Goal: Task Accomplishment & Management: Manage account settings

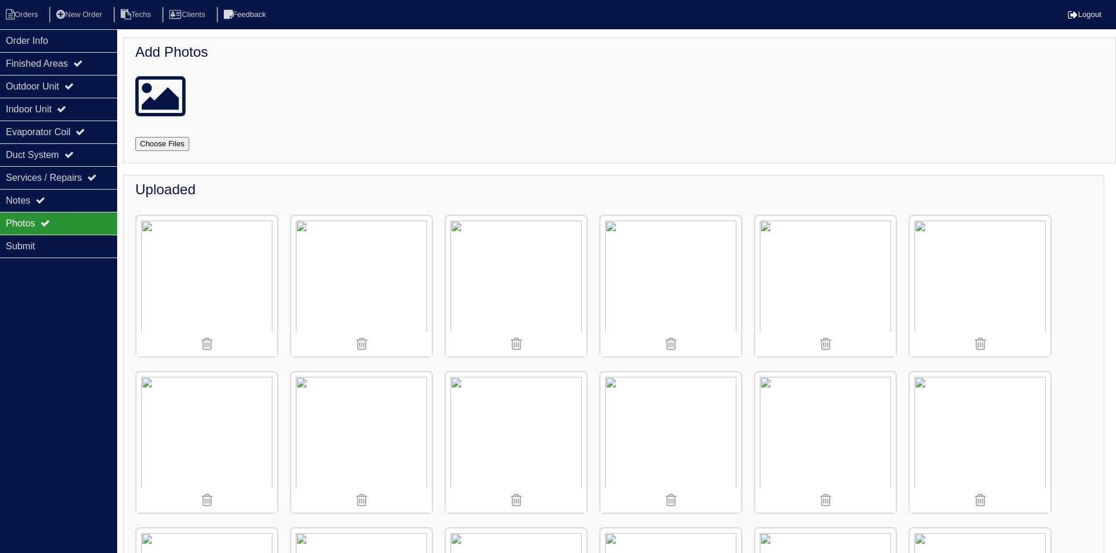
scroll to position [1232, 0]
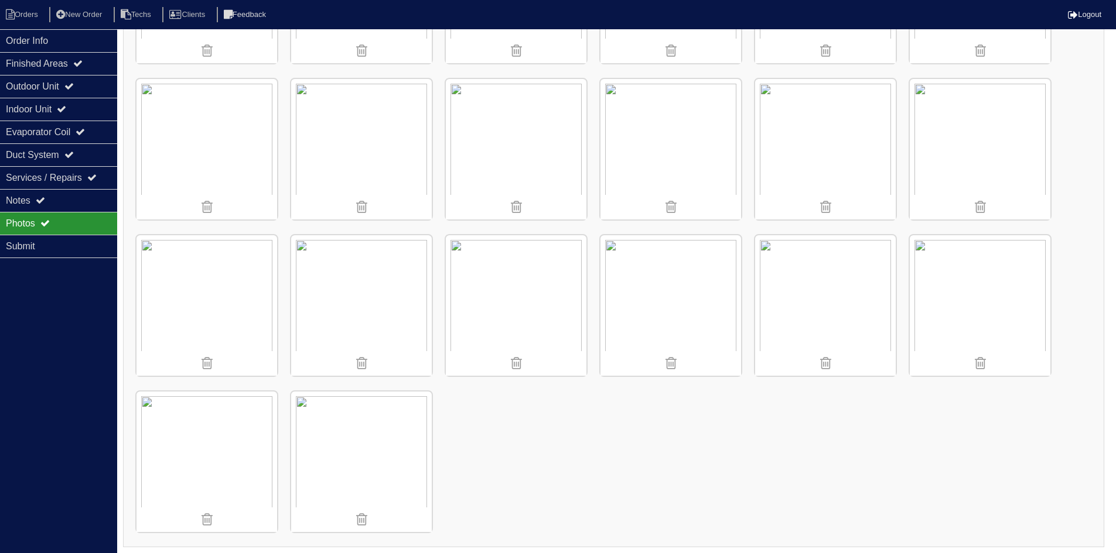
drag, startPoint x: 0, startPoint y: 0, endPoint x: 566, endPoint y: 448, distance: 721.6
click at [19, 11] on li "Orders" at bounding box center [23, 15] width 47 height 16
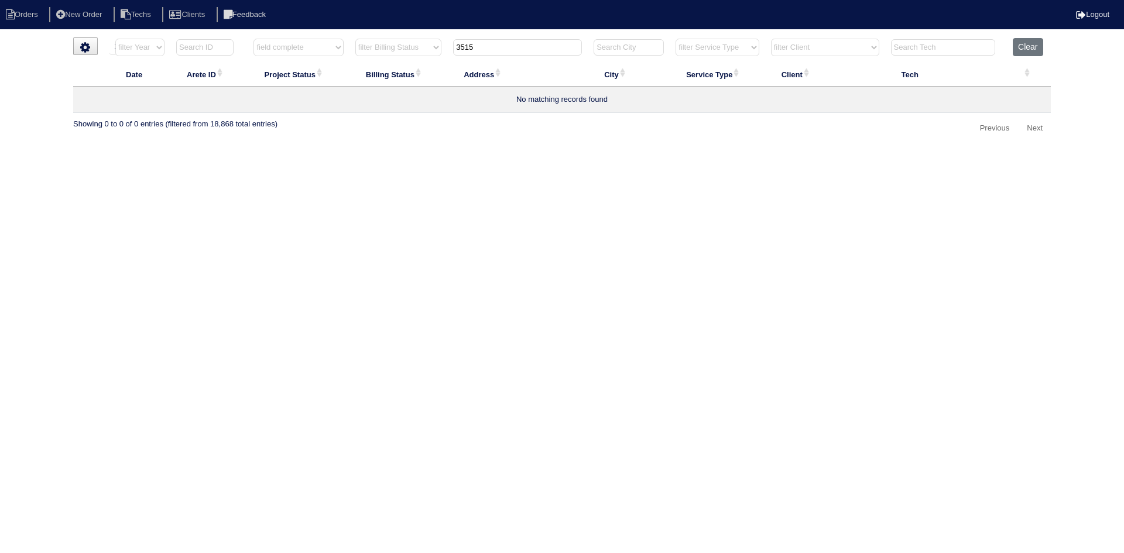
select select "15"
select select "field complete"
select select "need to quote"
drag, startPoint x: 490, startPoint y: 49, endPoint x: 456, endPoint y: 49, distance: 33.4
click at [456, 49] on input "3515" at bounding box center [517, 47] width 129 height 16
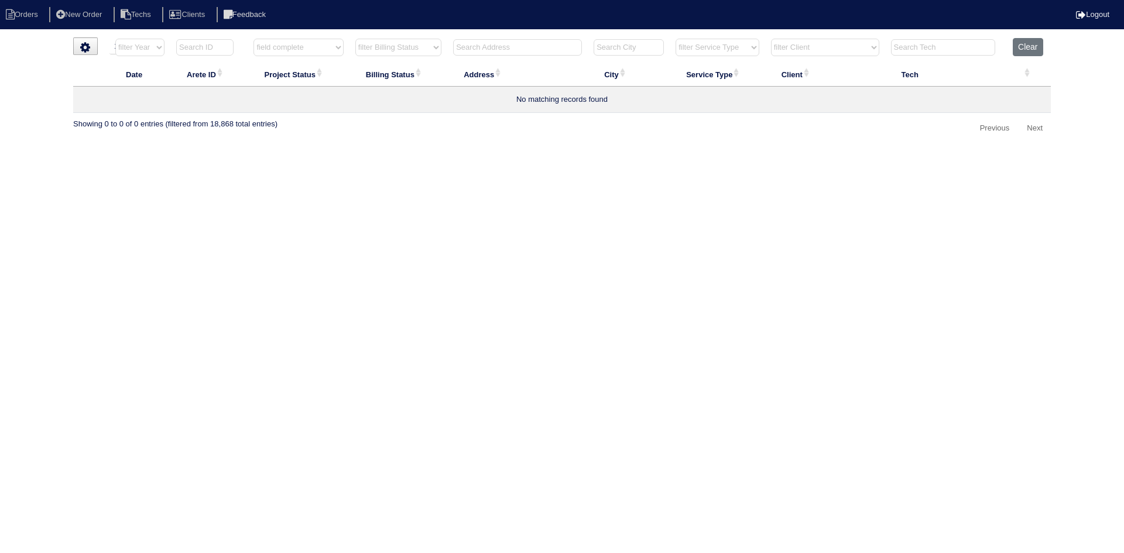
select select "field complete"
select select "need to quote"
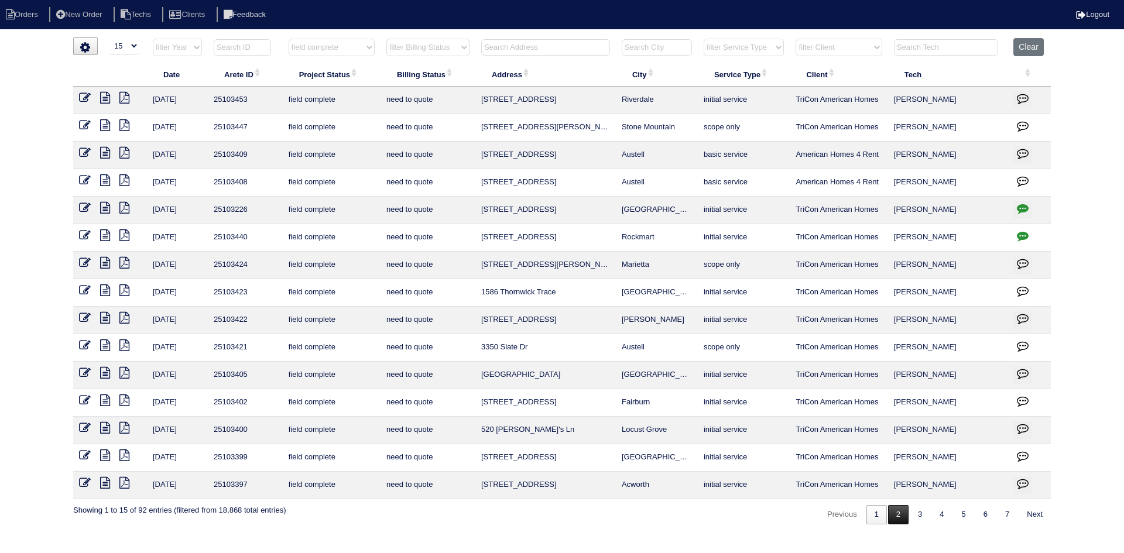
click at [897, 518] on link "2" at bounding box center [898, 514] width 20 height 19
select select "field complete"
select select "need to quote"
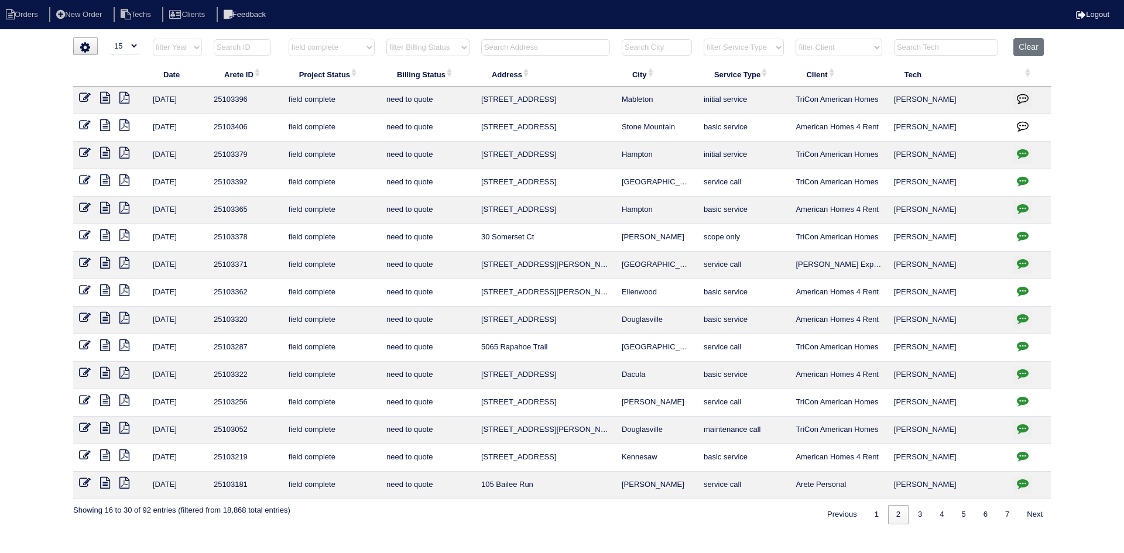
click at [125, 92] on icon at bounding box center [124, 98] width 10 height 12
click at [106, 96] on icon at bounding box center [105, 98] width 10 height 12
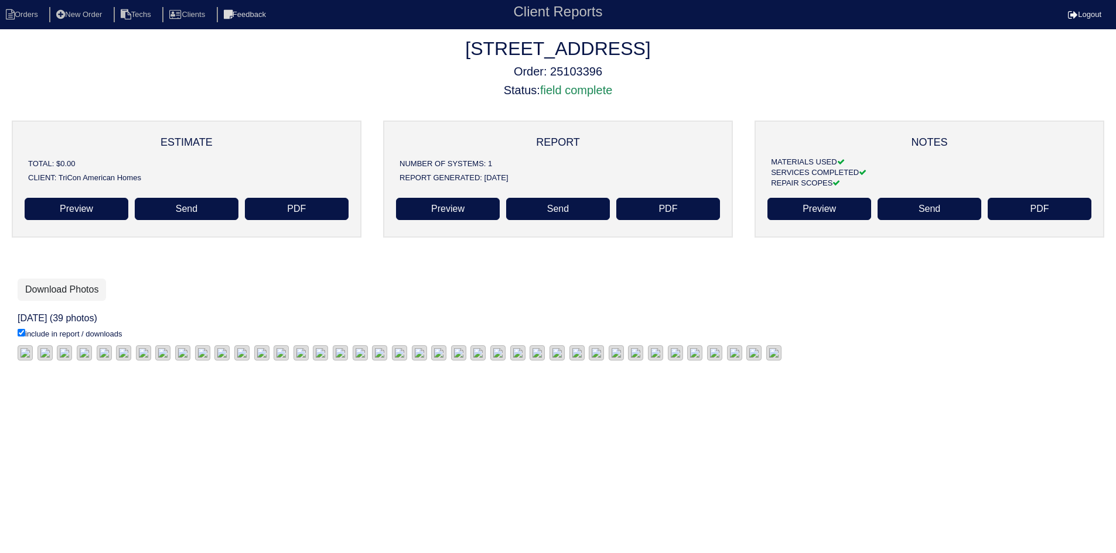
scroll to position [35, 0]
click at [67, 279] on link "Download Photos" at bounding box center [62, 290] width 88 height 22
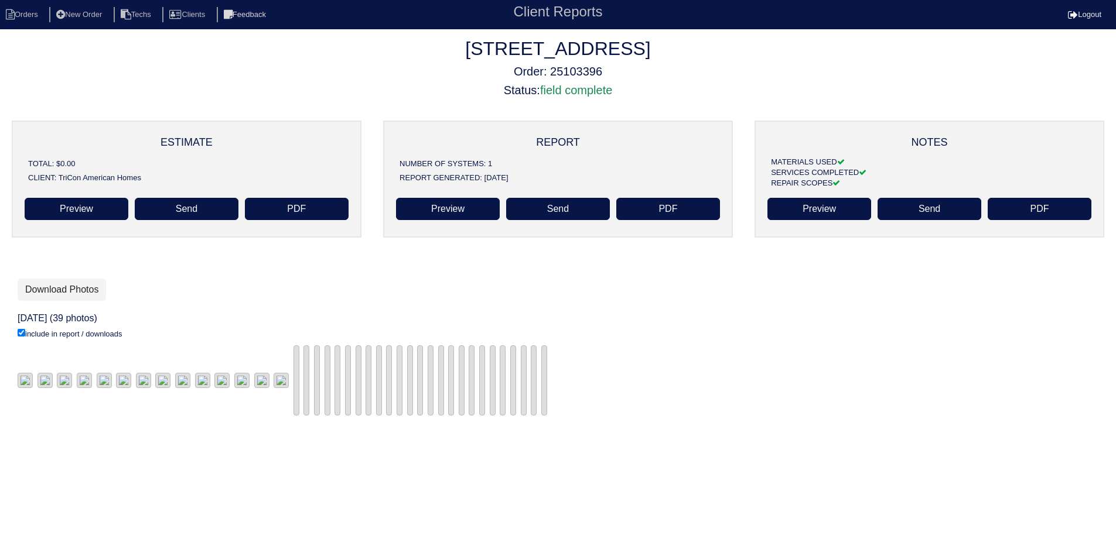
scroll to position [35, 0]
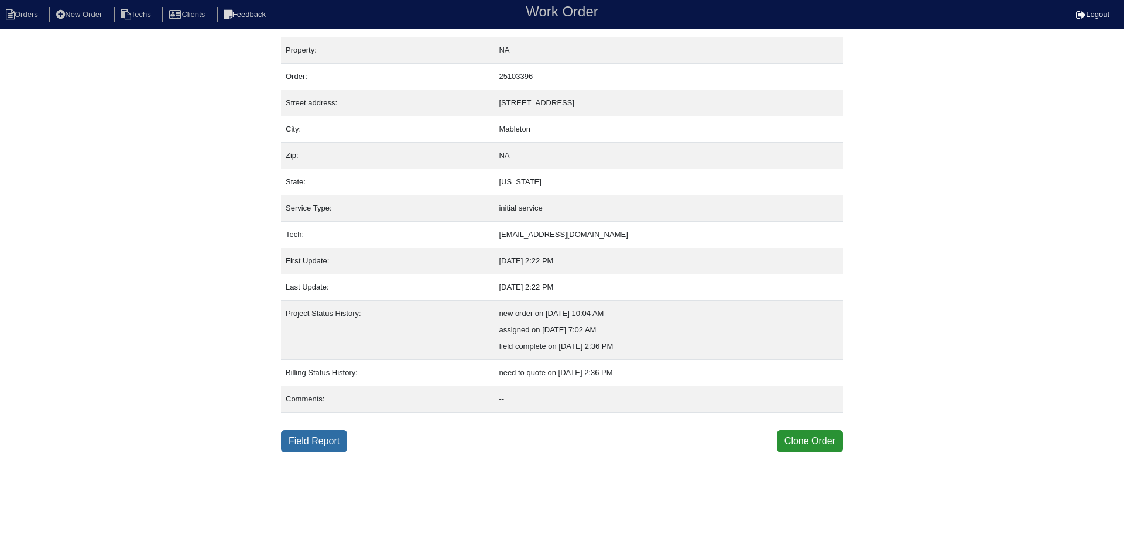
click at [305, 443] on link "Field Report" at bounding box center [314, 441] width 66 height 22
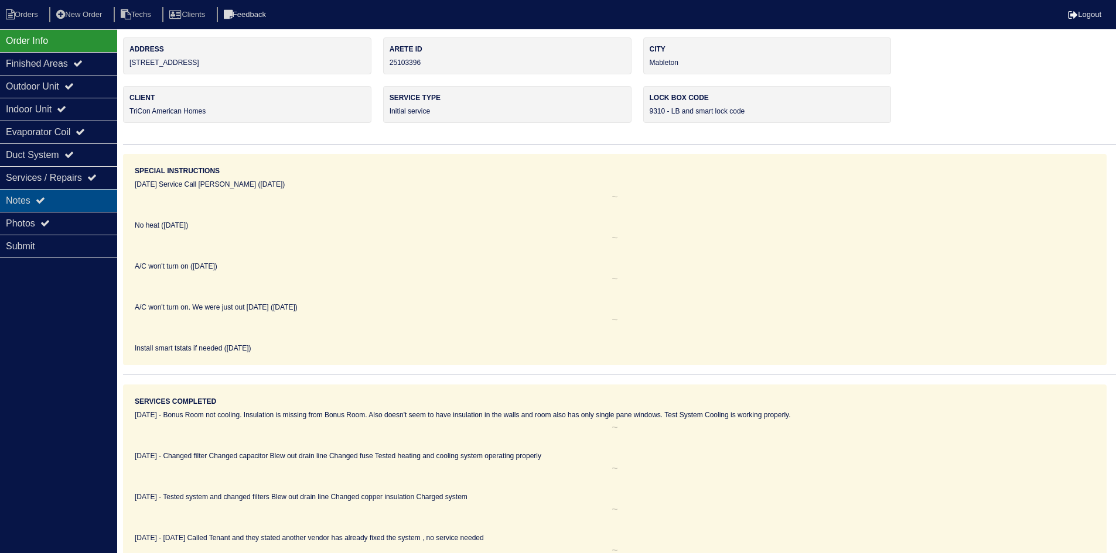
click at [57, 194] on div "Notes" at bounding box center [58, 200] width 117 height 23
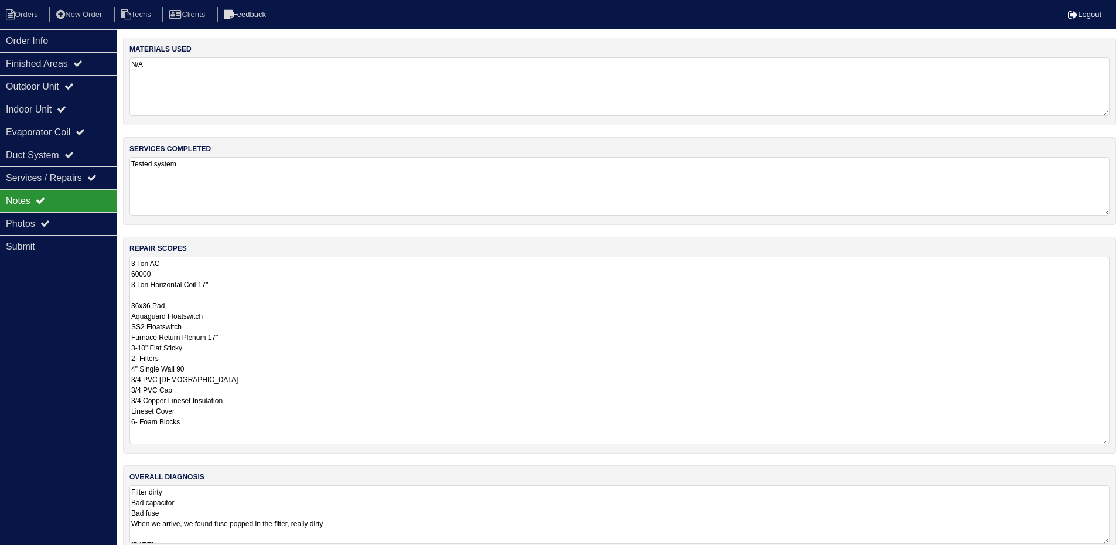
drag, startPoint x: 1111, startPoint y: 312, endPoint x: 1124, endPoint y: 441, distance: 129.5
click at [1116, 441] on html "Orders New Order Techs Clients Feedback Logout Orders New Order Users Clients M…" at bounding box center [558, 282] width 1116 height 565
click at [87, 108] on div "Indoor Unit" at bounding box center [58, 109] width 117 height 23
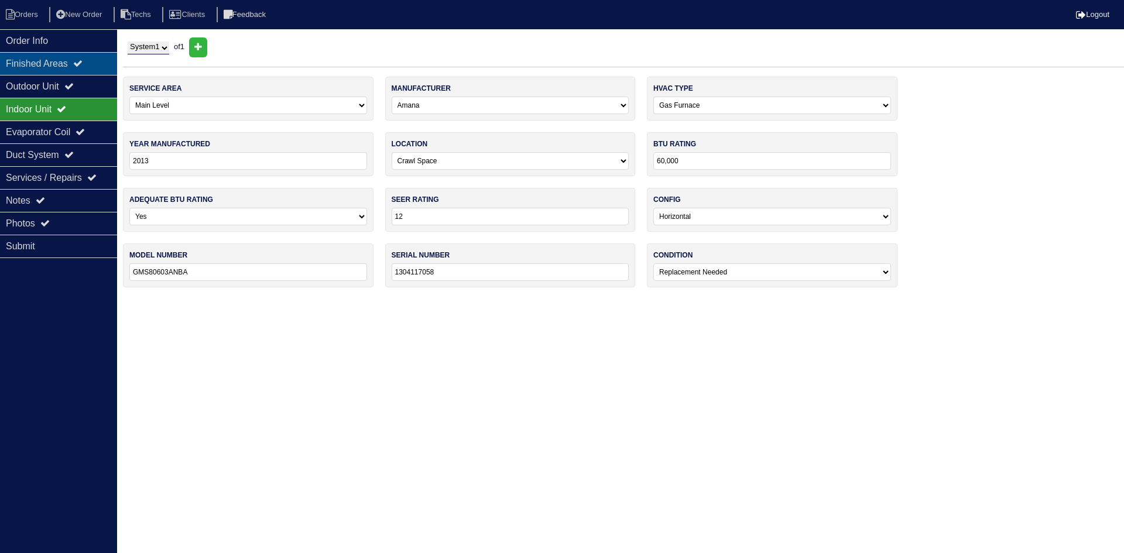
click at [81, 61] on icon at bounding box center [77, 63] width 9 height 9
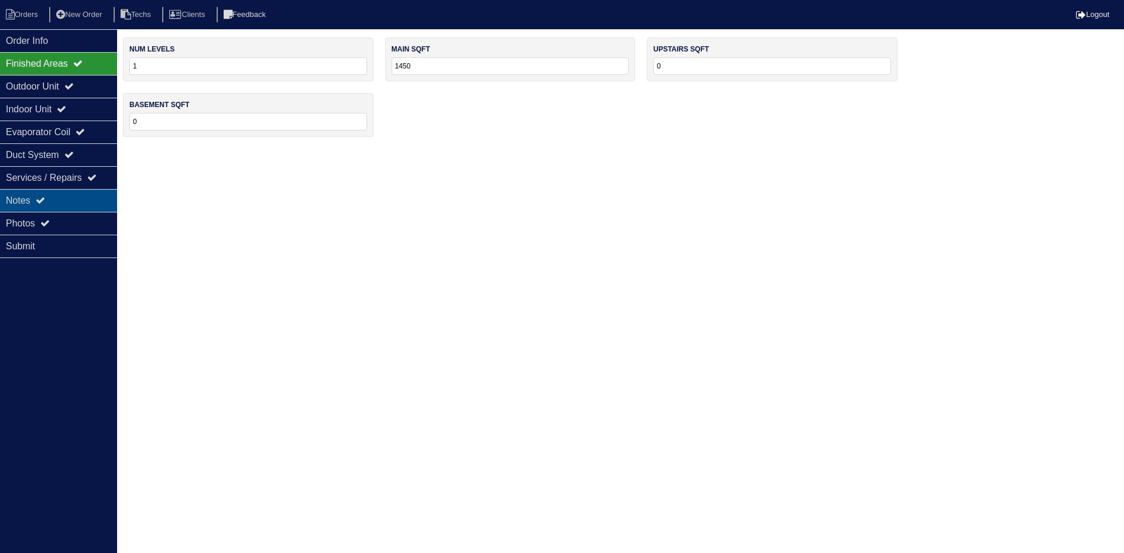
click at [80, 201] on div "Notes" at bounding box center [58, 200] width 117 height 23
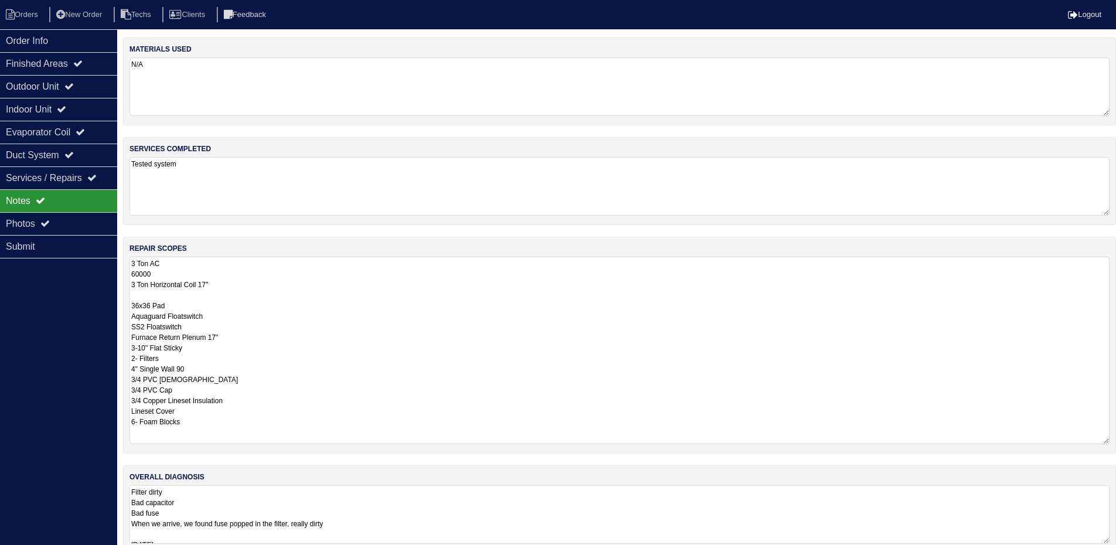
click at [135, 276] on textarea "3 Ton AC 60000 3 Ton Horizontal Coil 17" 36x36 Pad Aquaguard Floatswitch SS2 Fl…" at bounding box center [619, 349] width 980 height 187
type textarea "3 Ton AC 70000 3 Ton Horizontal Coil 17" 36x36 Pad Aquaguard Floatswitch SS2 Fl…"
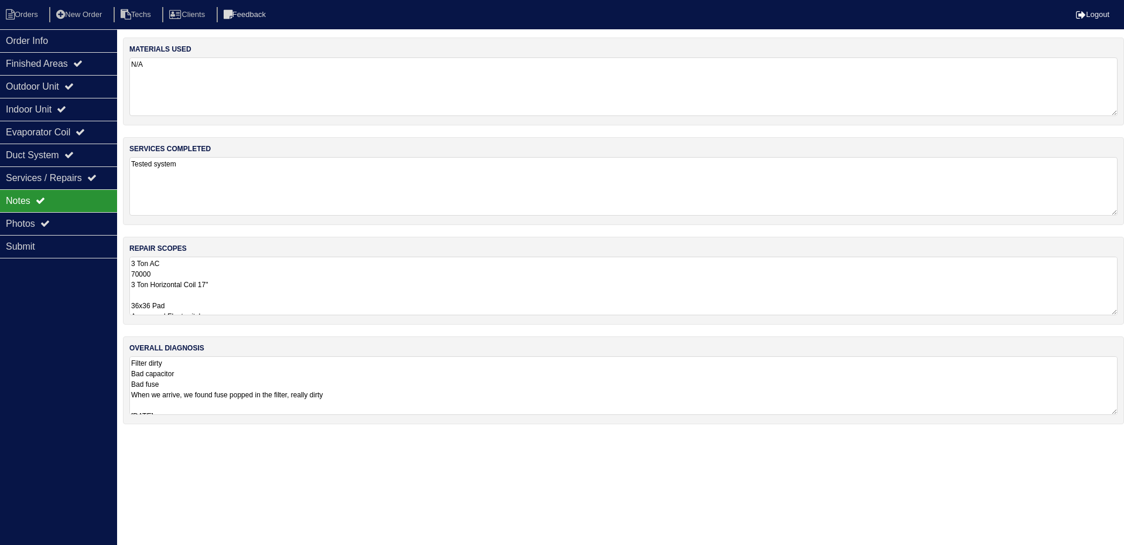
click at [72, 310] on div "Order Info Finished Areas Outdoor Unit Indoor Unit Evaporator Coil Duct System …" at bounding box center [58, 301] width 117 height 545
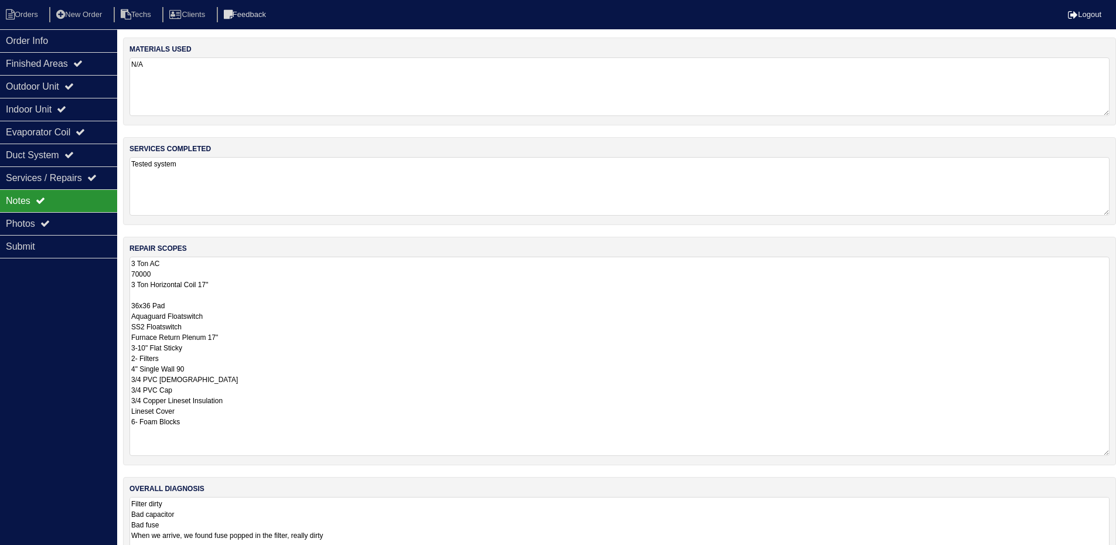
drag, startPoint x: 1115, startPoint y: 312, endPoint x: 1114, endPoint y: 452, distance: 140.5
click at [1114, 452] on div "repair scopes 3 Ton AC 70000 3 Ton Horizontal Coil 17" 36x36 Pad Aquaguard Floa…" at bounding box center [619, 351] width 993 height 228
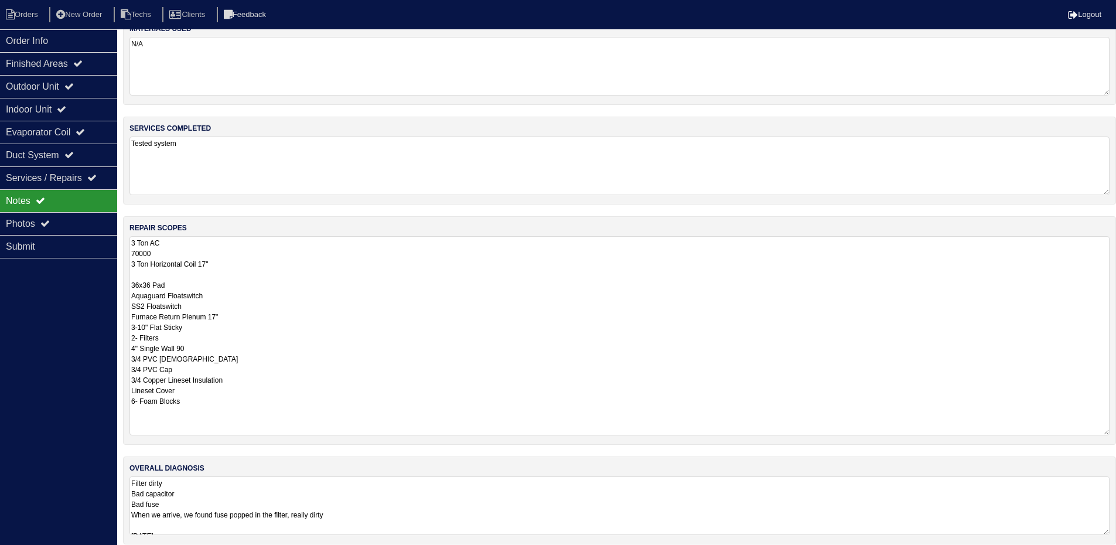
scroll to position [32, 0]
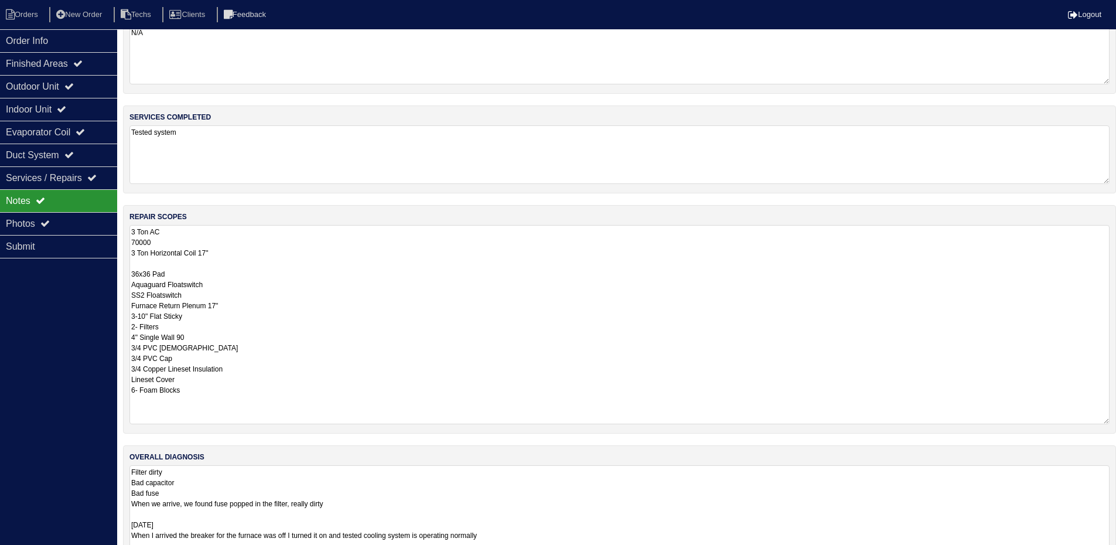
drag, startPoint x: 1106, startPoint y: 522, endPoint x: 1108, endPoint y: 581, distance: 59.2
click at [1108, 553] on html "Orders New Order Techs Clients Feedback Logout Orders New Order Users Clients M…" at bounding box center [558, 285] width 1116 height 635
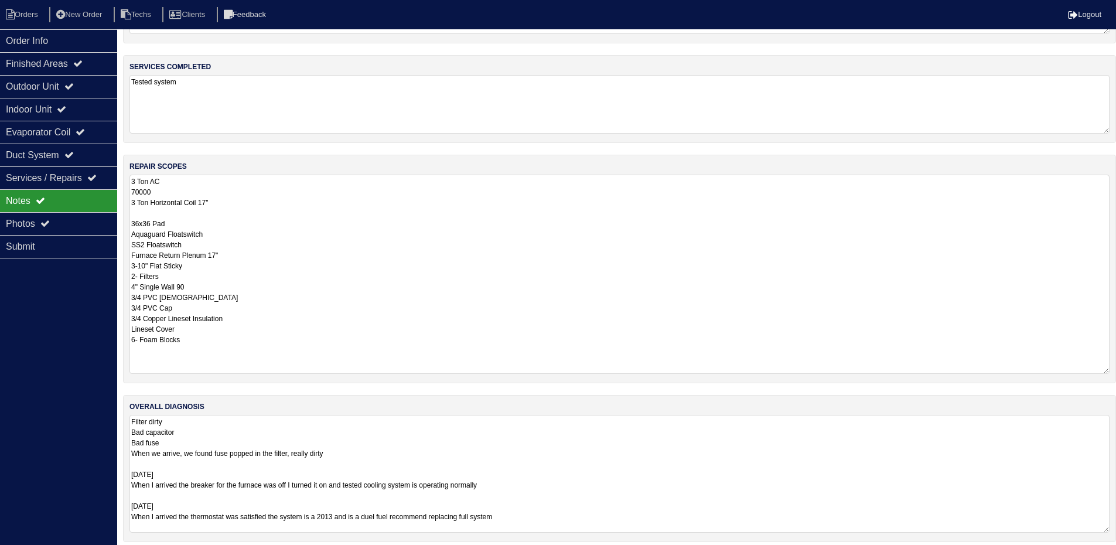
scroll to position [91, 0]
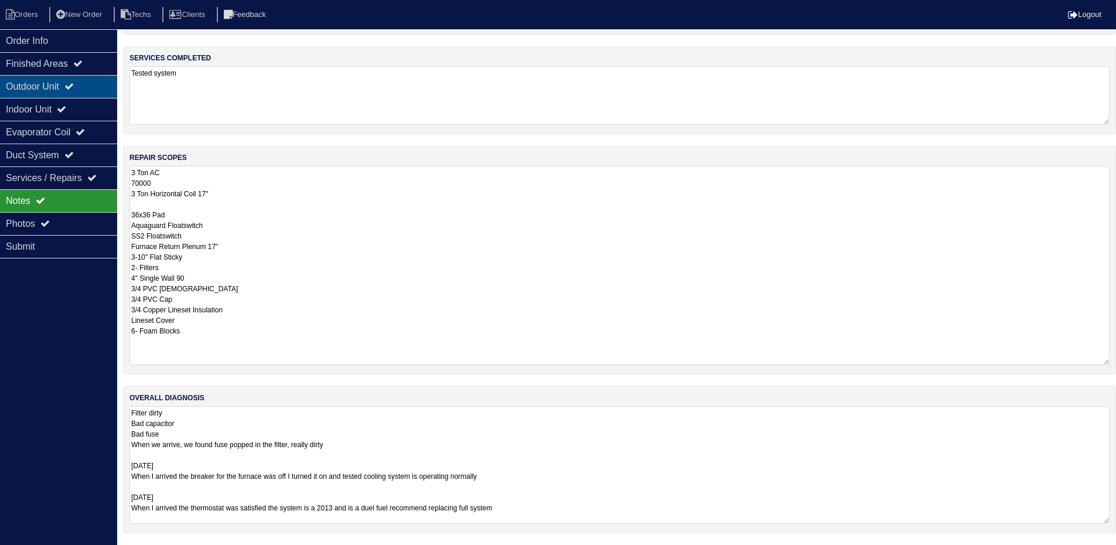
click at [69, 83] on div "Outdoor Unit" at bounding box center [58, 86] width 117 height 23
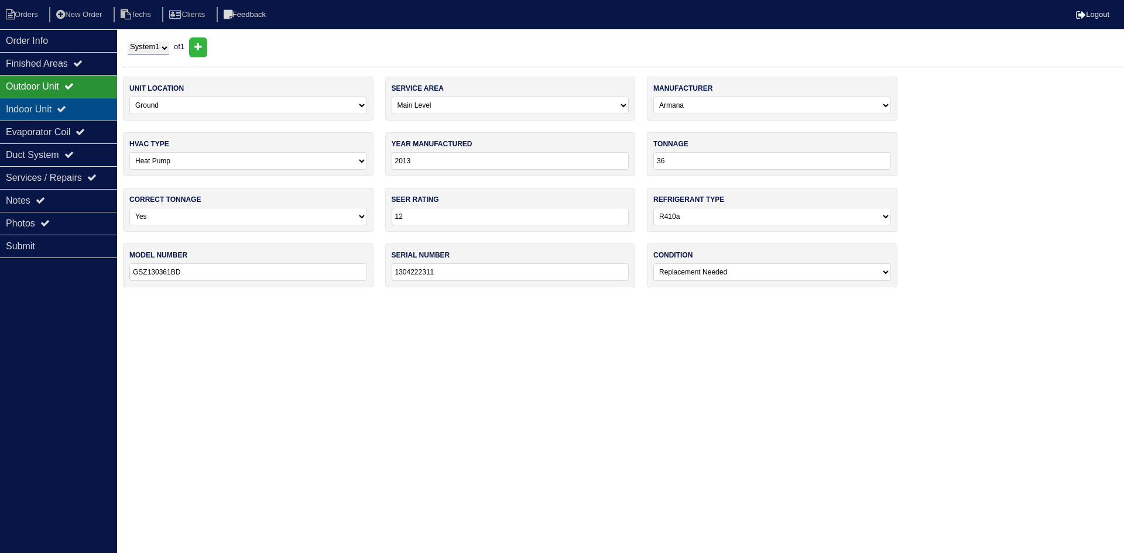
click at [66, 110] on icon at bounding box center [61, 108] width 9 height 9
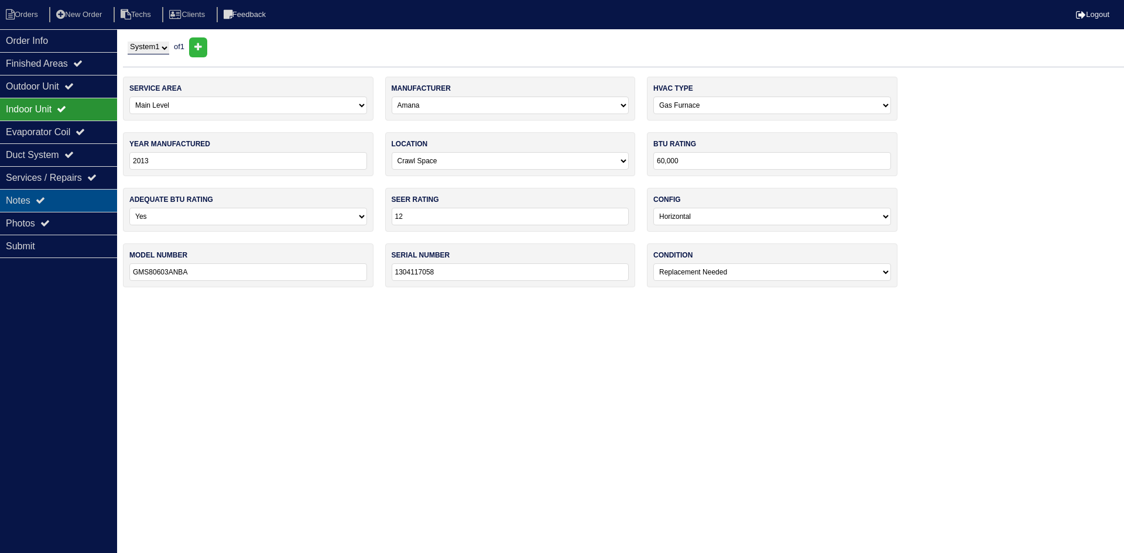
click at [80, 199] on div "Notes" at bounding box center [58, 200] width 117 height 23
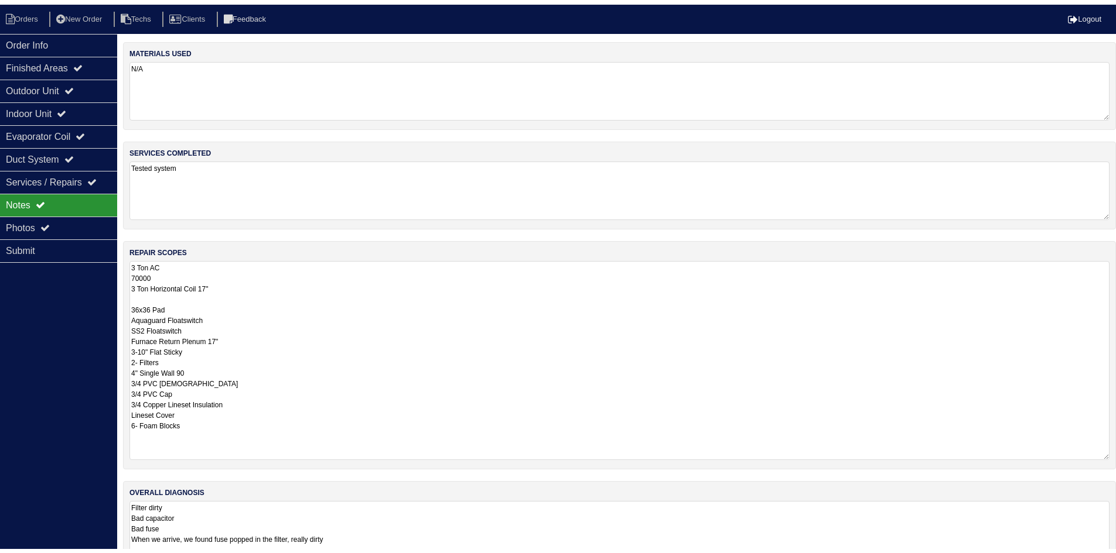
scroll to position [91, 0]
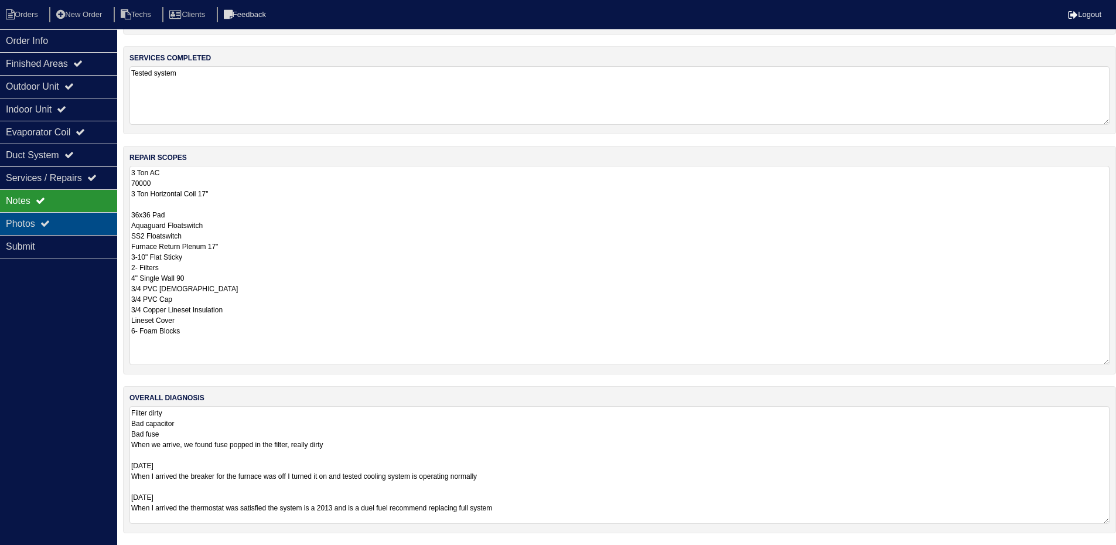
click at [86, 216] on div "Photos" at bounding box center [58, 223] width 117 height 23
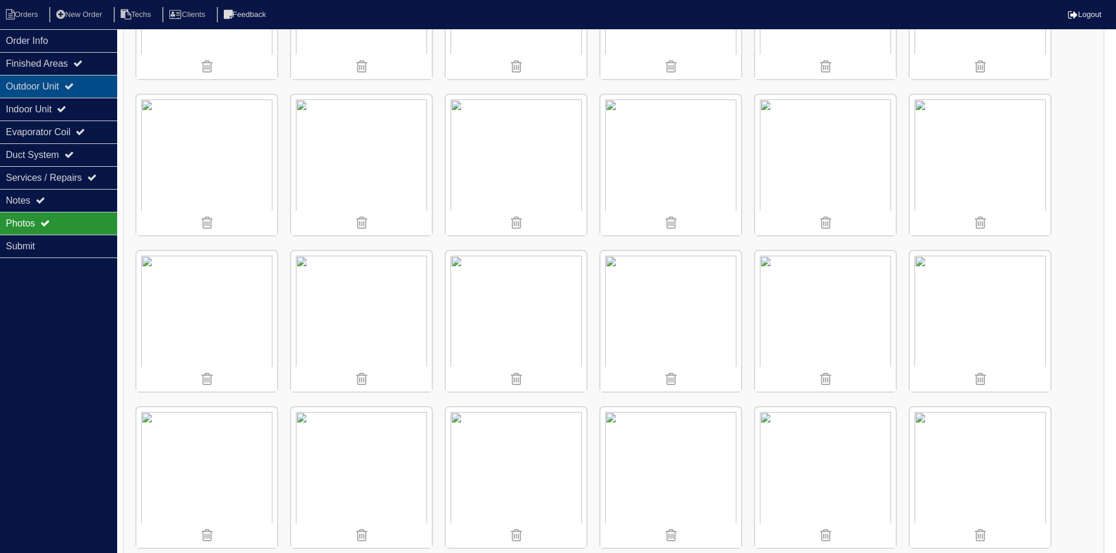
scroll to position [179, 0]
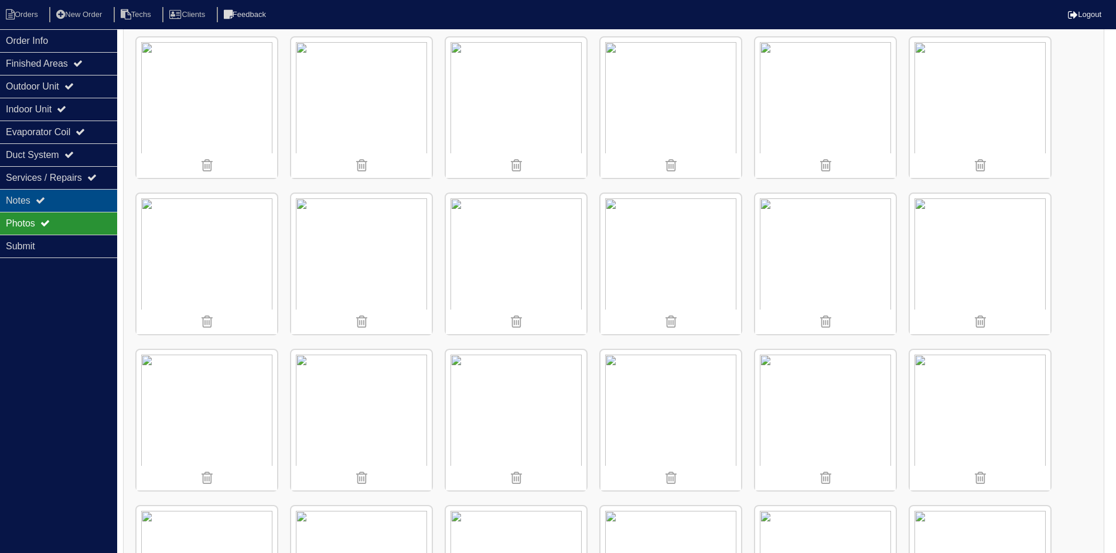
click at [68, 196] on div "Notes" at bounding box center [58, 200] width 117 height 23
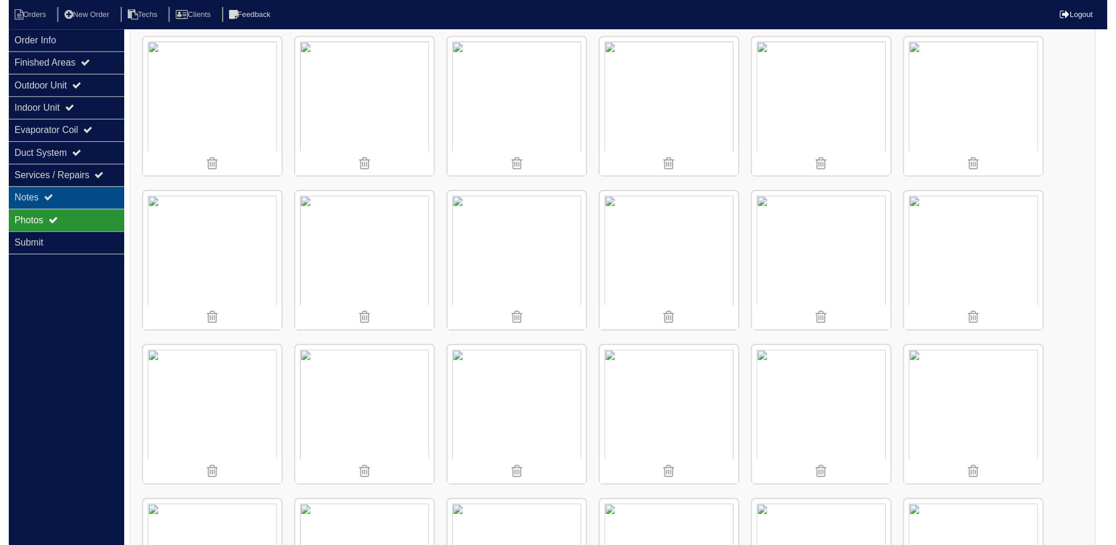
scroll to position [91, 0]
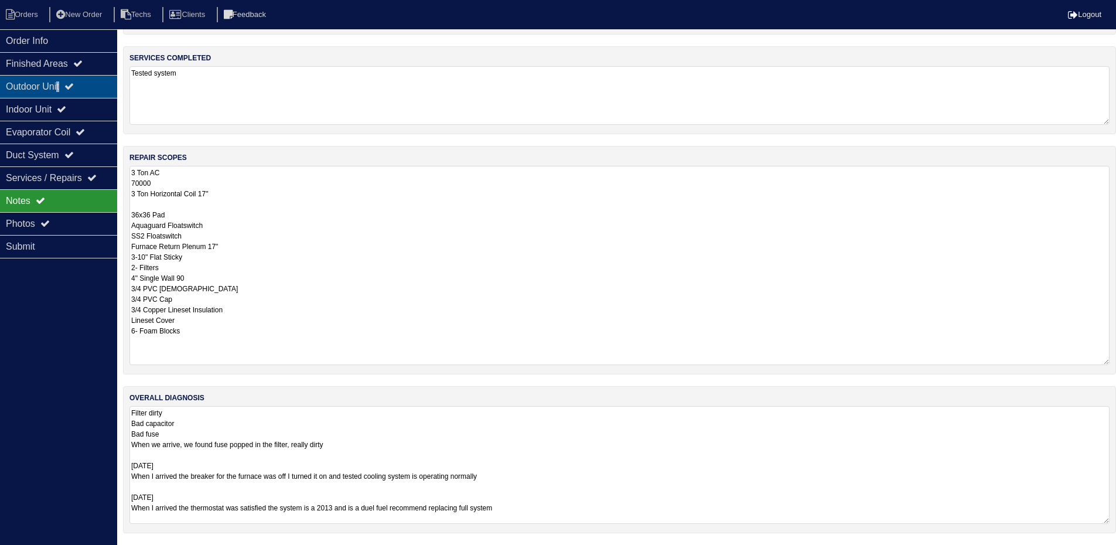
click at [64, 85] on div "Outdoor Unit" at bounding box center [58, 86] width 117 height 23
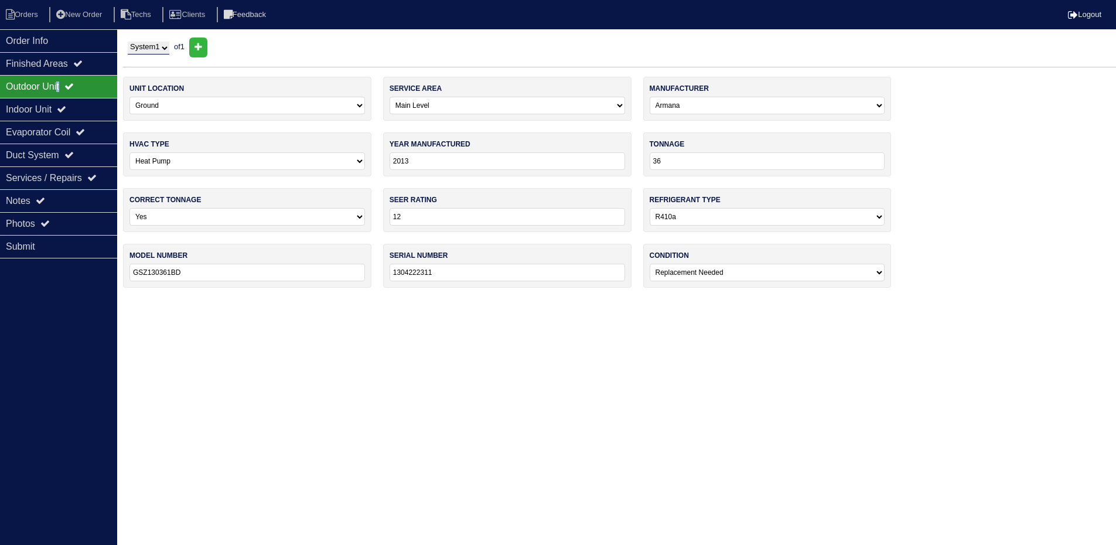
scroll to position [0, 0]
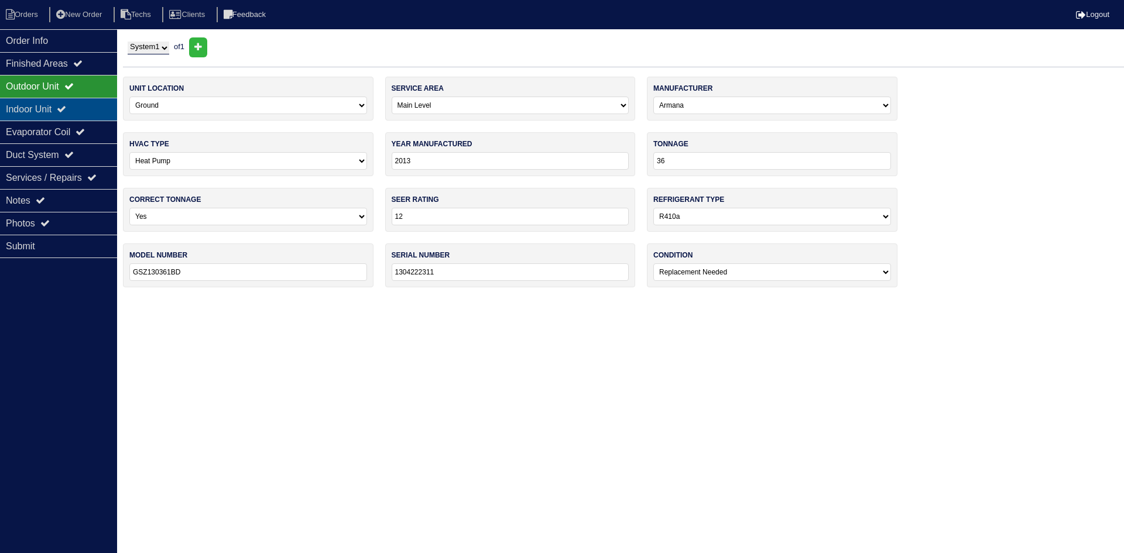
click at [60, 104] on div "Indoor Unit" at bounding box center [58, 109] width 117 height 23
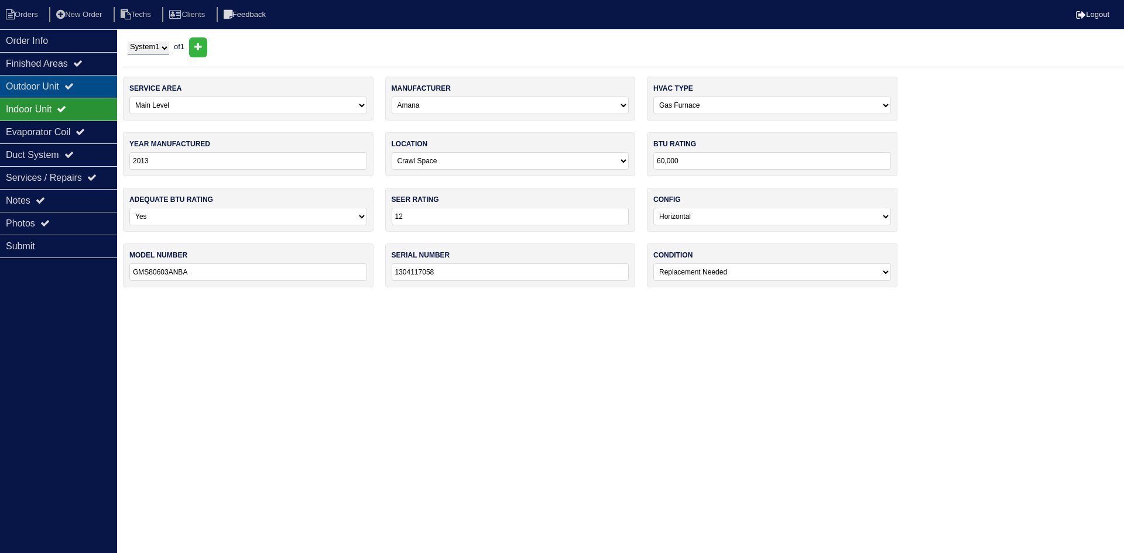
click at [69, 89] on div "Outdoor Unit" at bounding box center [58, 86] width 117 height 23
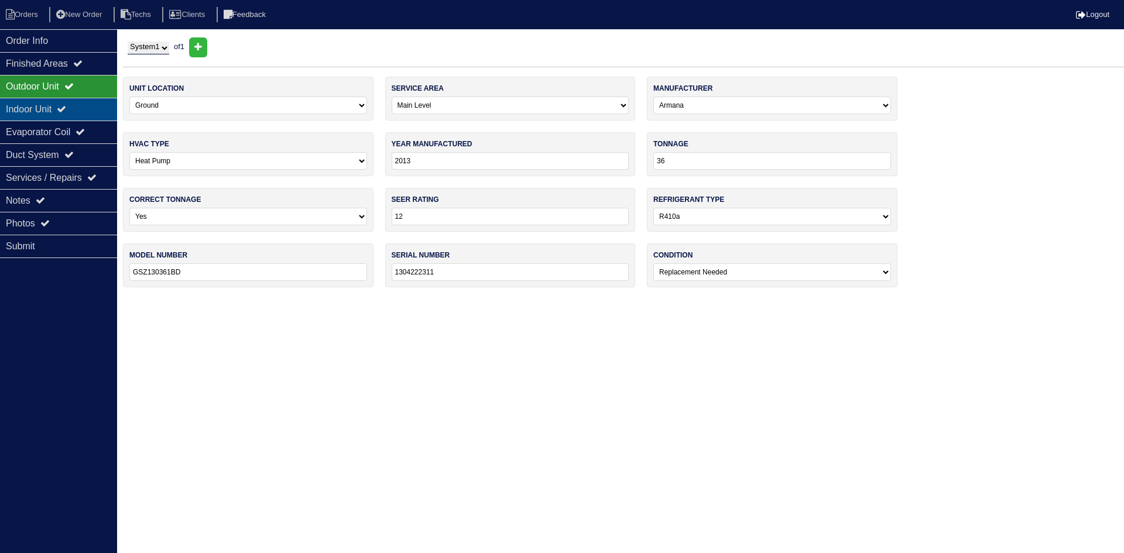
click at [71, 99] on div "Indoor Unit" at bounding box center [58, 109] width 117 height 23
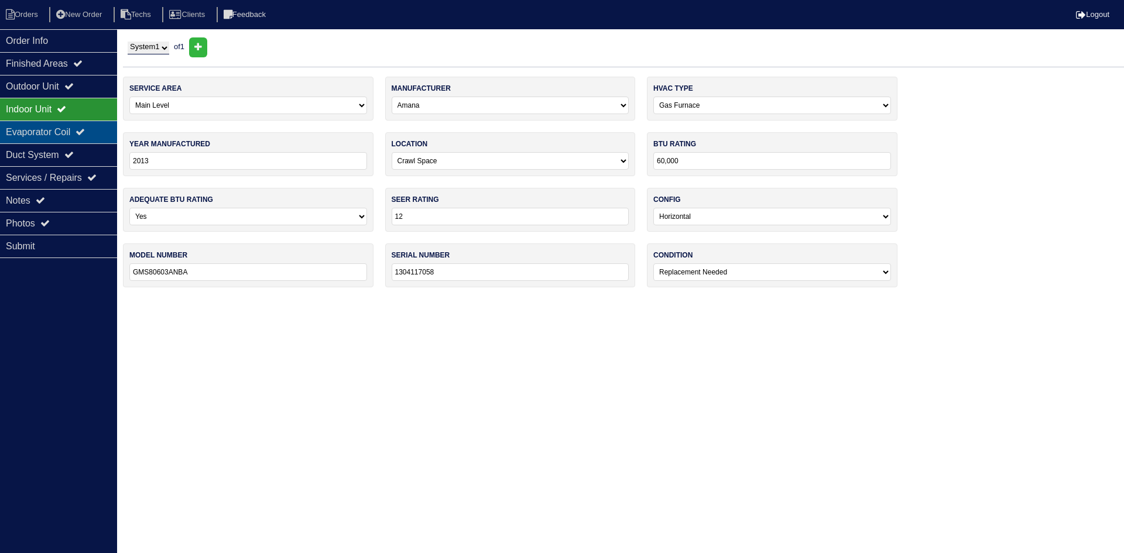
click at [74, 132] on div "Evaporator Coil" at bounding box center [58, 132] width 117 height 23
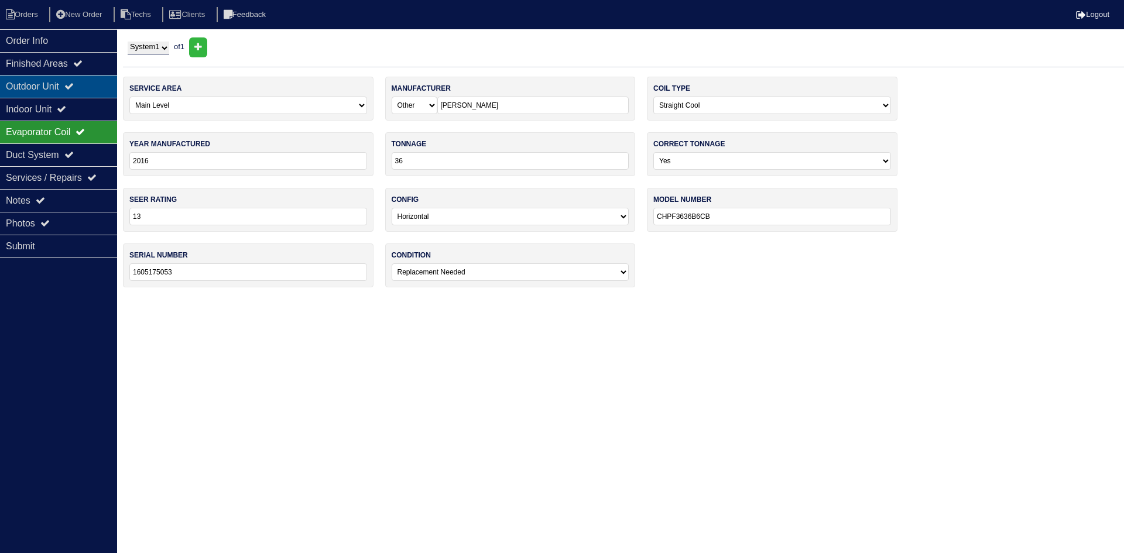
click at [91, 90] on div "Outdoor Unit" at bounding box center [58, 86] width 117 height 23
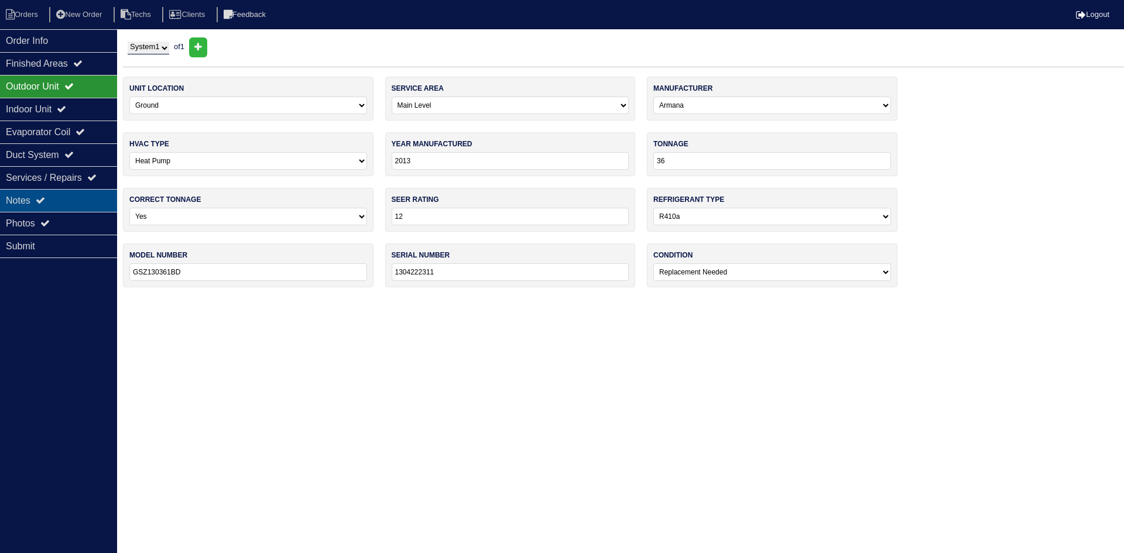
click at [82, 202] on div "Notes" at bounding box center [58, 200] width 117 height 23
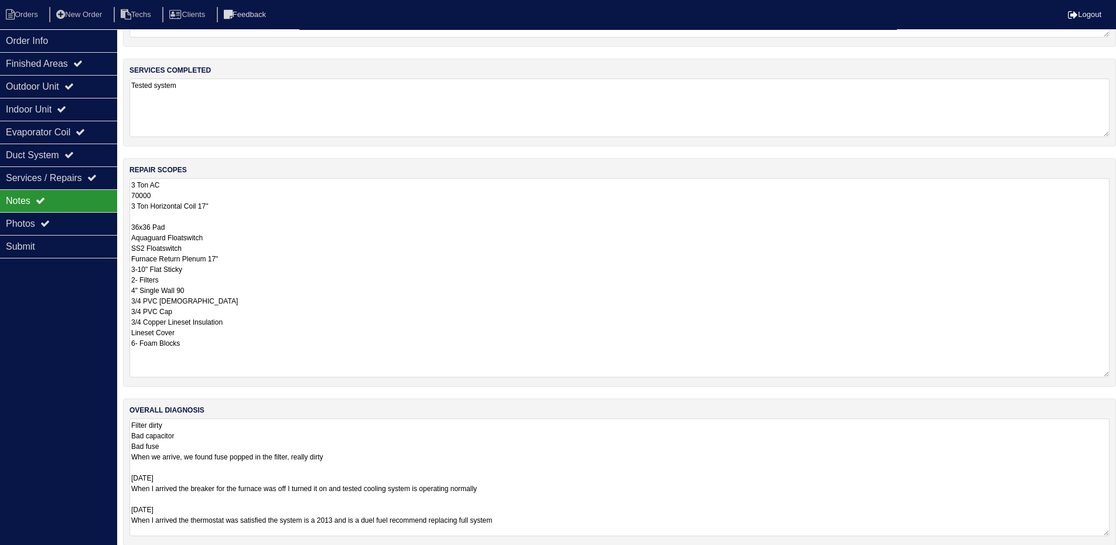
scroll to position [91, 0]
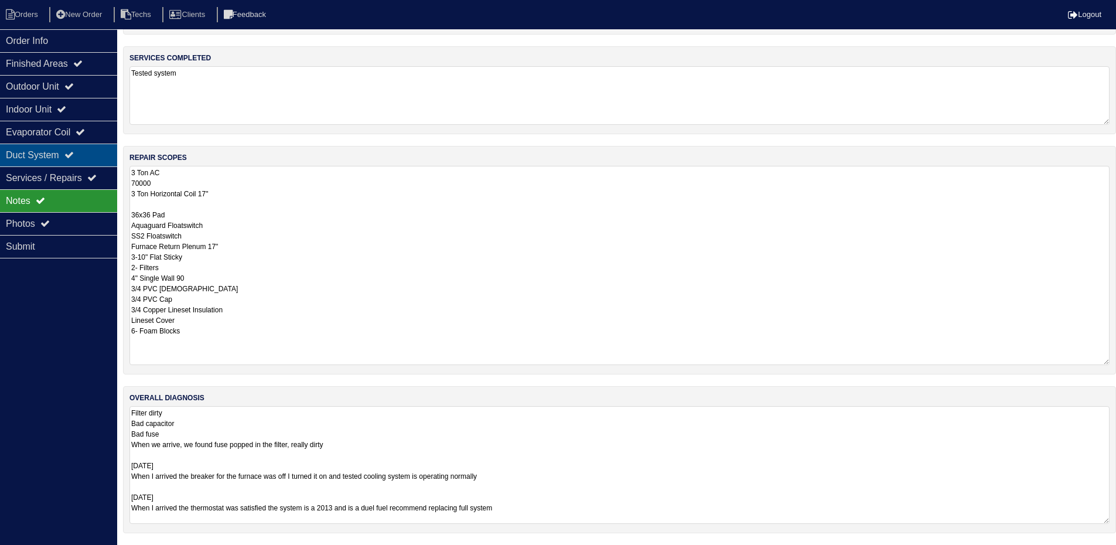
click at [74, 154] on icon at bounding box center [68, 154] width 9 height 9
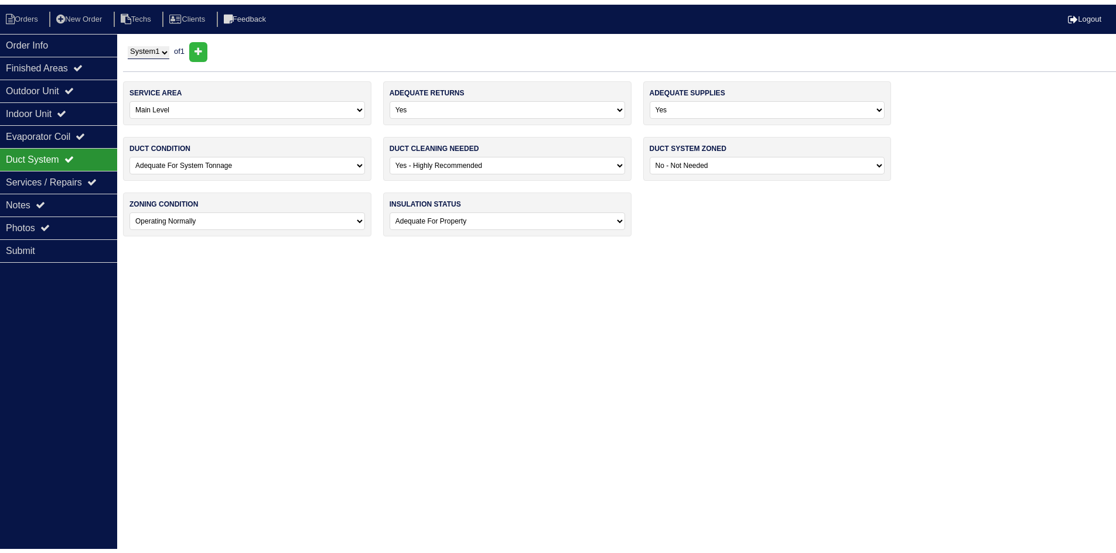
scroll to position [0, 0]
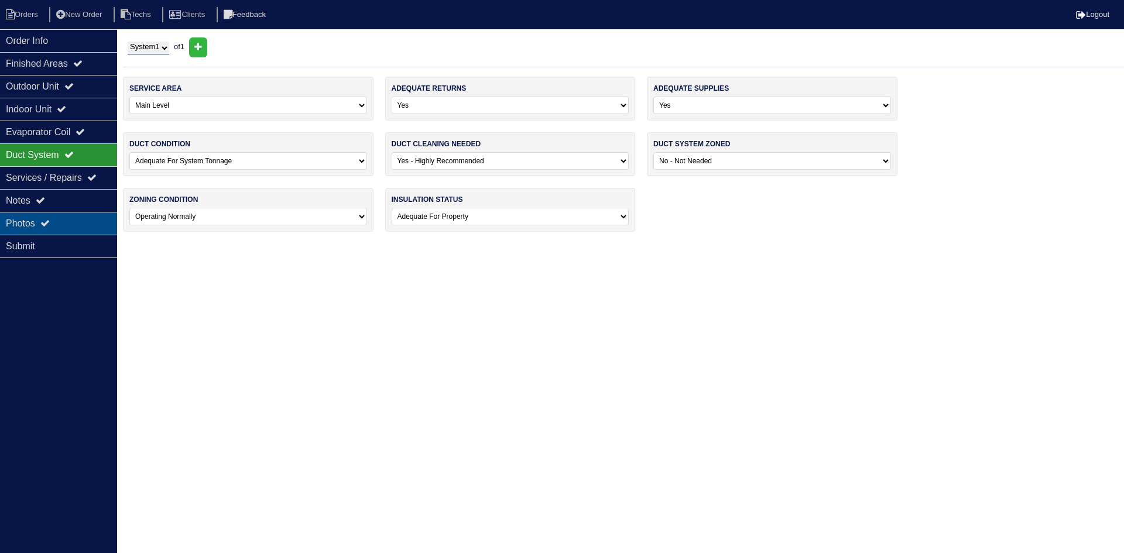
click at [76, 223] on div "Photos" at bounding box center [58, 223] width 117 height 23
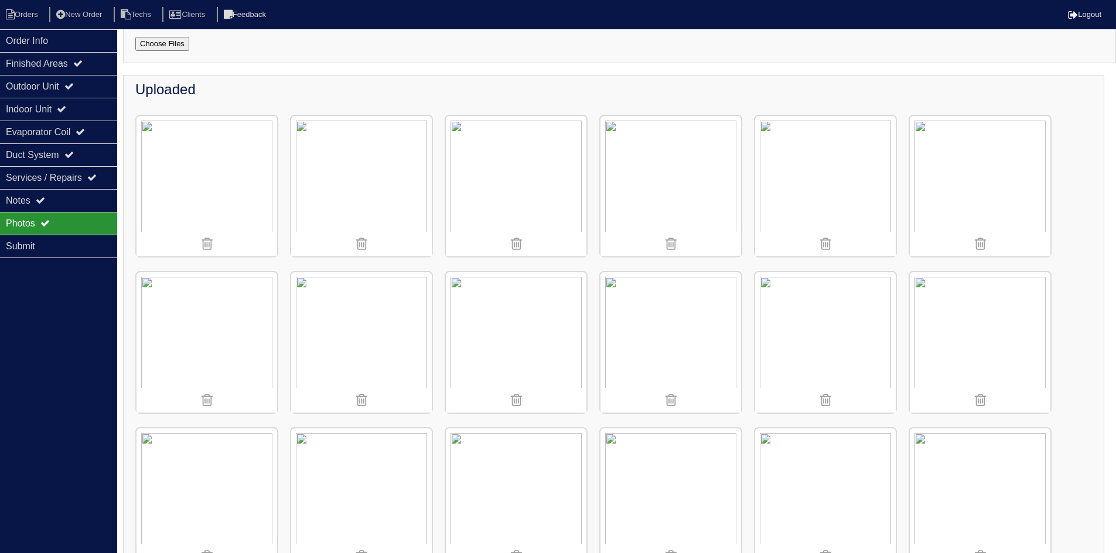
scroll to position [117, 0]
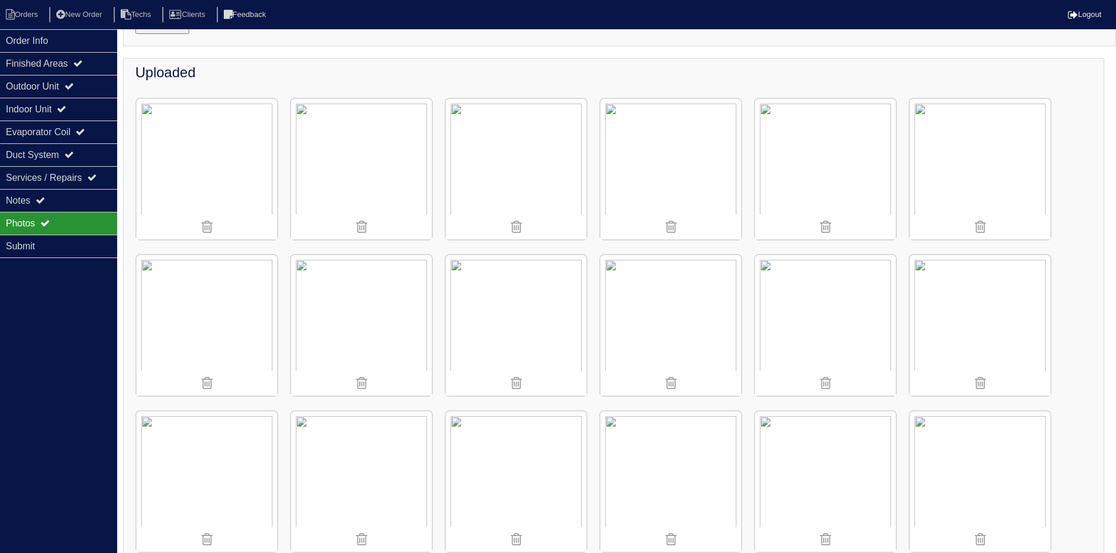
click at [786, 161] on img at bounding box center [825, 169] width 141 height 141
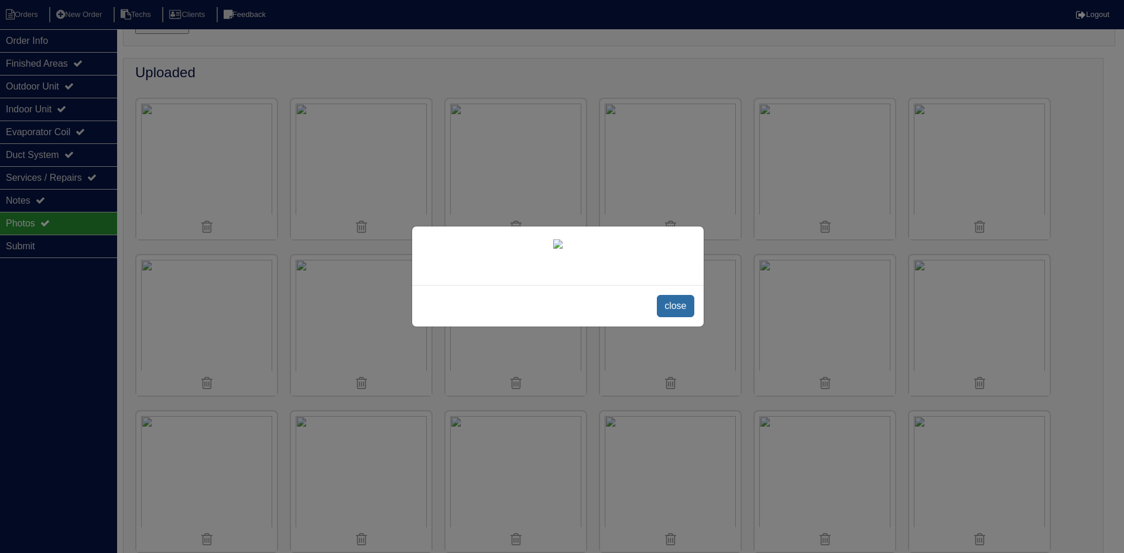
click at [672, 310] on span "close" at bounding box center [675, 306] width 37 height 22
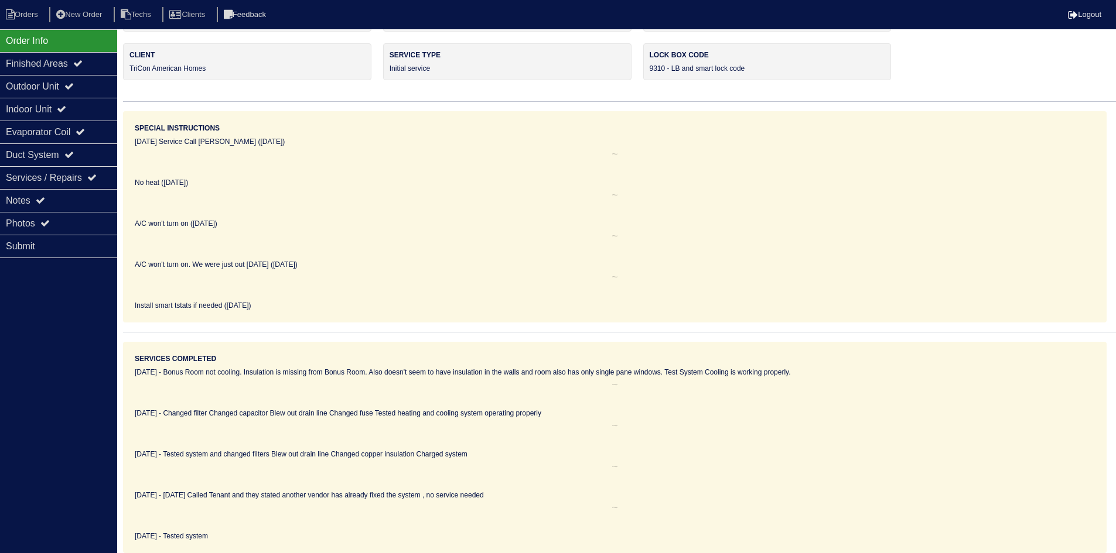
scroll to position [47, 0]
click at [68, 217] on div "Photos" at bounding box center [58, 223] width 117 height 23
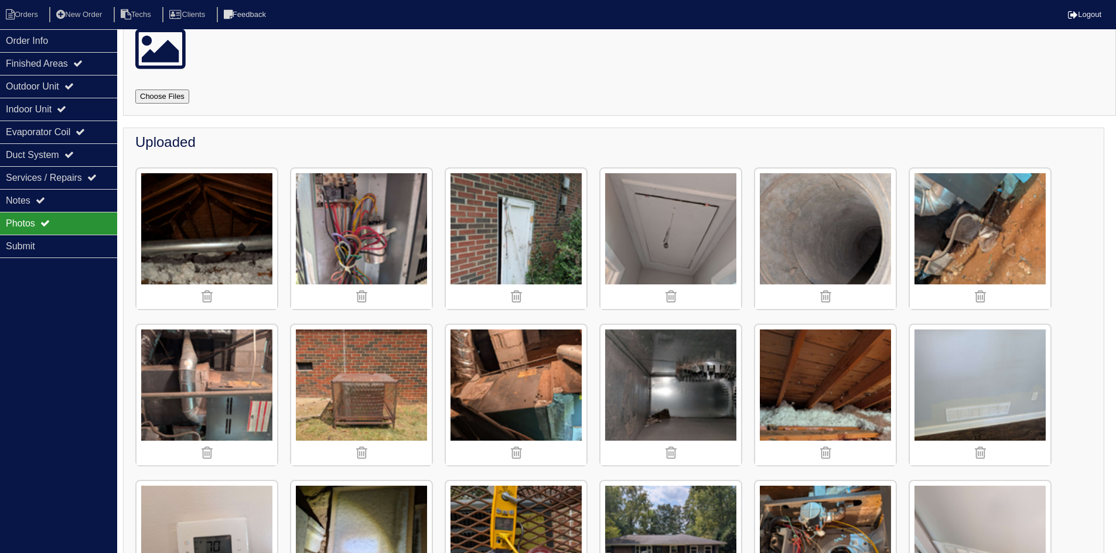
click at [840, 260] on img at bounding box center [825, 239] width 141 height 141
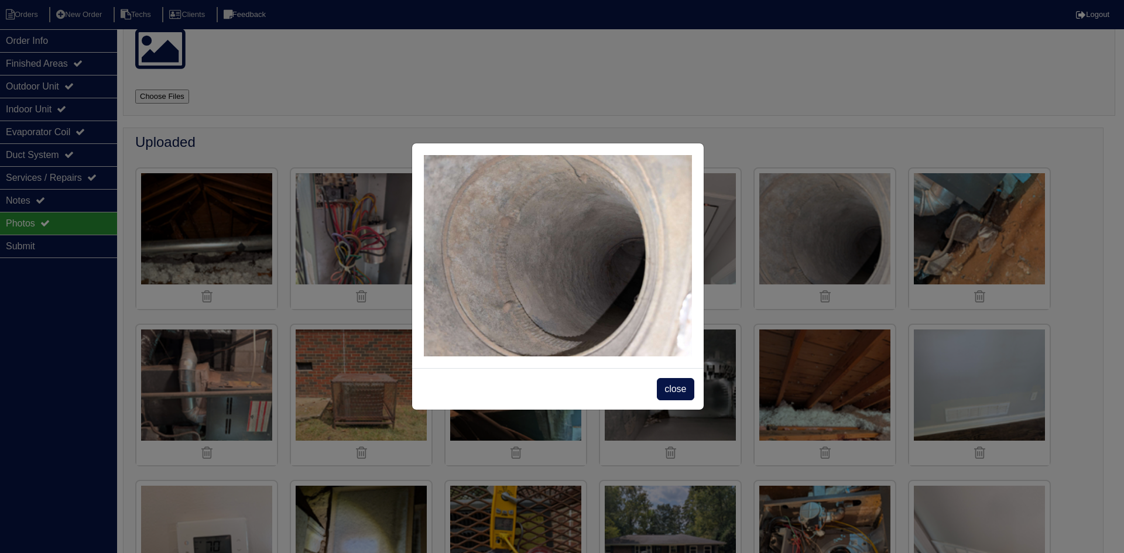
drag, startPoint x: 684, startPoint y: 385, endPoint x: 711, endPoint y: 385, distance: 27.5
click at [683, 385] on span "close" at bounding box center [675, 389] width 37 height 22
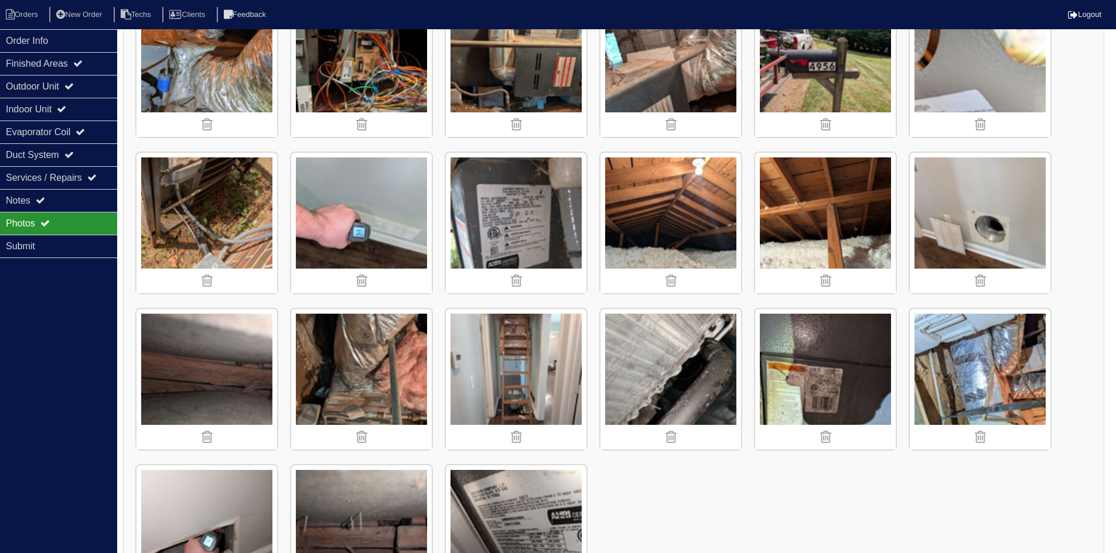
scroll to position [764, 0]
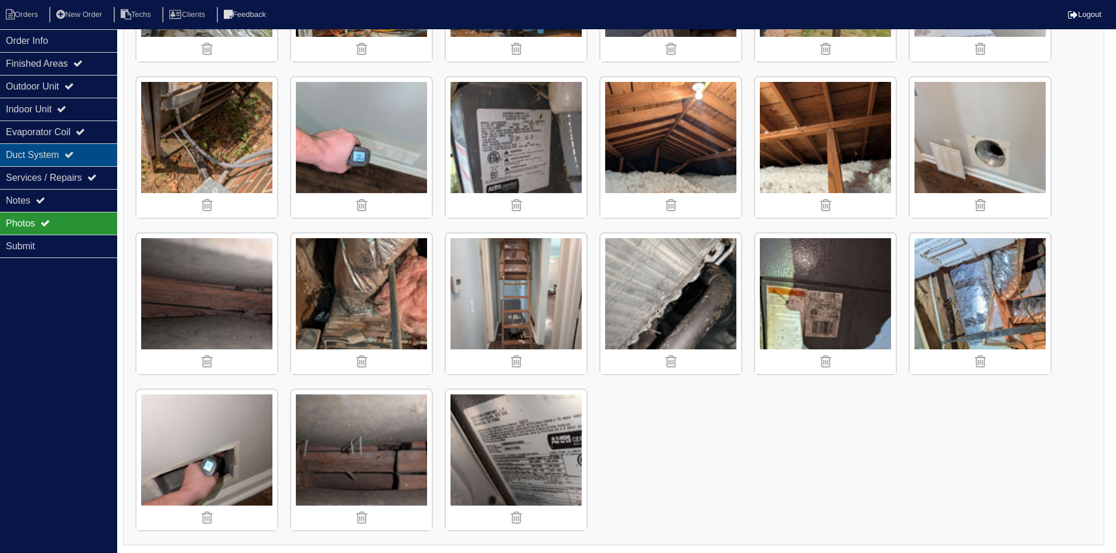
click at [62, 155] on div "Duct System" at bounding box center [58, 154] width 117 height 23
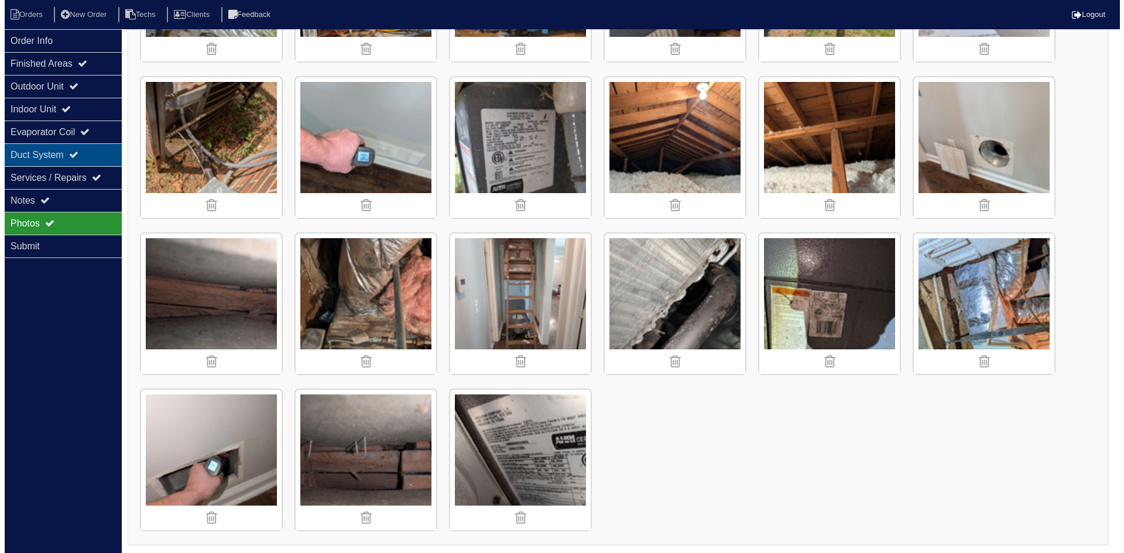
scroll to position [0, 0]
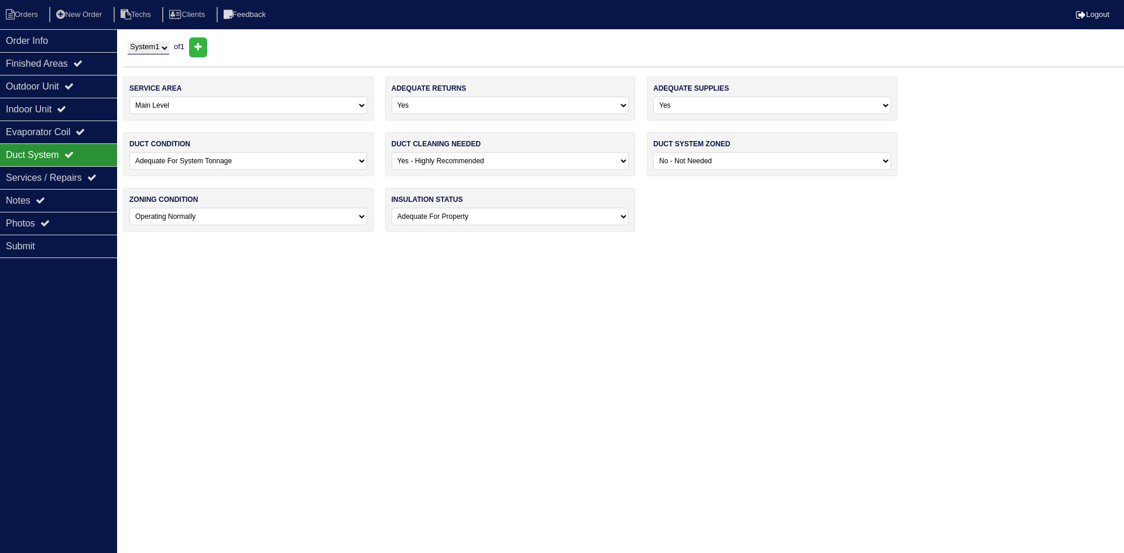
click at [571, 158] on select "-select- No Yes - Recommended But Not Required Yes - Highly Recommended" at bounding box center [511, 161] width 238 height 18
select select "0"
click at [392, 152] on select "-select- No Yes - Recommended But Not Required Yes - Highly Recommended" at bounding box center [511, 161] width 238 height 18
click at [24, 13] on li "Orders" at bounding box center [23, 15] width 47 height 16
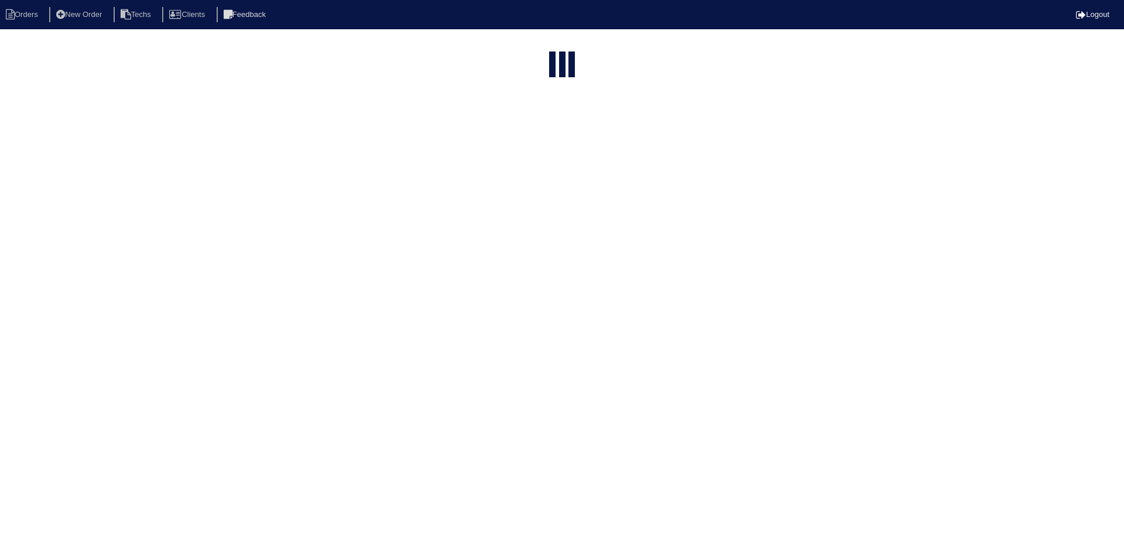
select select "15"
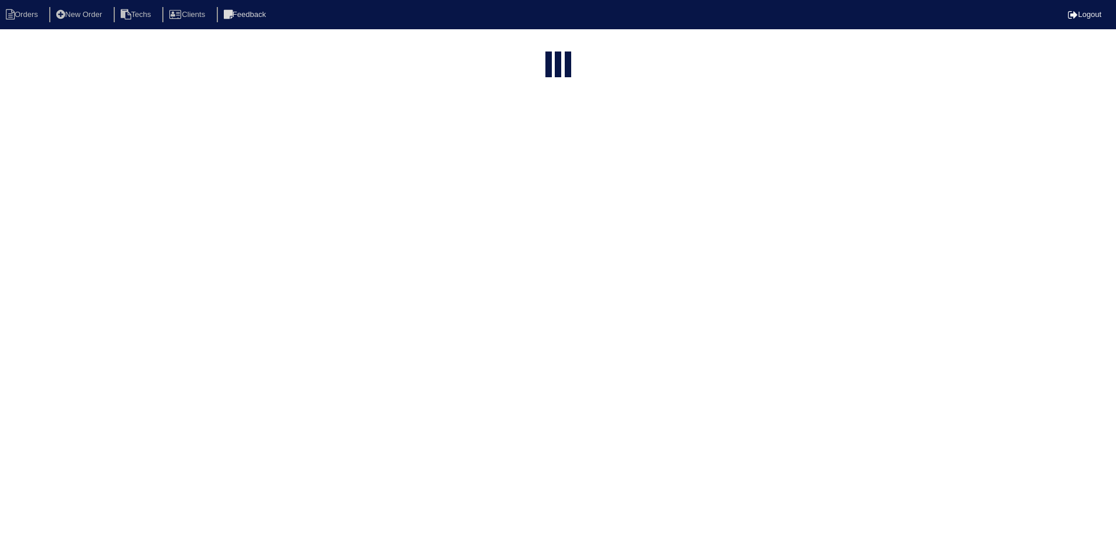
select select "field complete"
select select "need to quote"
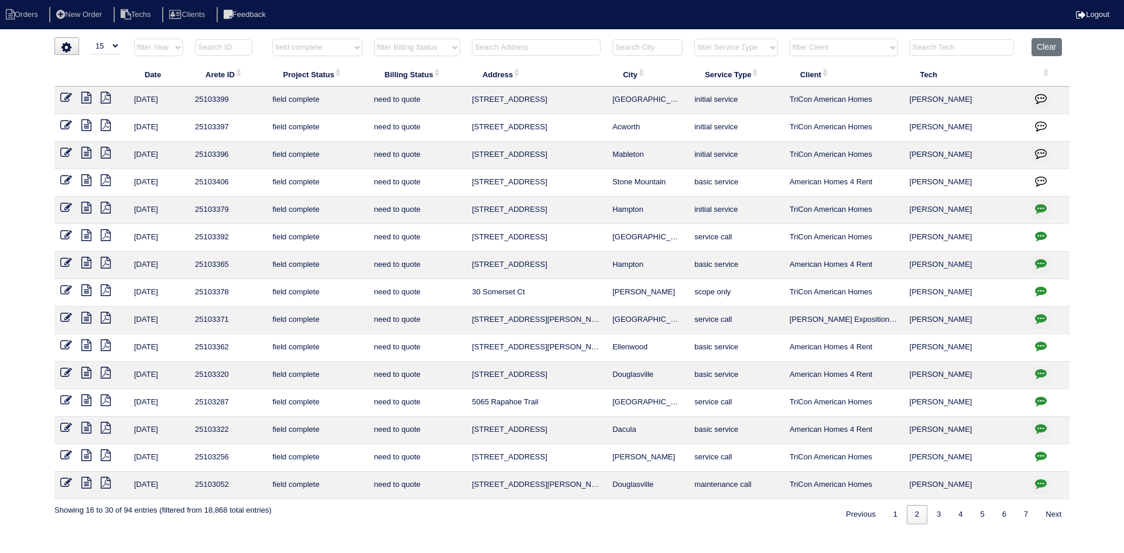
click at [83, 179] on icon at bounding box center [86, 181] width 10 height 12
click at [83, 124] on icon at bounding box center [86, 125] width 10 height 12
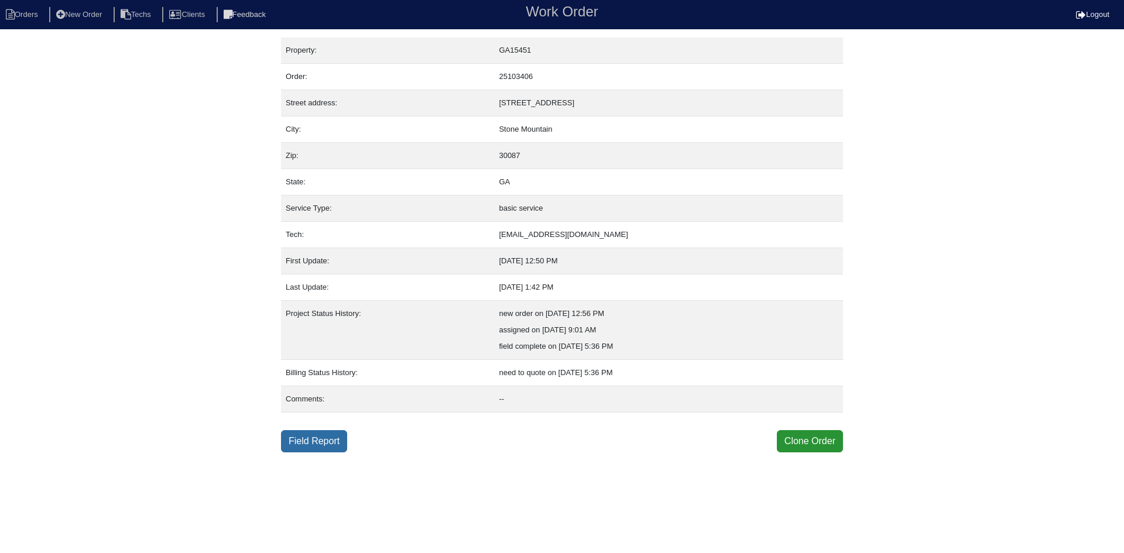
click at [323, 441] on link "Field Report" at bounding box center [314, 441] width 66 height 22
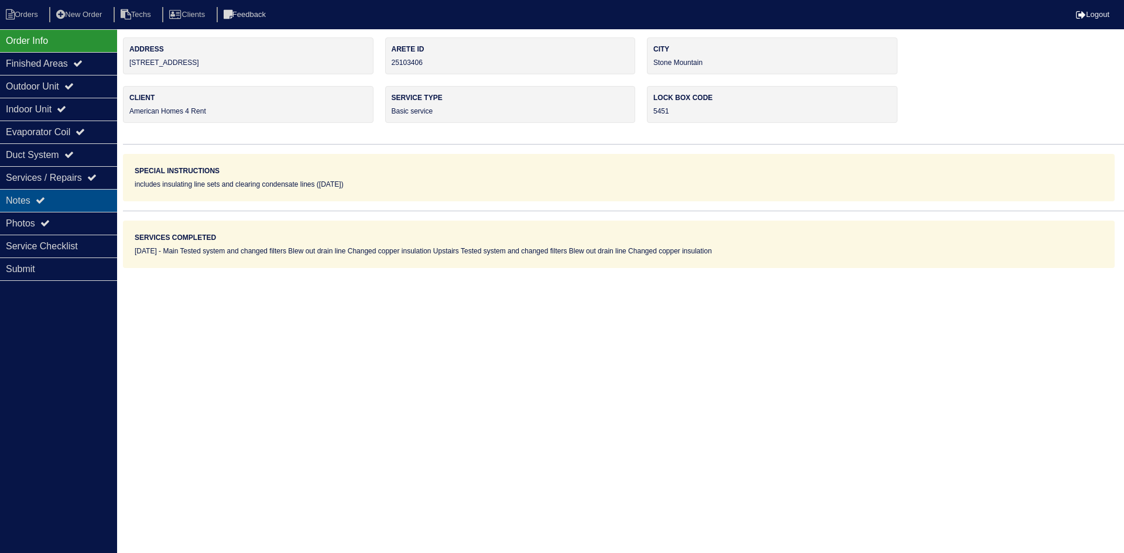
click at [57, 198] on div "Notes" at bounding box center [58, 200] width 117 height 23
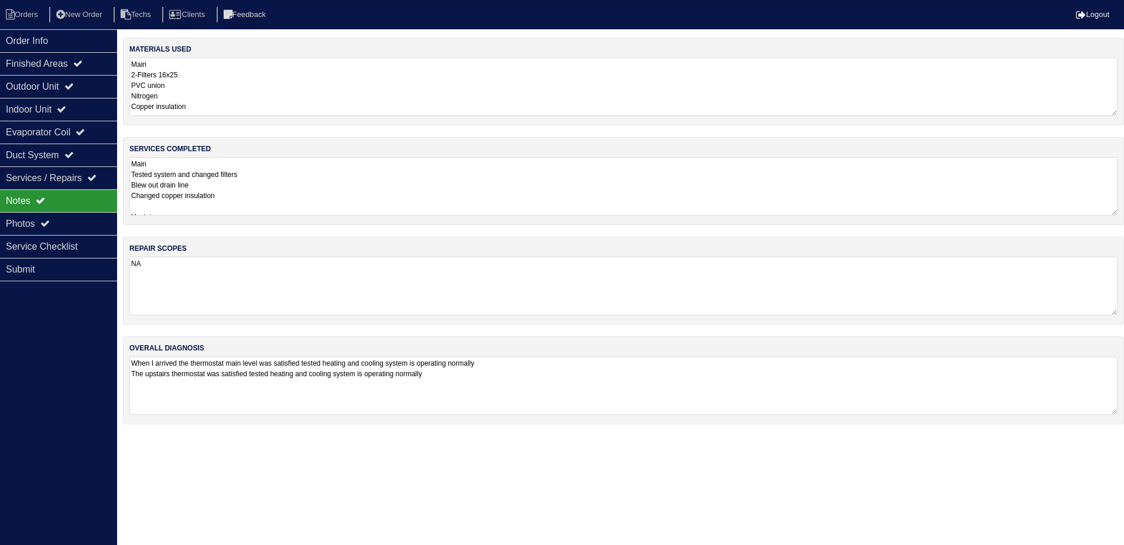
click at [448, 208] on textarea "Main Tested system and changed filters Blew out drain line Changed copper insul…" at bounding box center [623, 186] width 988 height 59
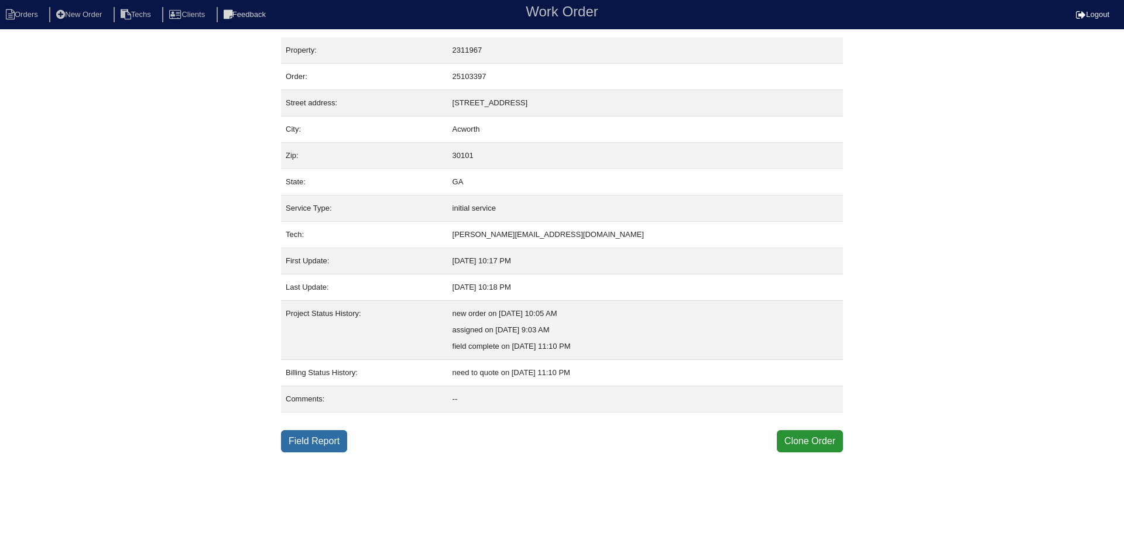
drag, startPoint x: 307, startPoint y: 441, endPoint x: 297, endPoint y: 444, distance: 10.0
click at [307, 441] on link "Field Report" at bounding box center [314, 441] width 66 height 22
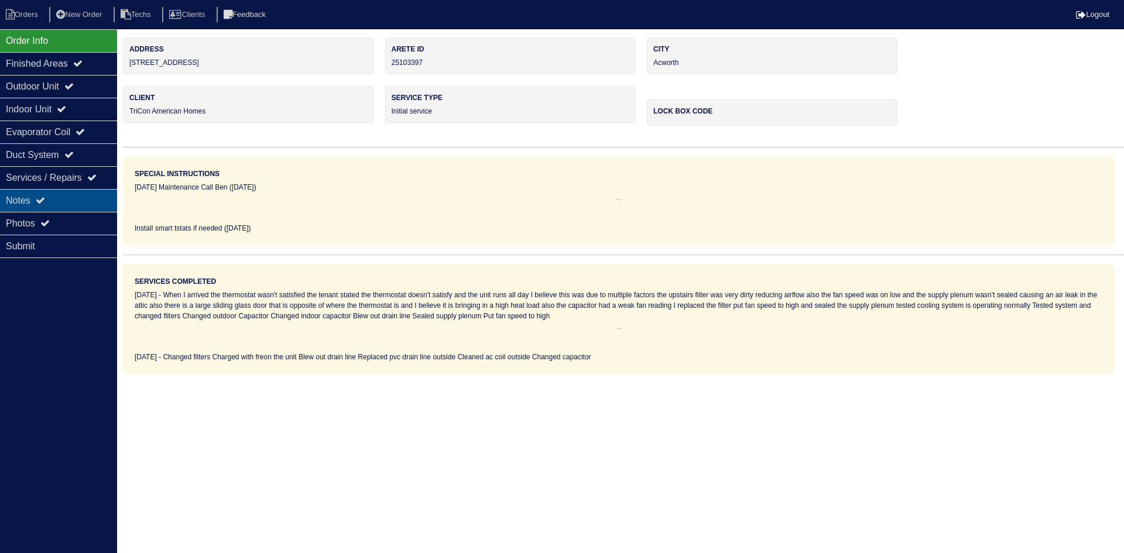
click at [64, 203] on div "Notes" at bounding box center [58, 200] width 117 height 23
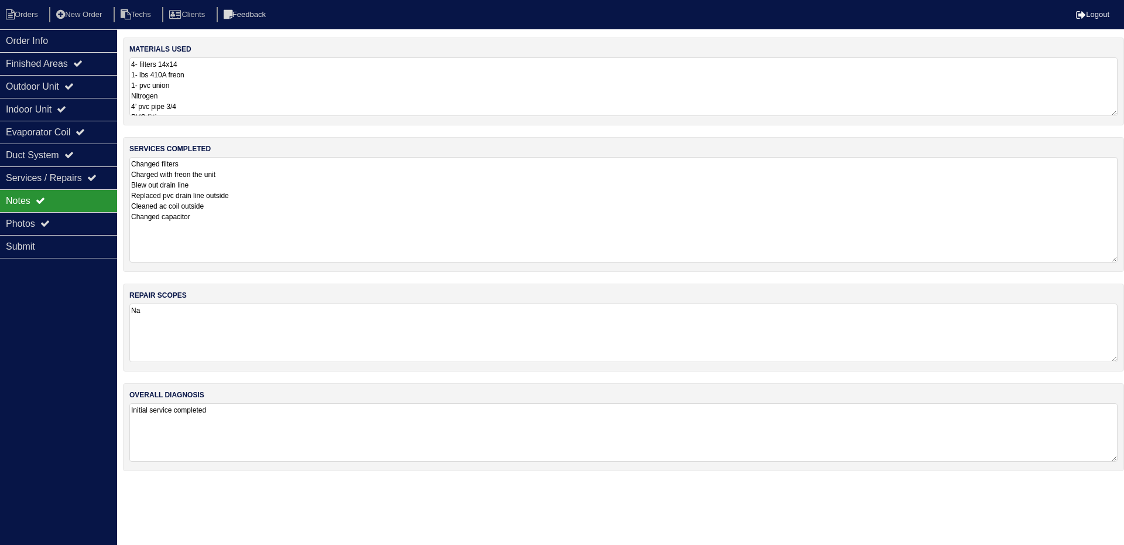
drag, startPoint x: 1113, startPoint y: 211, endPoint x: 1083, endPoint y: 120, distance: 96.3
click at [1118, 258] on div "services completed Changed filters Charged with freon the unit Blew out drain l…" at bounding box center [623, 204] width 1001 height 135
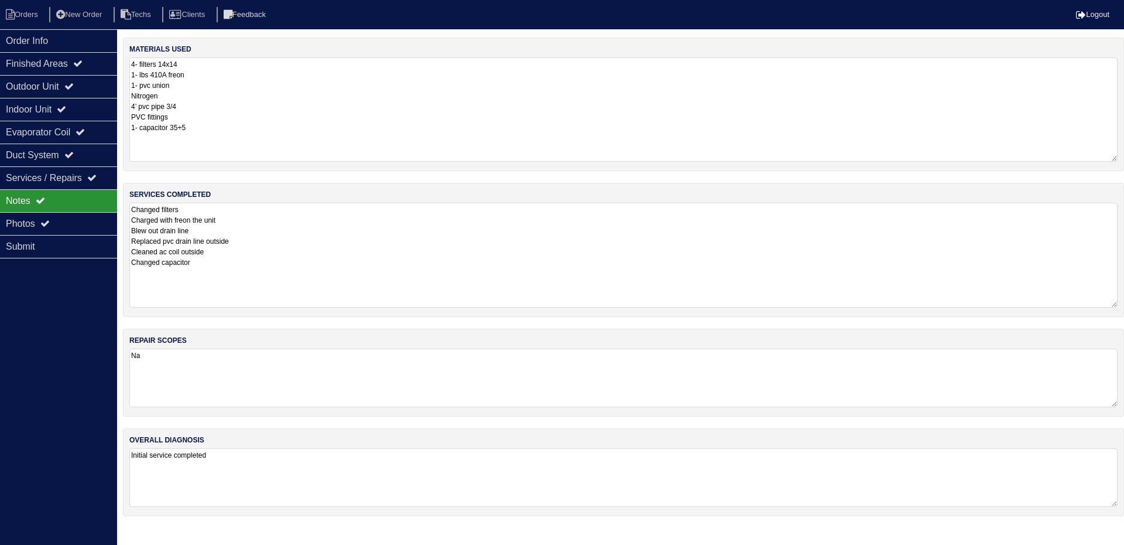
drag, startPoint x: 1114, startPoint y: 114, endPoint x: 1113, endPoint y: 159, distance: 45.7
click at [1113, 159] on textarea "4- filters 14x14 1- lbs 410A freon 1- pvc union Nitrogen 4’ pvc pipe 3/4 PVC fi…" at bounding box center [623, 109] width 988 height 104
click at [76, 80] on div "Outdoor Unit" at bounding box center [58, 86] width 117 height 23
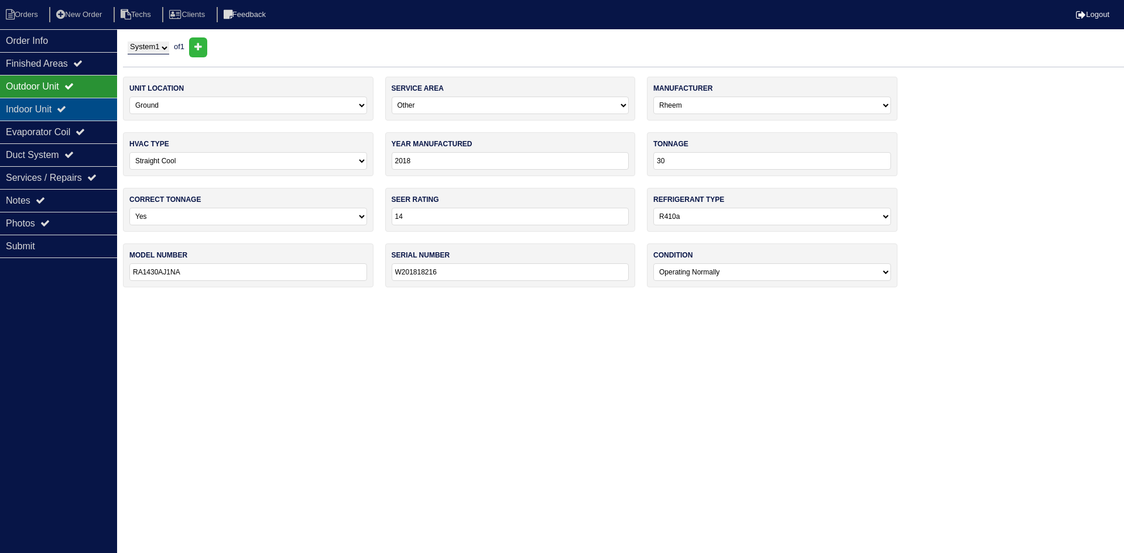
click at [58, 112] on div "Indoor Unit" at bounding box center [58, 109] width 117 height 23
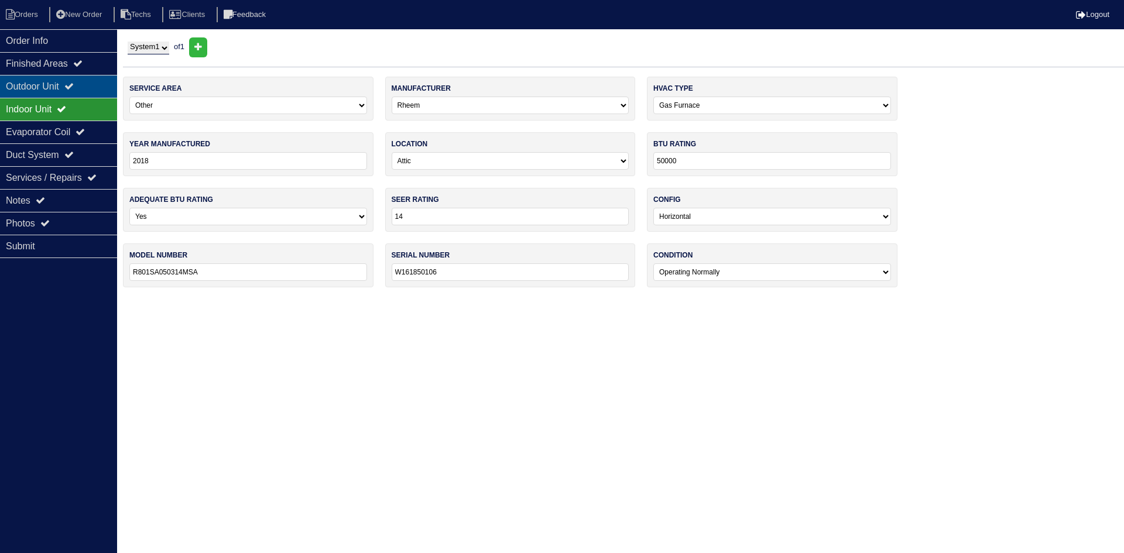
click at [60, 92] on div "Outdoor Unit" at bounding box center [58, 86] width 117 height 23
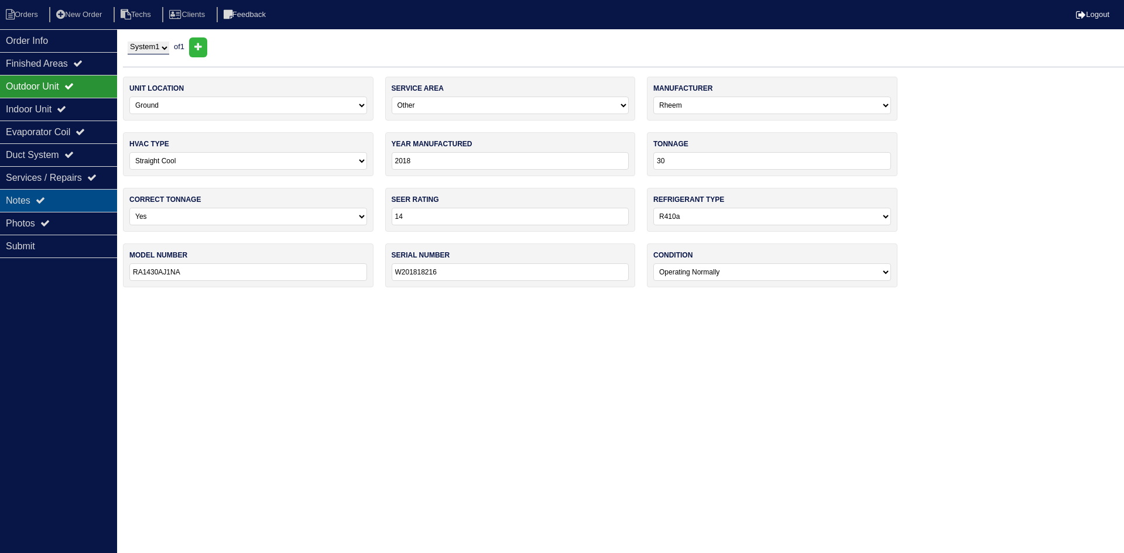
click at [55, 199] on div "Notes" at bounding box center [58, 200] width 117 height 23
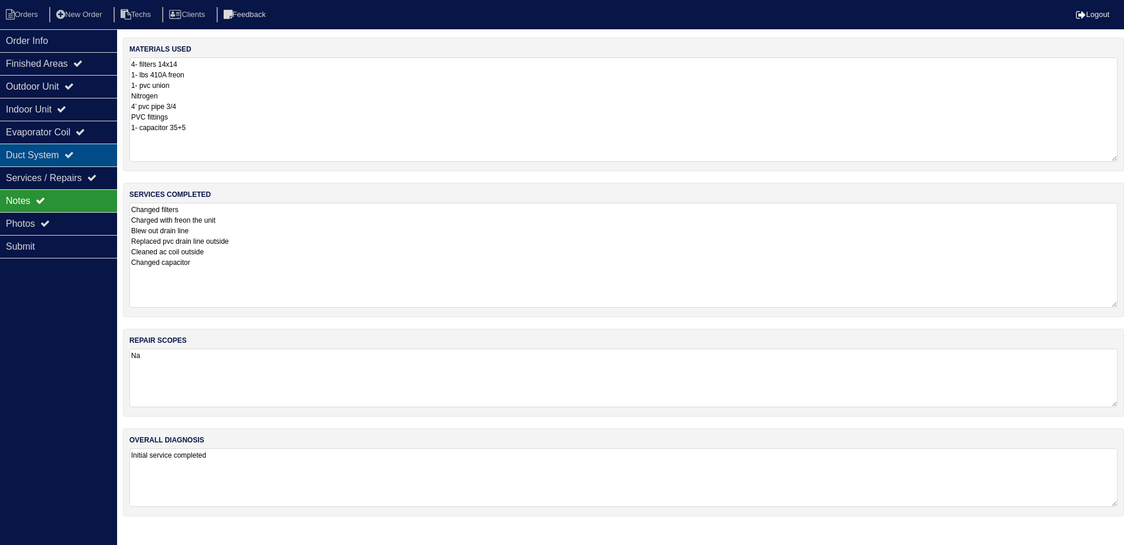
click at [49, 159] on div "Duct System" at bounding box center [58, 154] width 117 height 23
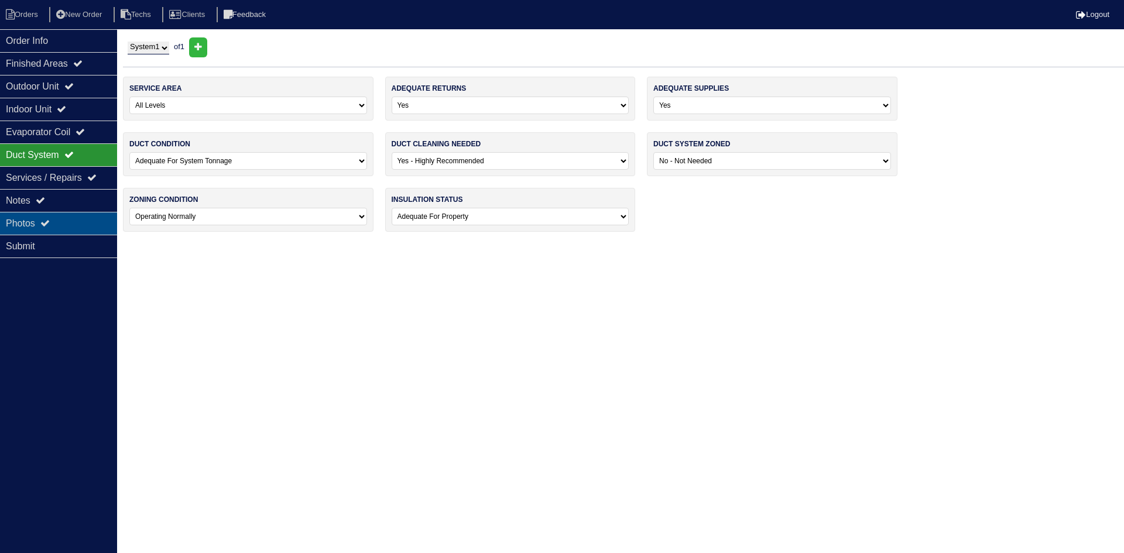
drag, startPoint x: 74, startPoint y: 224, endPoint x: 83, endPoint y: 223, distance: 9.4
click at [73, 223] on div "Photos" at bounding box center [58, 223] width 117 height 23
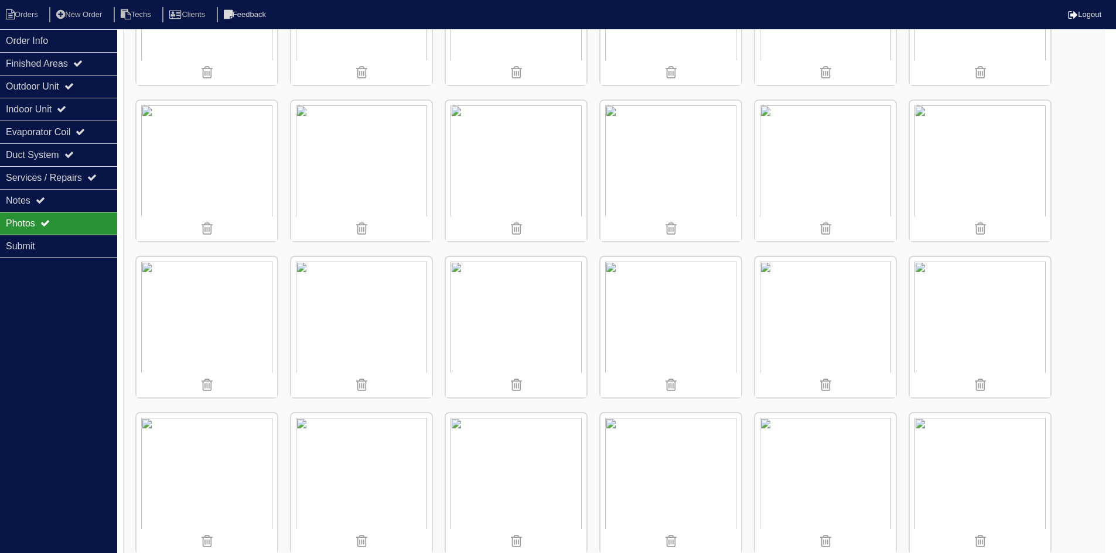
scroll to position [1076, 0]
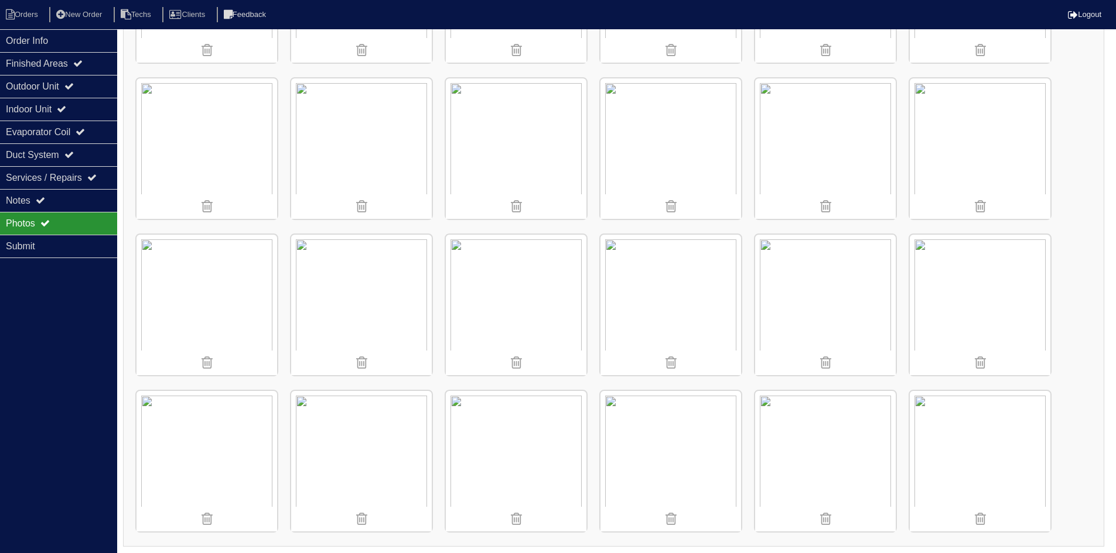
click at [357, 460] on img at bounding box center [361, 461] width 141 height 141
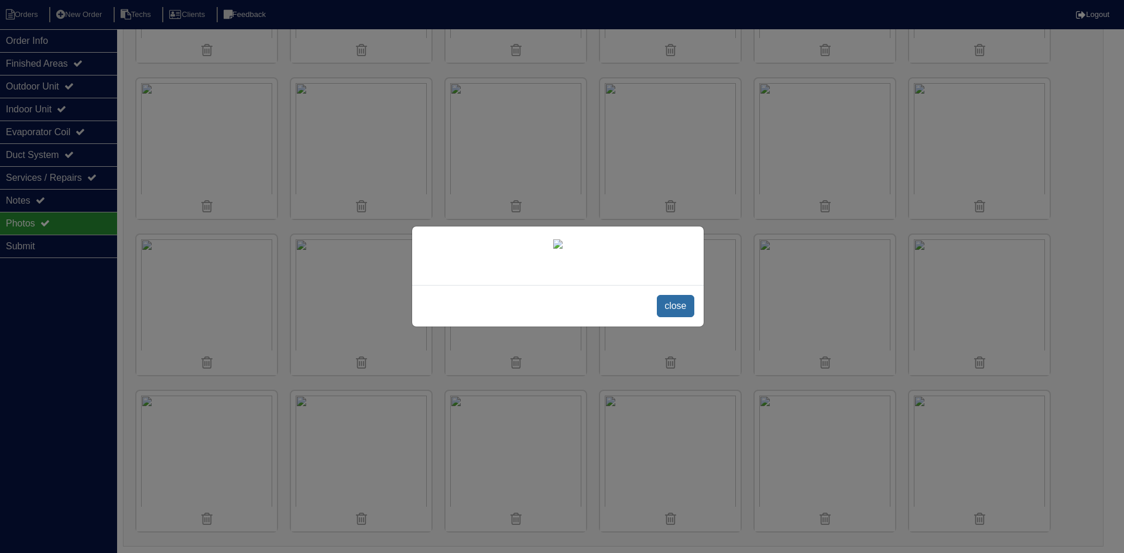
click at [678, 305] on span "close" at bounding box center [675, 306] width 37 height 22
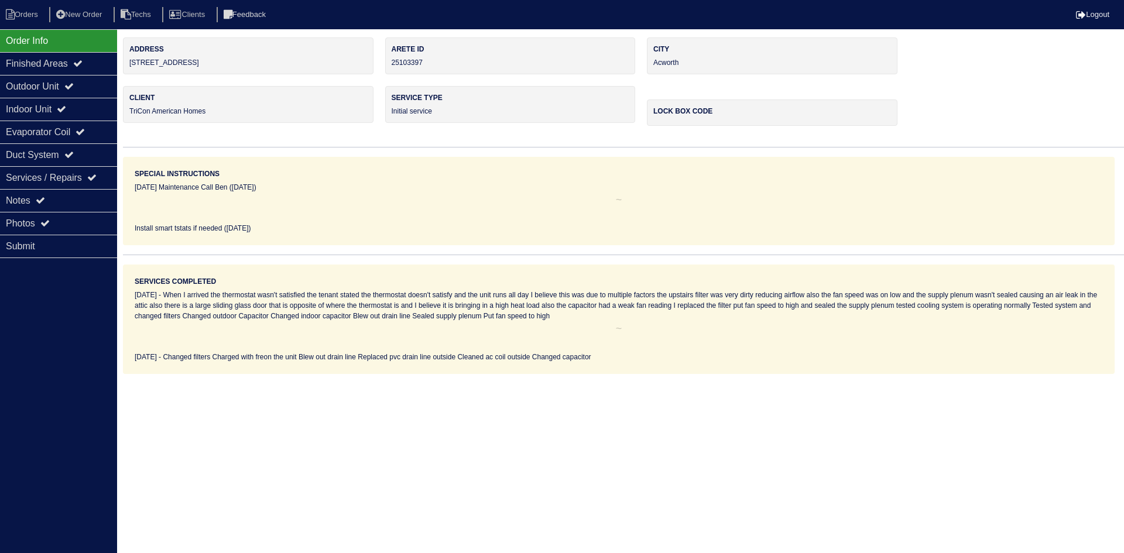
click at [36, 217] on div "Photos" at bounding box center [58, 223] width 117 height 23
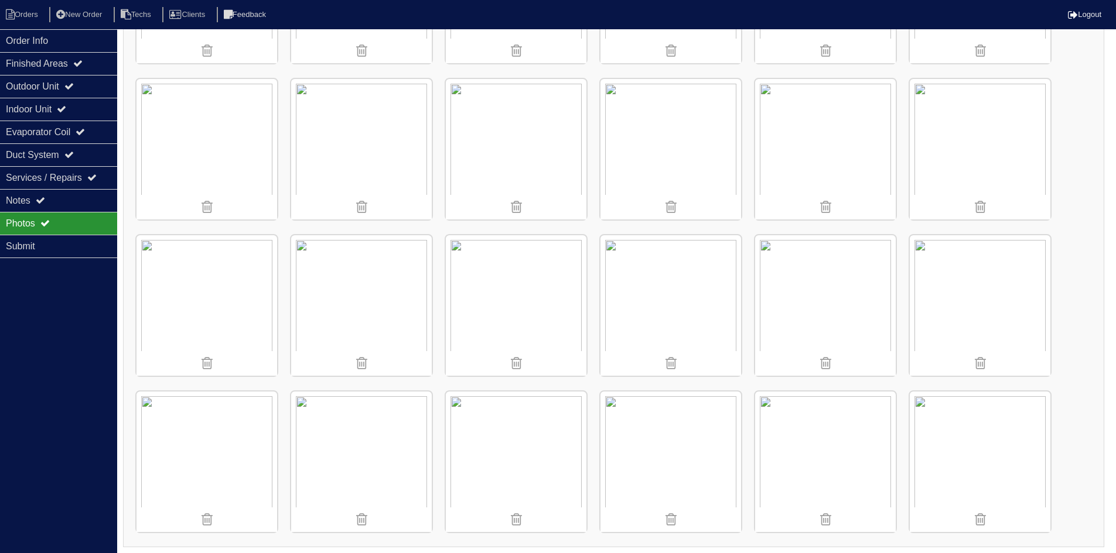
scroll to position [1076, 0]
click at [365, 431] on img at bounding box center [361, 461] width 141 height 141
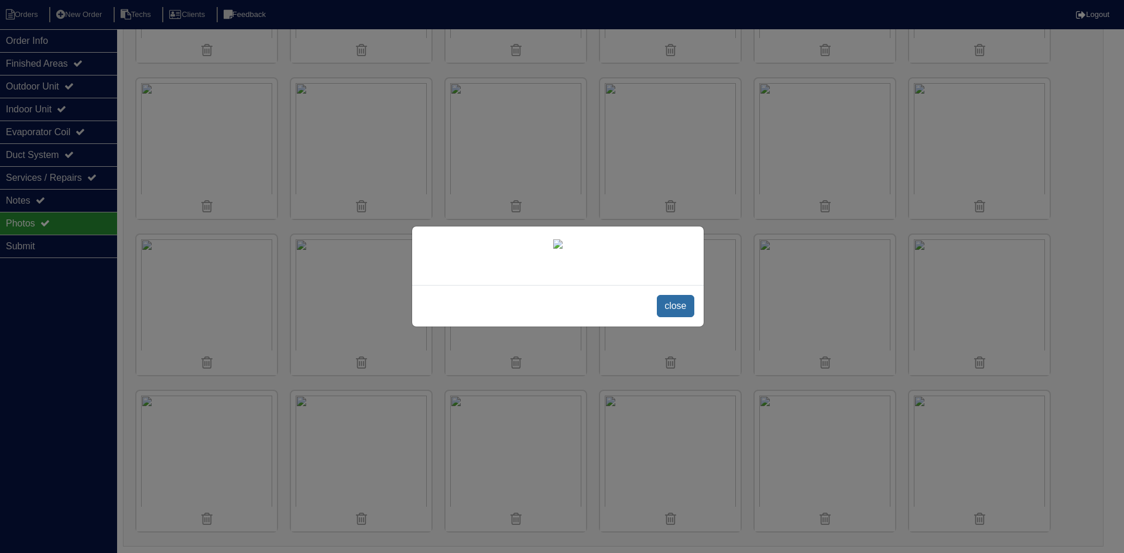
click at [670, 317] on span "close" at bounding box center [675, 306] width 37 height 22
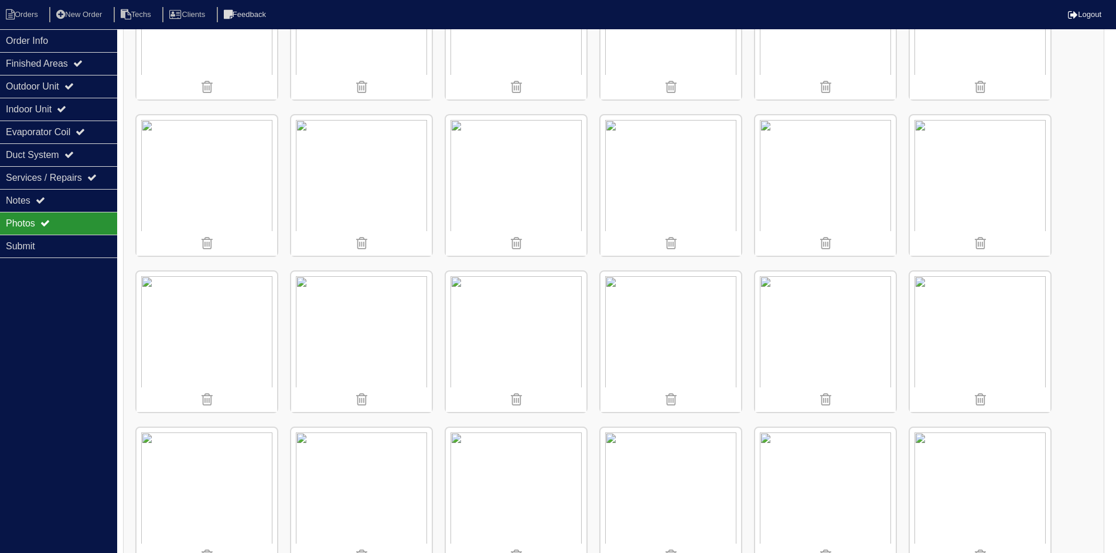
scroll to position [373, 0]
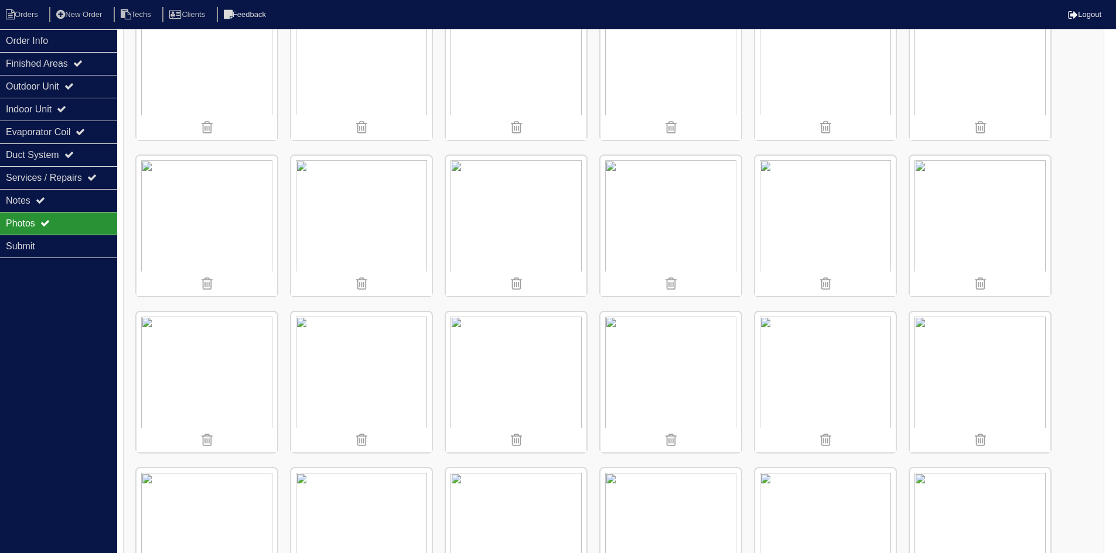
click at [230, 360] on img at bounding box center [206, 382] width 141 height 141
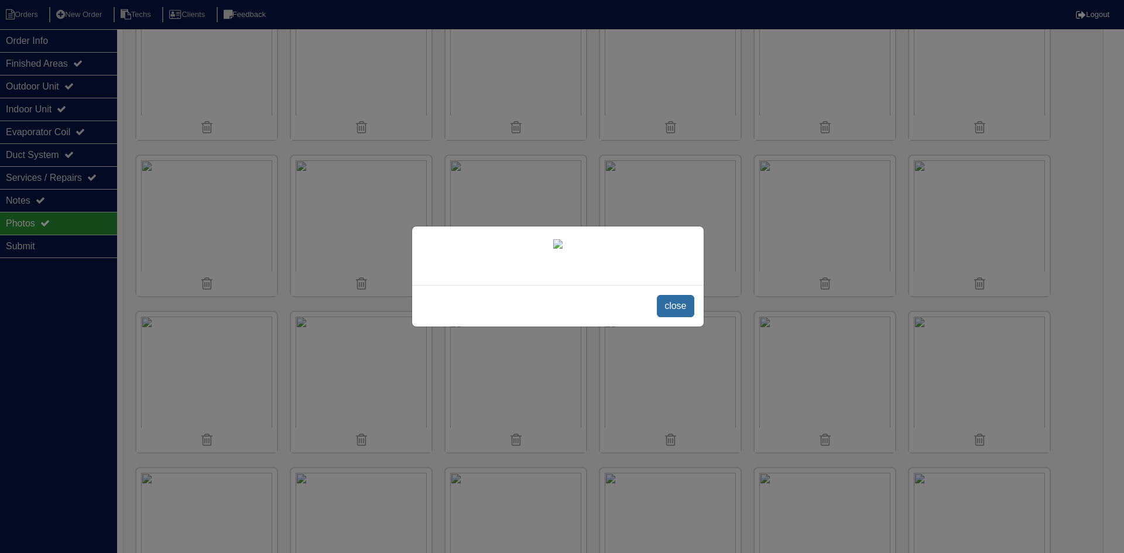
click at [674, 317] on span "close" at bounding box center [675, 306] width 37 height 22
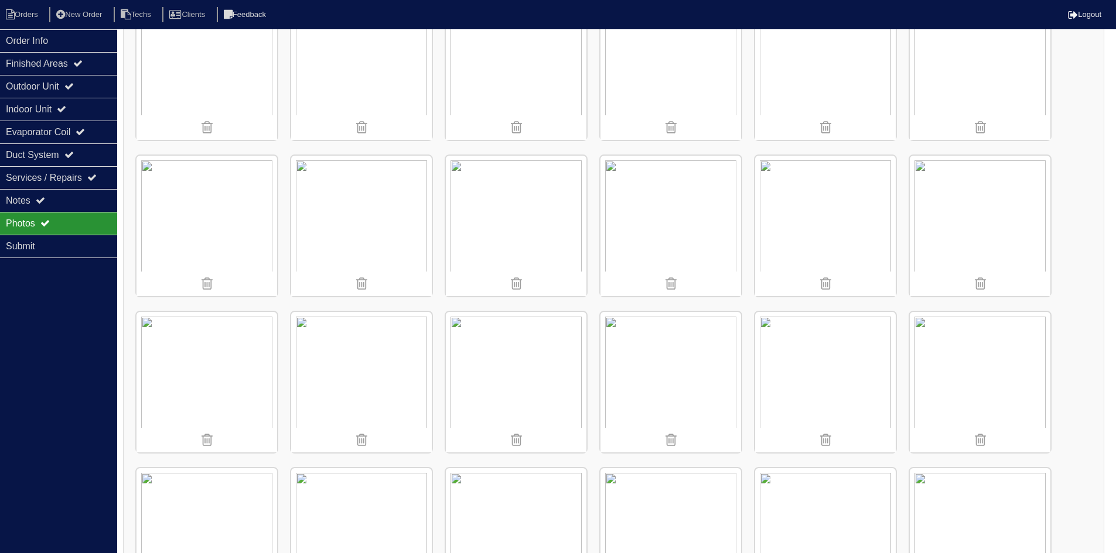
click at [376, 228] on img at bounding box center [361, 226] width 141 height 141
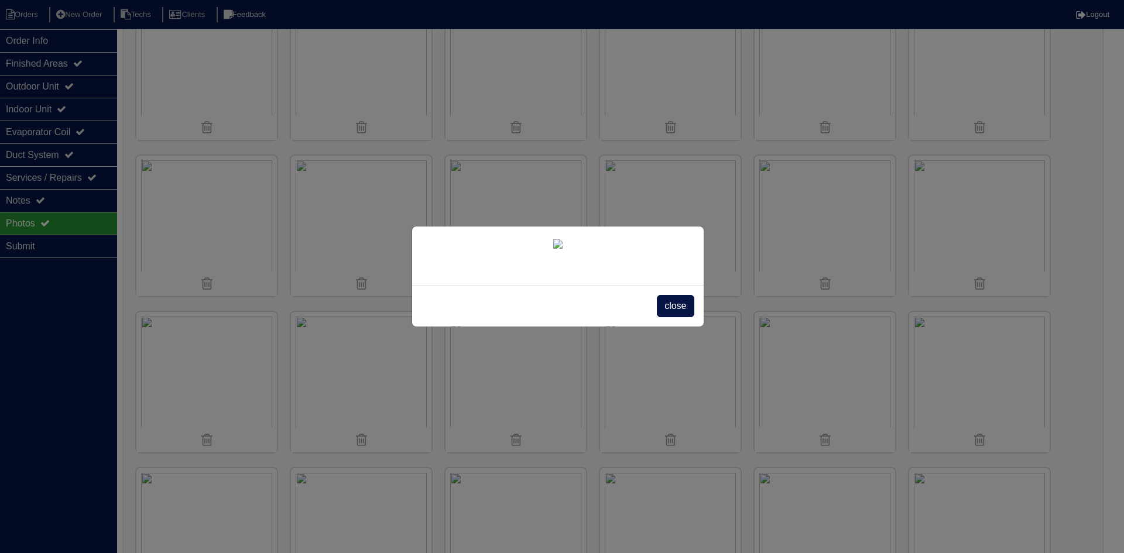
click at [683, 317] on span "close" at bounding box center [675, 306] width 37 height 22
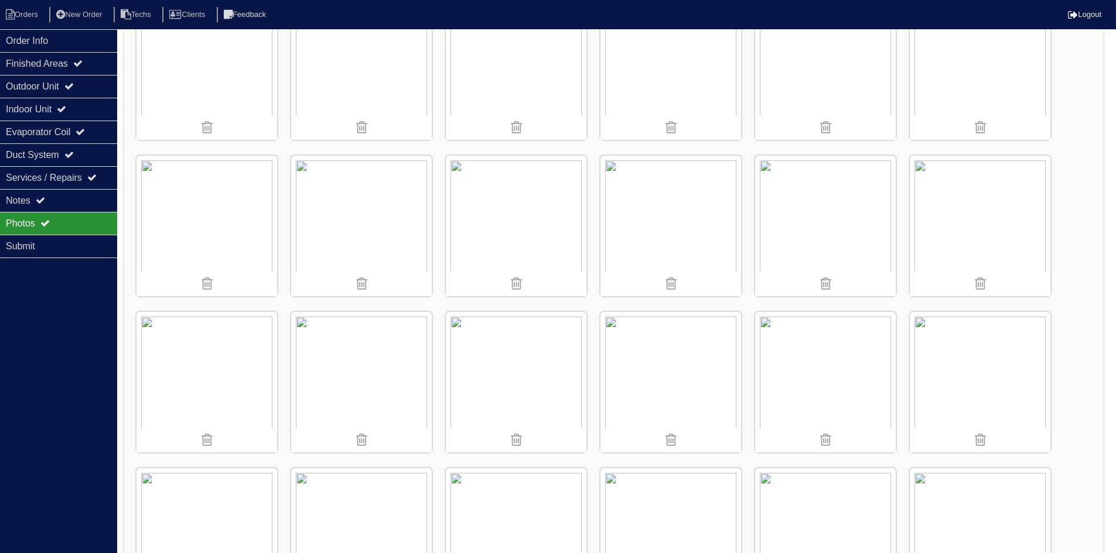
click at [669, 199] on img at bounding box center [670, 226] width 141 height 141
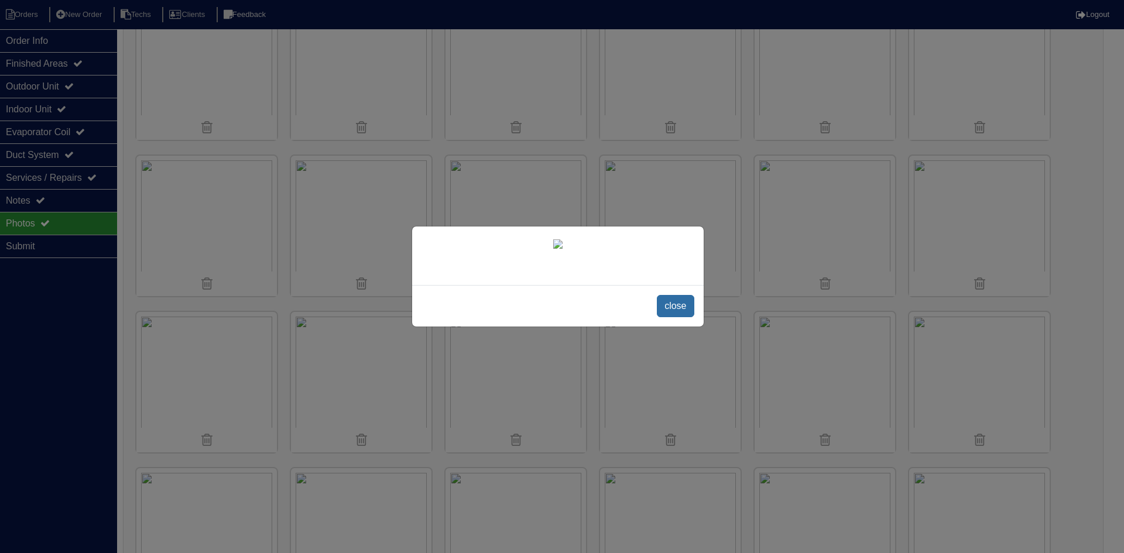
click at [669, 317] on span "close" at bounding box center [675, 306] width 37 height 22
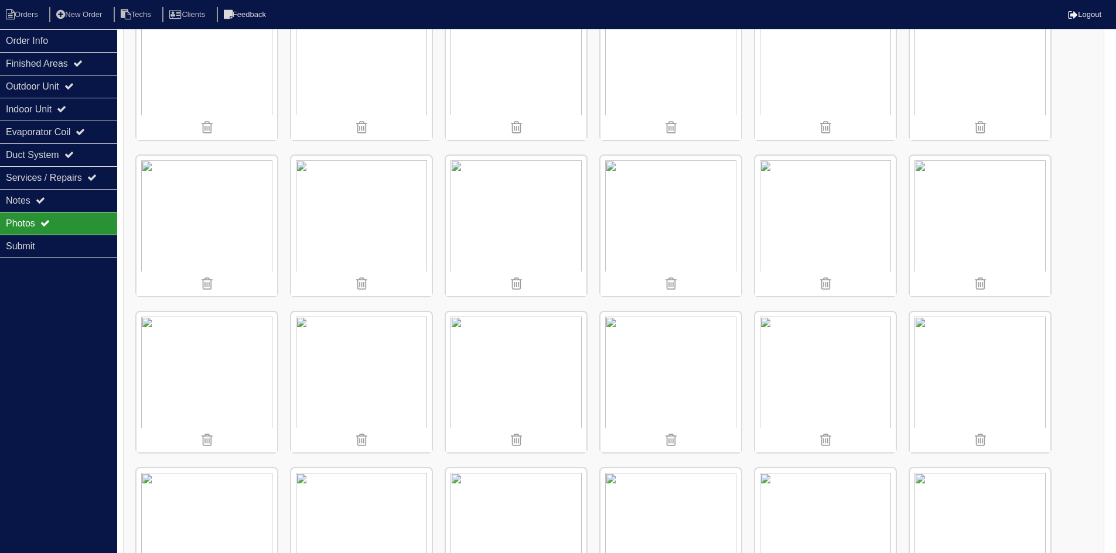
click at [678, 214] on img at bounding box center [670, 226] width 141 height 141
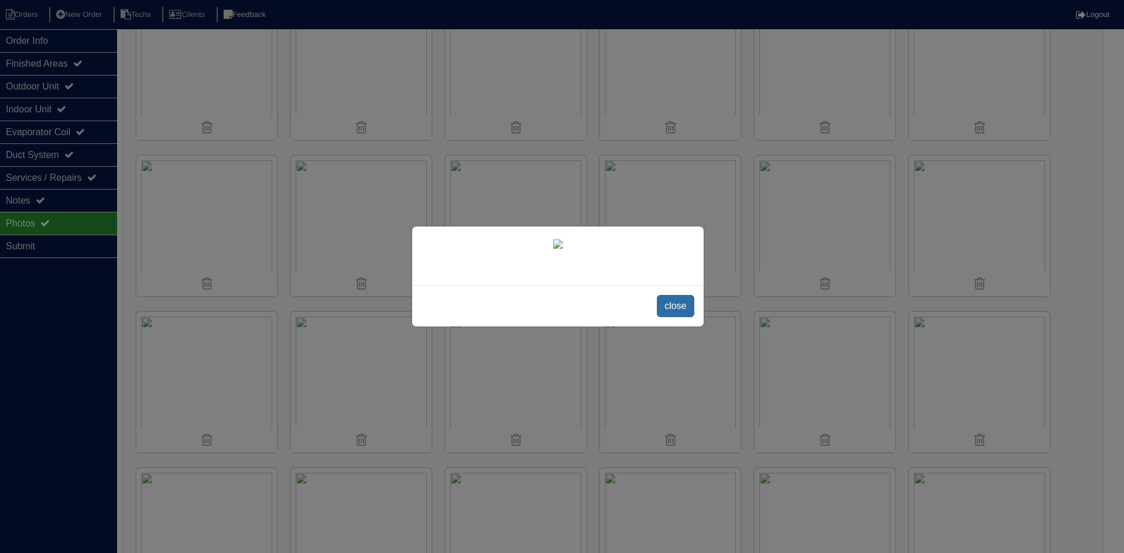
click at [680, 317] on span "close" at bounding box center [675, 306] width 37 height 22
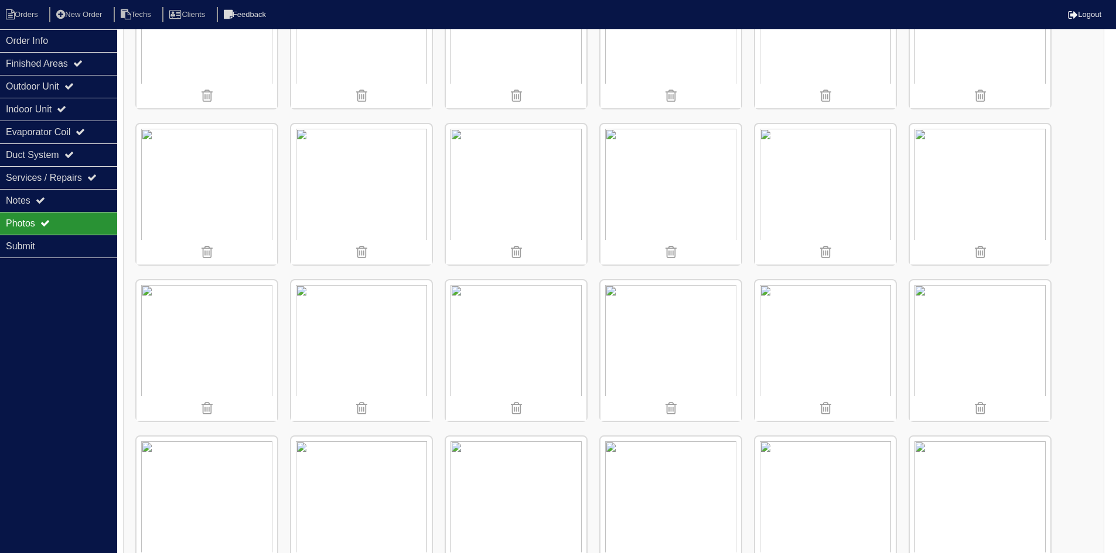
scroll to position [724, 0]
click at [518, 183] on img at bounding box center [516, 187] width 141 height 141
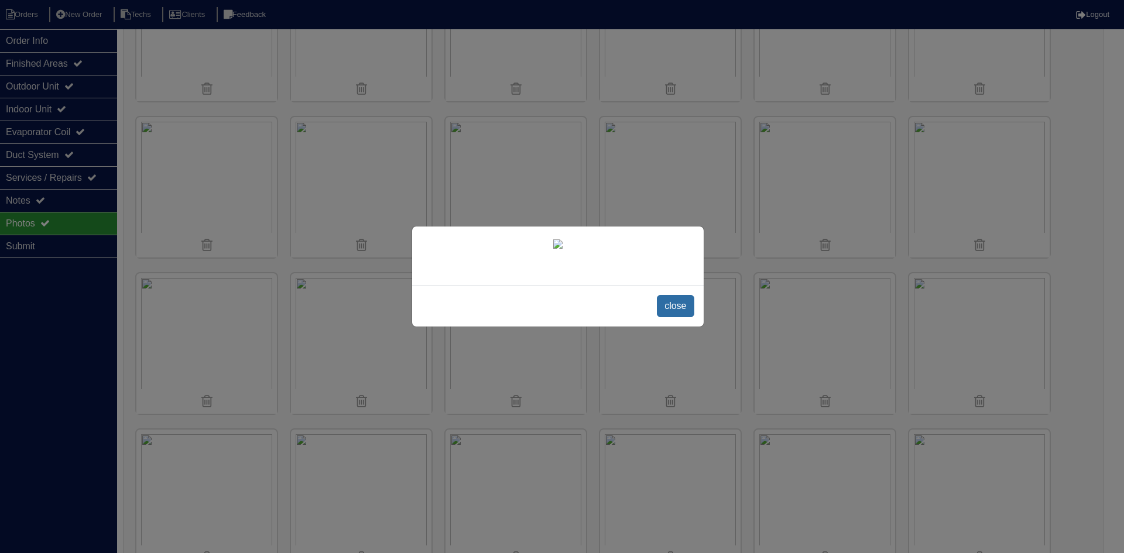
click at [682, 317] on span "close" at bounding box center [675, 306] width 37 height 22
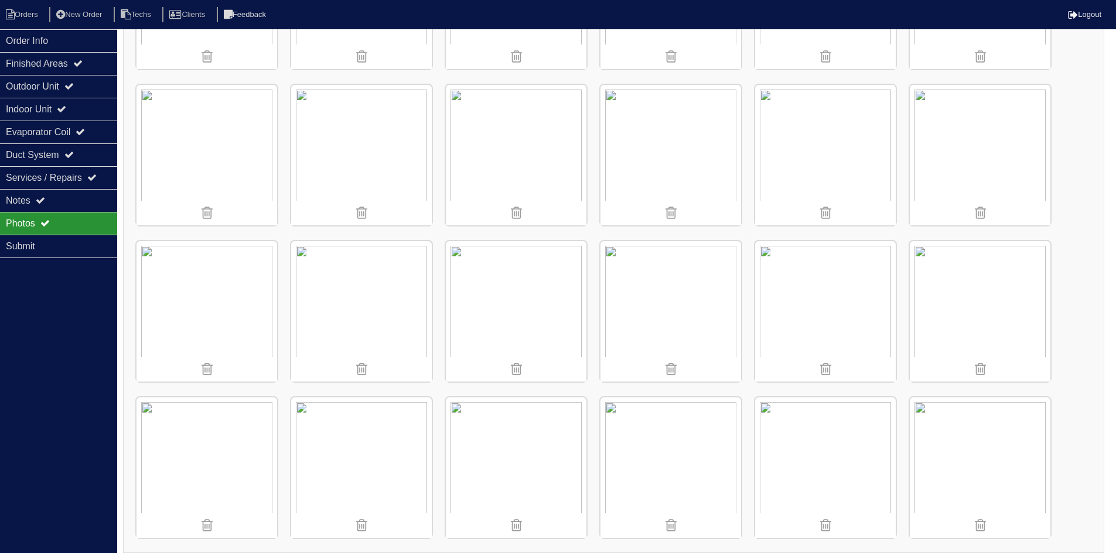
scroll to position [1076, 0]
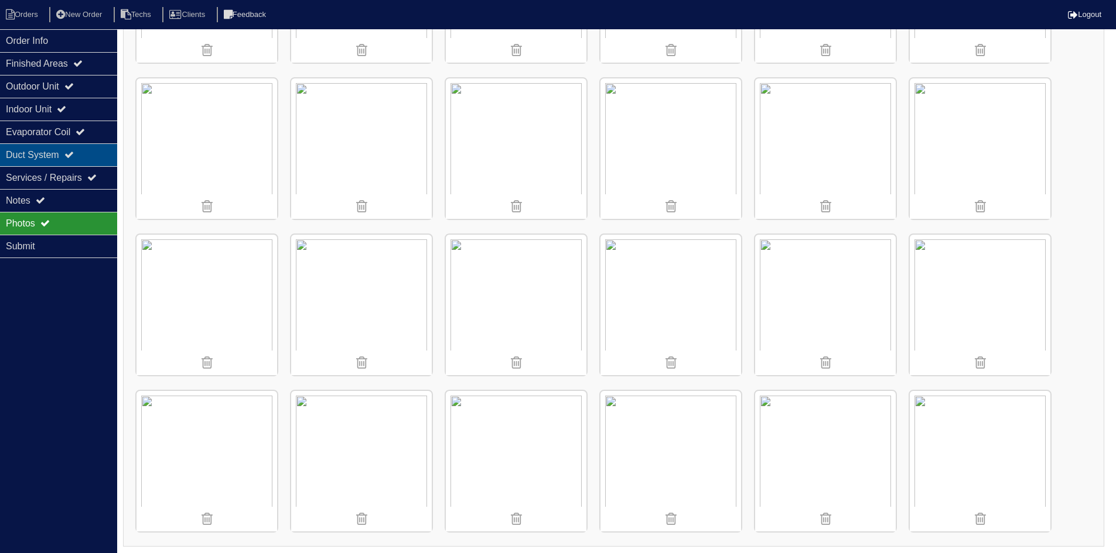
drag, startPoint x: 62, startPoint y: 153, endPoint x: 83, endPoint y: 151, distance: 21.2
click at [63, 153] on div "Duct System" at bounding box center [58, 154] width 117 height 23
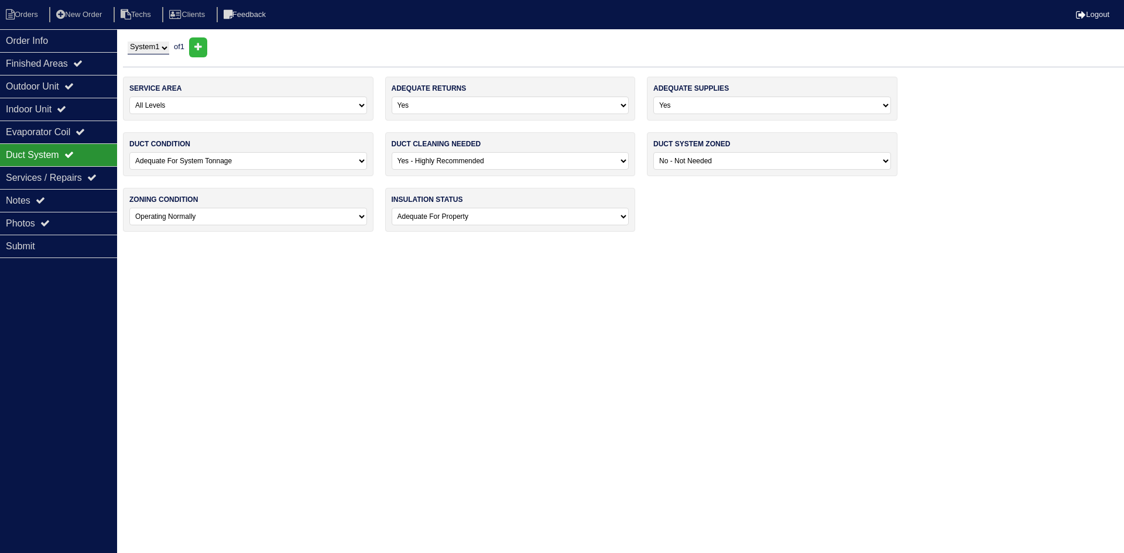
drag, startPoint x: 559, startPoint y: 162, endPoint x: 553, endPoint y: 169, distance: 9.5
click at [559, 162] on select "-select- No Yes - Recommended But Not Required Yes - Highly Recommended" at bounding box center [511, 161] width 238 height 18
select select "1"
click at [392, 152] on select "-select- No Yes - Recommended But Not Required Yes - Highly Recommended" at bounding box center [511, 161] width 238 height 18
click at [29, 218] on div "Photos" at bounding box center [58, 223] width 117 height 23
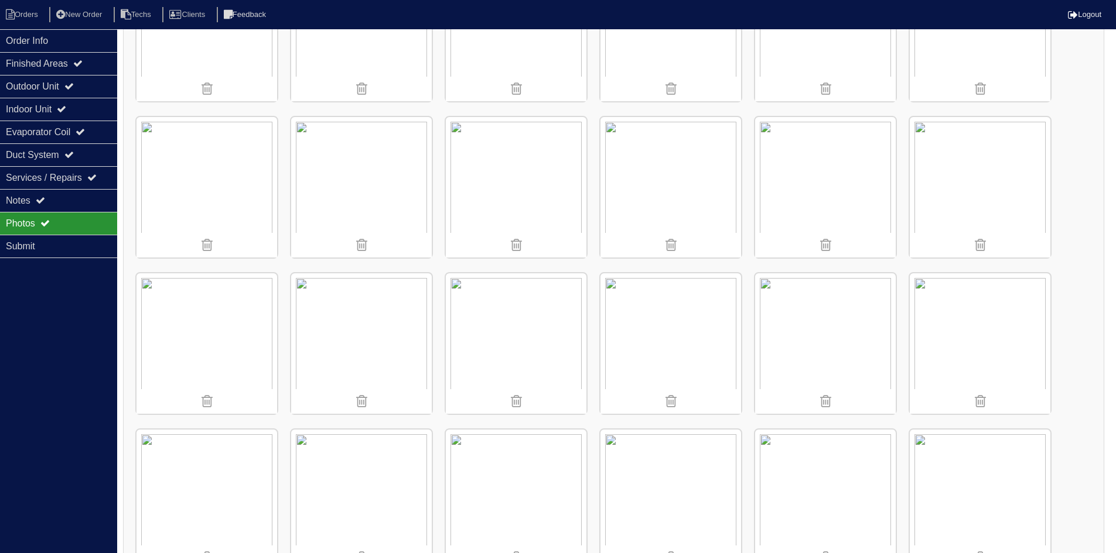
scroll to position [1017, 0]
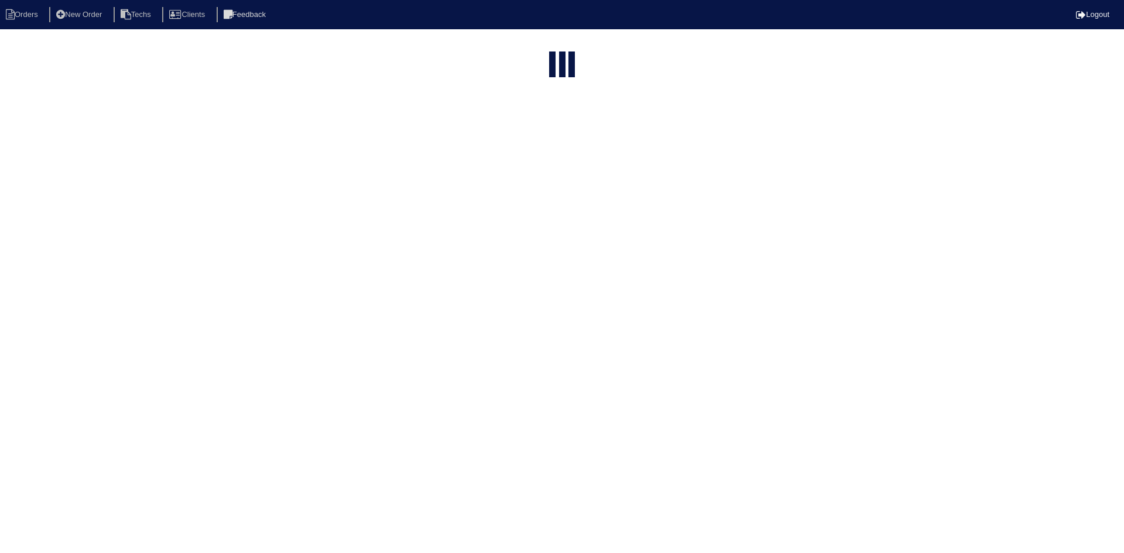
select select "15"
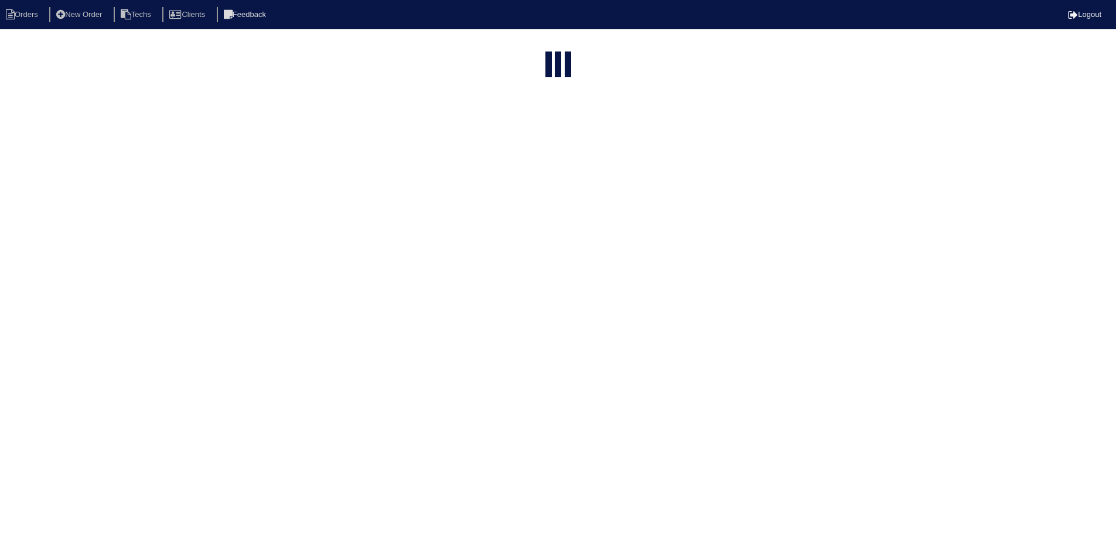
select select "field complete"
select select "need to quote"
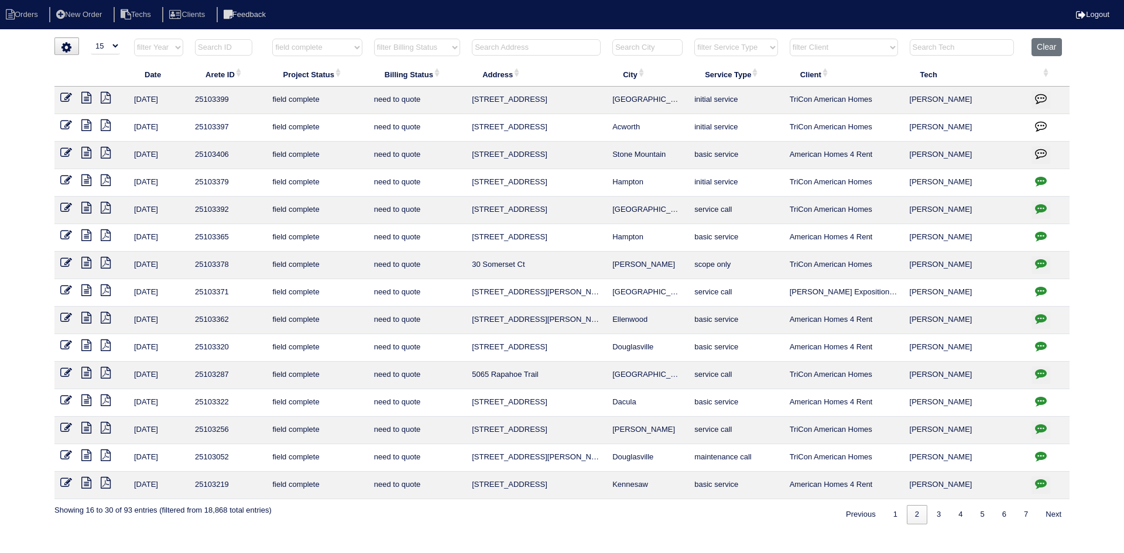
click at [108, 125] on icon at bounding box center [106, 125] width 10 height 12
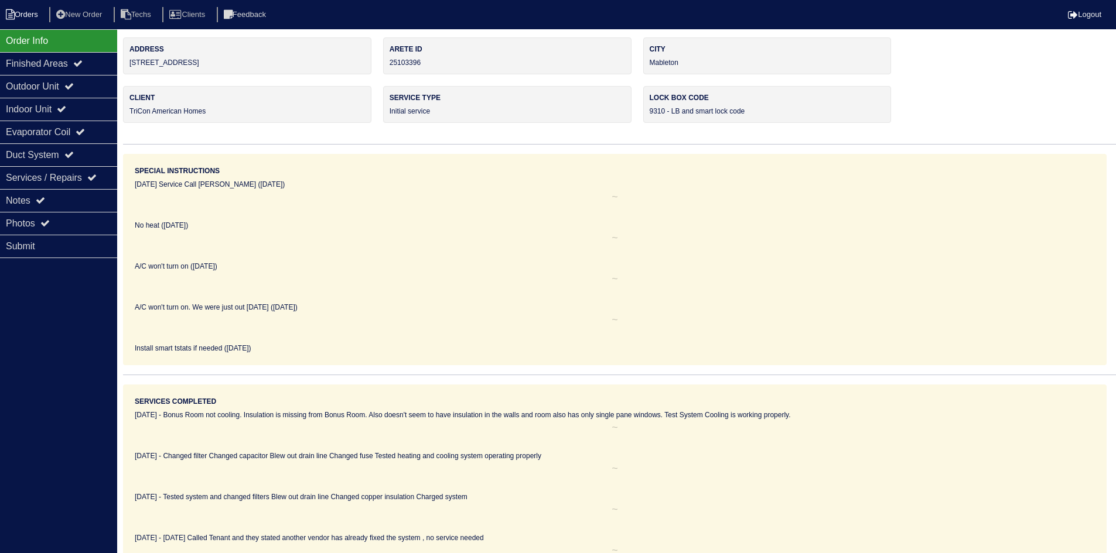
click at [34, 16] on li "Orders" at bounding box center [23, 15] width 47 height 16
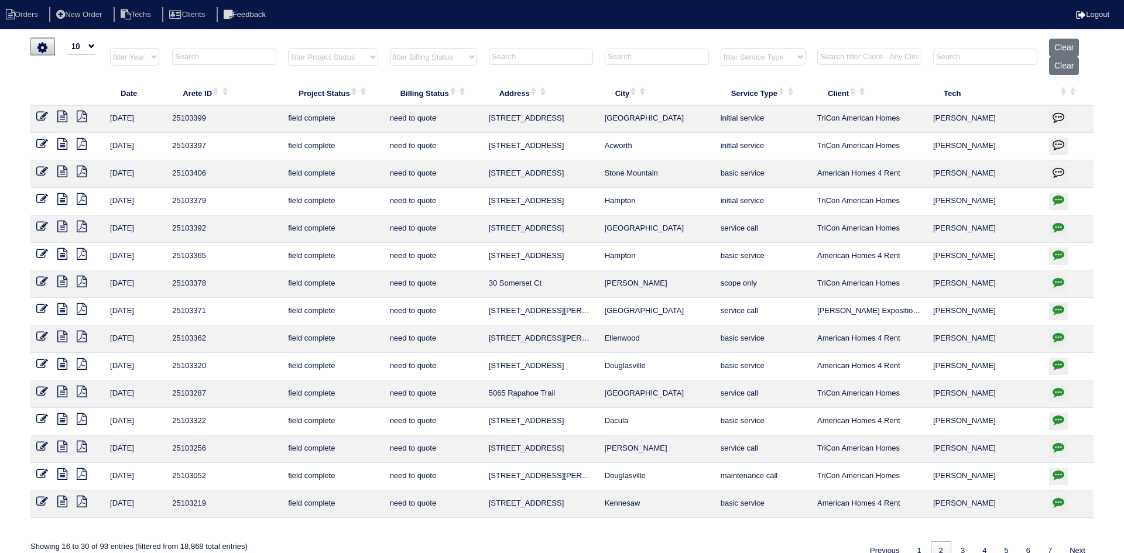
select select "15"
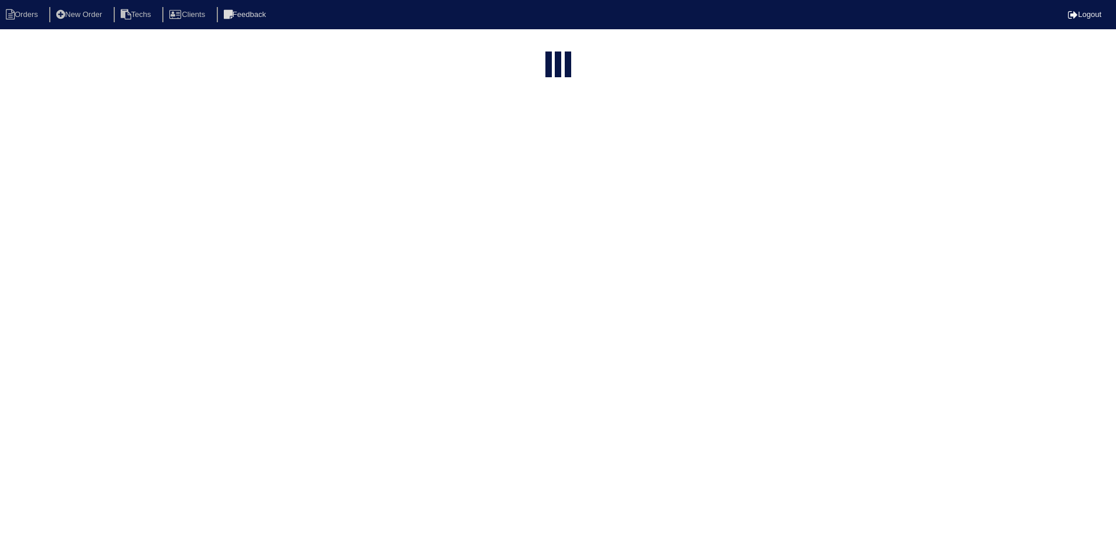
select select "field complete"
select select "need to quote"
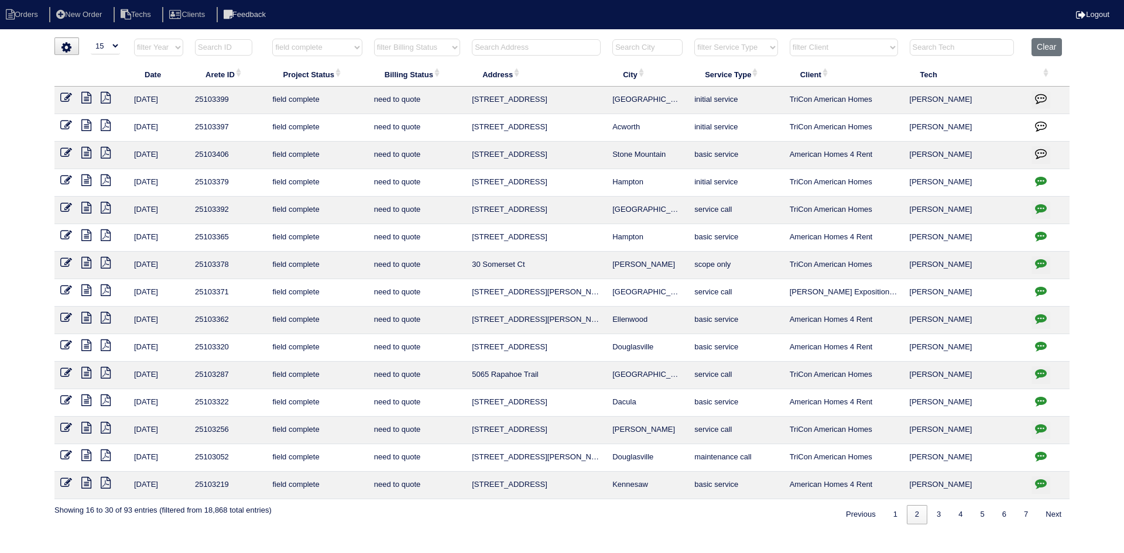
click at [1041, 180] on icon "button" at bounding box center [1041, 181] width 12 height 12
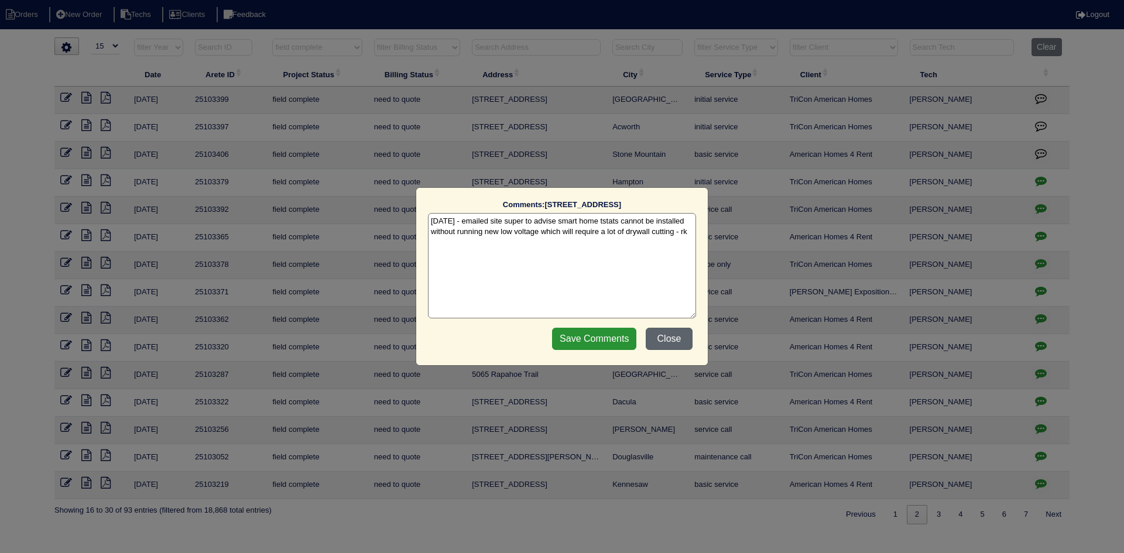
click at [673, 340] on button "Close" at bounding box center [669, 339] width 47 height 22
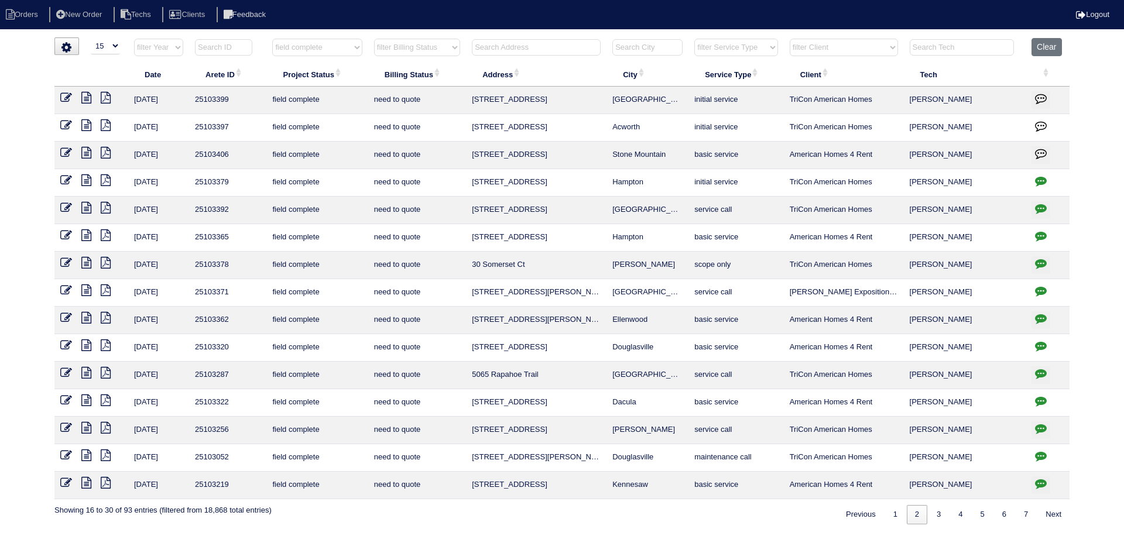
click at [105, 99] on icon at bounding box center [106, 98] width 10 height 12
click at [87, 100] on icon at bounding box center [86, 98] width 10 height 12
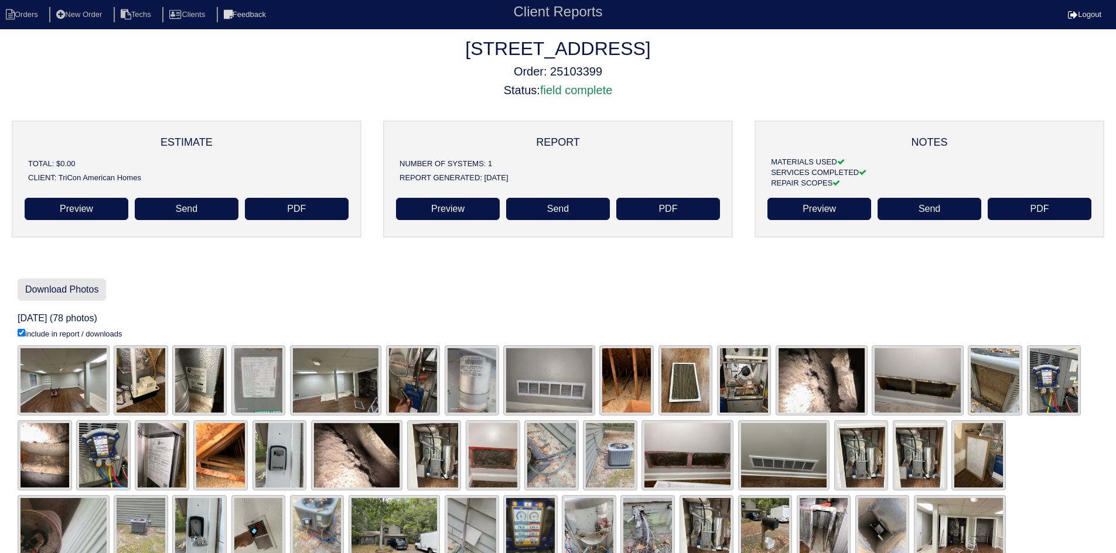
click at [78, 285] on link "Download Photos" at bounding box center [62, 290] width 88 height 22
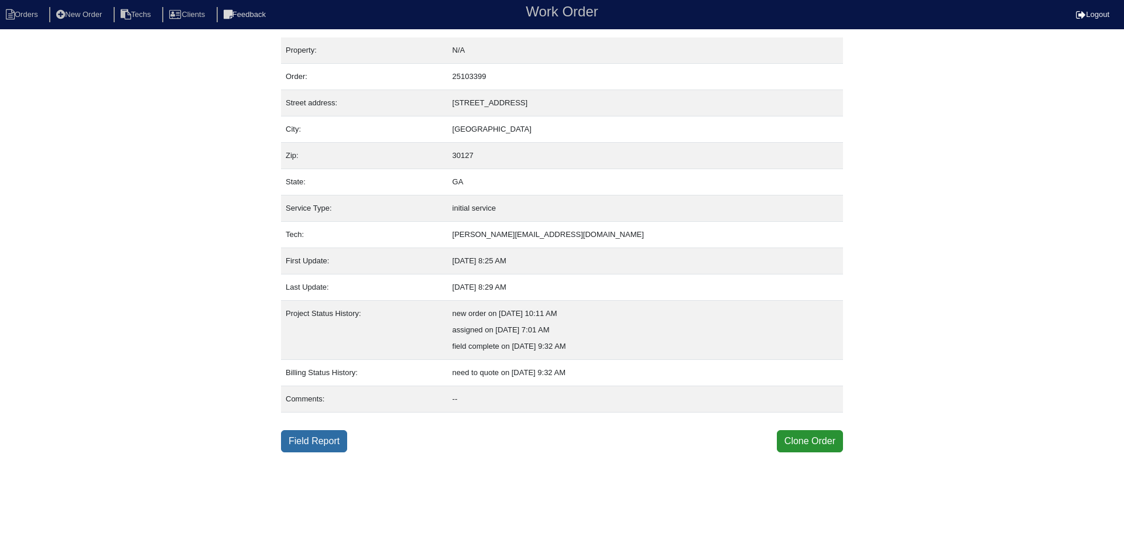
click at [314, 447] on link "Field Report" at bounding box center [314, 441] width 66 height 22
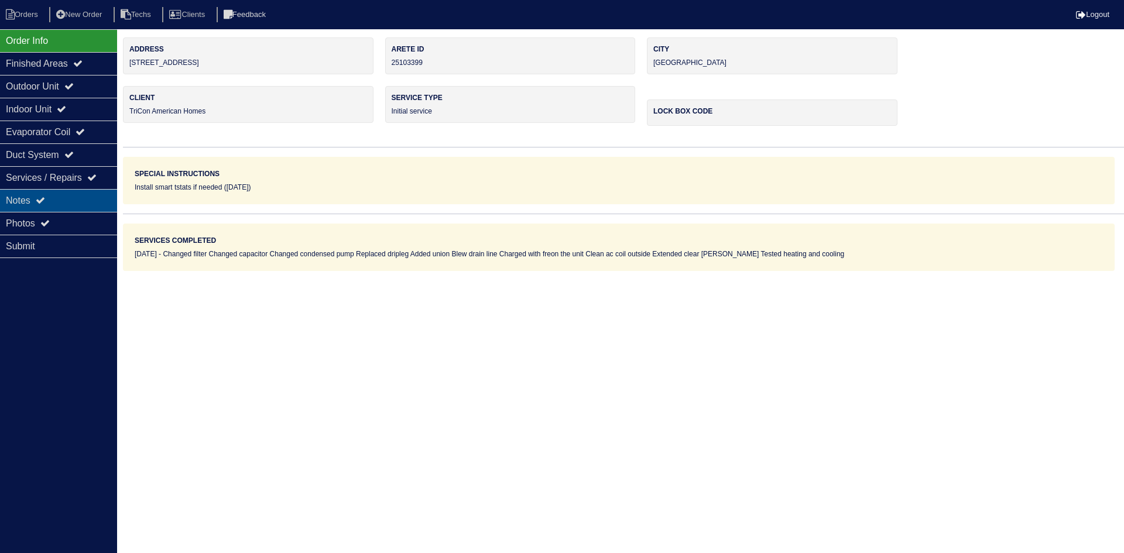
drag, startPoint x: 48, startPoint y: 200, endPoint x: 95, endPoint y: 198, distance: 46.9
click at [49, 200] on div "Notes" at bounding box center [58, 200] width 117 height 23
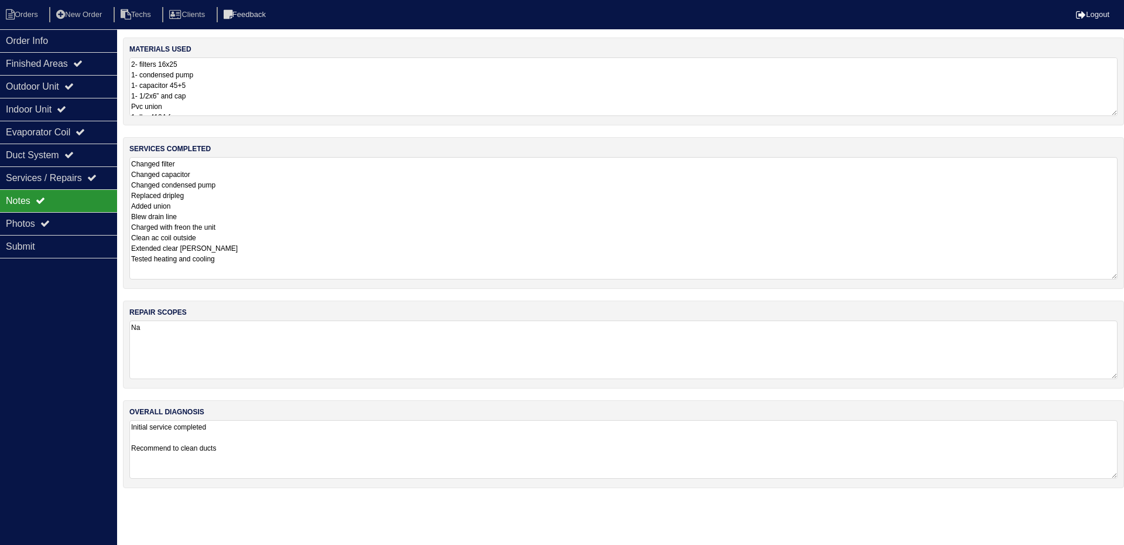
drag, startPoint x: 1111, startPoint y: 210, endPoint x: 1118, endPoint y: 274, distance: 64.2
click at [1118, 274] on div "services completed Changed filter Changed capacitor Changed condensed pump Repl…" at bounding box center [623, 213] width 1001 height 152
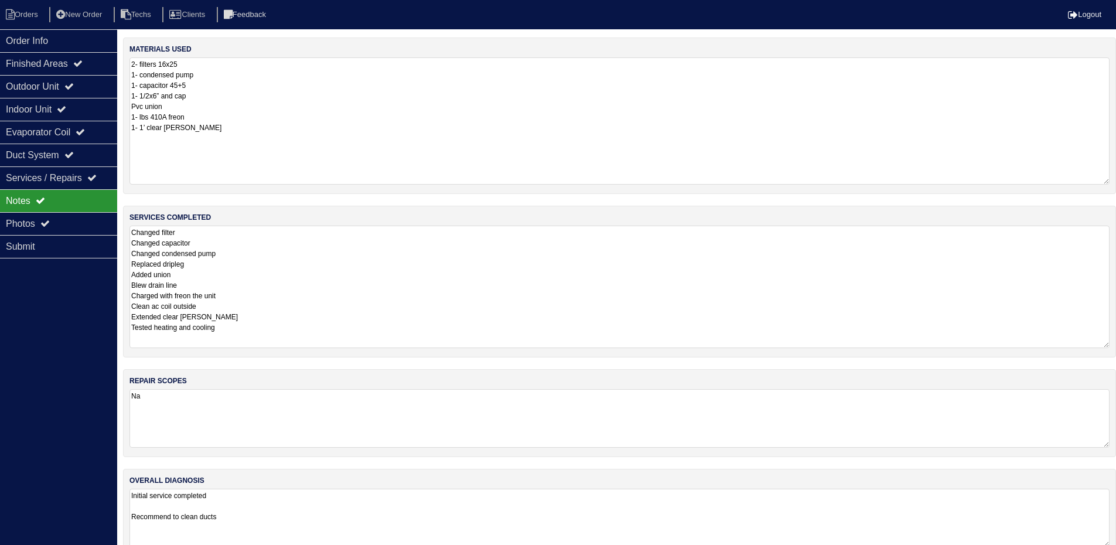
drag, startPoint x: 1116, startPoint y: 111, endPoint x: 1114, endPoint y: 180, distance: 68.6
click at [1114, 180] on div "materials used 2- filters 16x25 1- condensed pump 1- capacitor 45+5 1- 1/2x6” a…" at bounding box center [619, 115] width 993 height 156
click at [35, 91] on div "Outdoor Unit" at bounding box center [58, 86] width 117 height 23
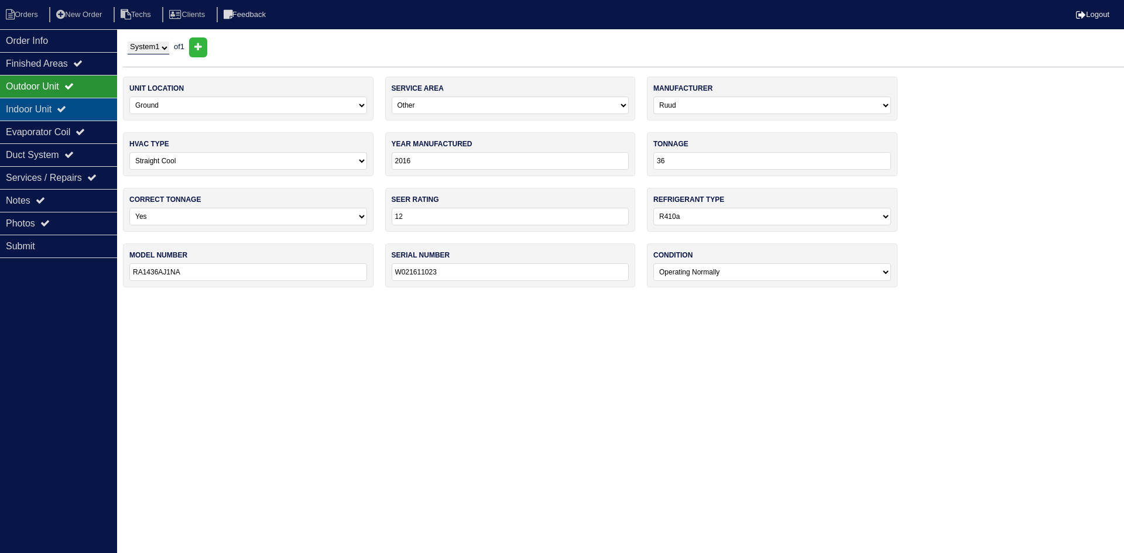
click at [35, 105] on div "Indoor Unit" at bounding box center [58, 109] width 117 height 23
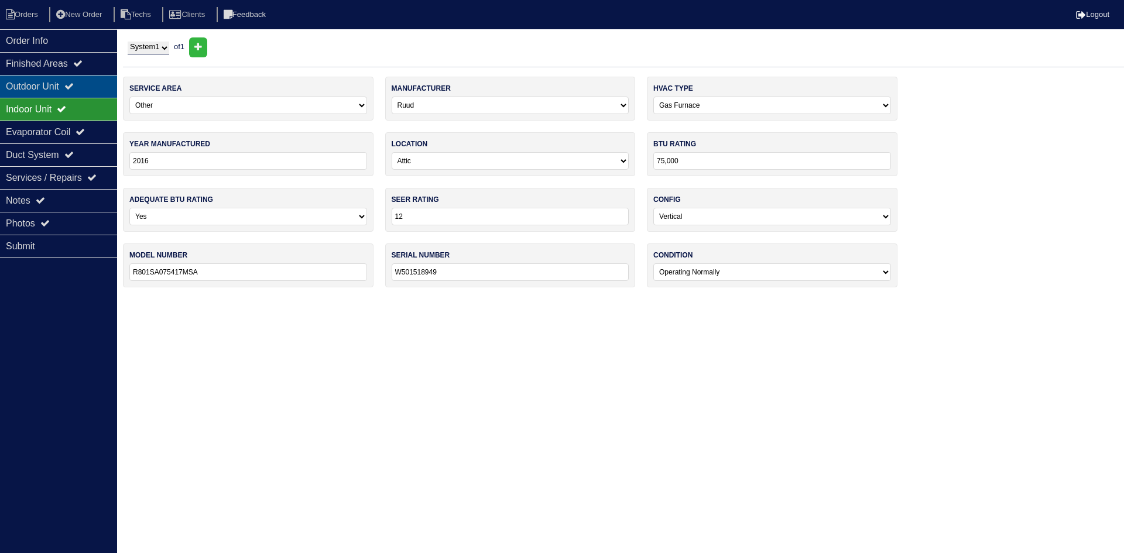
click at [33, 87] on div "Outdoor Unit" at bounding box center [58, 86] width 117 height 23
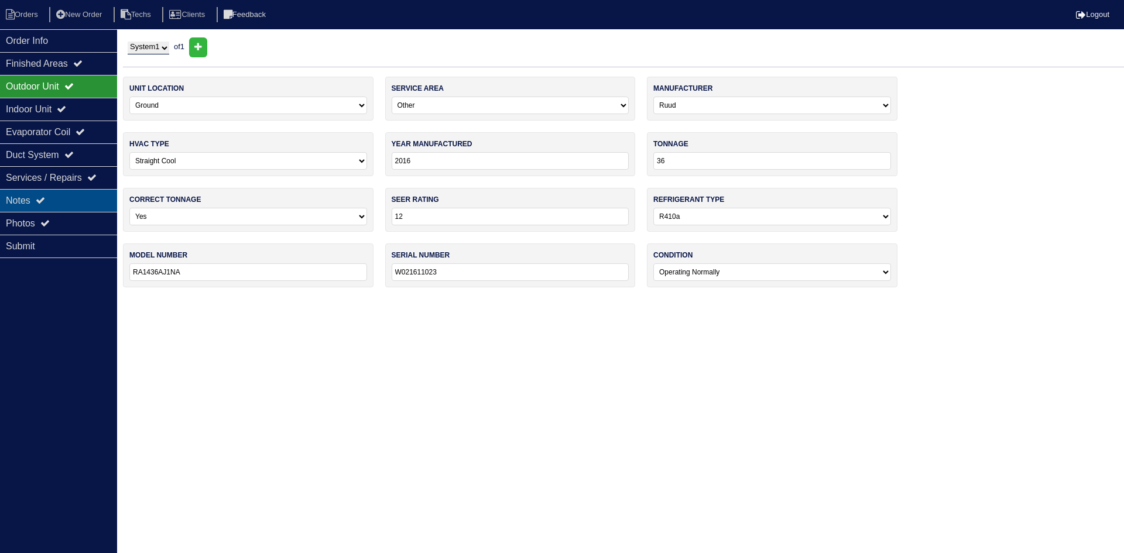
click at [40, 206] on div "Notes" at bounding box center [58, 200] width 117 height 23
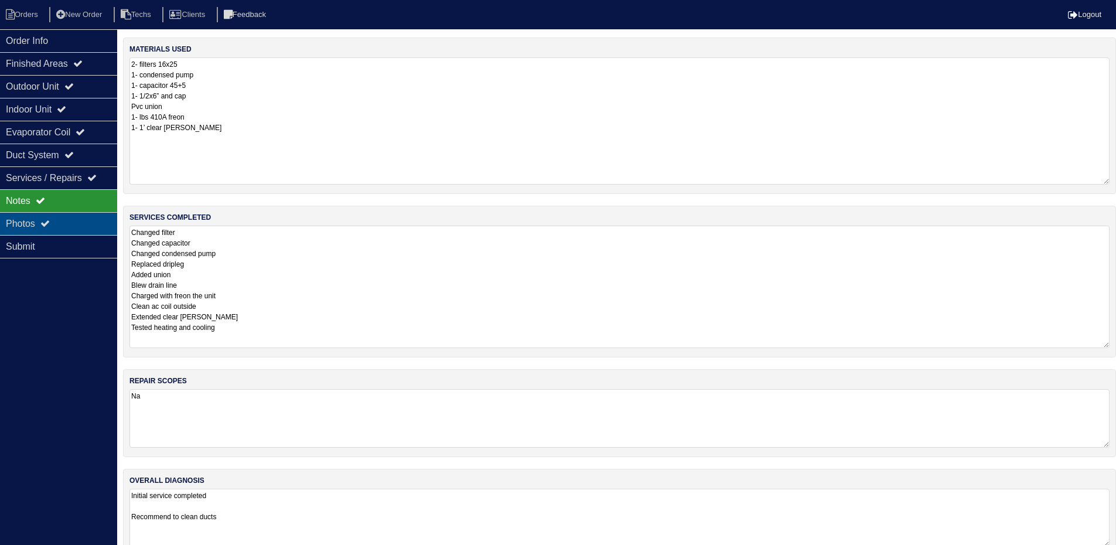
click at [50, 224] on icon at bounding box center [44, 222] width 9 height 9
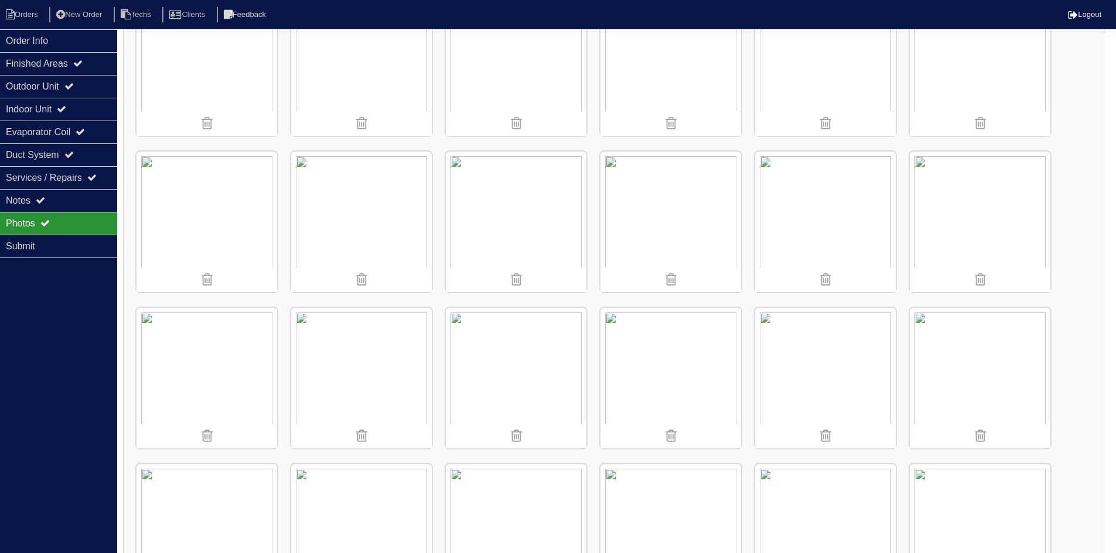
scroll to position [1347, 0]
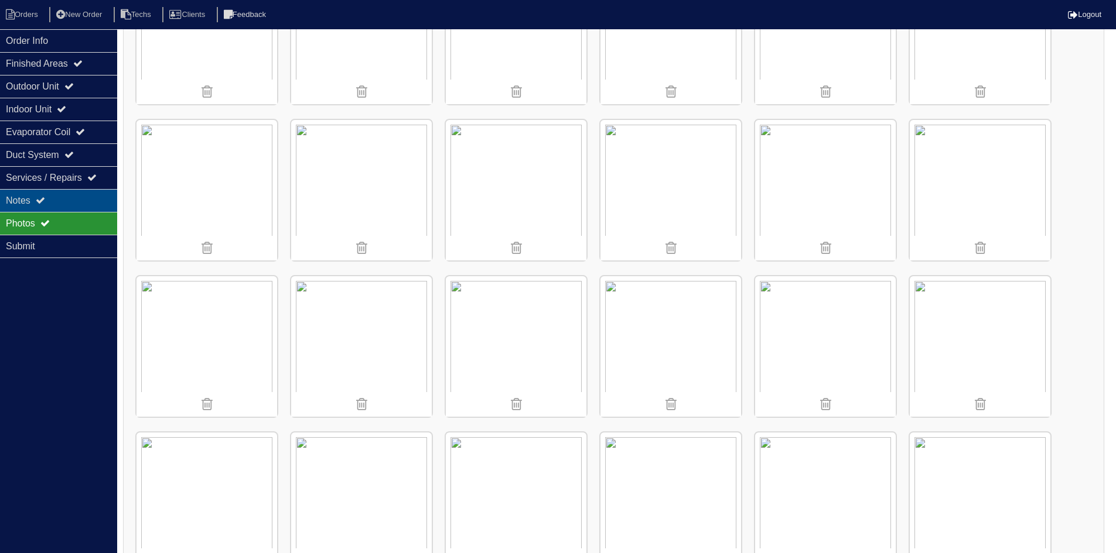
click at [56, 194] on div "Notes" at bounding box center [58, 200] width 117 height 23
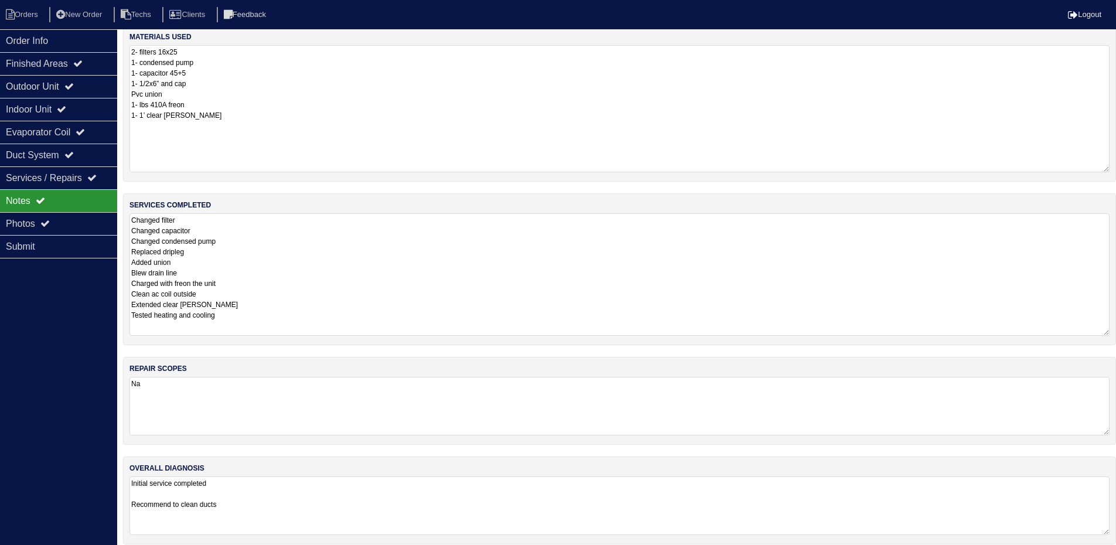
scroll to position [23, 0]
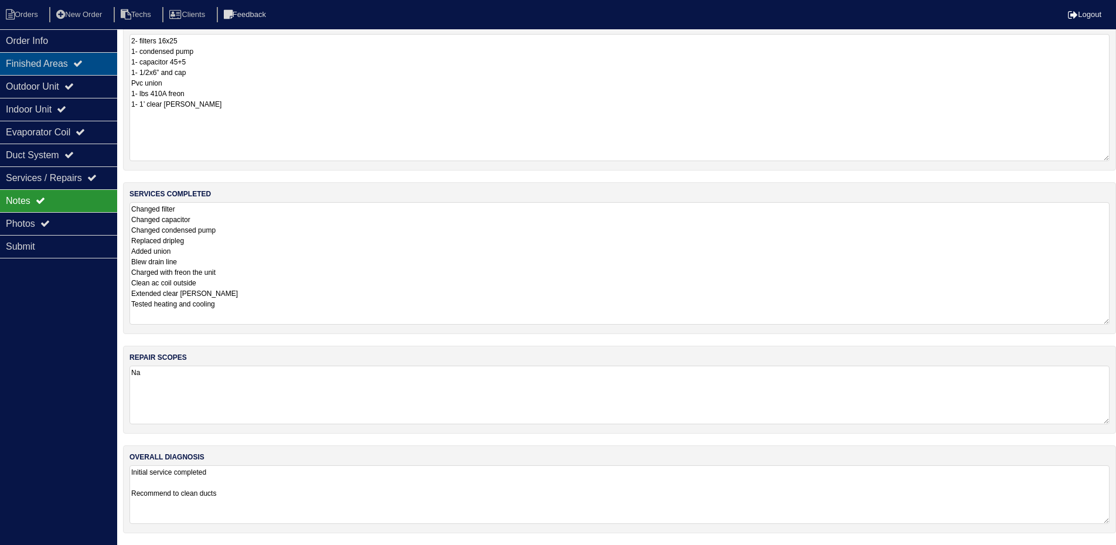
click at [94, 69] on div "Finished Areas" at bounding box center [58, 63] width 117 height 23
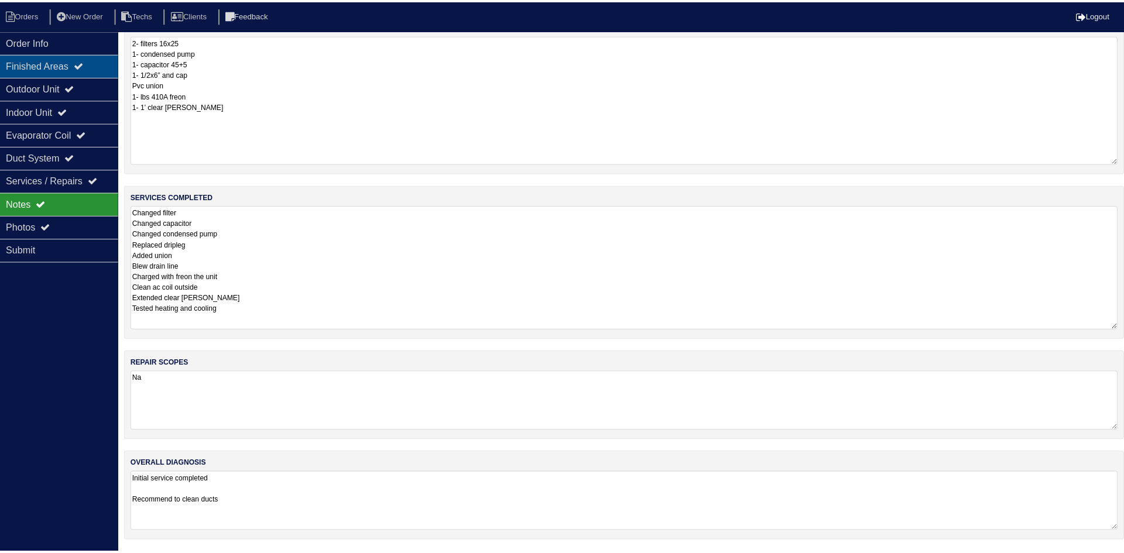
scroll to position [0, 0]
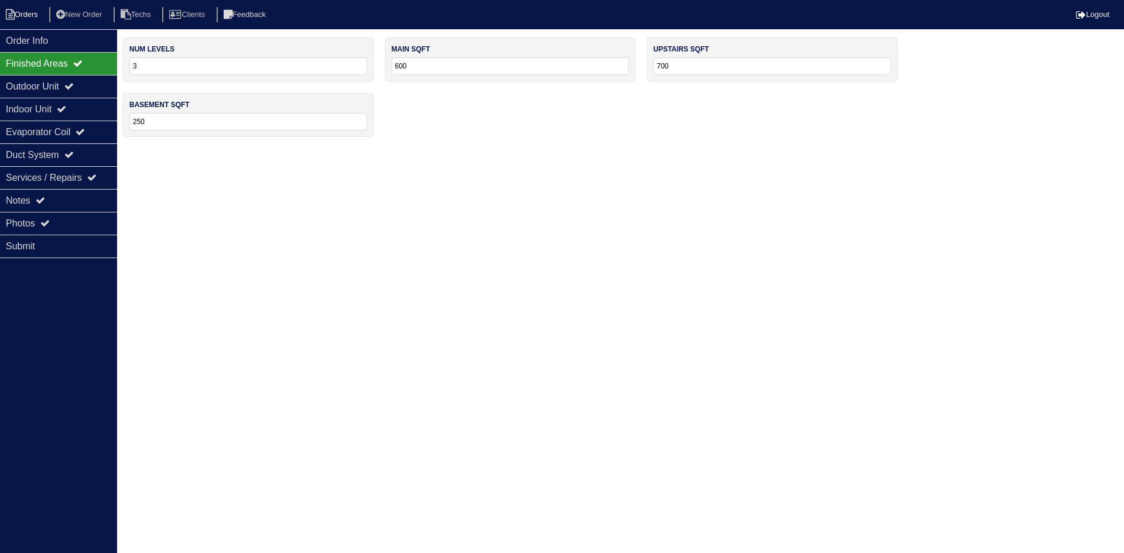
click at [28, 12] on li "Orders" at bounding box center [23, 15] width 47 height 16
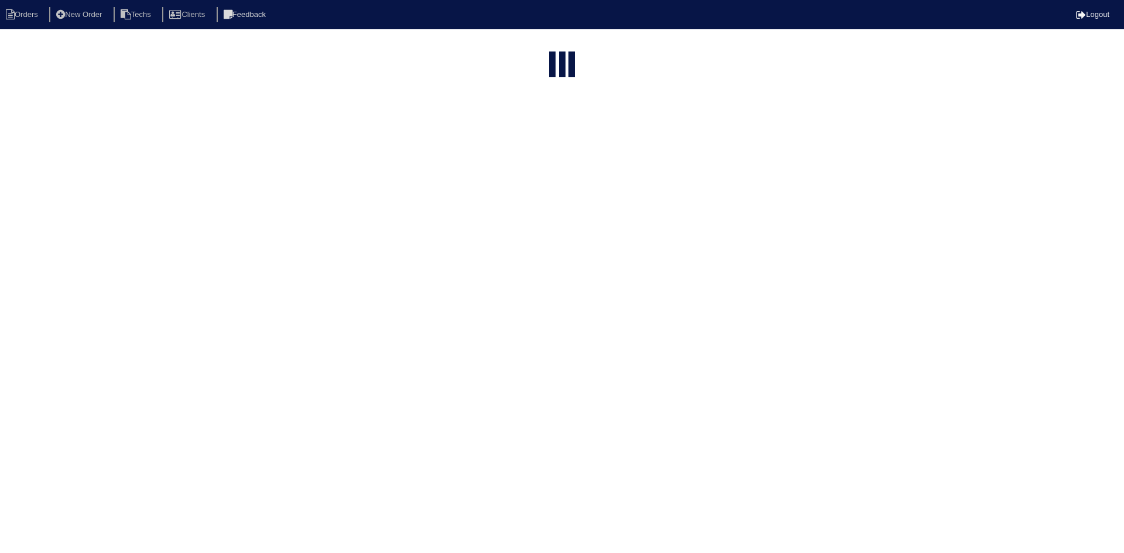
select select "15"
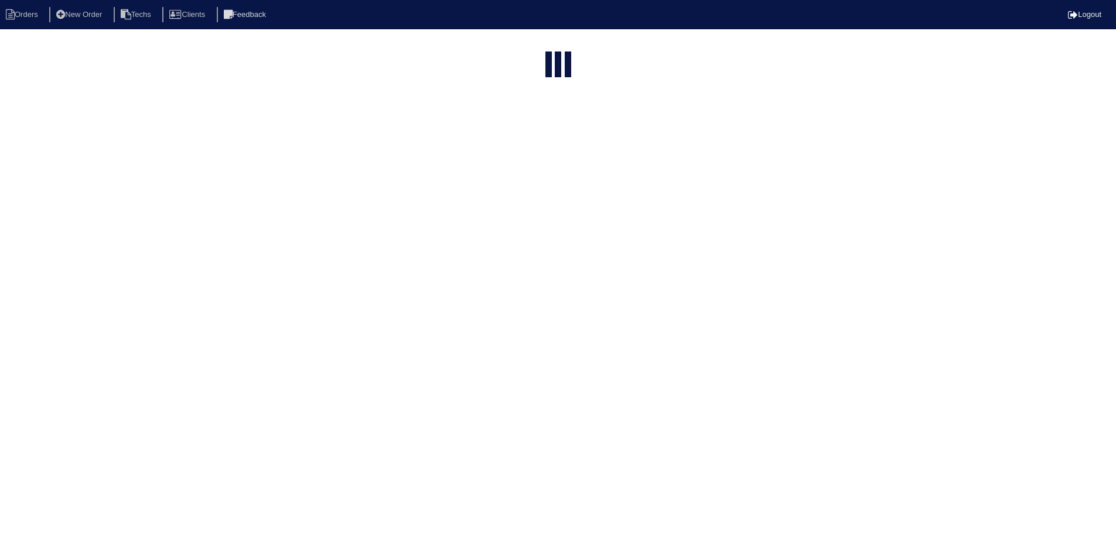
select select "field complete"
select select "need to quote"
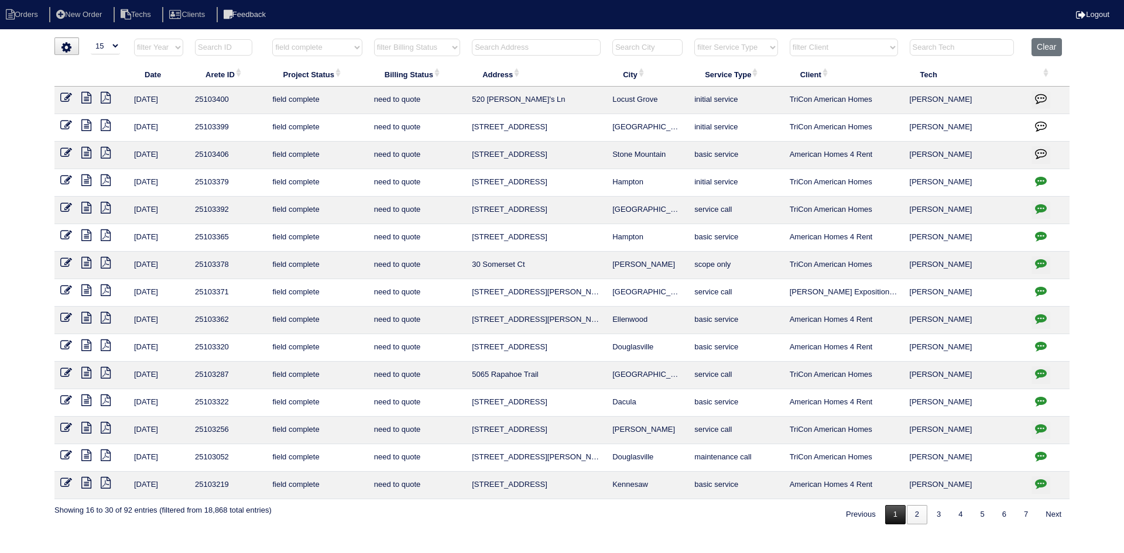
click at [890, 511] on link "1" at bounding box center [895, 514] width 20 height 19
select select "field complete"
select select "need to quote"
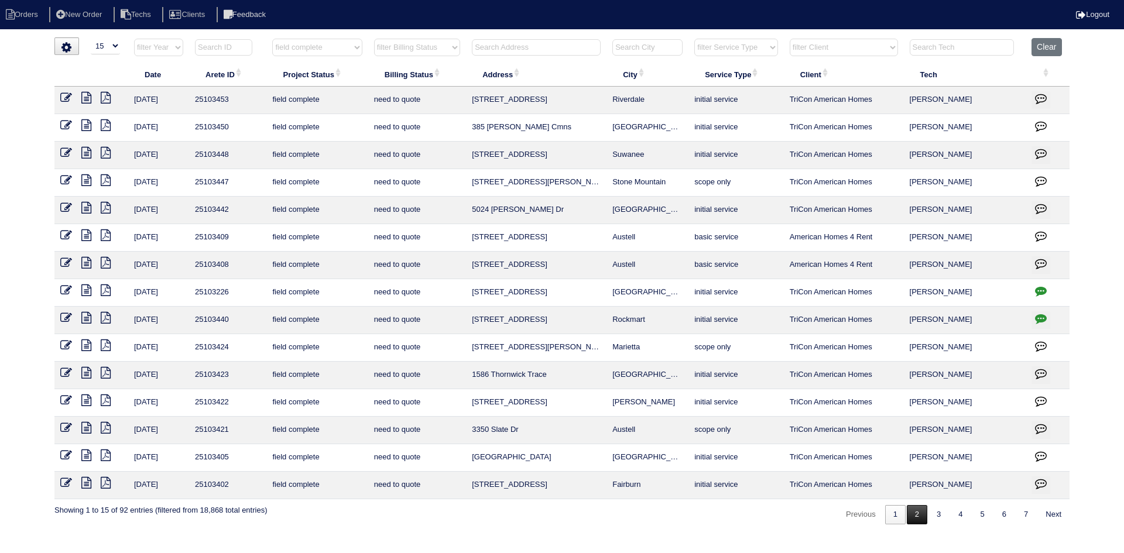
click at [912, 514] on link "2" at bounding box center [917, 514] width 20 height 19
select select "field complete"
select select "need to quote"
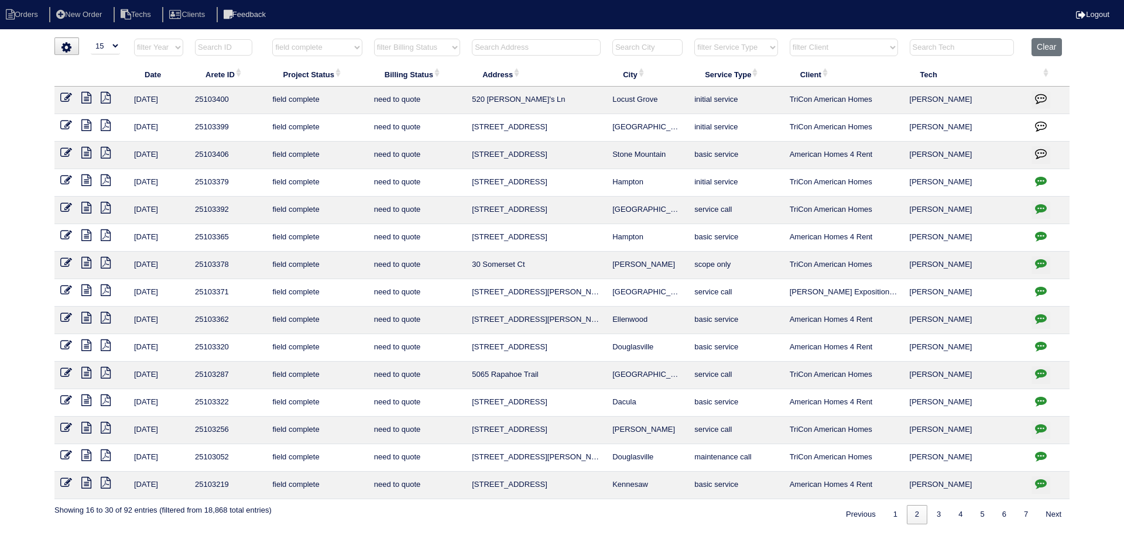
click at [107, 99] on icon at bounding box center [106, 98] width 10 height 12
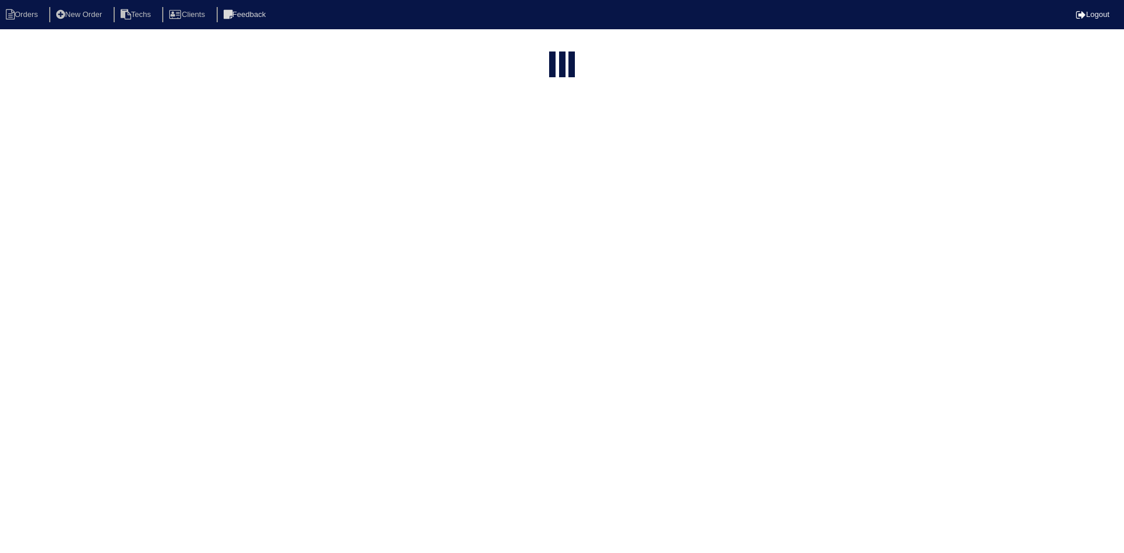
select select "15"
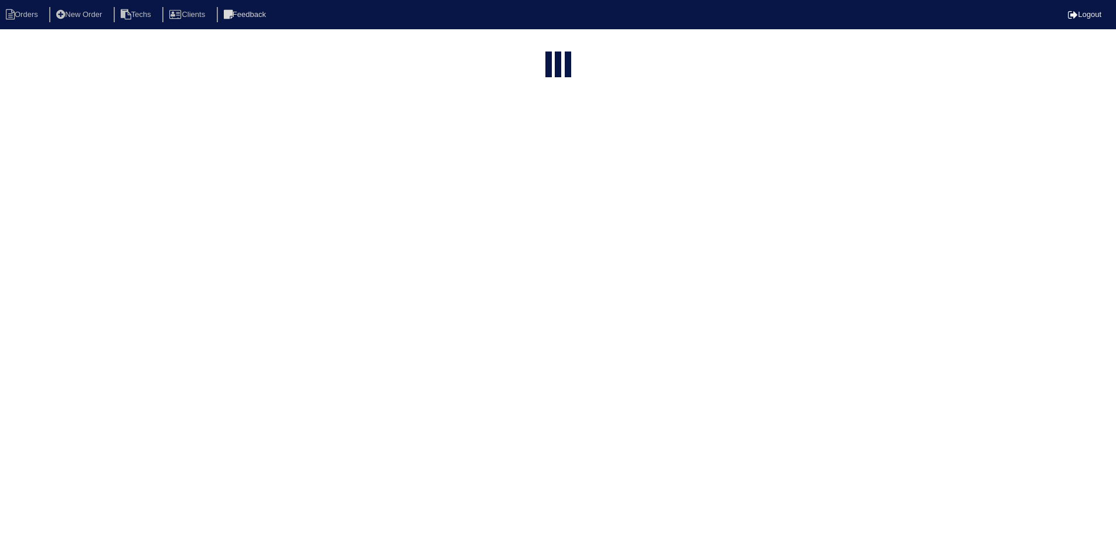
select select "field complete"
select select "need to quote"
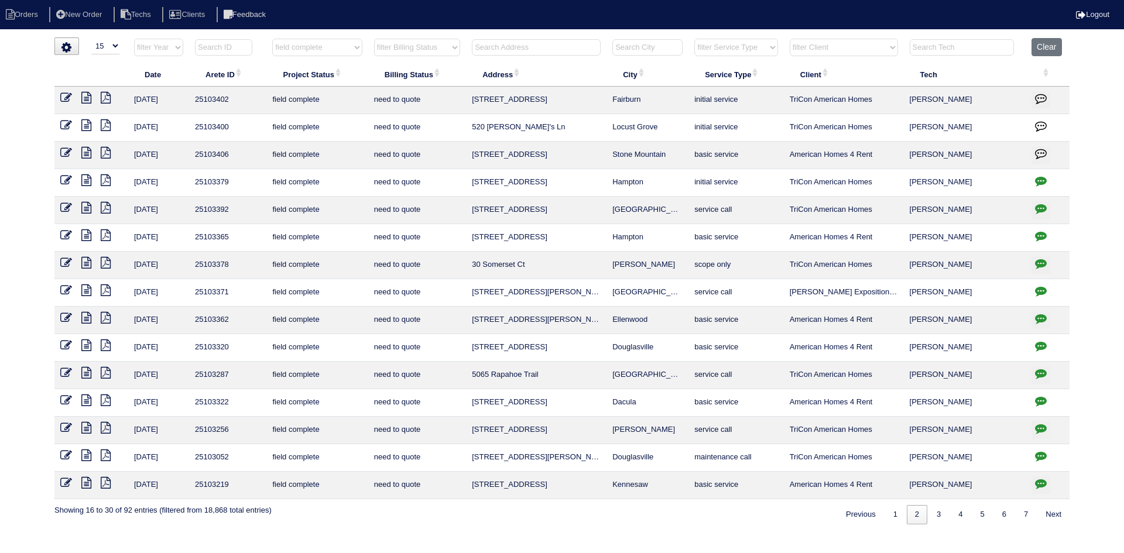
click at [87, 126] on icon at bounding box center [86, 125] width 10 height 12
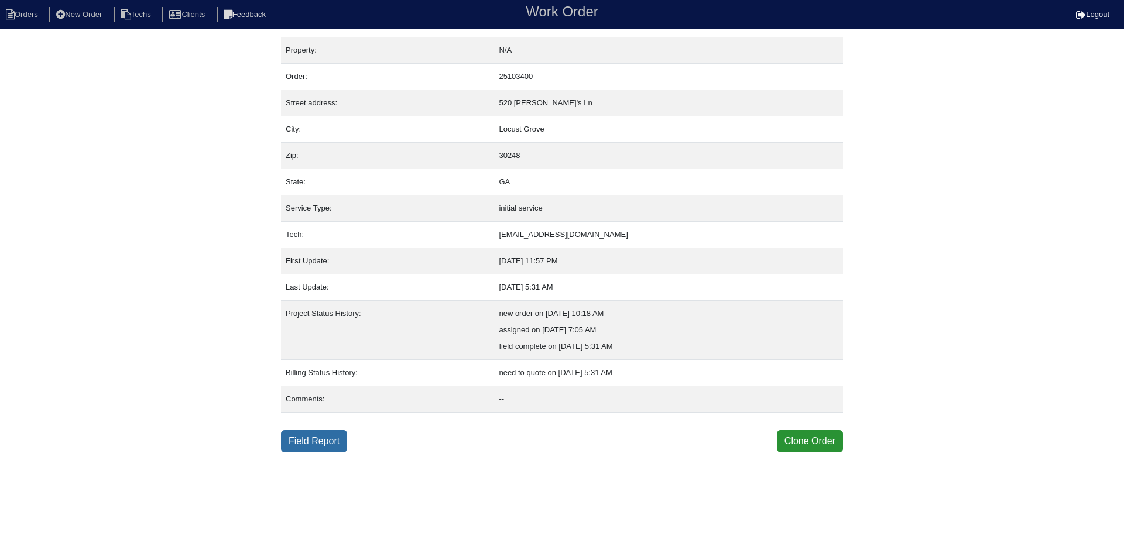
click at [303, 442] on link "Field Report" at bounding box center [314, 441] width 66 height 22
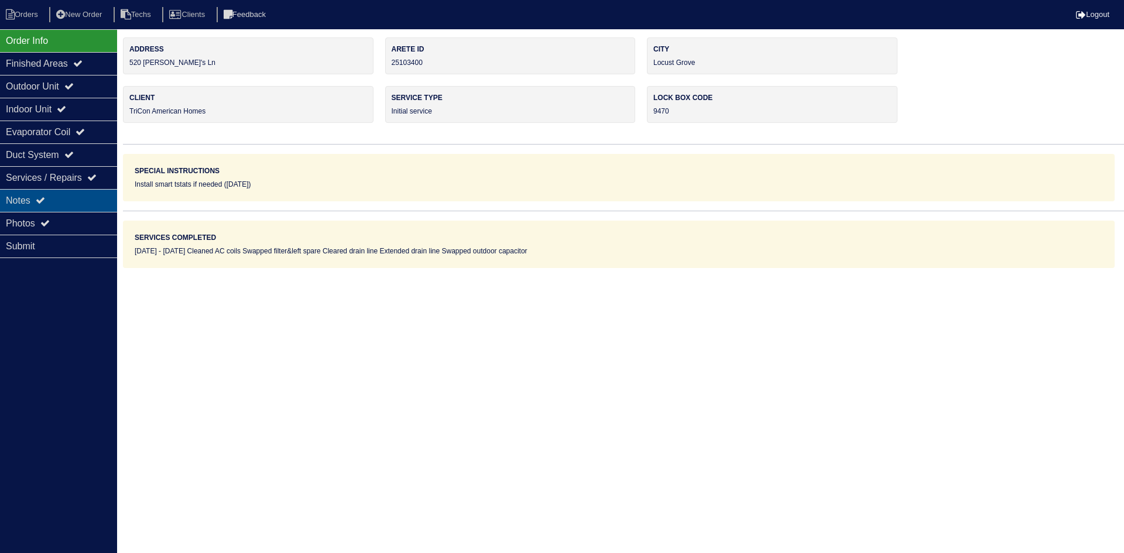
click at [75, 200] on div "Notes" at bounding box center [58, 200] width 117 height 23
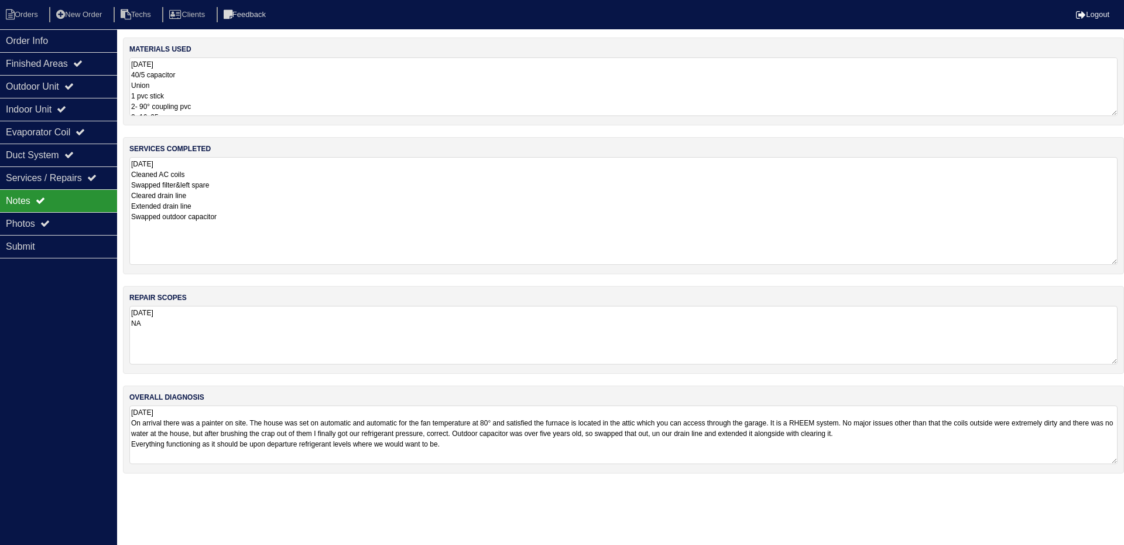
drag, startPoint x: 1111, startPoint y: 213, endPoint x: 1109, endPoint y: 255, distance: 42.8
click at [1109, 260] on textarea "[DATE] Cleaned AC coils Swapped filter&left spare Cleared drain line Extended d…" at bounding box center [623, 211] width 988 height 108
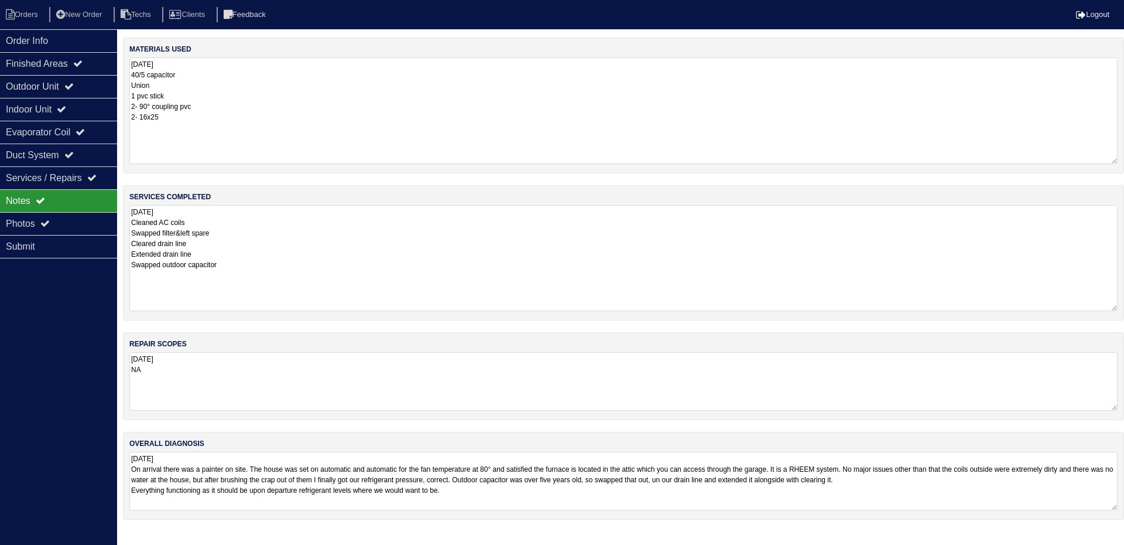
drag, startPoint x: 1114, startPoint y: 110, endPoint x: 1114, endPoint y: 158, distance: 48.0
click at [1114, 158] on textarea "[DATE] 40/5 capacitor Union 1 pvc stick 2- 90° coupling pvc 2- 16x25" at bounding box center [623, 110] width 988 height 107
drag, startPoint x: 56, startPoint y: 80, endPoint x: 61, endPoint y: 94, distance: 14.8
click at [56, 79] on div "Outdoor Unit" at bounding box center [58, 86] width 117 height 23
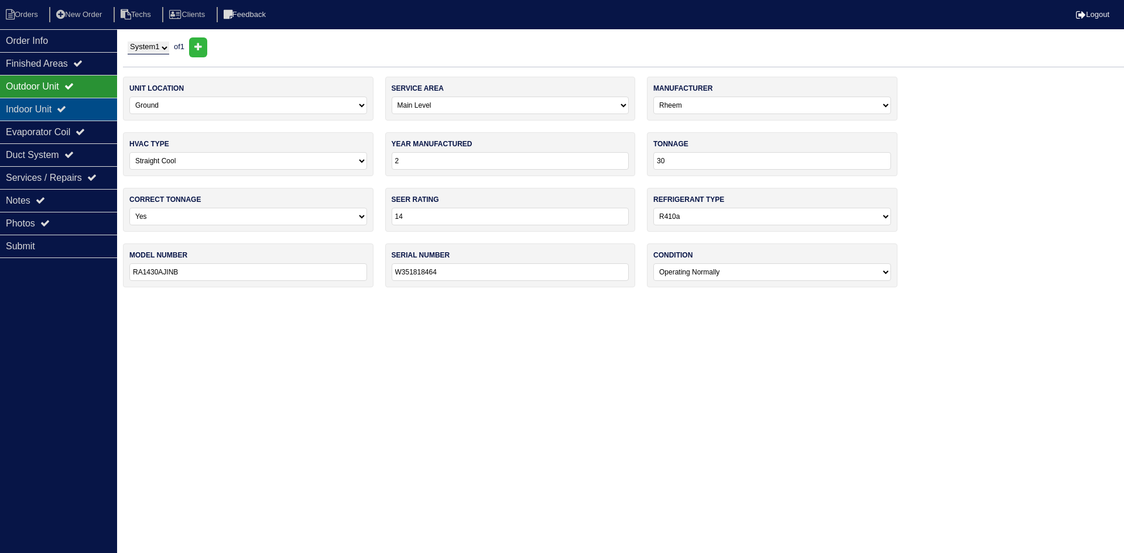
click at [65, 105] on div "Indoor Unit" at bounding box center [58, 109] width 117 height 23
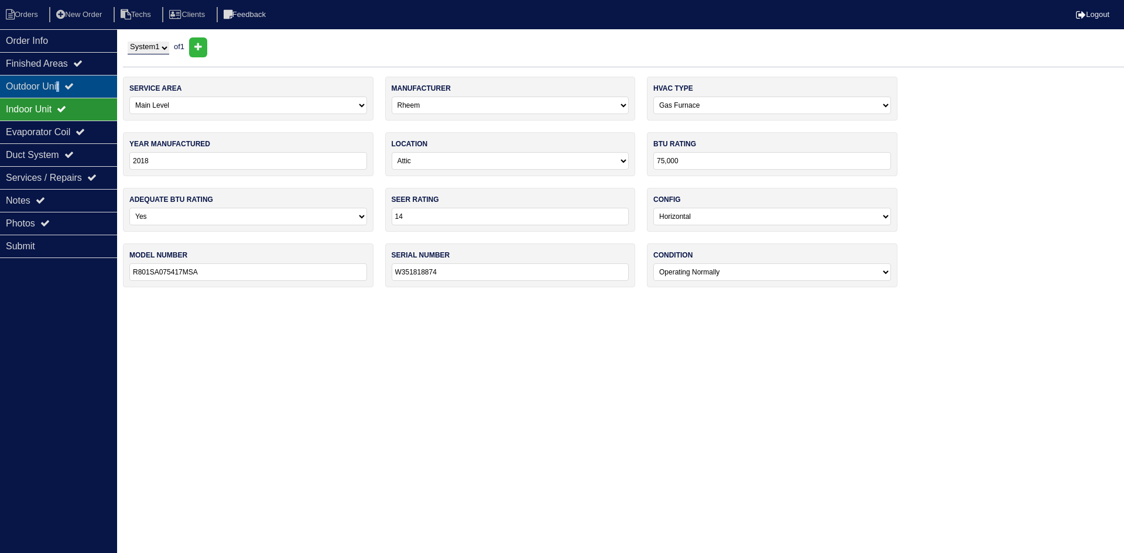
click at [64, 84] on div "Outdoor Unit" at bounding box center [58, 86] width 117 height 23
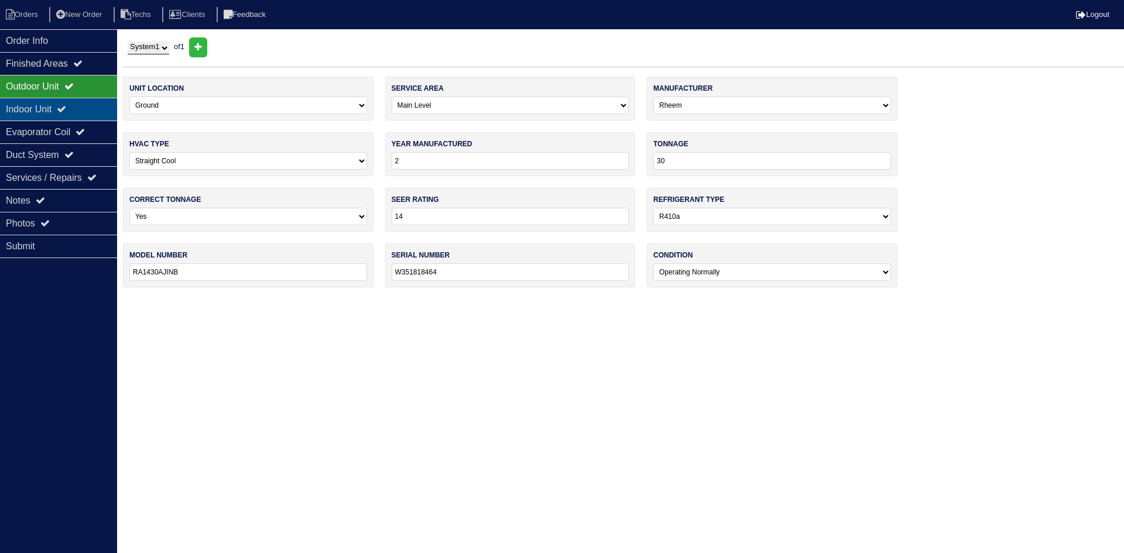
click at [47, 108] on div "Indoor Unit" at bounding box center [58, 109] width 117 height 23
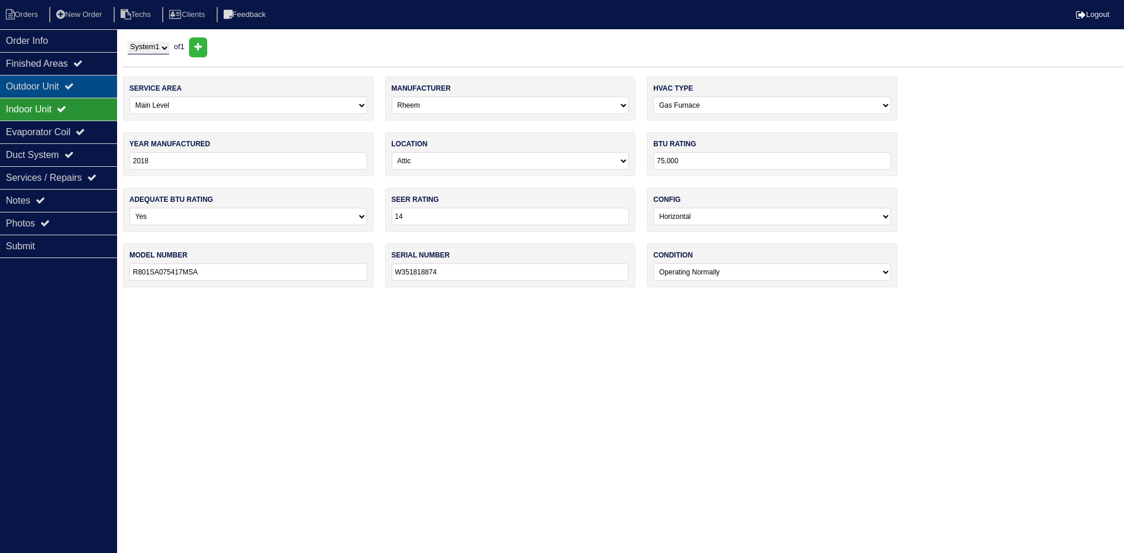
click at [50, 85] on div "Outdoor Unit" at bounding box center [58, 86] width 117 height 23
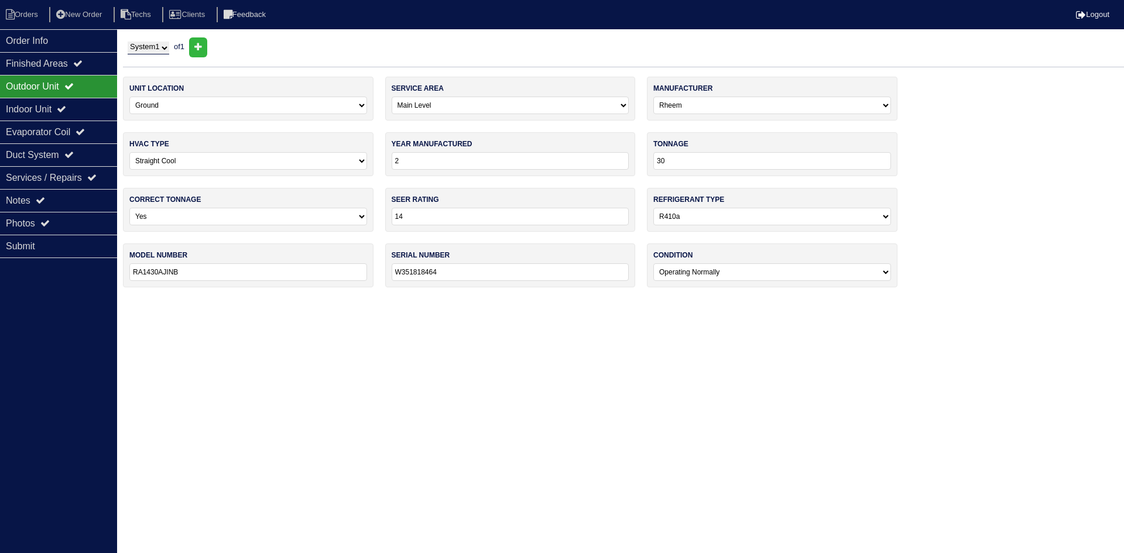
click at [401, 163] on input "2" at bounding box center [511, 161] width 238 height 18
type input "2018"
click at [365, 299] on html "Orders New Order Techs Clients Feedback Logout Orders New Order Users Clients M…" at bounding box center [562, 149] width 1124 height 299
click at [84, 126] on div "Evaporator Coil" at bounding box center [58, 132] width 117 height 23
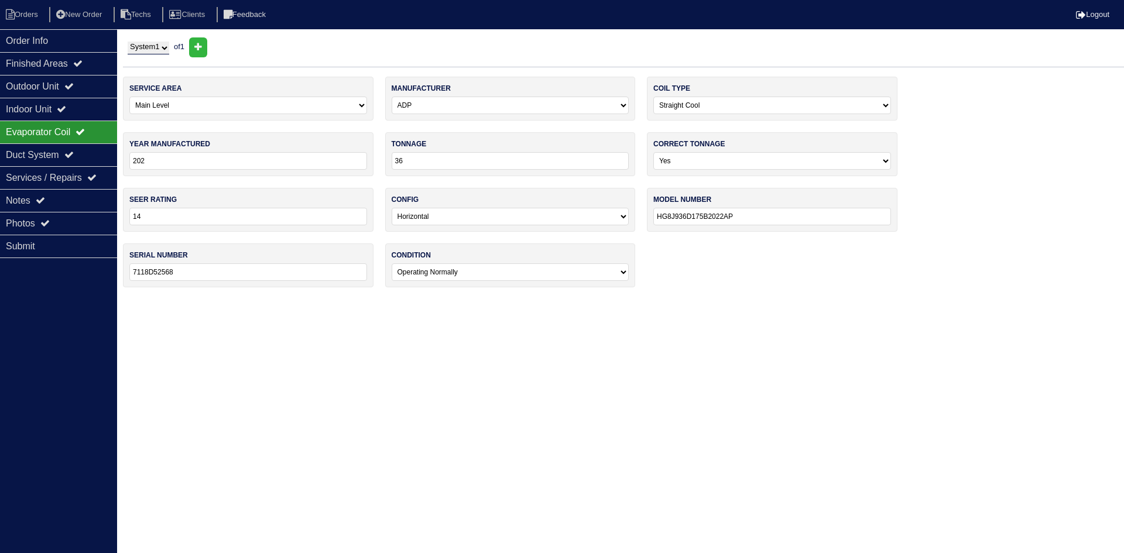
click at [153, 158] on input "202" at bounding box center [248, 161] width 238 height 18
type input "2018"
click at [205, 299] on html "Orders New Order Techs Clients Feedback Logout Orders New Order Users Clients M…" at bounding box center [562, 149] width 1124 height 299
click at [74, 83] on icon at bounding box center [68, 85] width 9 height 9
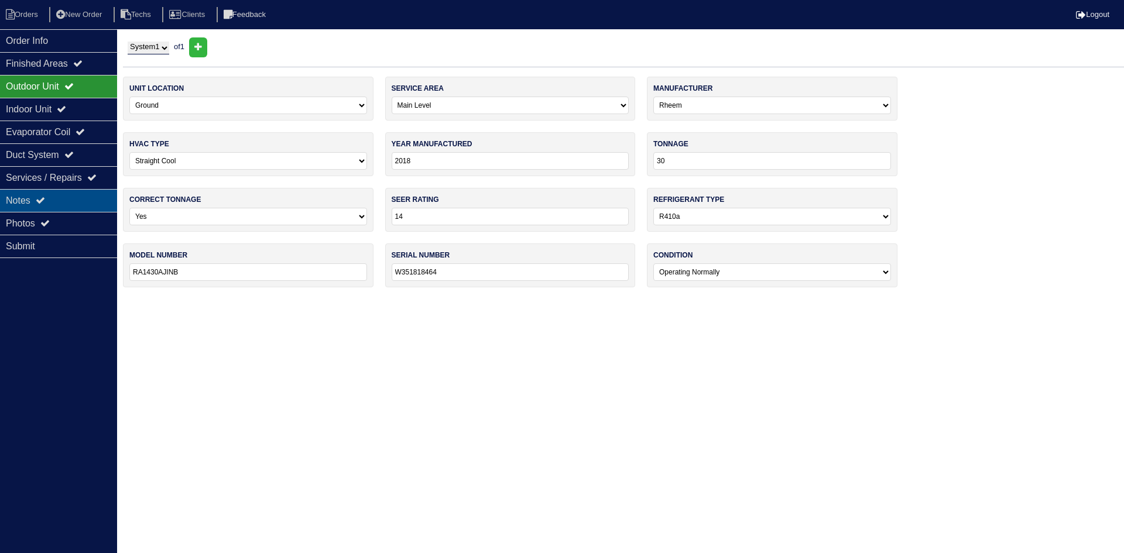
click at [36, 203] on div "Notes" at bounding box center [58, 200] width 117 height 23
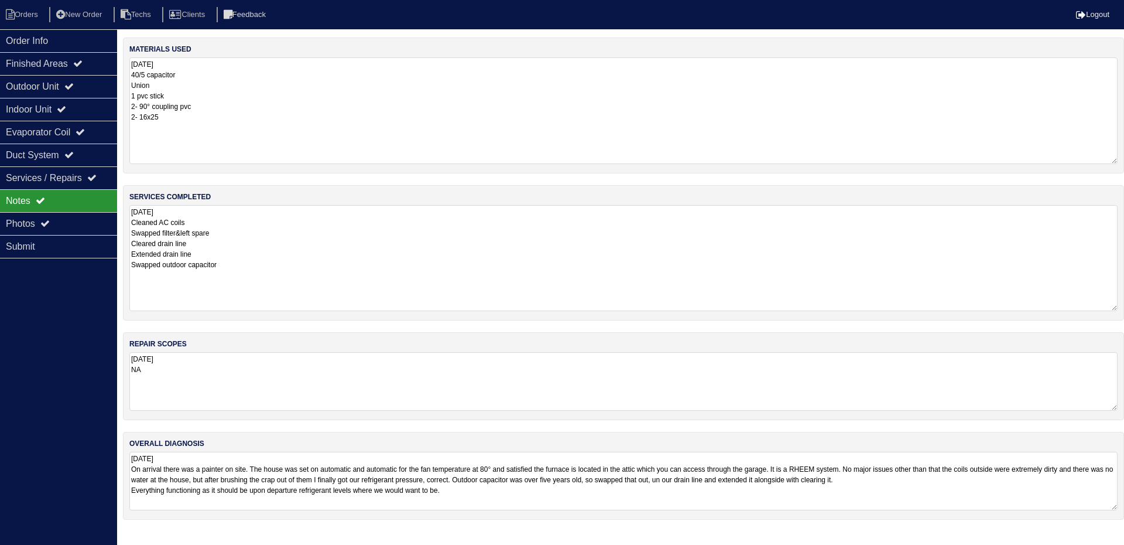
click at [83, 211] on div "Notes" at bounding box center [58, 200] width 117 height 23
click at [87, 217] on div "Photos" at bounding box center [58, 223] width 117 height 23
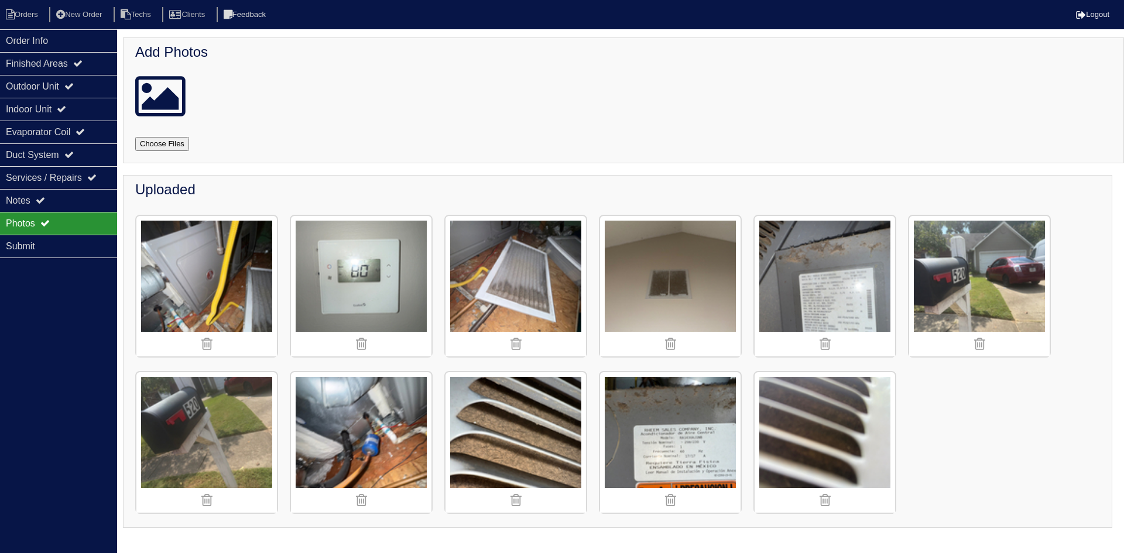
click at [144, 147] on input "file" at bounding box center [176, 144] width 82 height 14
type input "C:\fakepath\IMG_9652.JPEG"
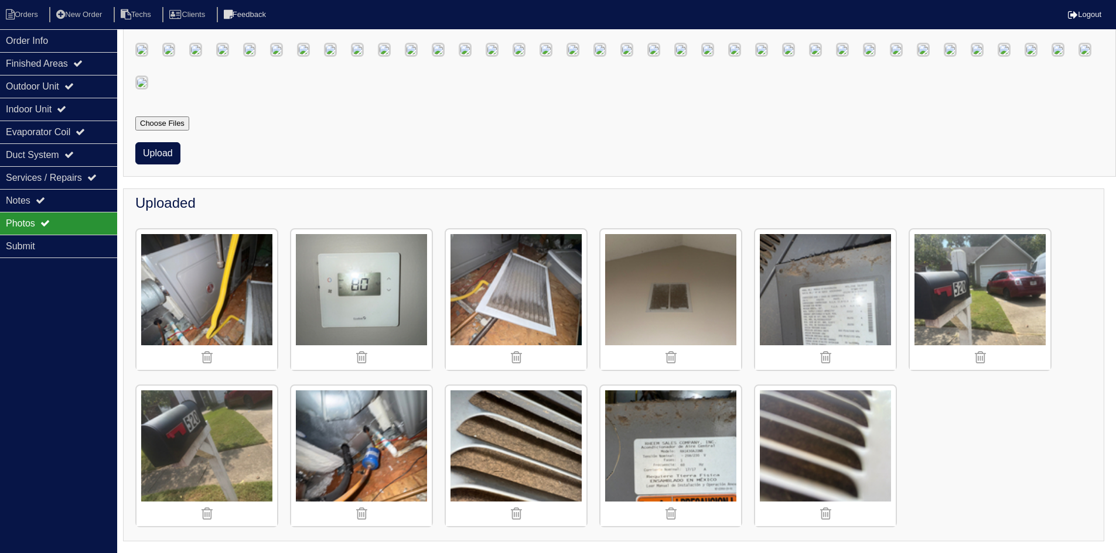
scroll to position [878, 0]
click at [158, 165] on button "Upload" at bounding box center [157, 153] width 45 height 22
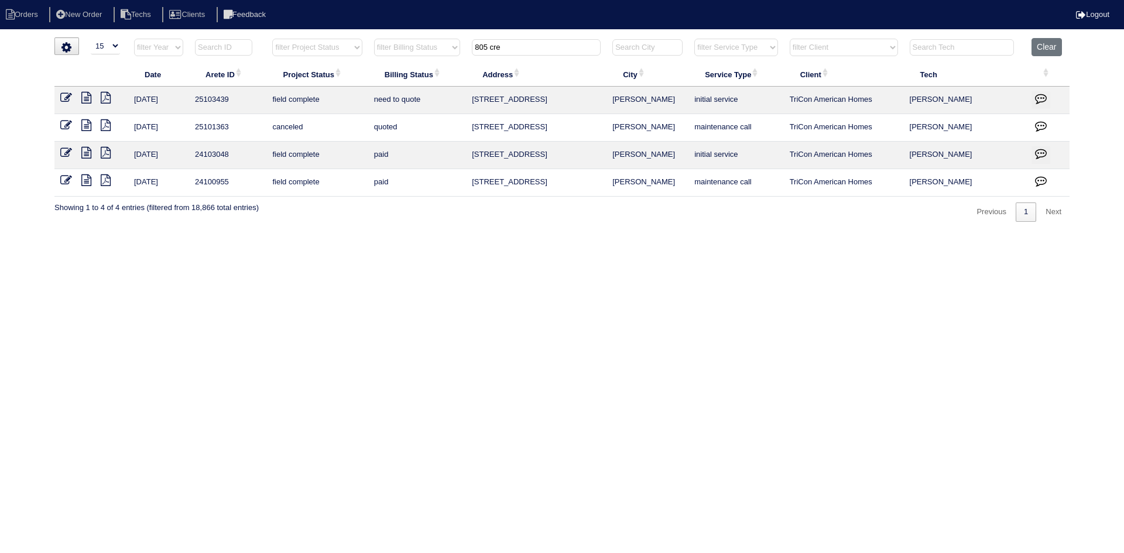
select select "15"
click at [1056, 47] on button "Clear" at bounding box center [1047, 47] width 30 height 18
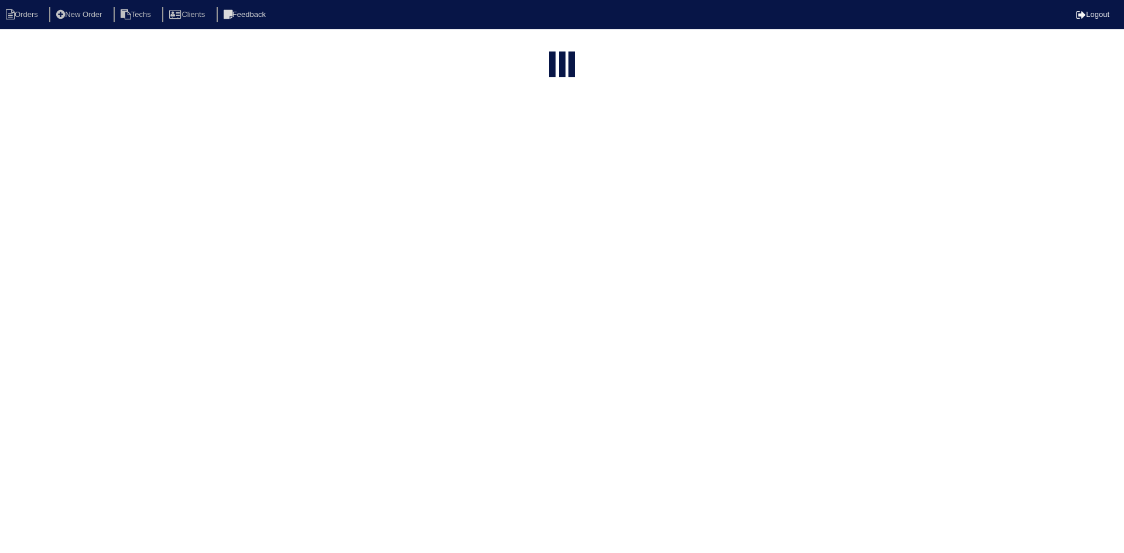
select select "15"
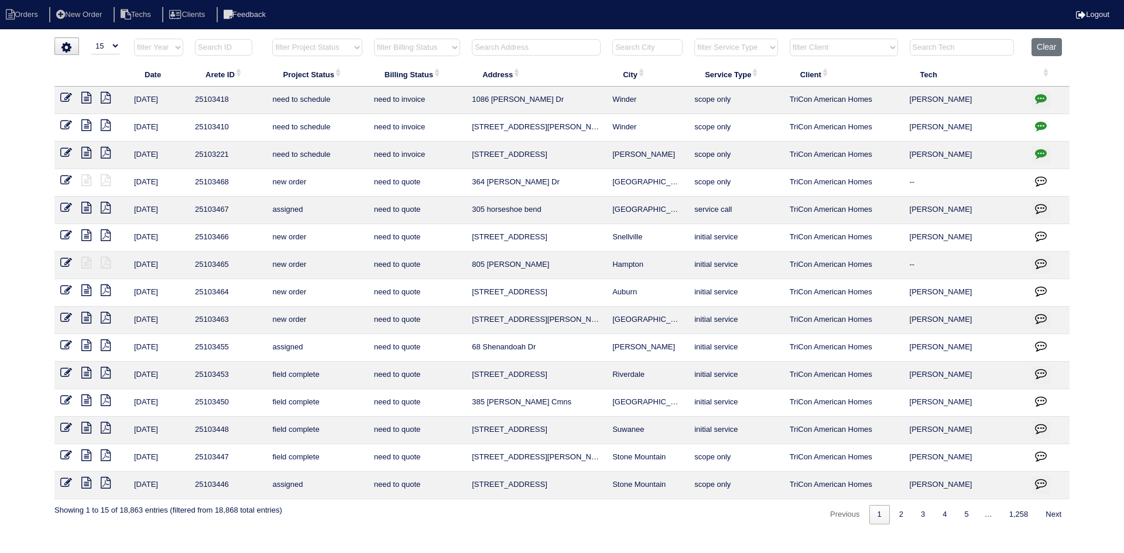
click at [486, 45] on input "text" at bounding box center [536, 47] width 129 height 16
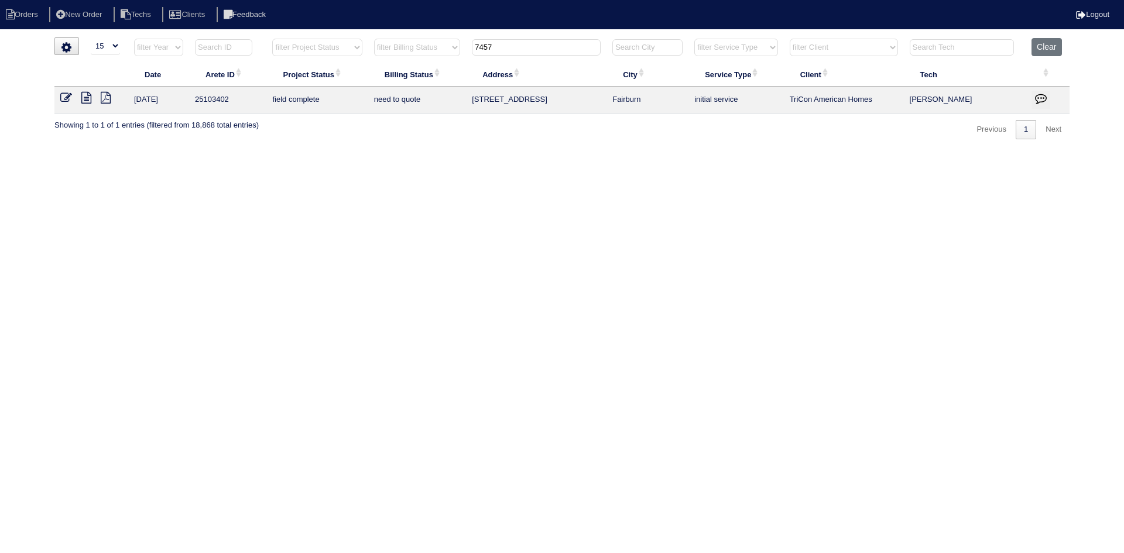
type input "7457"
click at [88, 95] on icon at bounding box center [86, 98] width 10 height 12
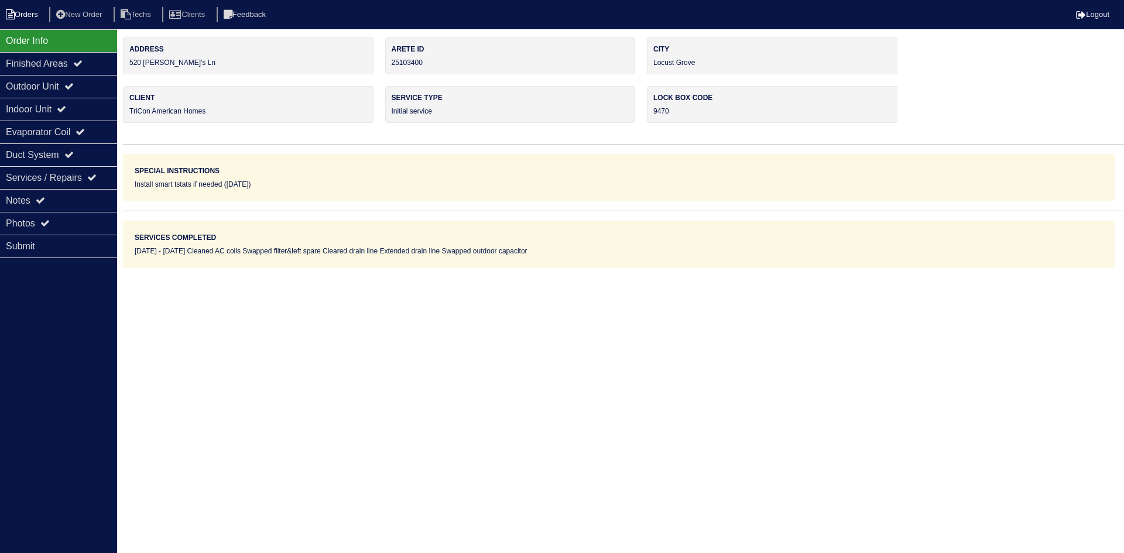
click at [40, 12] on li "Orders" at bounding box center [23, 15] width 47 height 16
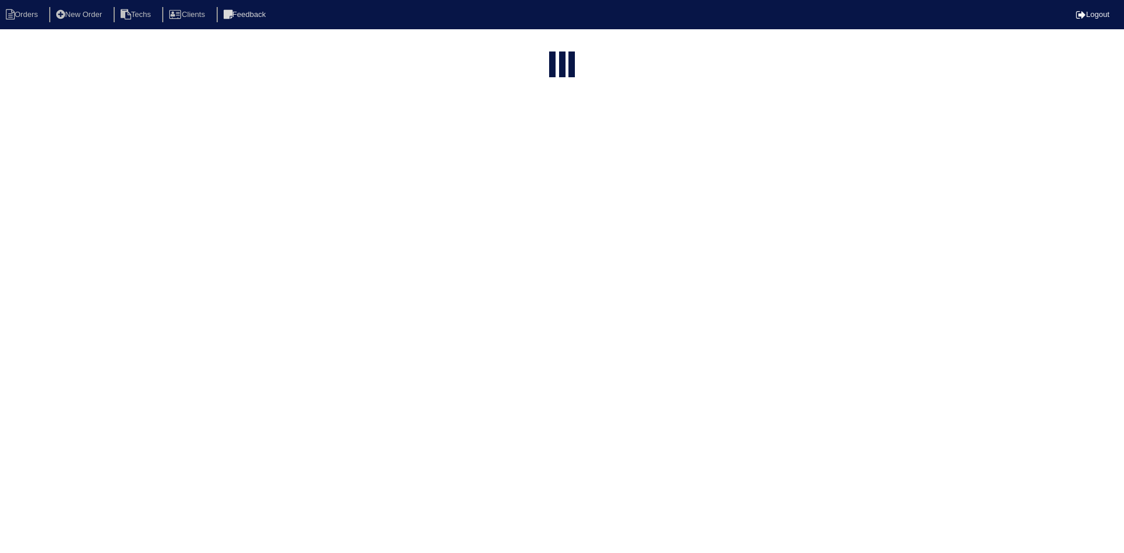
select select "15"
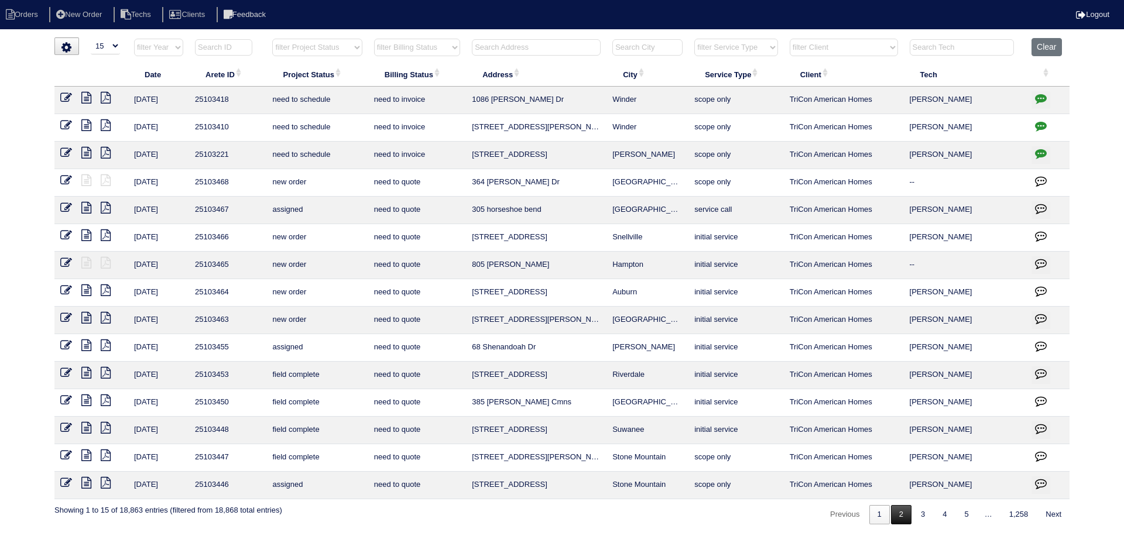
click at [893, 516] on link "2" at bounding box center [901, 514] width 20 height 19
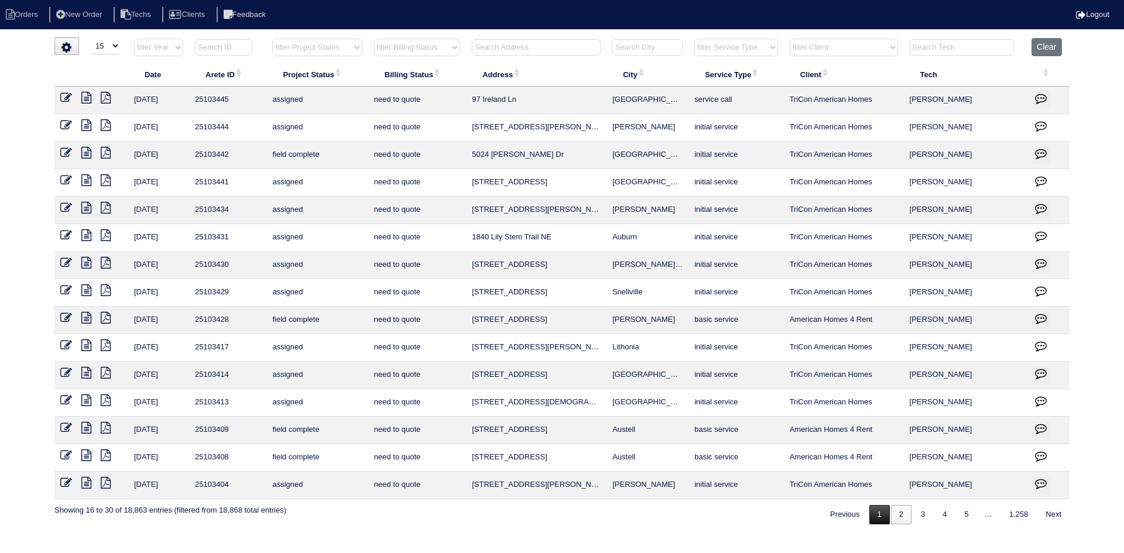
click at [870, 511] on link "1" at bounding box center [880, 514] width 20 height 19
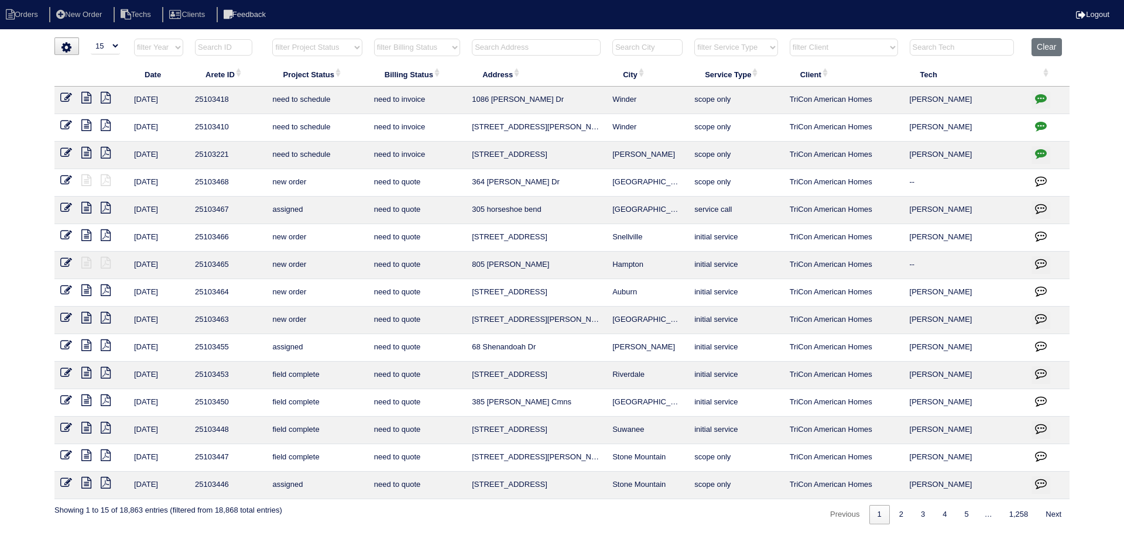
click at [328, 49] on select "filter Project Status -- Any Project Status -- new order assigned in progress f…" at bounding box center [317, 48] width 90 height 18
click at [272, 39] on select "filter Project Status -- Any Project Status -- new order assigned in progress f…" at bounding box center [317, 48] width 90 height 18
select select "field complete"
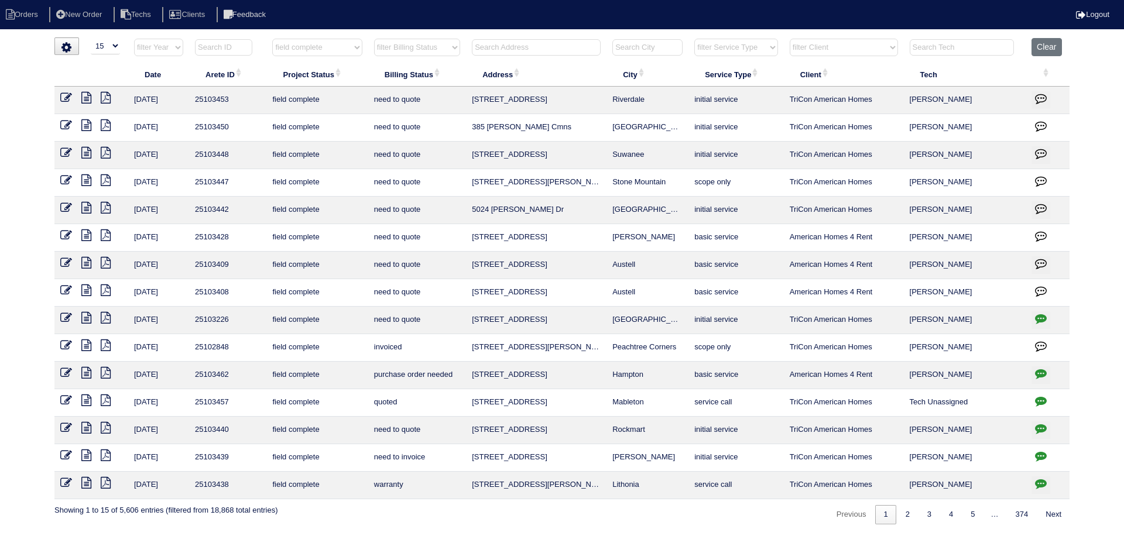
click at [423, 46] on select "filter Billing Status -- Any Billing Status -- need to quote quoted need to inv…" at bounding box center [417, 48] width 86 height 18
select select "need to quote"
click at [374, 39] on select "filter Billing Status -- Any Billing Status -- need to quote quoted need to inv…" at bounding box center [417, 48] width 86 height 18
select select "field complete"
select select "need to quote"
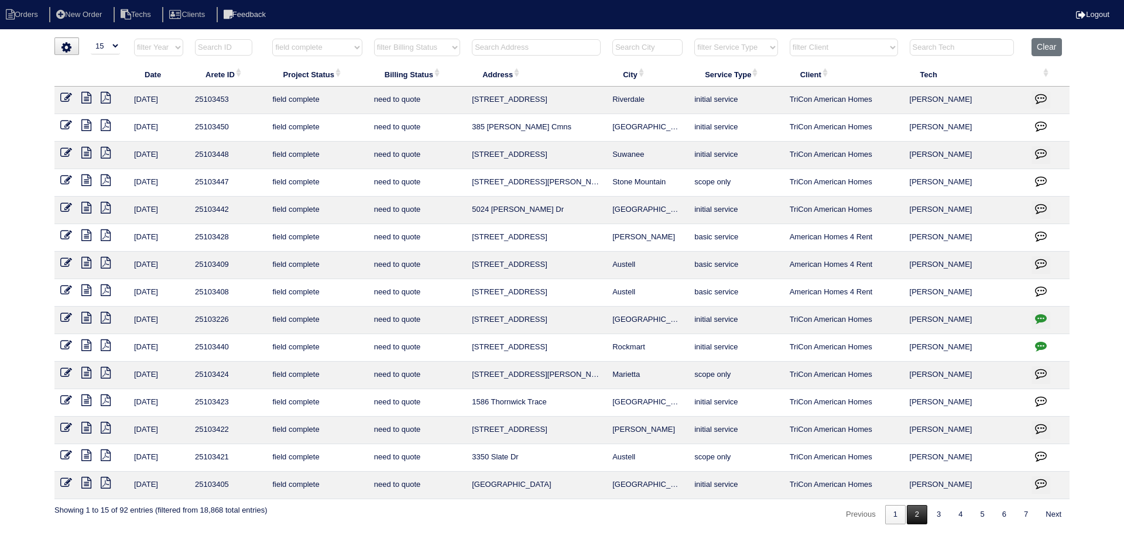
click at [907, 518] on link "2" at bounding box center [917, 514] width 20 height 19
select select "field complete"
select select "need to quote"
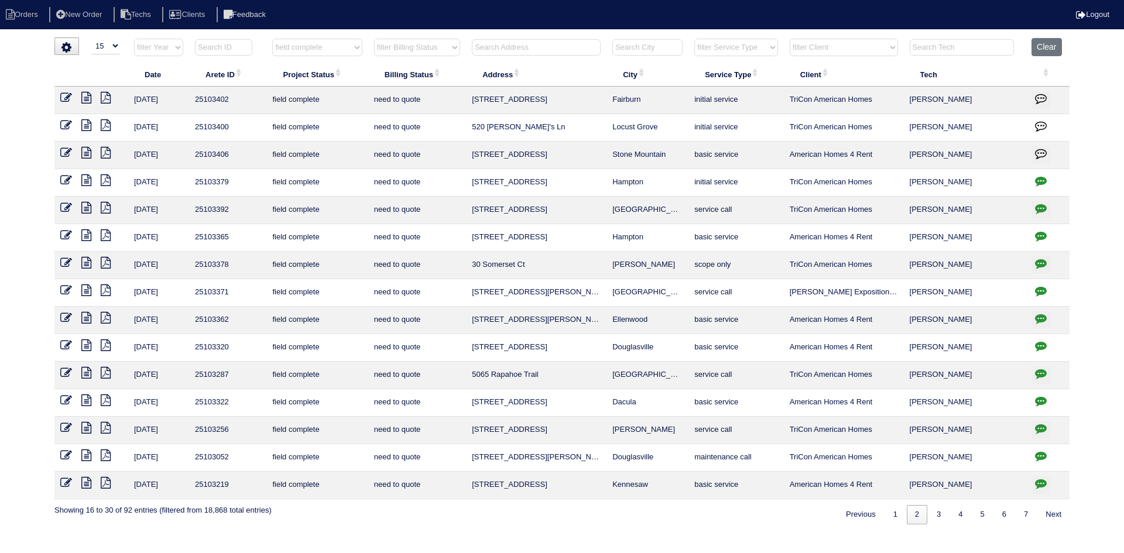
click at [86, 98] on icon at bounding box center [86, 98] width 10 height 12
click at [105, 98] on icon at bounding box center [106, 98] width 10 height 12
click at [85, 99] on icon at bounding box center [86, 98] width 10 height 12
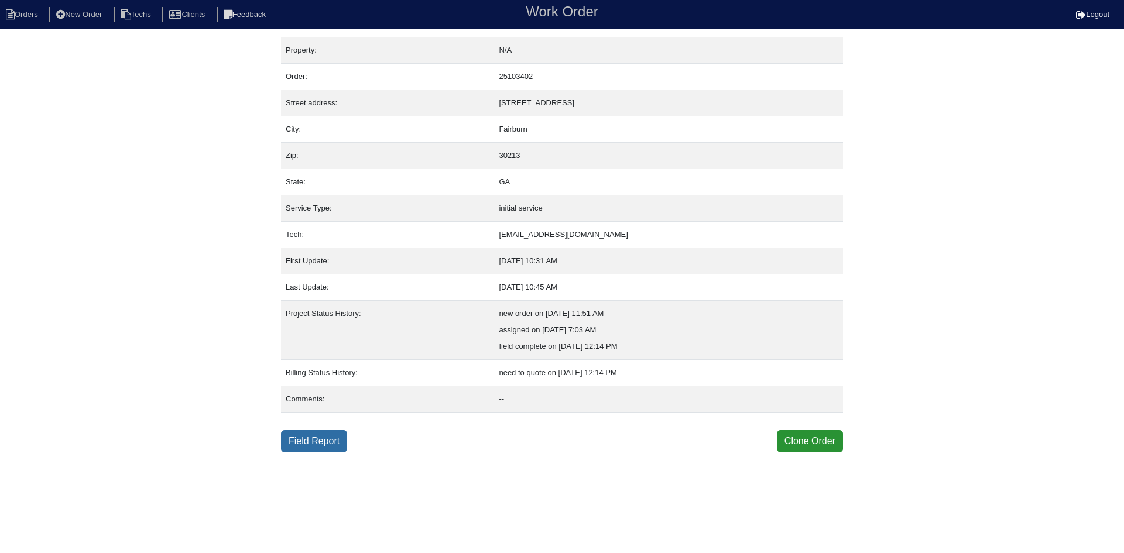
click at [321, 446] on link "Field Report" at bounding box center [314, 441] width 66 height 22
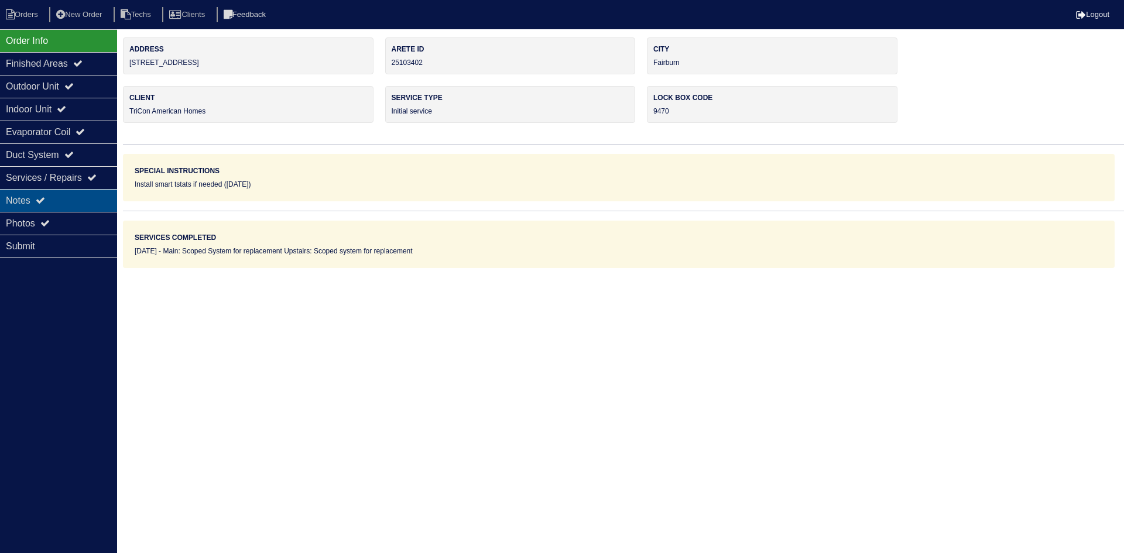
click at [45, 200] on icon at bounding box center [40, 200] width 9 height 9
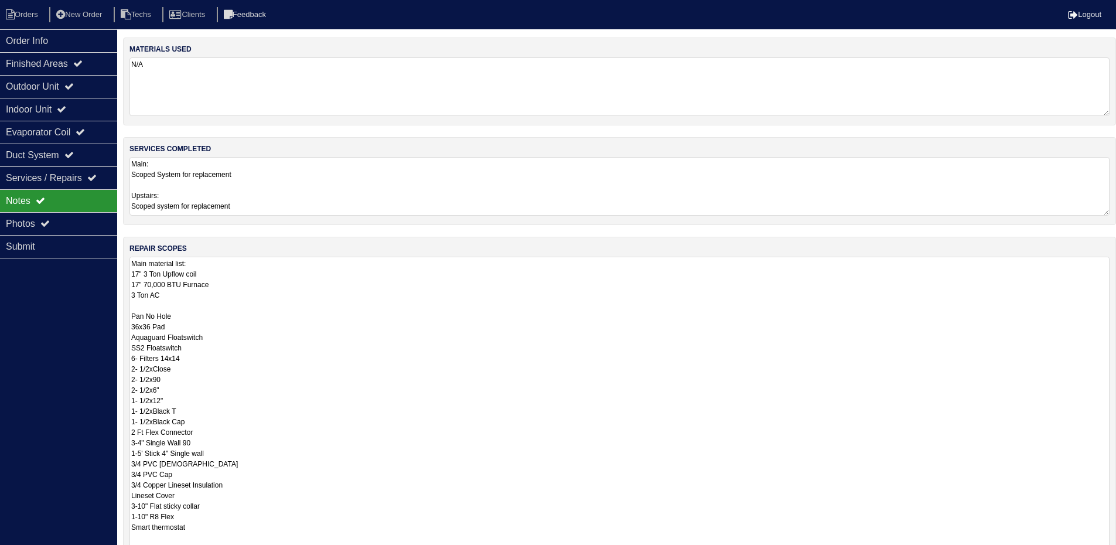
drag, startPoint x: 1115, startPoint y: 310, endPoint x: 1124, endPoint y: 567, distance: 257.2
click at [1116, 553] on html "Orders New Order Techs Clients Feedback Logout Orders New Order Users Clients M…" at bounding box center [558, 346] width 1116 height 693
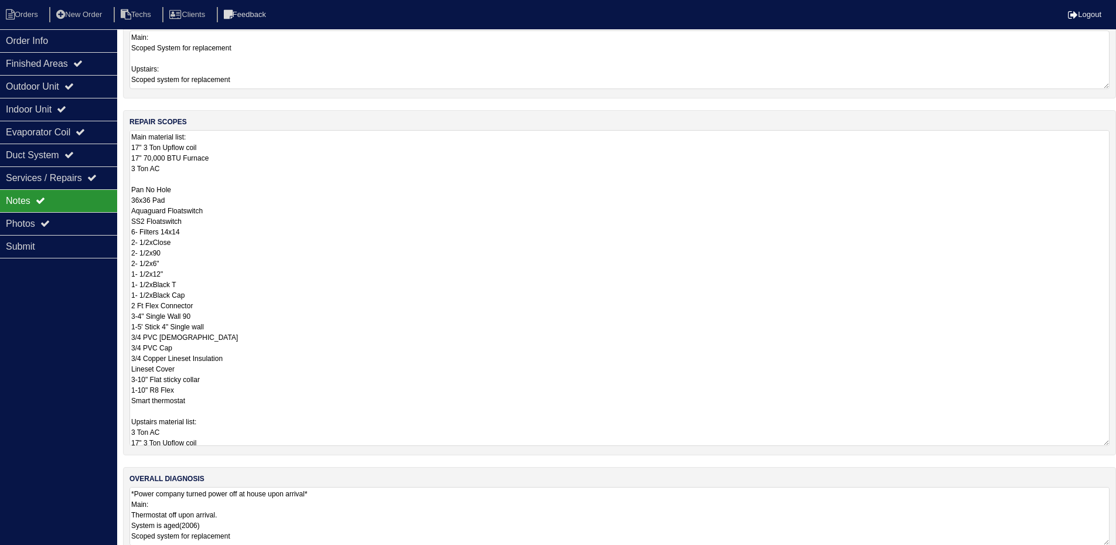
scroll to position [148, 0]
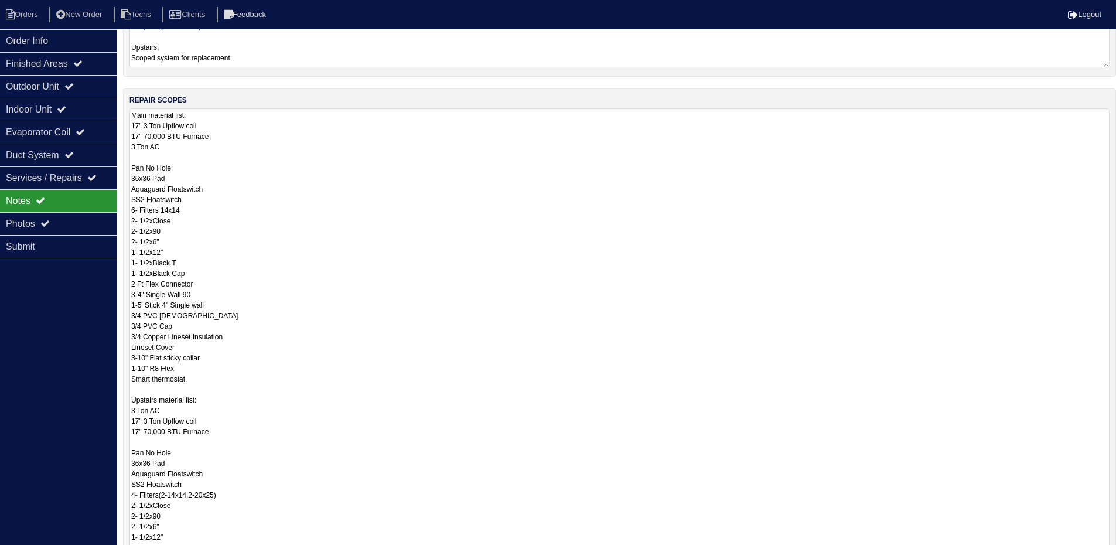
drag, startPoint x: 1106, startPoint y: 422, endPoint x: 1101, endPoint y: 542, distance: 120.1
click at [1116, 553] on html "Orders New Order Techs Clients Feedback Logout Orders New Order Users Clients M…" at bounding box center [558, 278] width 1116 height 852
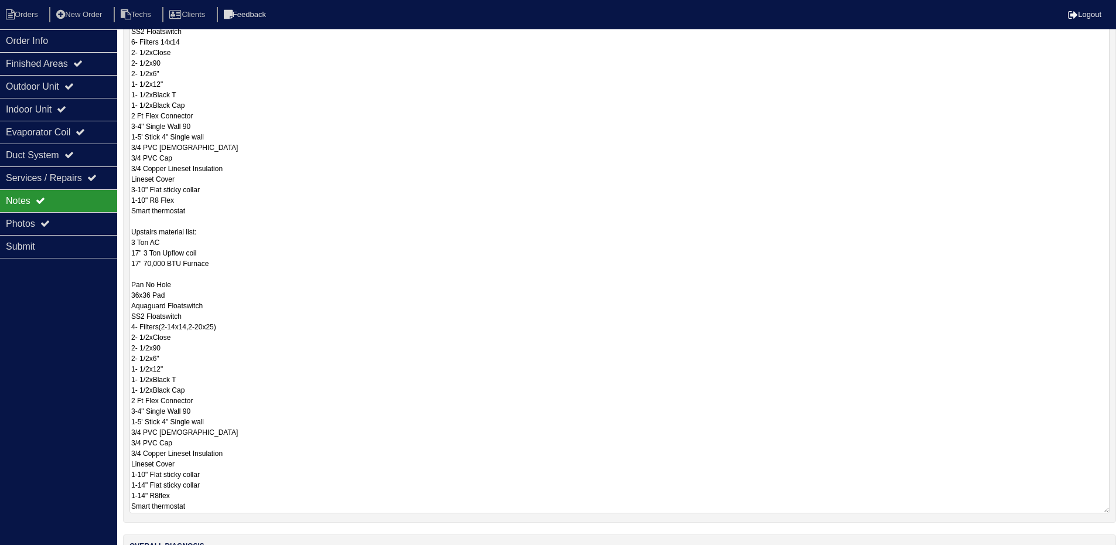
scroll to position [0, 0]
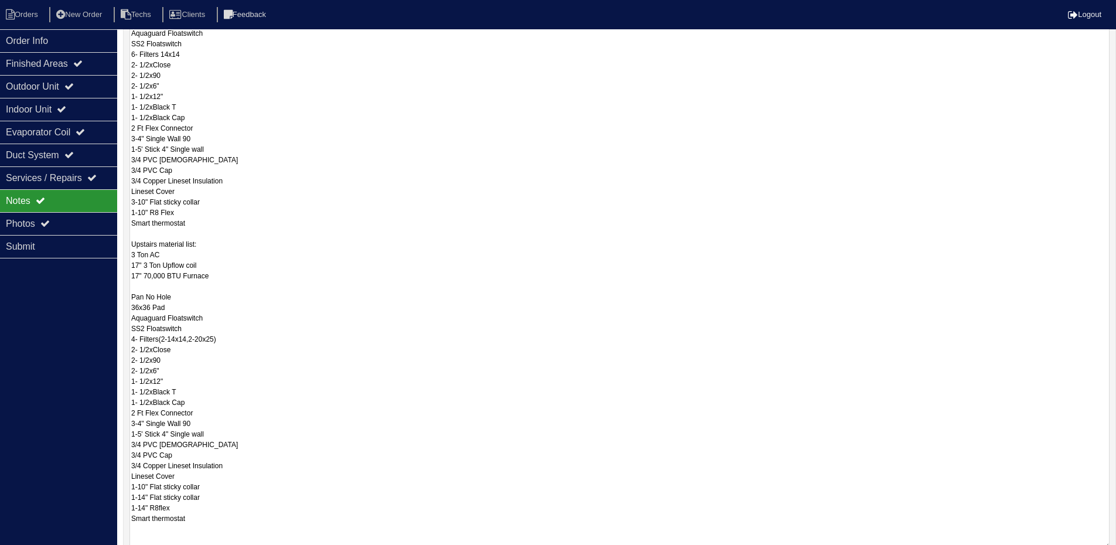
drag, startPoint x: 1104, startPoint y: 419, endPoint x: 1104, endPoint y: 526, distance: 107.7
click at [1116, 545] on html "Orders New Order Techs Clients Feedback Logout Orders New Order Users Clients M…" at bounding box center [558, 182] width 1116 height 973
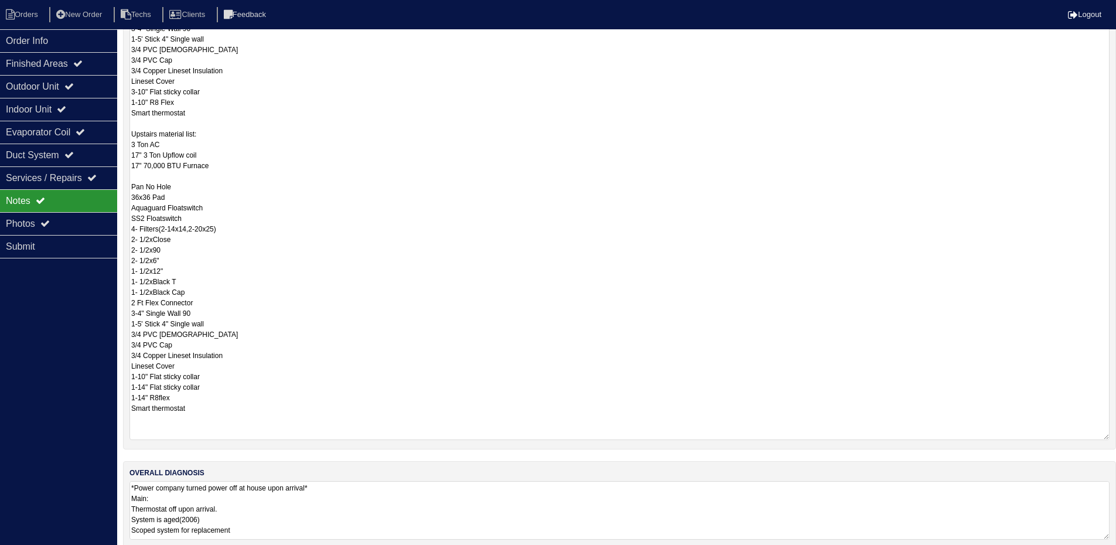
scroll to position [430, 0]
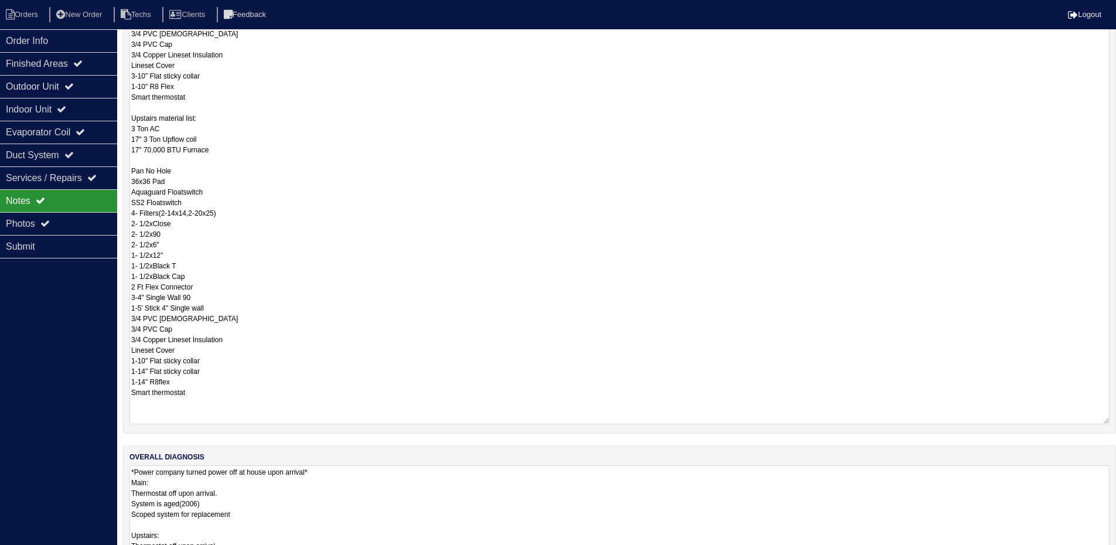
click at [384, 490] on textarea "*Power company turned power off at house upon arrival* Main: Thermostat off upo…" at bounding box center [619, 529] width 980 height 129
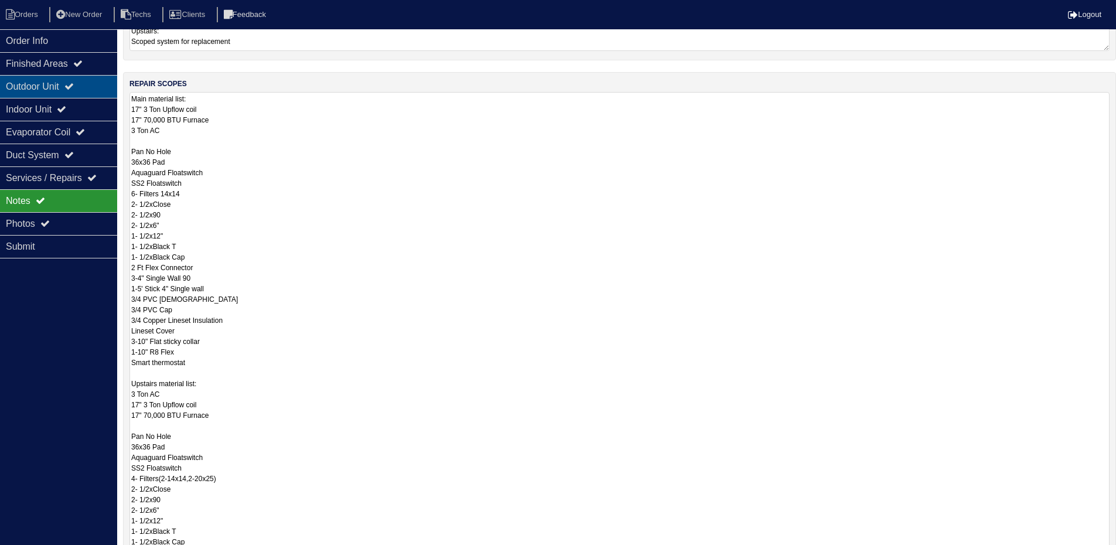
drag, startPoint x: 51, startPoint y: 87, endPoint x: 59, endPoint y: 96, distance: 12.0
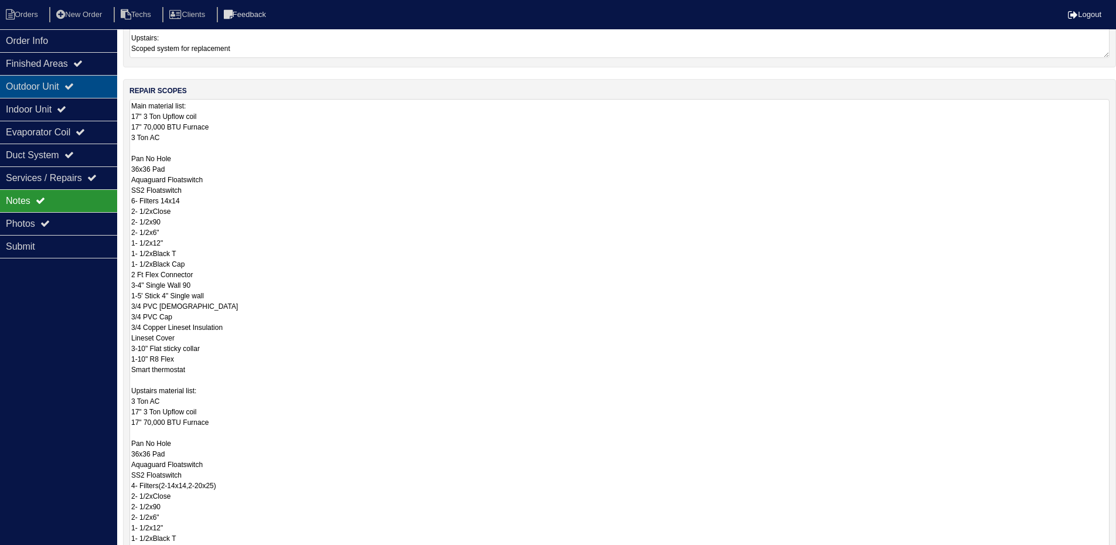
click at [52, 88] on div "Outdoor Unit" at bounding box center [58, 86] width 117 height 23
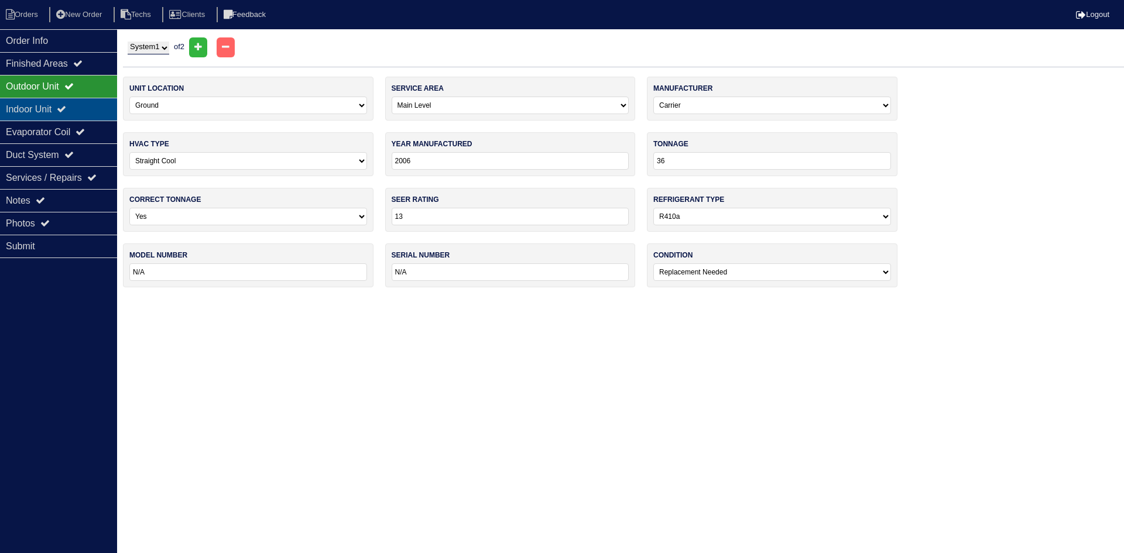
click at [66, 105] on icon at bounding box center [61, 108] width 9 height 9
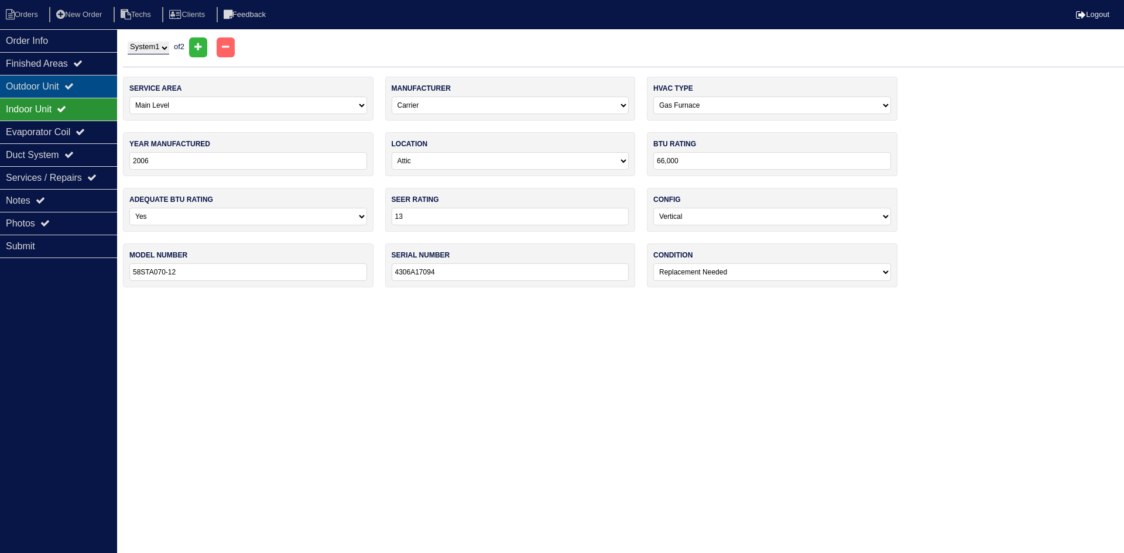
click at [74, 85] on icon at bounding box center [68, 85] width 9 height 9
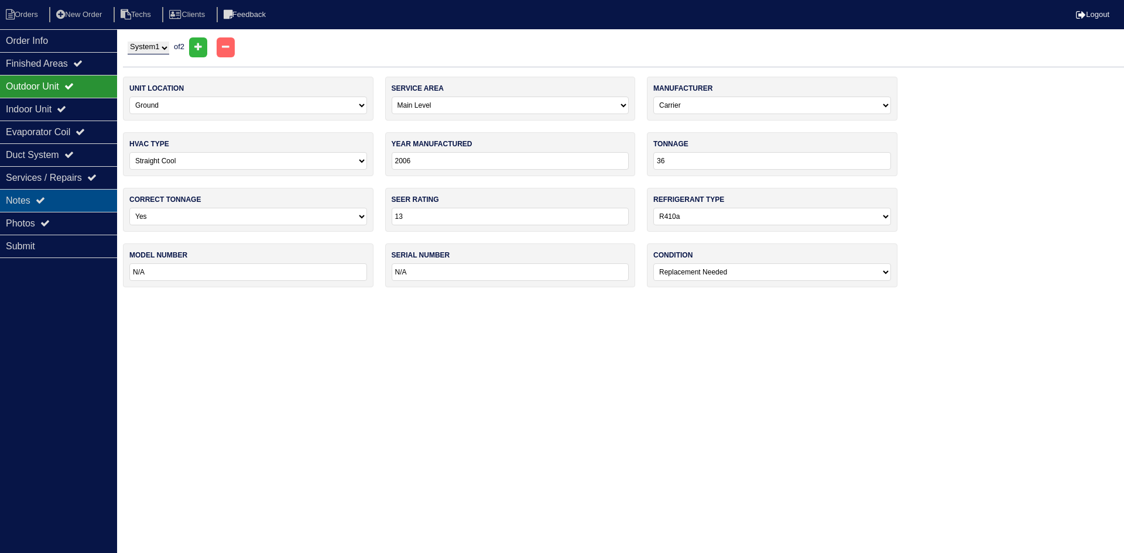
click at [63, 194] on div "Notes" at bounding box center [58, 200] width 117 height 23
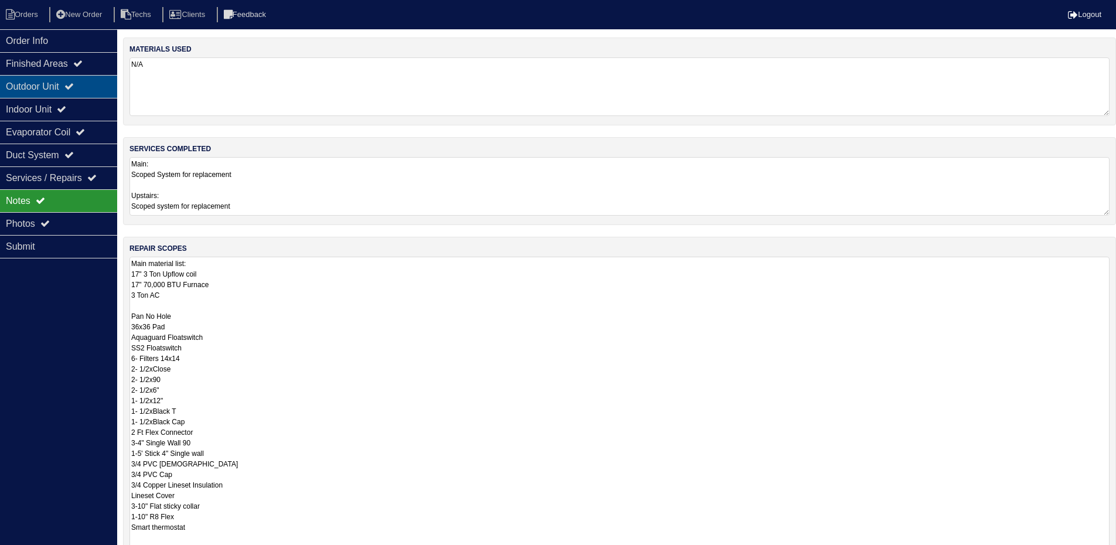
click at [68, 87] on div "Outdoor Unit" at bounding box center [58, 86] width 117 height 23
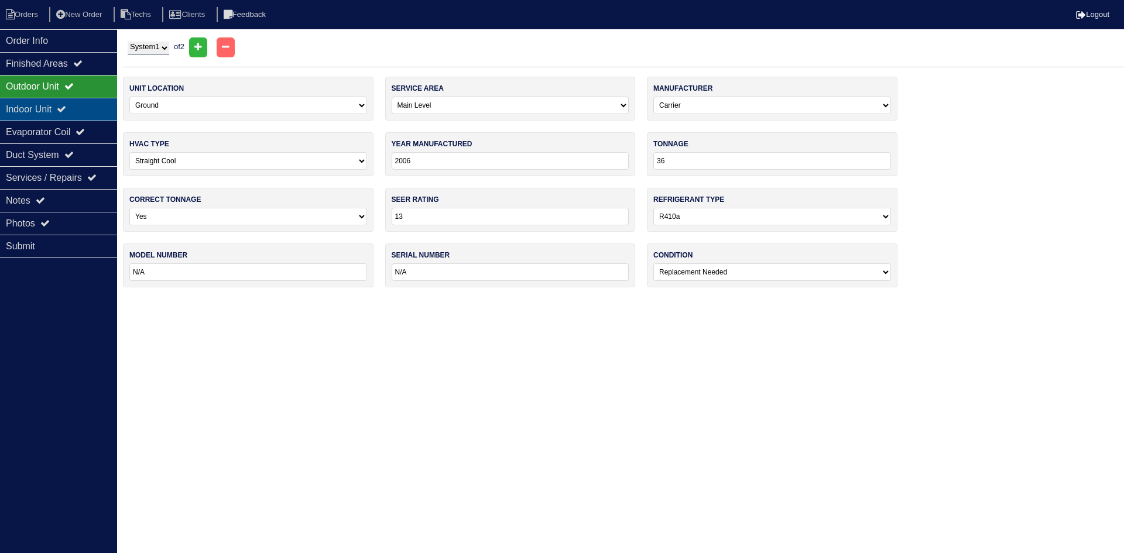
click at [66, 105] on icon at bounding box center [61, 108] width 9 height 9
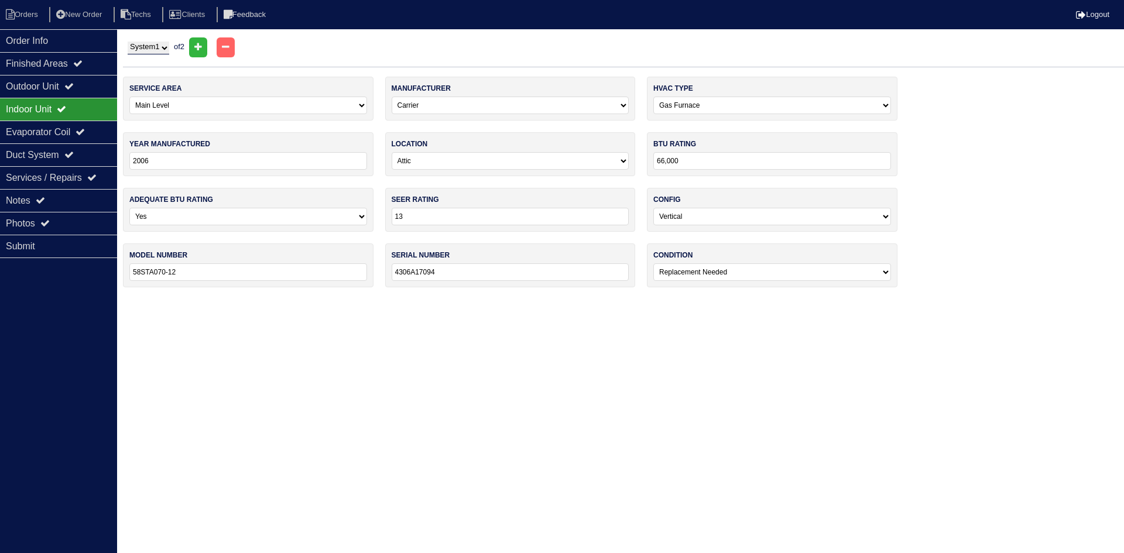
click at [162, 45] on select "System 1 System 2" at bounding box center [149, 48] width 42 height 13
select select "2"
click at [128, 42] on select "System 1 System 2" at bounding box center [149, 48] width 42 height 13
select select "1"
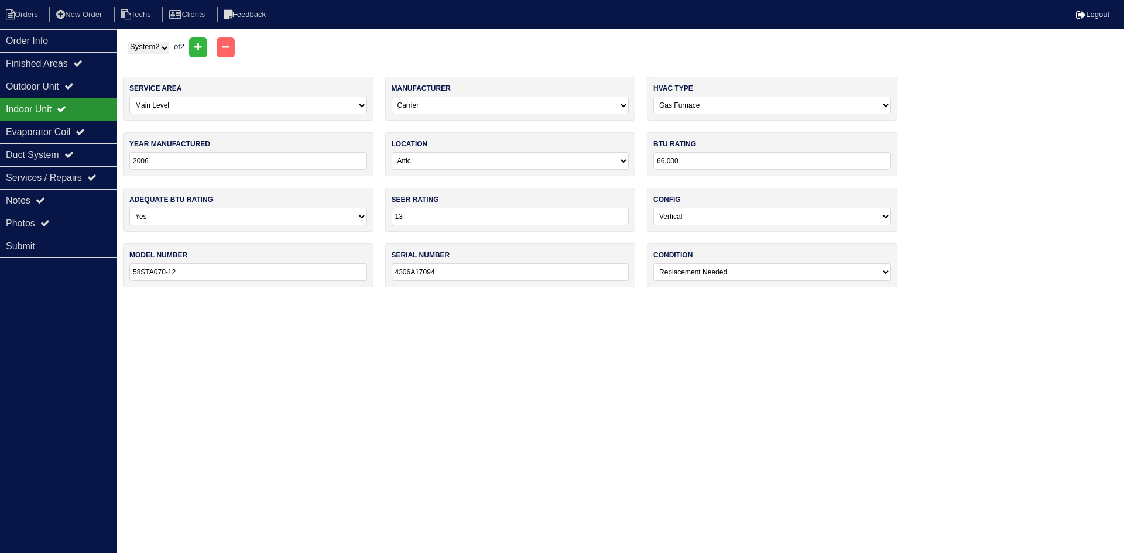
select select "1"
type input "4306A17091"
click at [83, 89] on div "Outdoor Unit" at bounding box center [58, 86] width 117 height 23
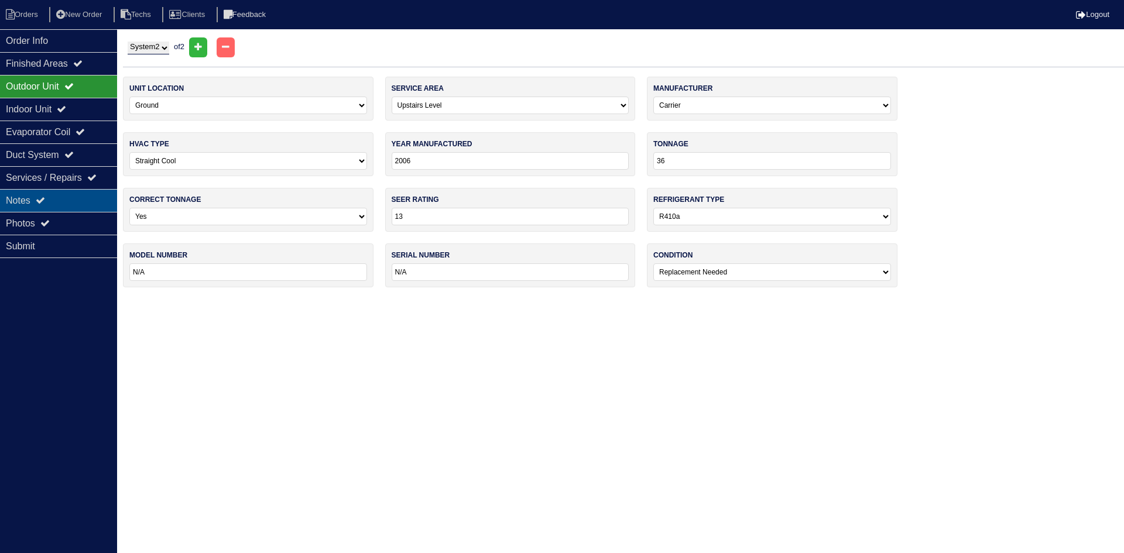
click at [45, 203] on icon at bounding box center [40, 200] width 9 height 9
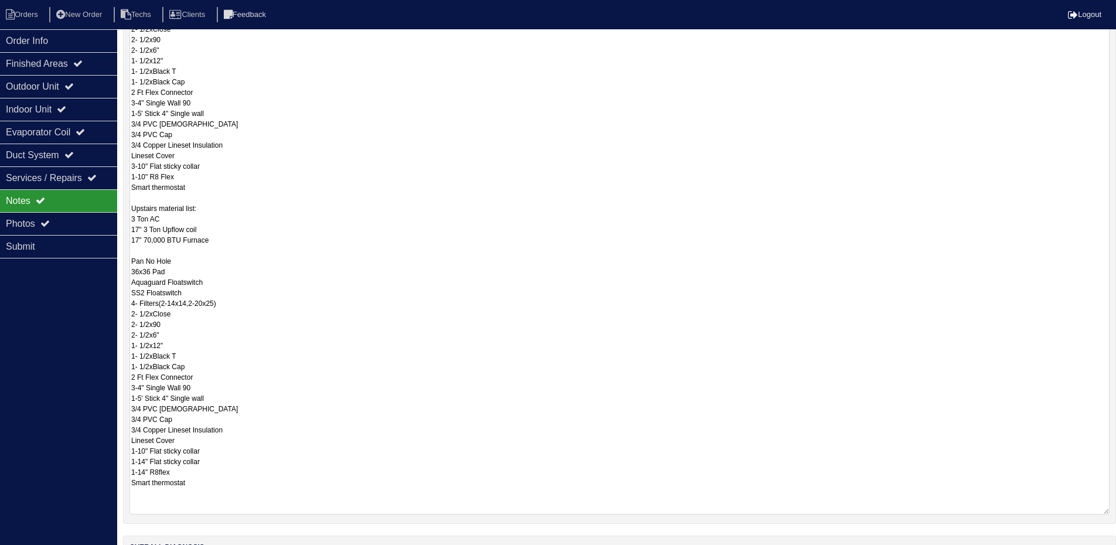
scroll to position [351, 0]
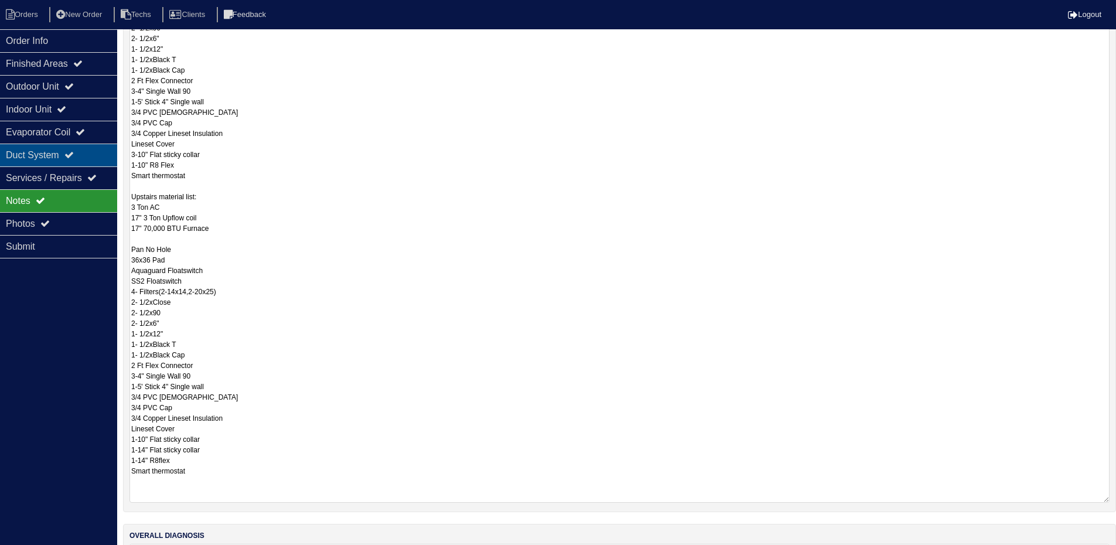
click at [98, 155] on div "Duct System" at bounding box center [58, 154] width 117 height 23
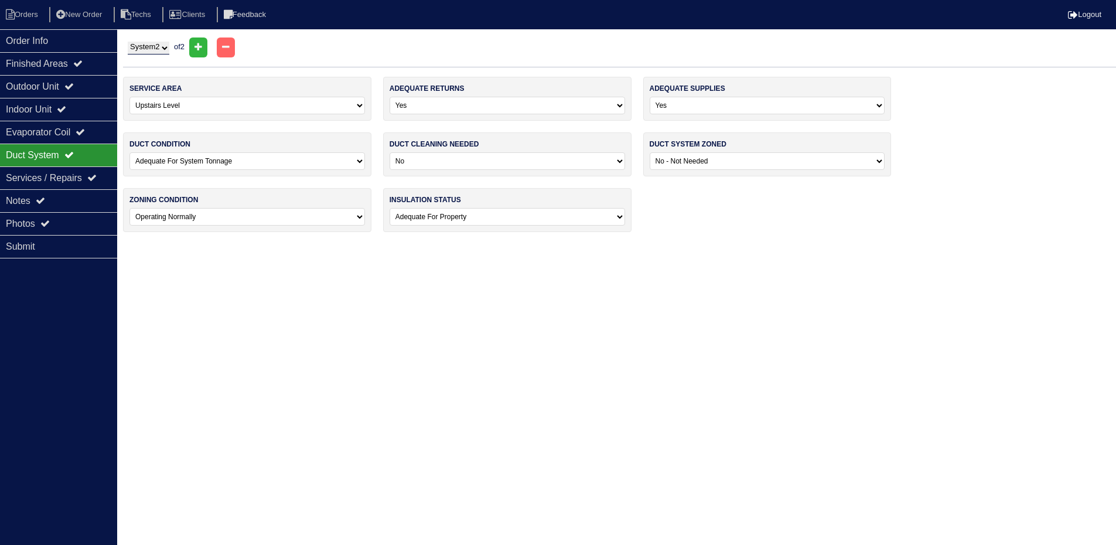
scroll to position [0, 0]
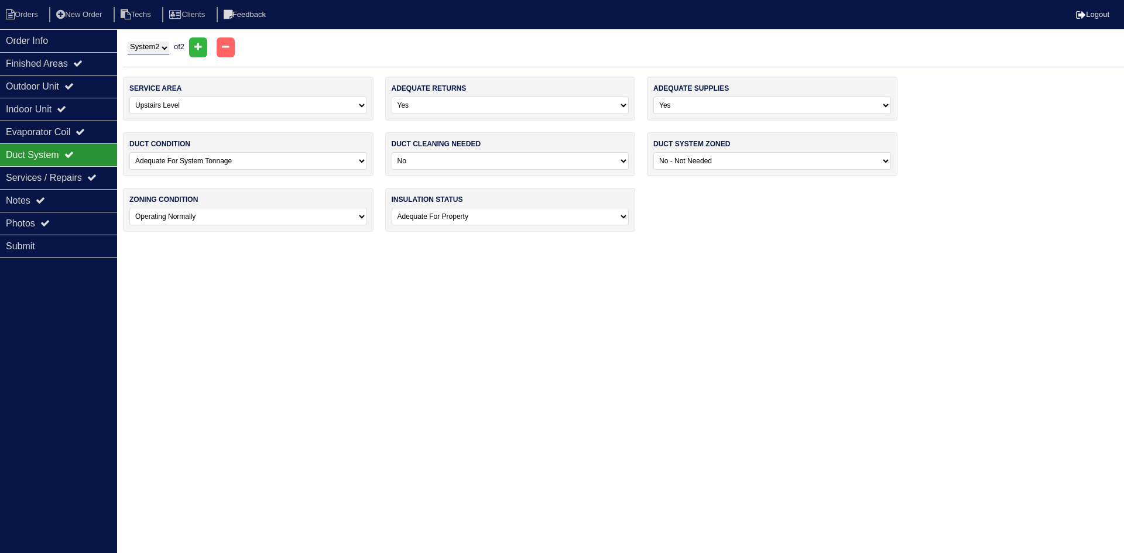
click at [156, 45] on select "System 1 System 2" at bounding box center [149, 48] width 42 height 13
select select "1"
click at [128, 42] on select "System 1 System 2" at bounding box center [149, 48] width 42 height 13
select select "0"
click at [49, 204] on div "Notes" at bounding box center [58, 200] width 117 height 23
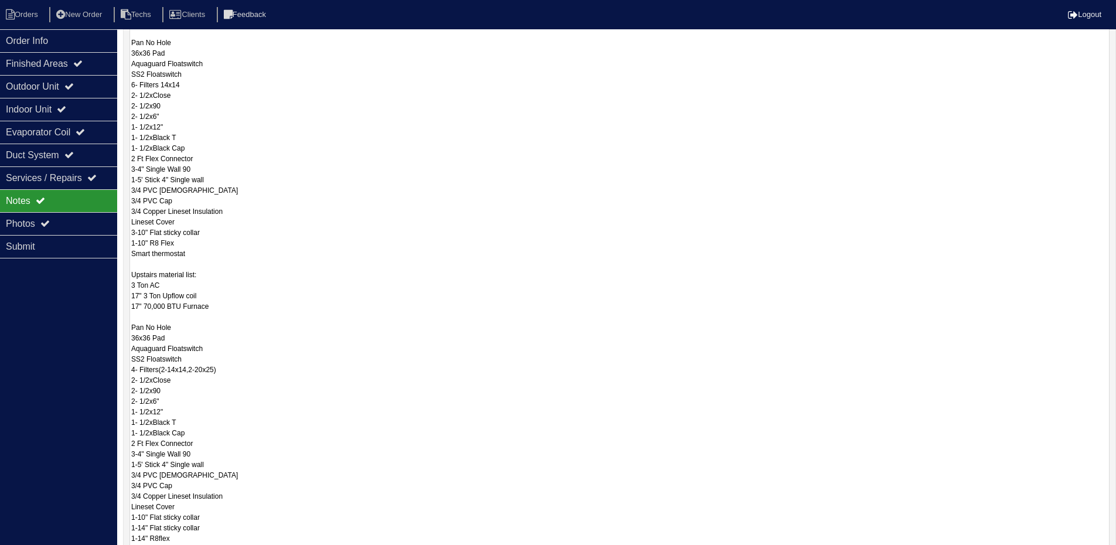
scroll to position [293, 0]
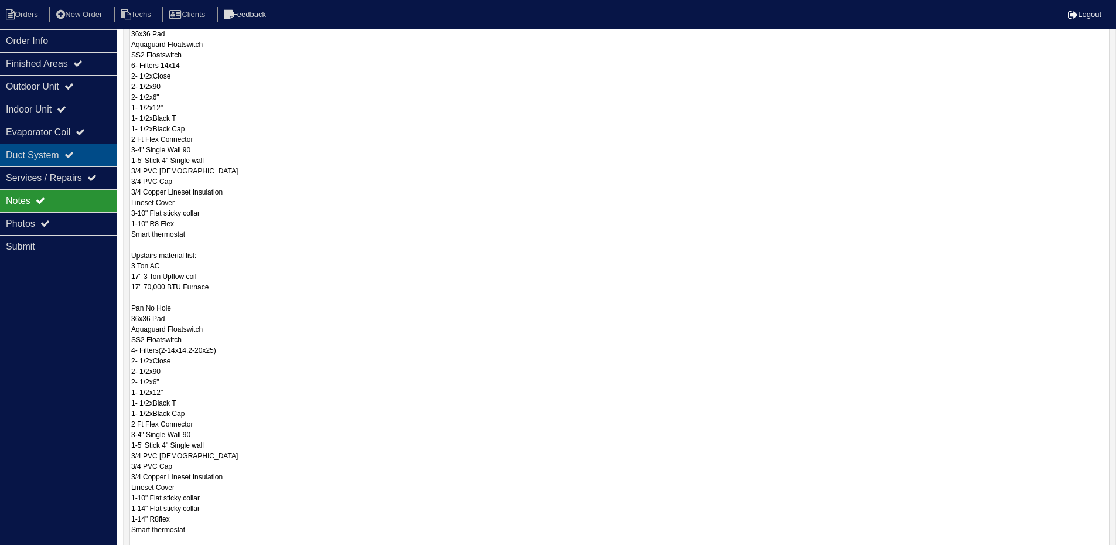
click at [53, 155] on div "Duct System" at bounding box center [58, 154] width 117 height 23
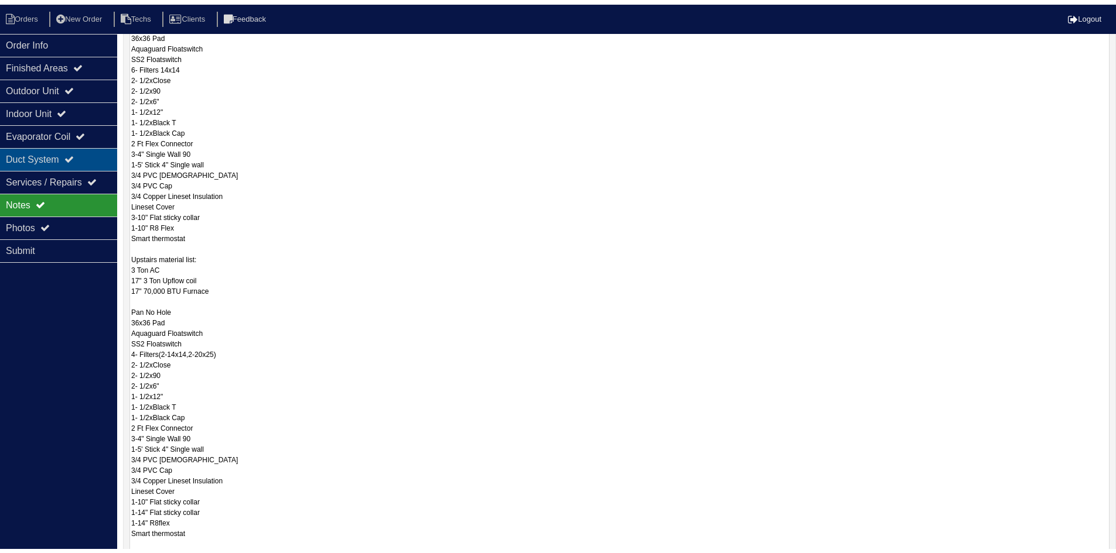
scroll to position [0, 0]
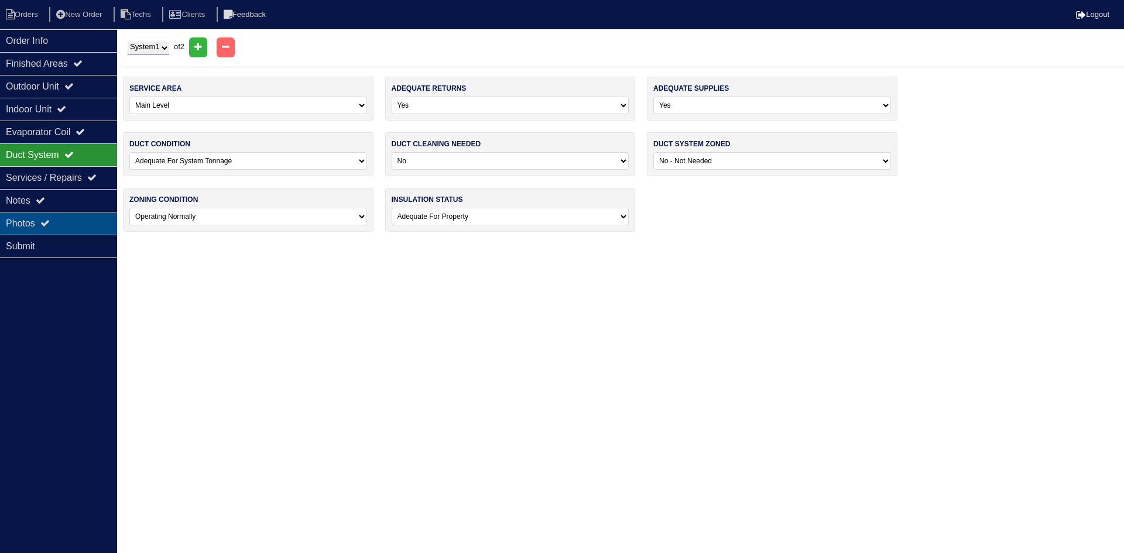
click at [55, 227] on div "Photos" at bounding box center [58, 223] width 117 height 23
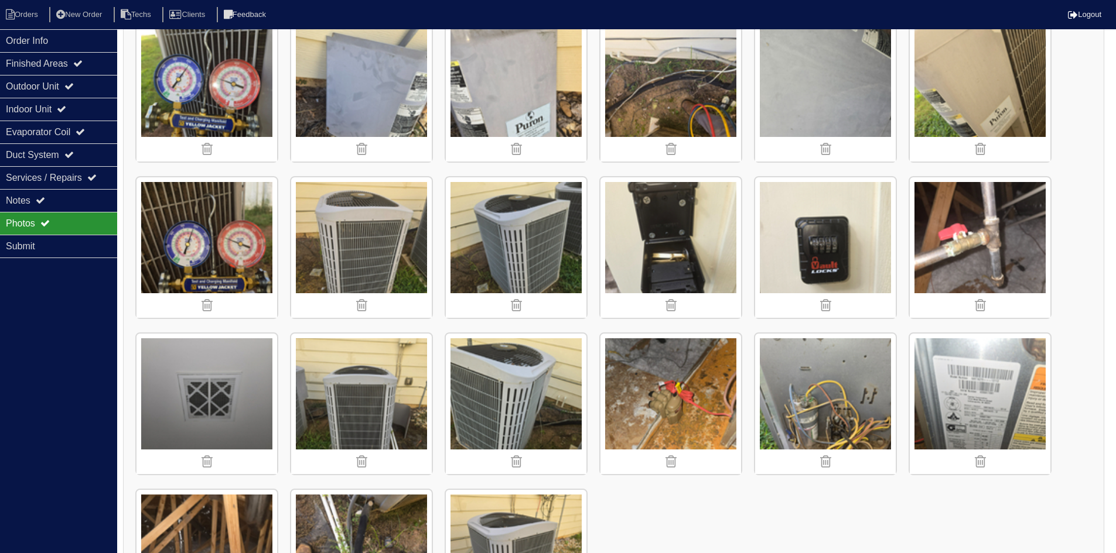
scroll to position [1232, 0]
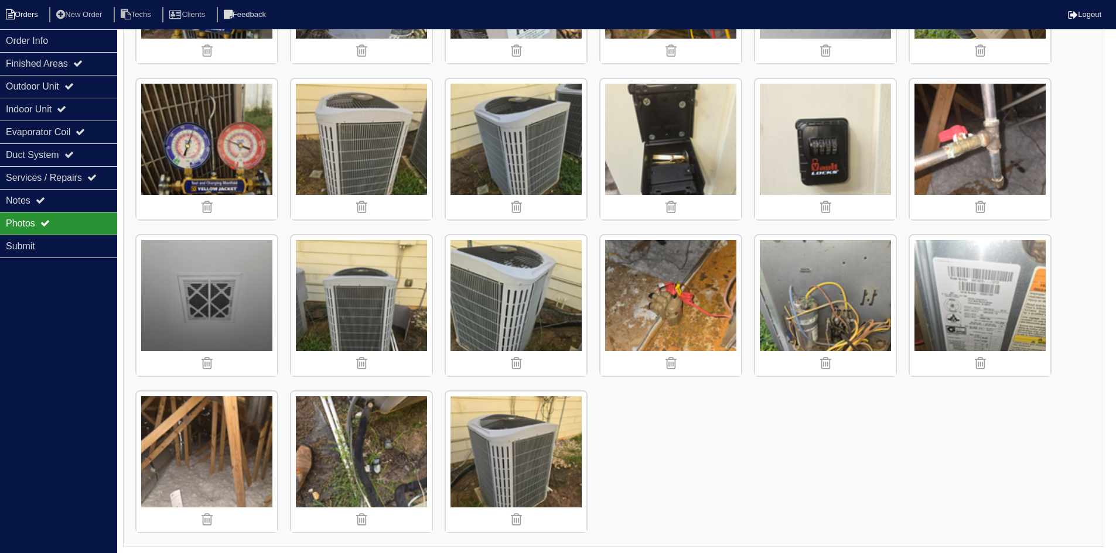
click at [25, 11] on li "Orders" at bounding box center [23, 15] width 47 height 16
select select "15"
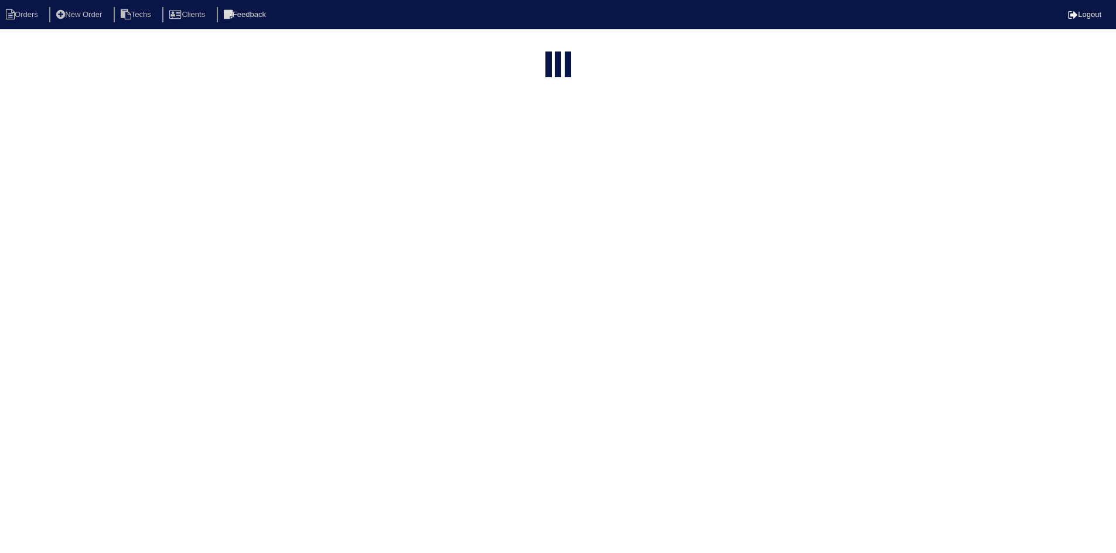
select select "field complete"
select select "need to quote"
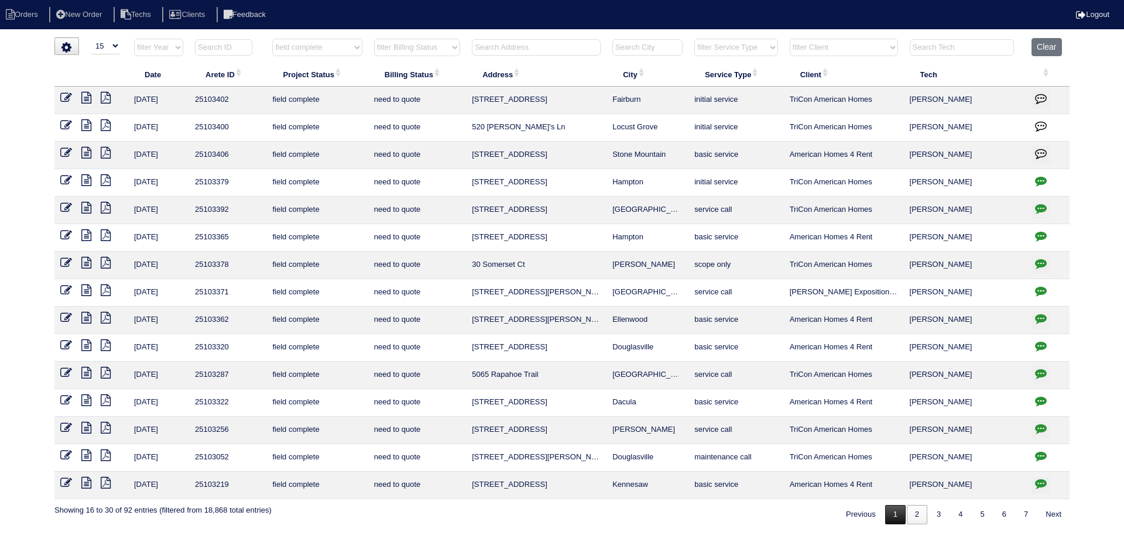
click at [889, 517] on link "1" at bounding box center [895, 514] width 20 height 19
select select "field complete"
select select "need to quote"
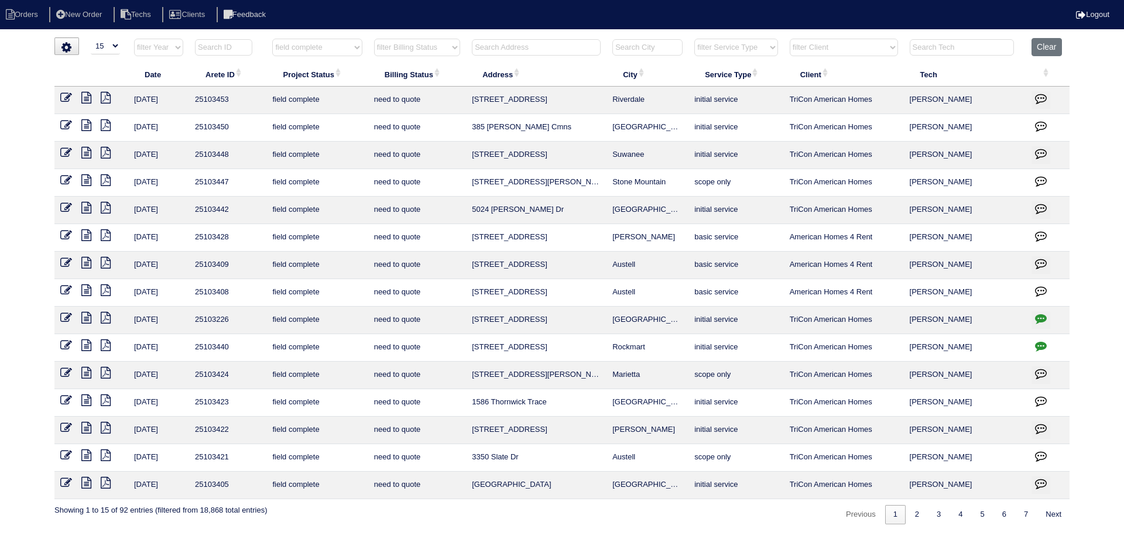
click at [105, 484] on icon at bounding box center [106, 483] width 10 height 12
click at [84, 483] on icon at bounding box center [86, 483] width 10 height 12
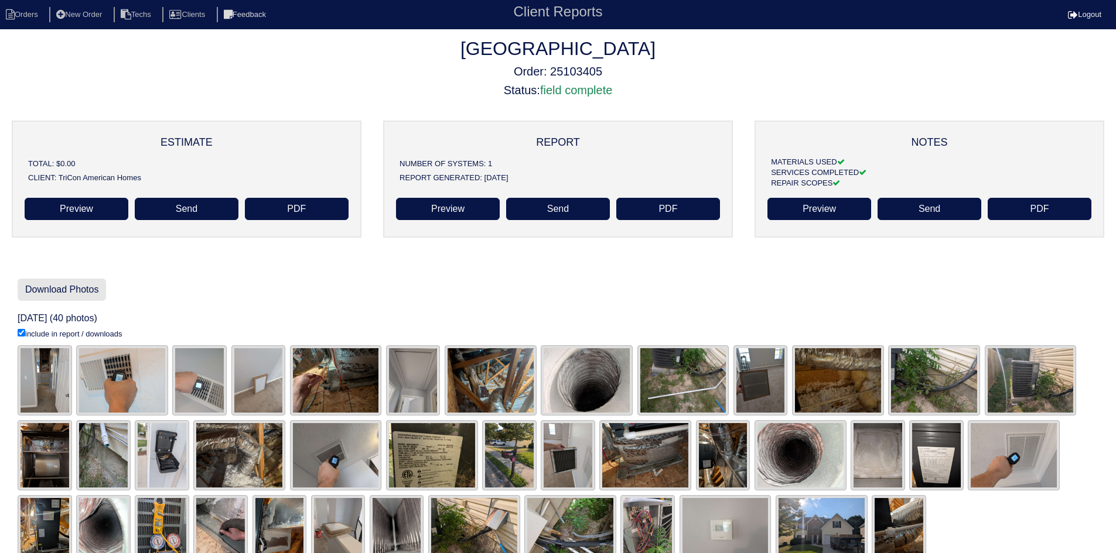
click at [69, 290] on link "Download Photos" at bounding box center [62, 290] width 88 height 22
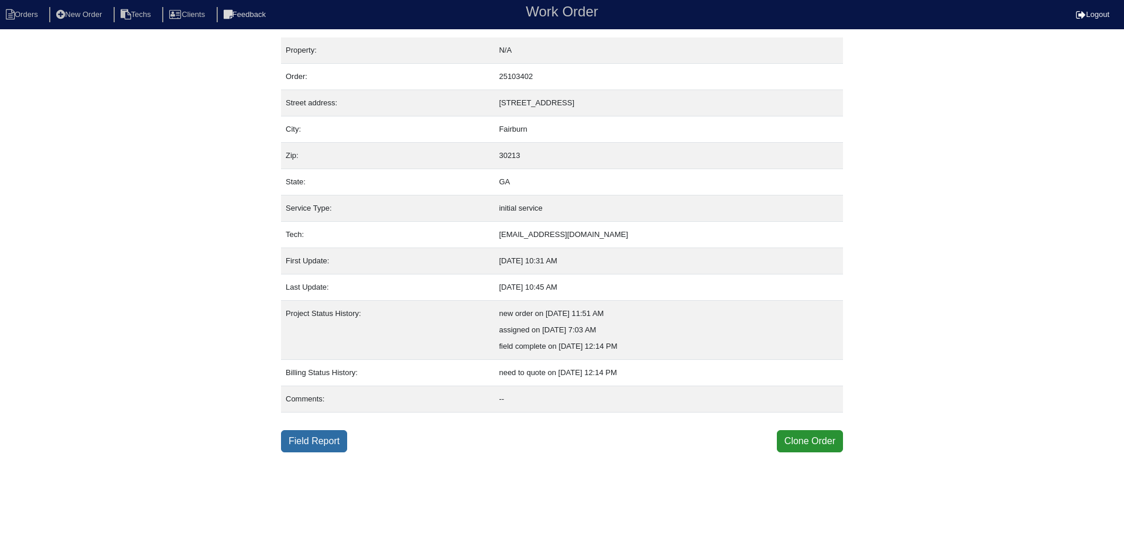
click at [299, 442] on link "Field Report" at bounding box center [314, 441] width 66 height 22
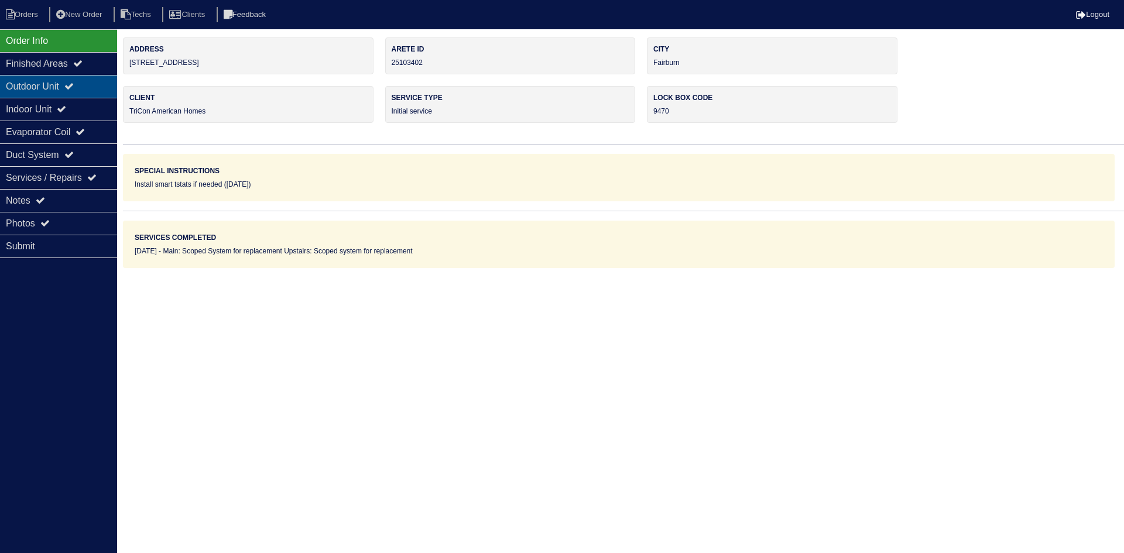
click at [88, 85] on div "Outdoor Unit" at bounding box center [58, 86] width 117 height 23
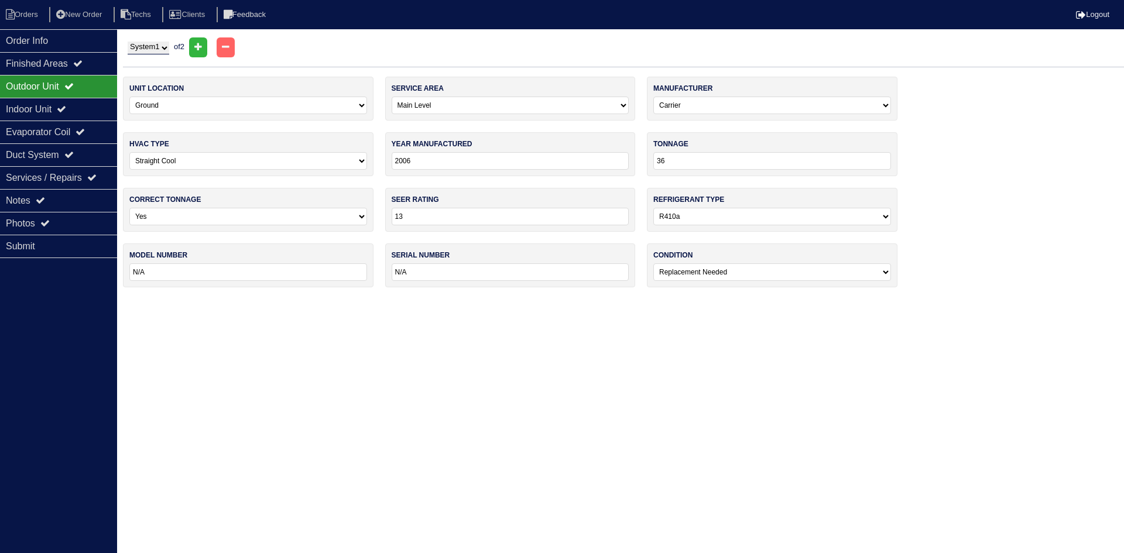
click at [167, 46] on select "System 1 System 2" at bounding box center [149, 48] width 42 height 13
select select "2"
click at [128, 42] on select "System 1 System 2" at bounding box center [149, 48] width 42 height 13
select select "1"
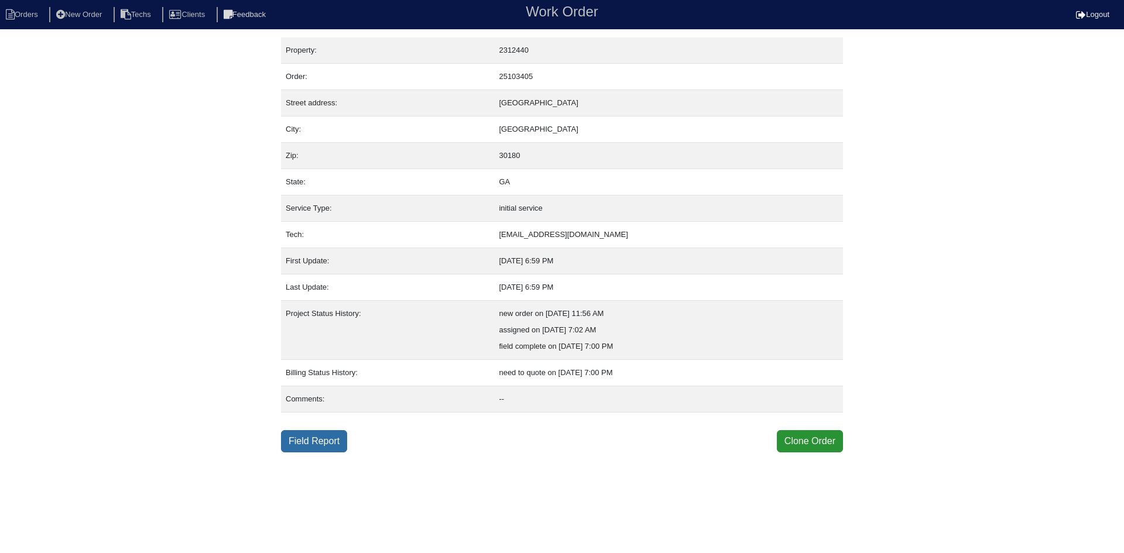
click at [305, 444] on link "Field Report" at bounding box center [314, 441] width 66 height 22
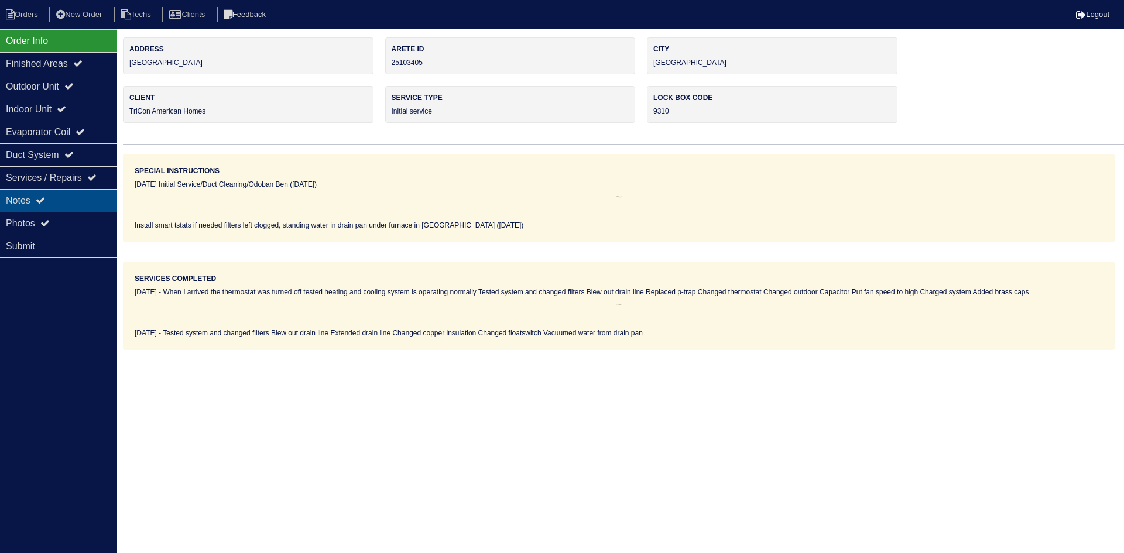
click at [45, 198] on icon at bounding box center [40, 200] width 9 height 9
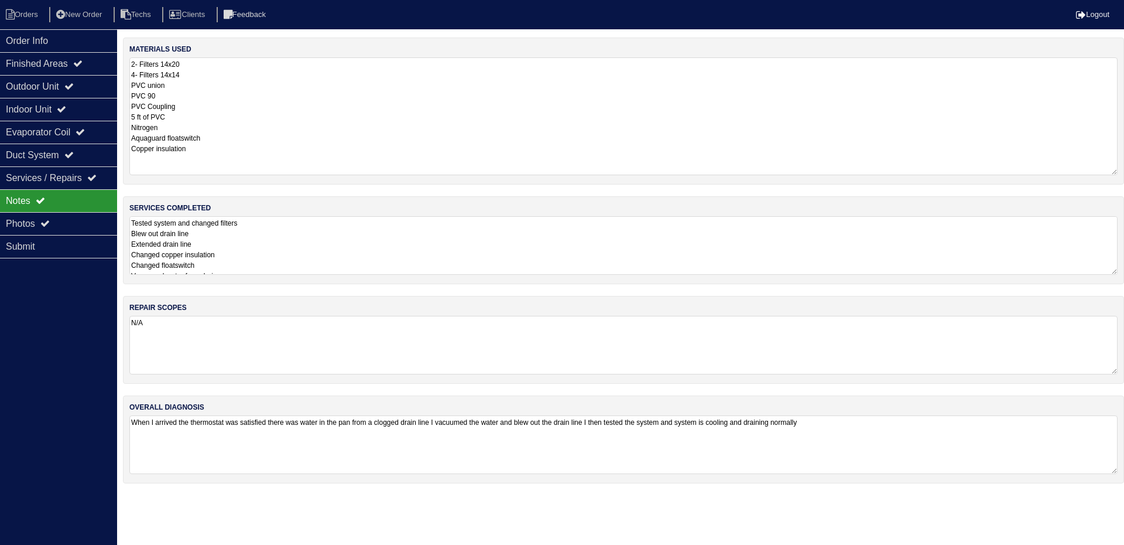
drag, startPoint x: 1114, startPoint y: 114, endPoint x: 1124, endPoint y: 173, distance: 60.0
click at [1124, 173] on div "materials used 2- Filters 14x20 4- Filters 14x14 PVC union PVC 90 PVC Coupling …" at bounding box center [623, 110] width 1001 height 147
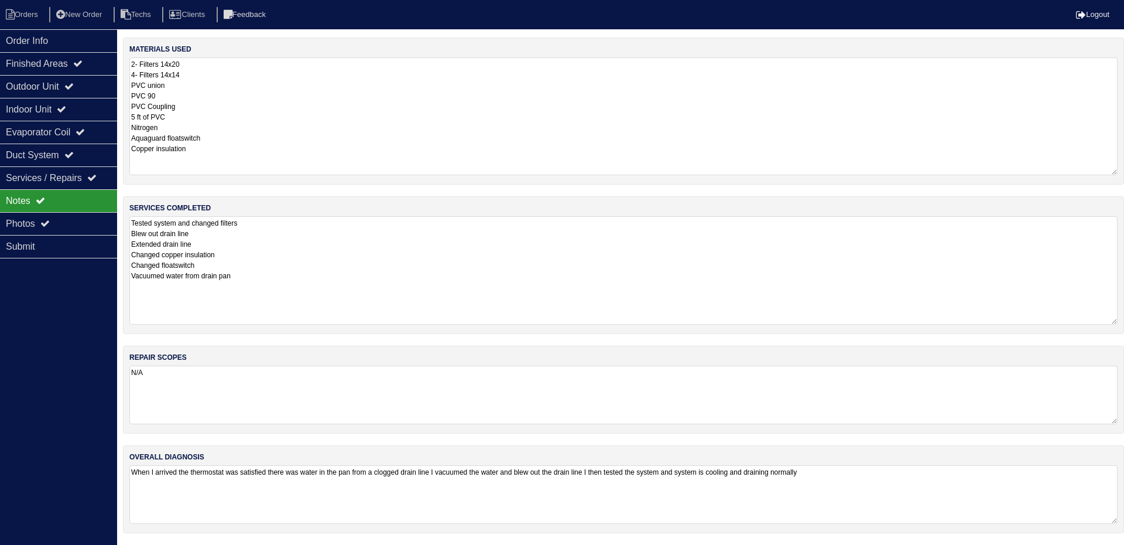
drag, startPoint x: 1114, startPoint y: 271, endPoint x: 1116, endPoint y: 321, distance: 49.8
click at [1116, 321] on textarea "Tested system and changed filters Blew out drain line Extended drain line Chang…" at bounding box center [623, 270] width 988 height 108
click at [74, 85] on icon at bounding box center [68, 85] width 9 height 9
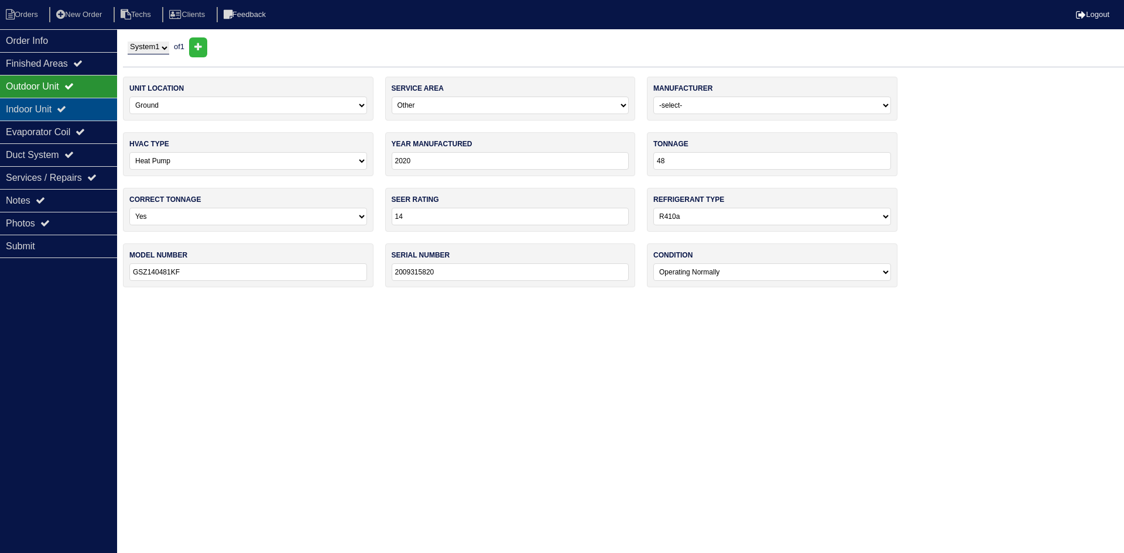
click at [75, 100] on div "Indoor Unit" at bounding box center [58, 109] width 117 height 23
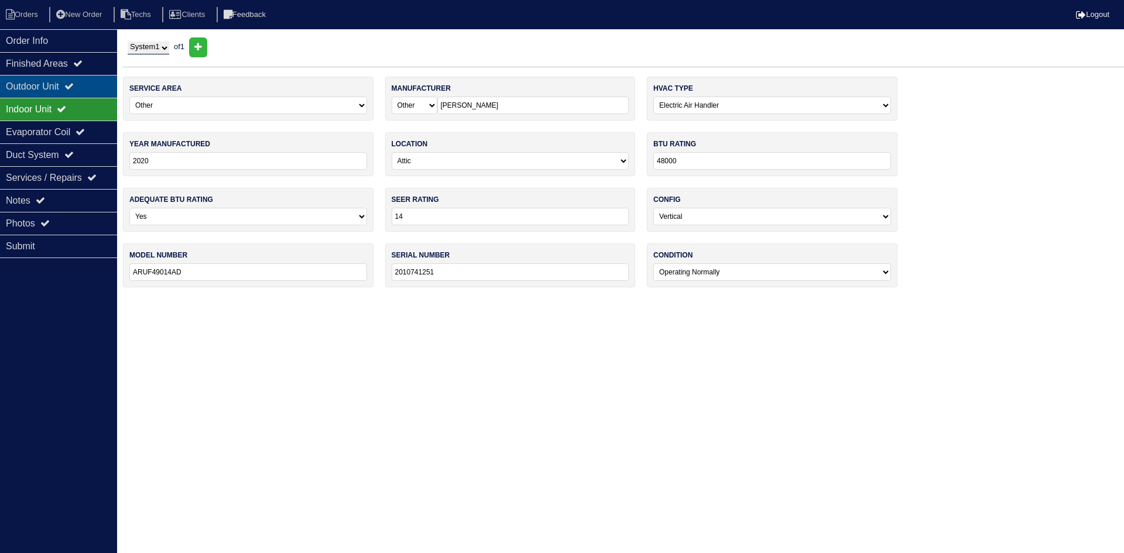
drag, startPoint x: 74, startPoint y: 85, endPoint x: 68, endPoint y: 84, distance: 6.1
click at [73, 85] on icon at bounding box center [68, 85] width 9 height 9
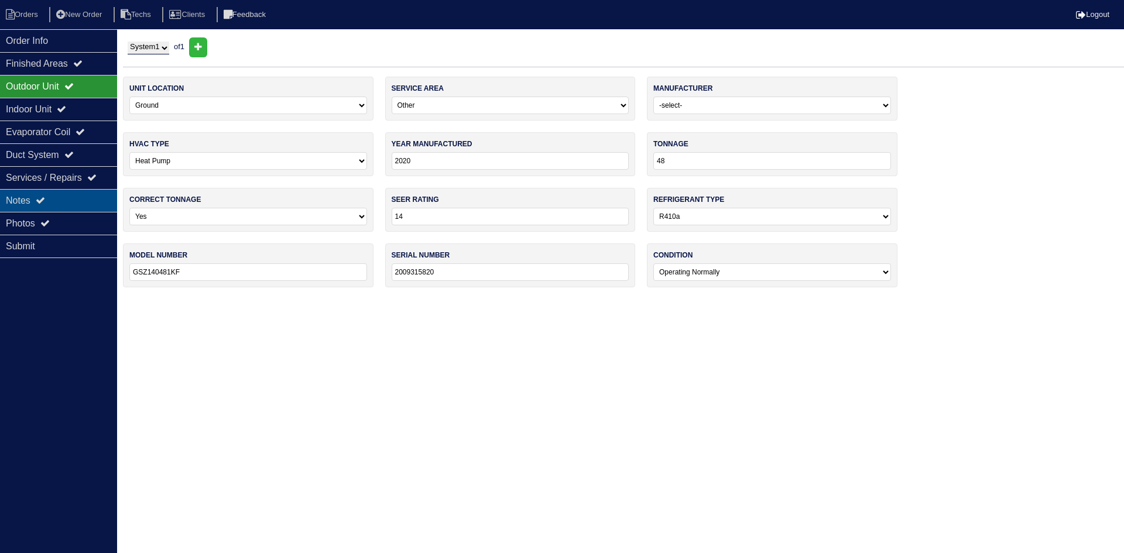
click at [22, 207] on div "Notes" at bounding box center [58, 200] width 117 height 23
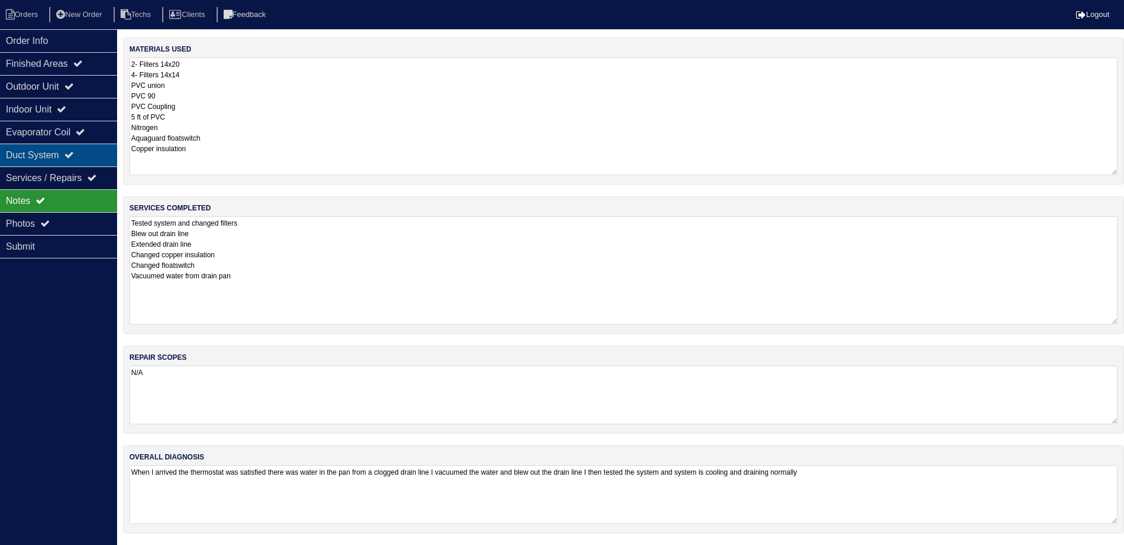
click at [74, 152] on icon at bounding box center [68, 154] width 9 height 9
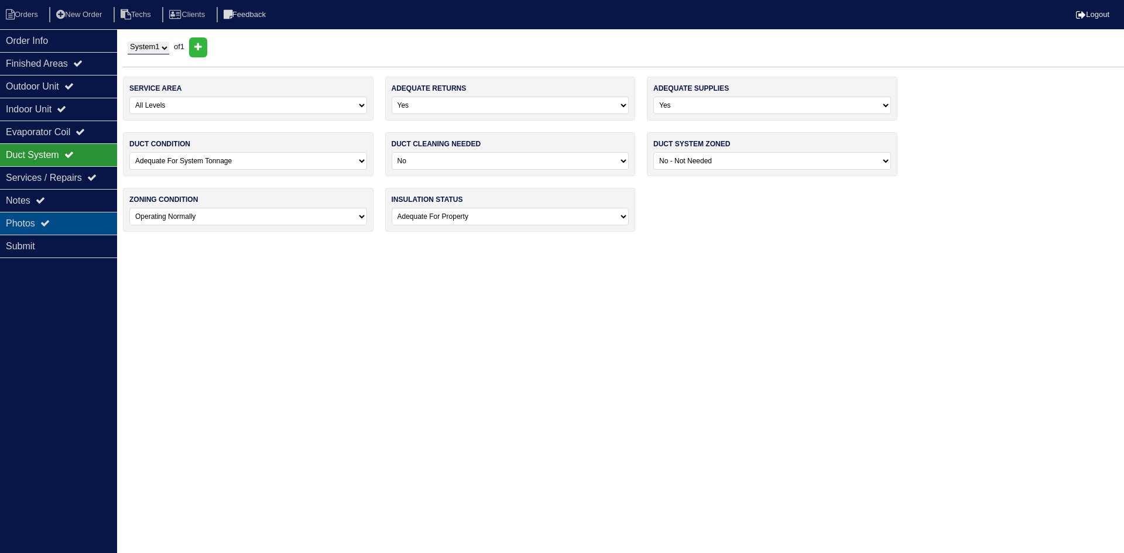
click at [81, 215] on div "Photos" at bounding box center [58, 223] width 117 height 23
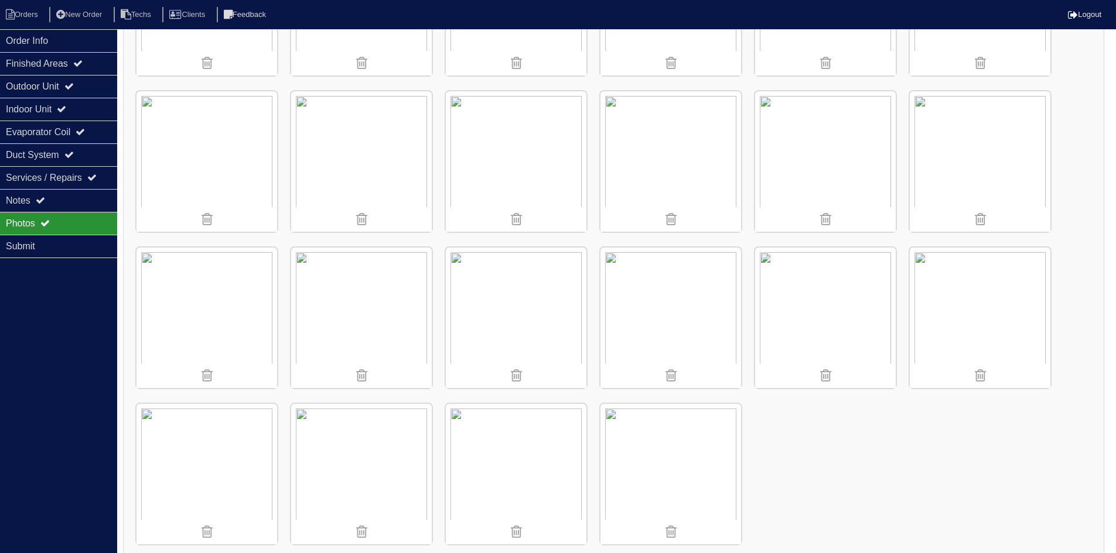
scroll to position [764, 0]
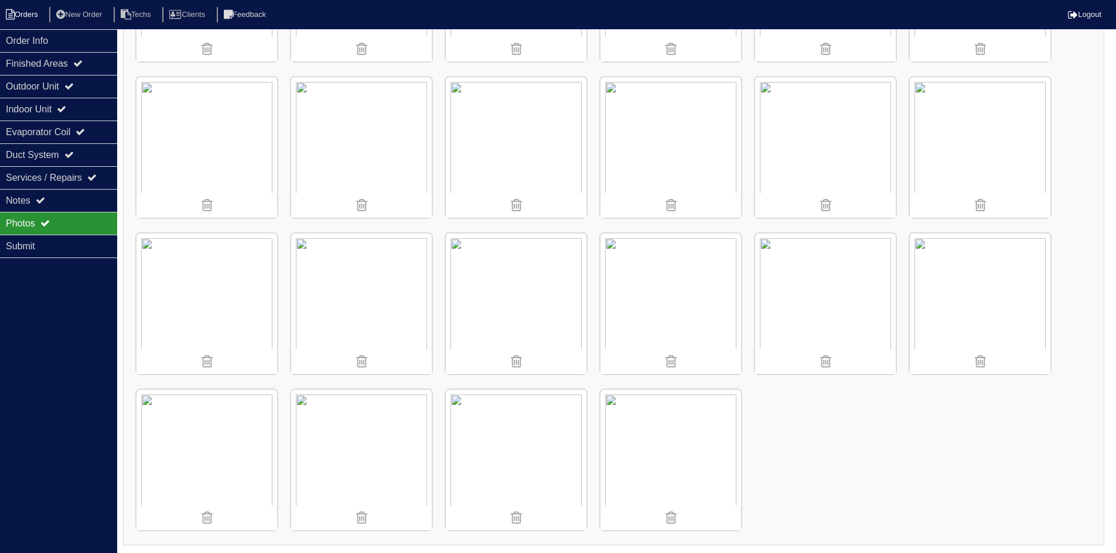
click at [29, 10] on li "Orders" at bounding box center [23, 15] width 47 height 16
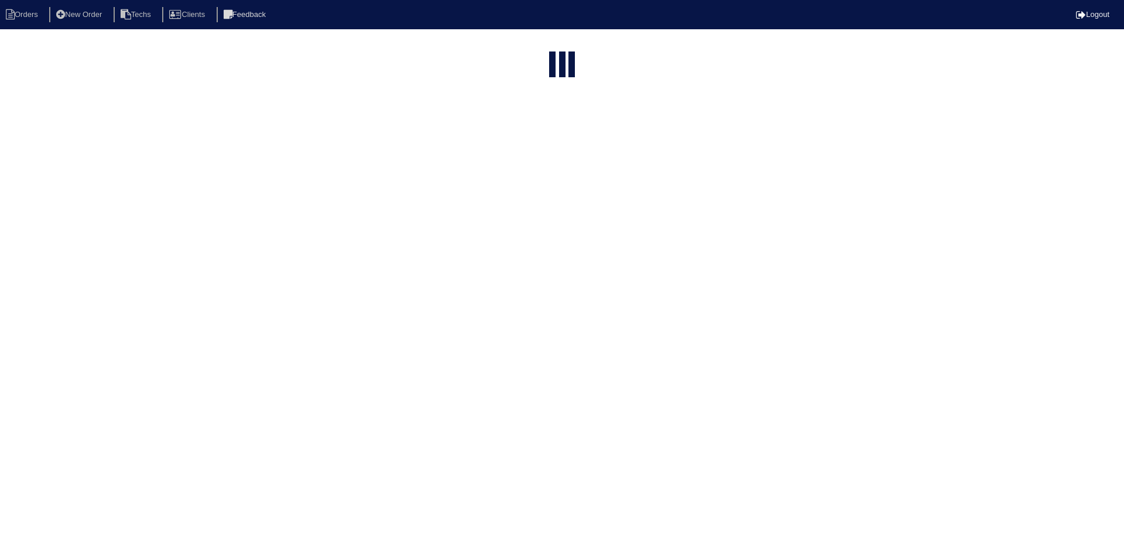
select select "15"
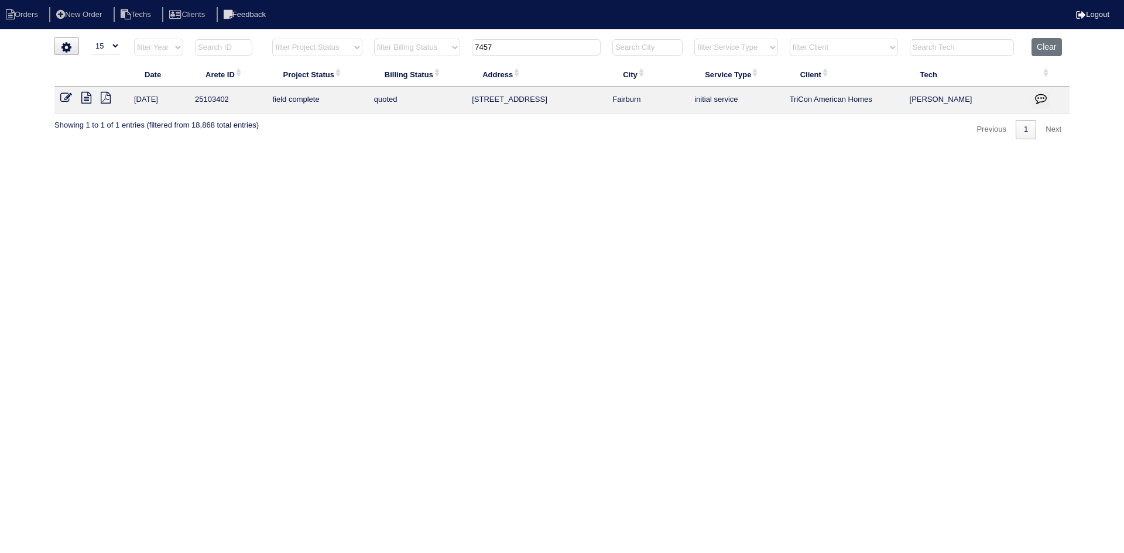
drag, startPoint x: 470, startPoint y: 44, endPoint x: 419, endPoint y: 47, distance: 51.6
click at [419, 47] on tr "filter Year -- Any Year -- 2025 2024 2023 2022 2021 2020 2019 filter Project St…" at bounding box center [561, 50] width 1015 height 24
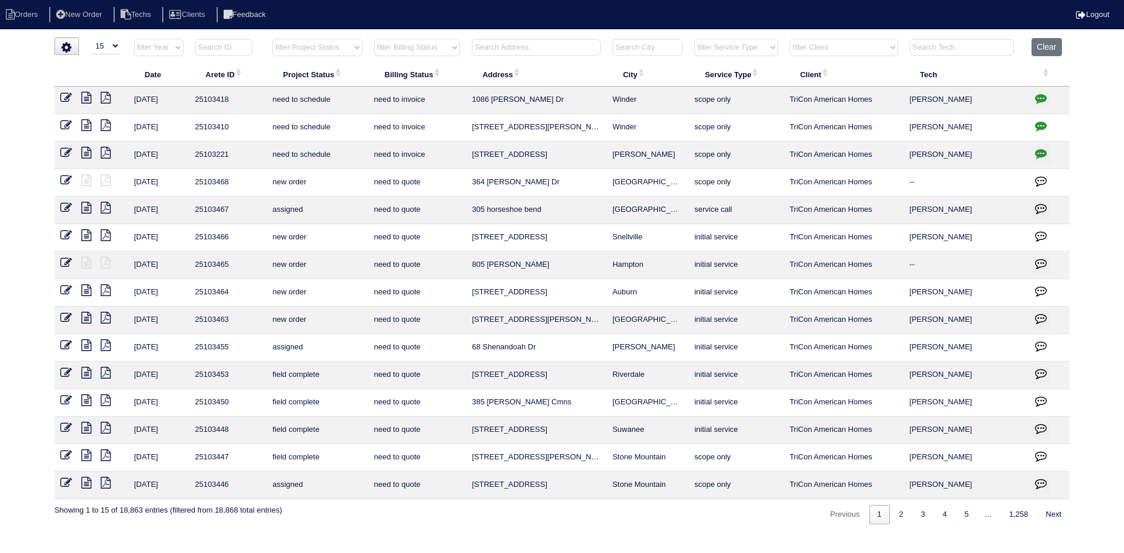
click at [341, 50] on select "filter Project Status -- Any Project Status -- new order assigned in progress f…" at bounding box center [317, 48] width 90 height 18
click at [272, 39] on select "filter Project Status -- Any Project Status -- new order assigned in progress f…" at bounding box center [317, 48] width 90 height 18
select select "field complete"
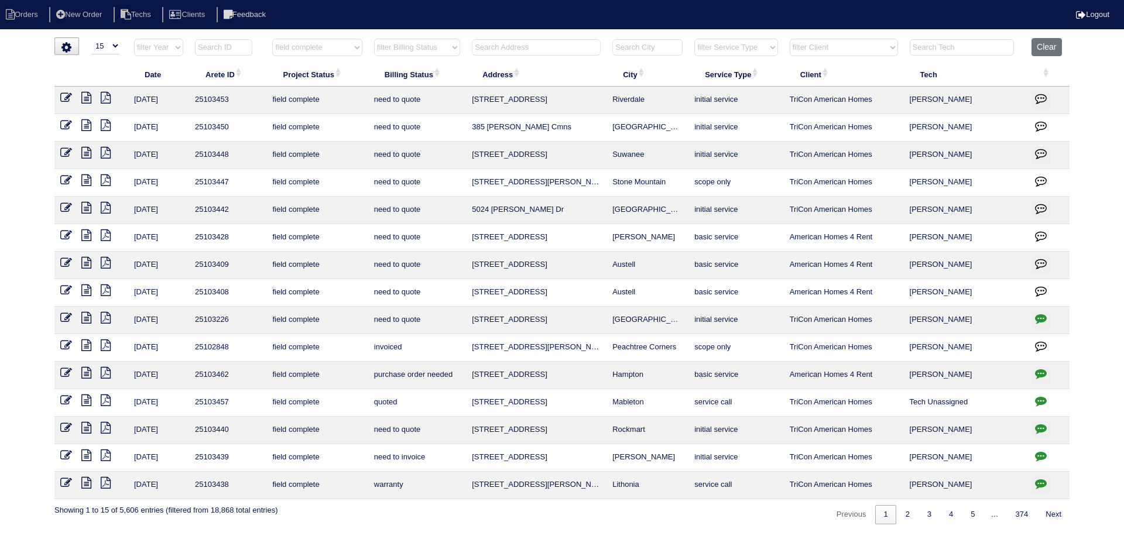
click at [429, 46] on select "filter Billing Status -- Any Billing Status -- need to quote quoted need to inv…" at bounding box center [417, 48] width 86 height 18
select select "need to quote"
click at [374, 39] on select "filter Billing Status -- Any Billing Status -- need to quote quoted need to inv…" at bounding box center [417, 48] width 86 height 18
select select "field complete"
select select "need to quote"
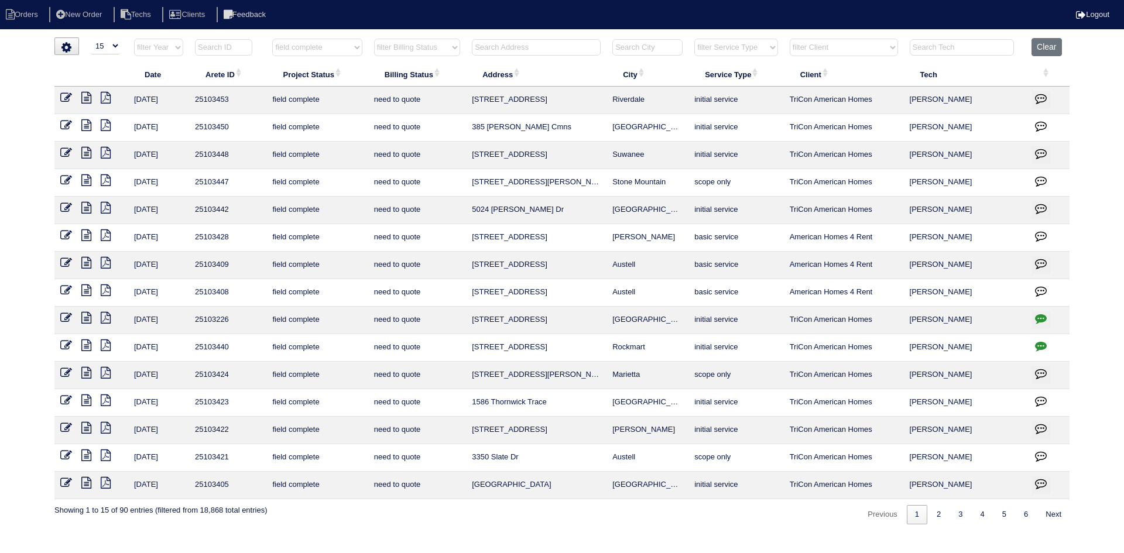
click at [107, 456] on icon at bounding box center [106, 456] width 10 height 12
click at [85, 454] on icon at bounding box center [86, 456] width 10 height 12
click at [1037, 454] on icon "button" at bounding box center [1041, 456] width 12 height 12
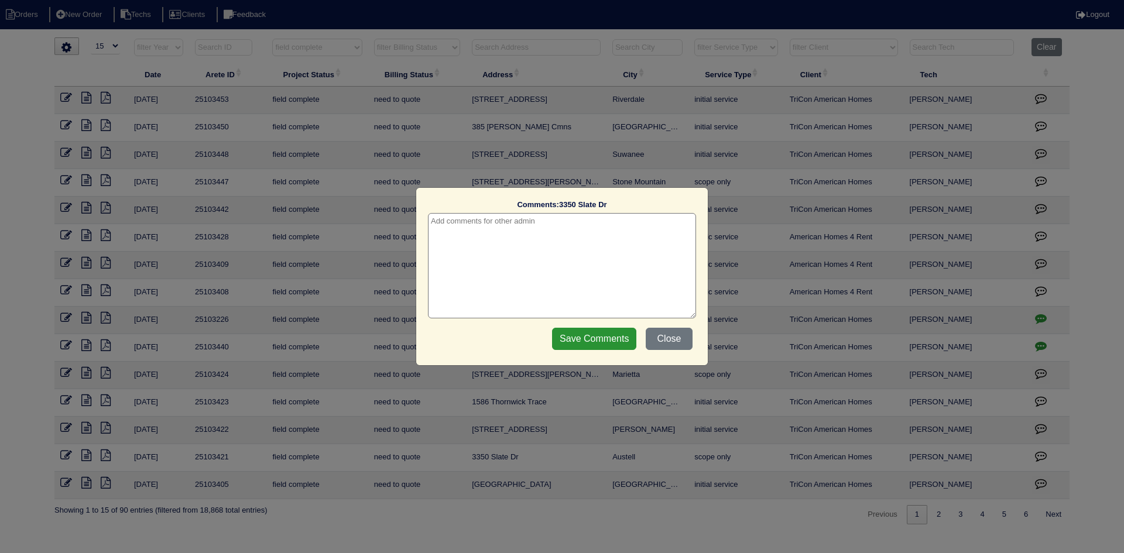
click at [471, 254] on textarea at bounding box center [562, 265] width 268 height 105
type textarea "9/18/25 - talk to Payton about scope - rk"
click at [587, 346] on input "Save Comments" at bounding box center [594, 339] width 84 height 22
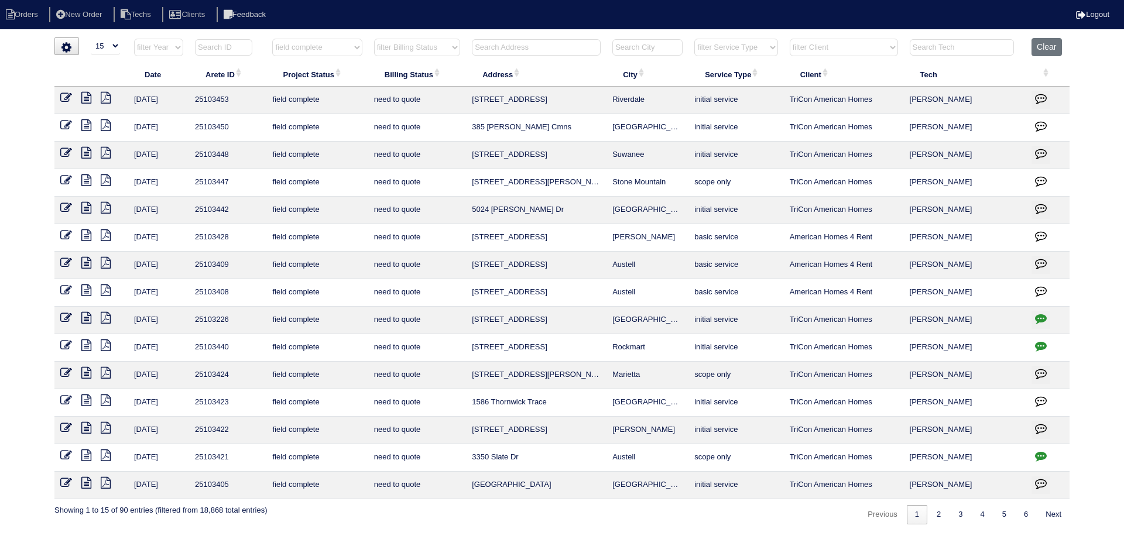
click at [108, 425] on icon at bounding box center [106, 428] width 10 height 12
click at [87, 459] on icon at bounding box center [86, 456] width 10 height 12
click at [87, 423] on icon at bounding box center [86, 428] width 10 height 12
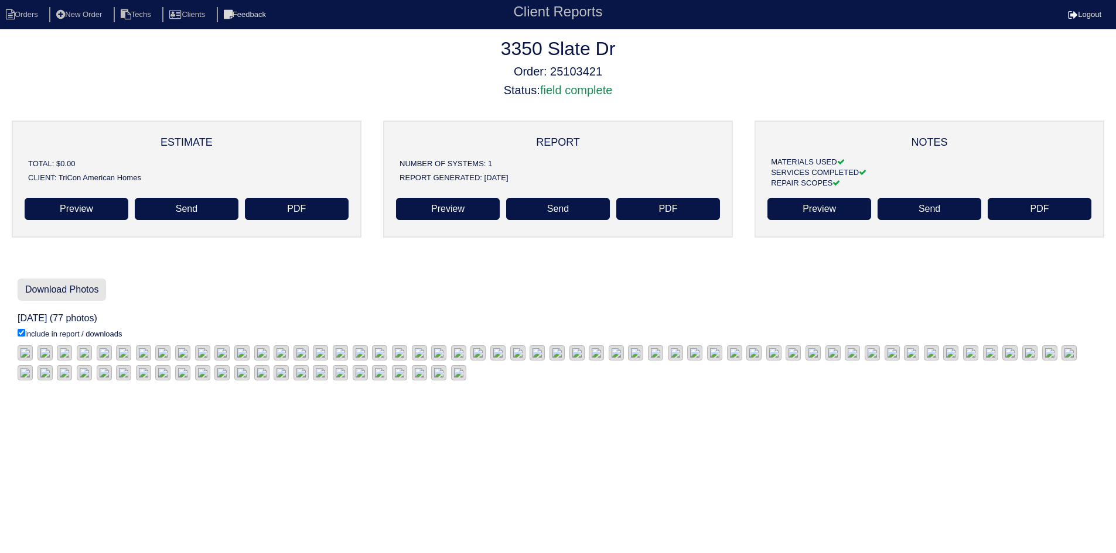
click at [83, 287] on link "Download Photos" at bounding box center [62, 290] width 88 height 22
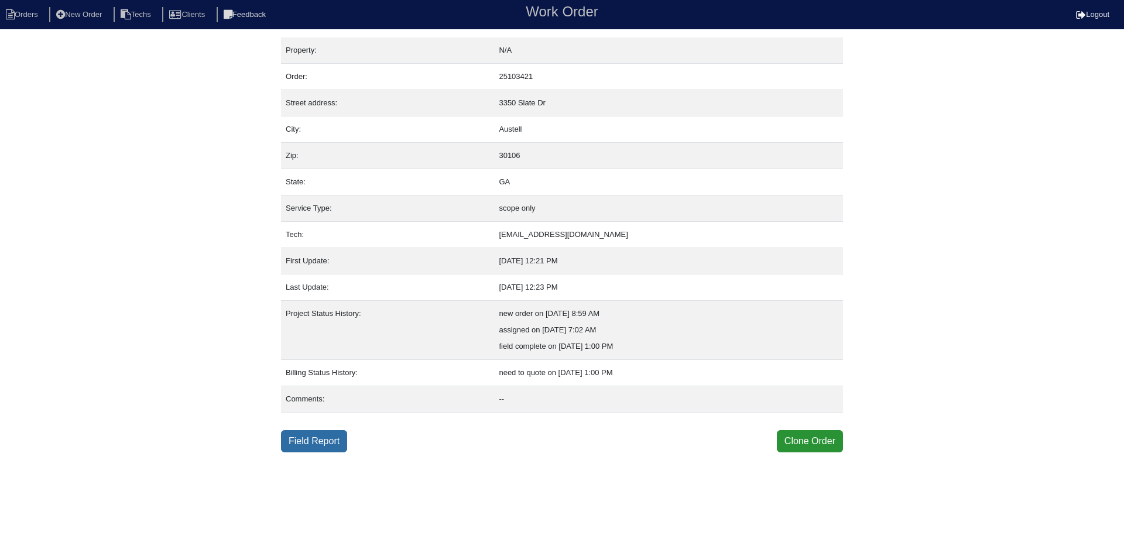
click at [313, 444] on link "Field Report" at bounding box center [314, 441] width 66 height 22
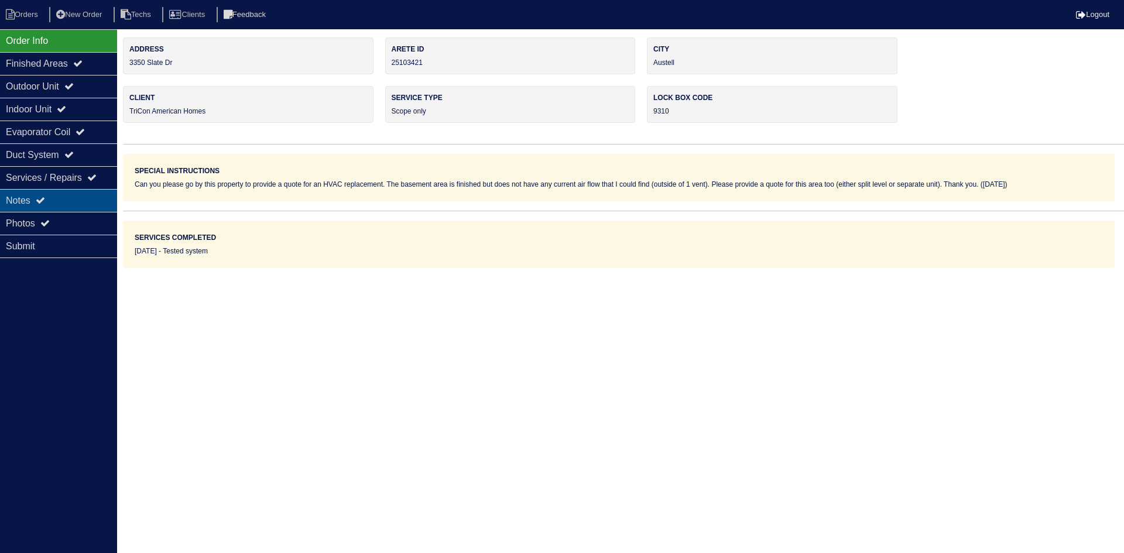
click at [81, 199] on div "Notes" at bounding box center [58, 200] width 117 height 23
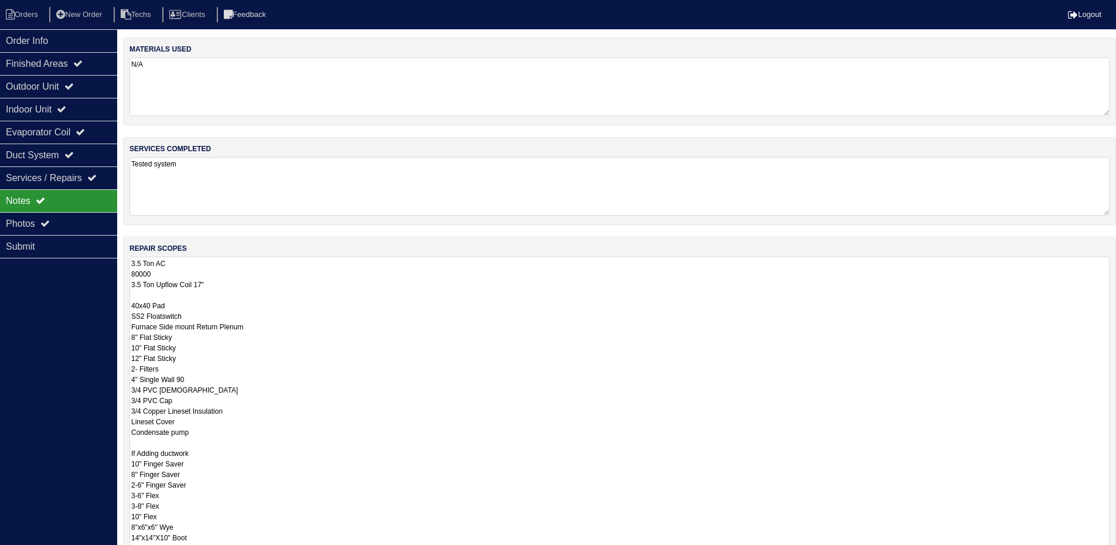
drag, startPoint x: 1112, startPoint y: 310, endPoint x: 795, endPoint y: 528, distance: 384.6
click at [1116, 553] on html "Orders New Order Techs Clients Feedback Logout Orders New Order Users Clients M…" at bounding box center [558, 353] width 1116 height 706
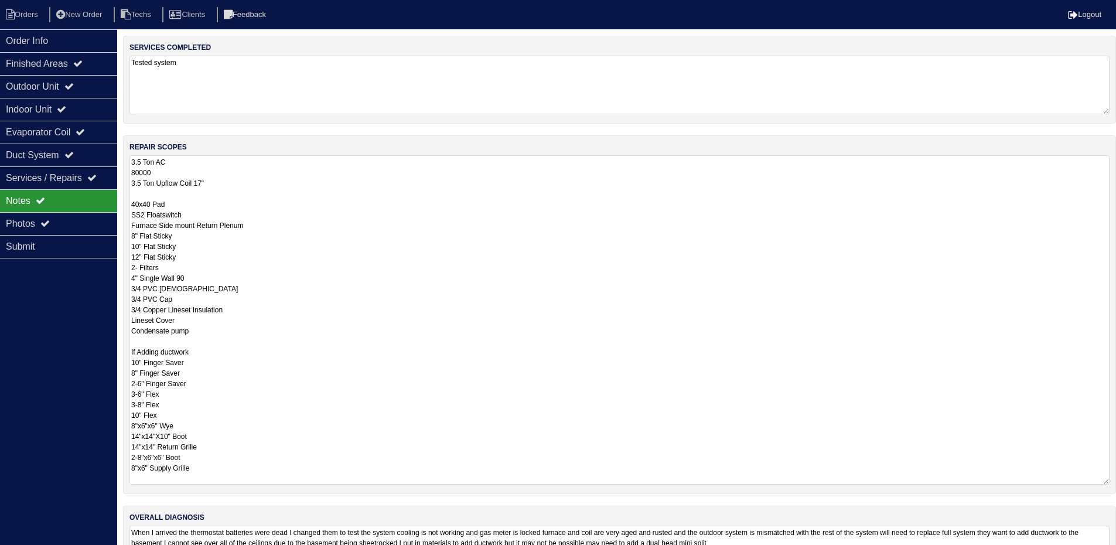
scroll to position [162, 0]
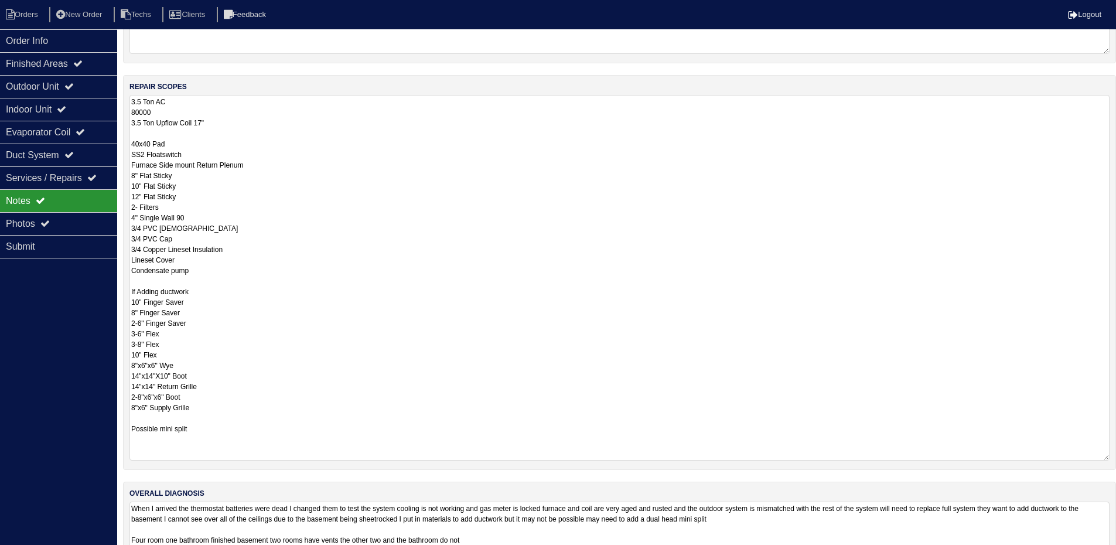
drag, startPoint x: 1105, startPoint y: 420, endPoint x: 1105, endPoint y: 457, distance: 36.3
click at [1105, 457] on textarea "3.5 Ton AC 80000 3.5 Ton Upflow Coil 17" 40x40 Pad SS2 Floatswitch Furnace Side…" at bounding box center [619, 277] width 980 height 365
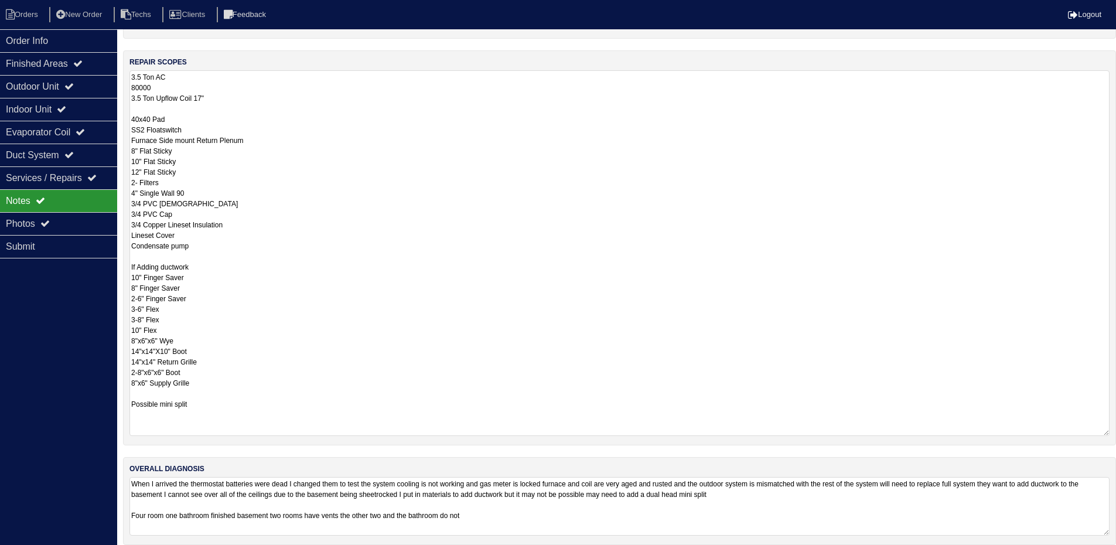
scroll to position [198, 0]
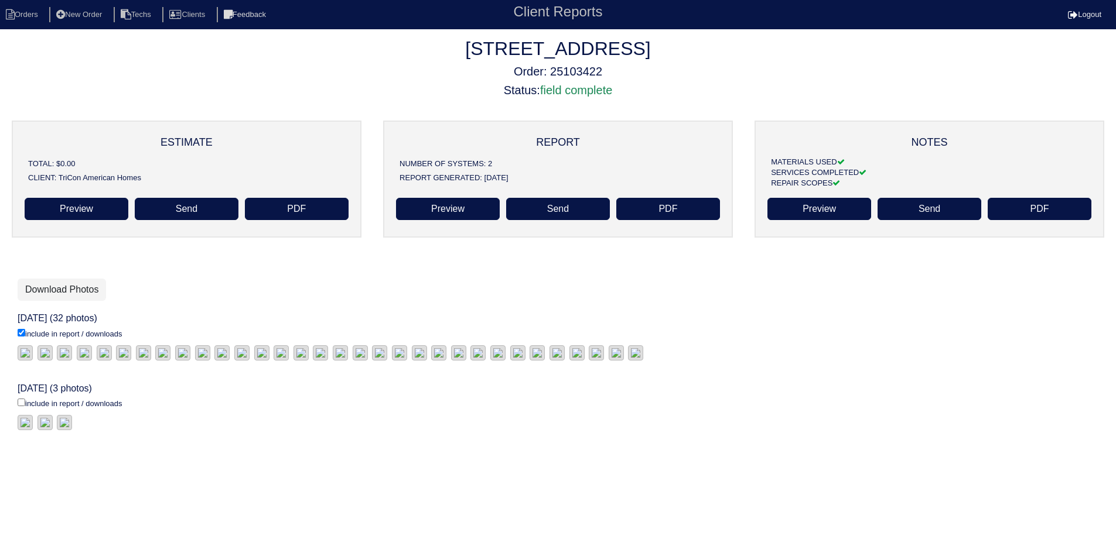
scroll to position [159, 0]
click at [22, 406] on input "include in report / downloads" at bounding box center [22, 403] width 8 height 8
checkbox input "true"
click at [39, 279] on link "Download Photos" at bounding box center [62, 290] width 88 height 22
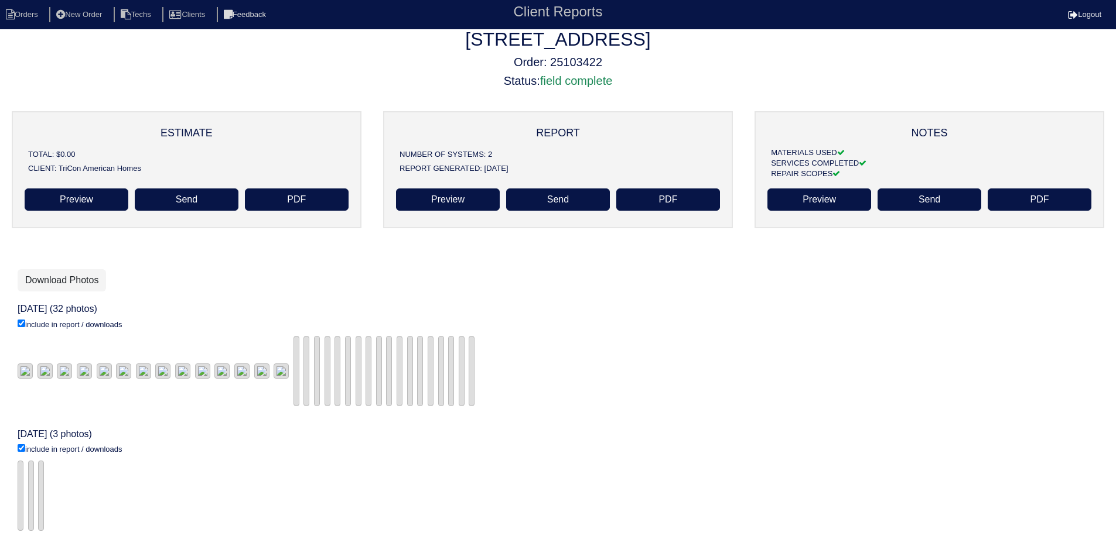
scroll to position [159, 0]
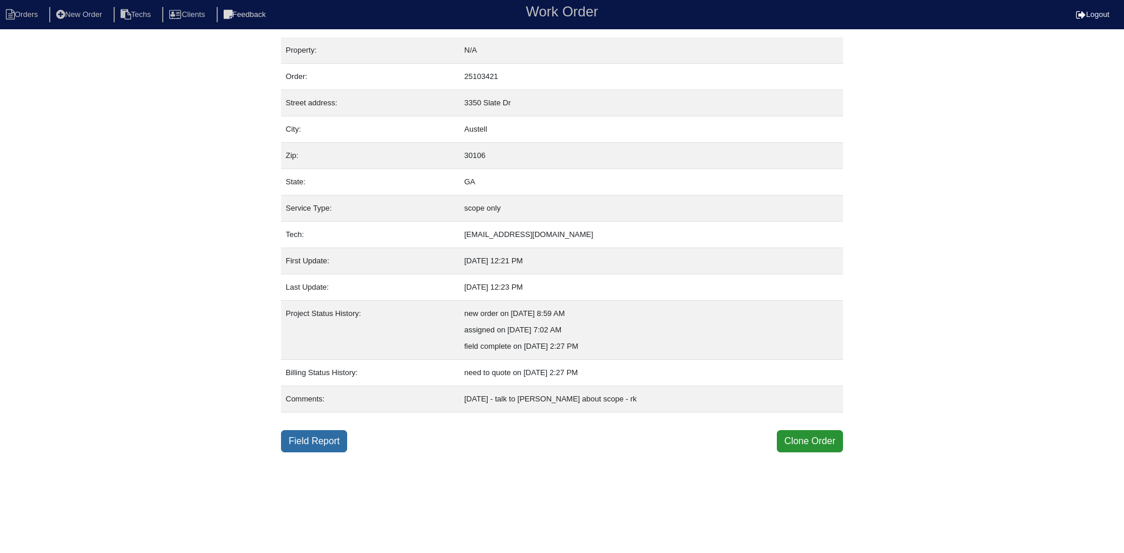
click at [292, 442] on link "Field Report" at bounding box center [314, 441] width 66 height 22
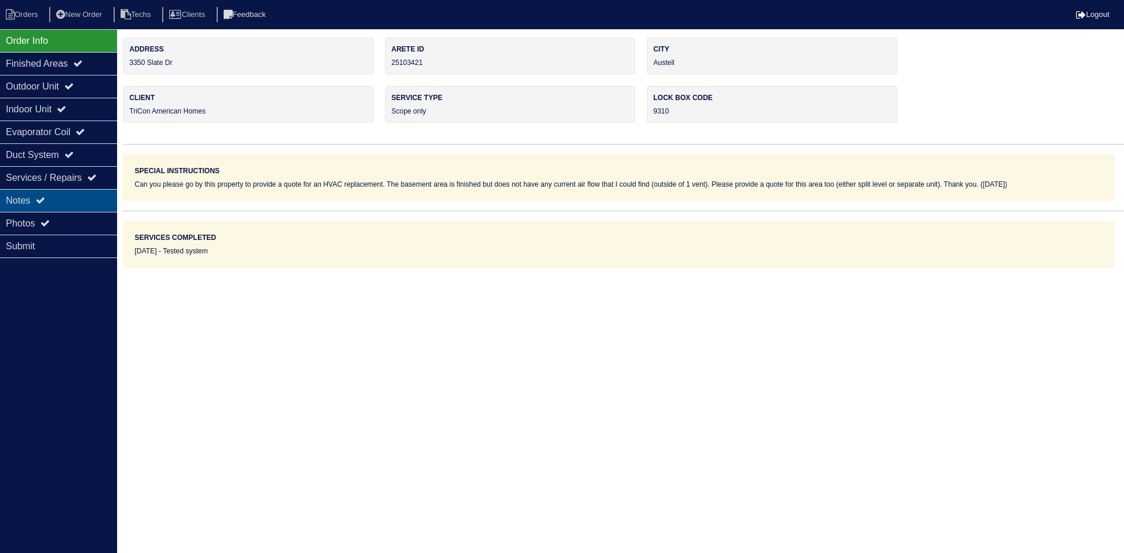
click at [62, 199] on div "Notes" at bounding box center [58, 200] width 117 height 23
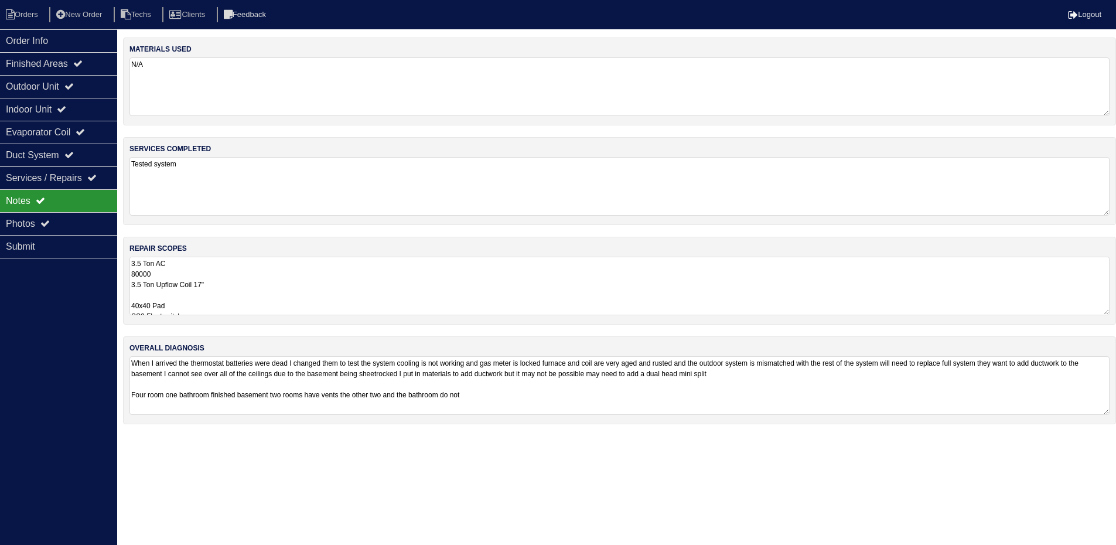
click at [349, 272] on textarea "3.5 Ton AC 80000 3.5 Ton Upflow Coil 17" 40x40 Pad SS2 Floatswitch Furnace Side…" at bounding box center [619, 285] width 980 height 59
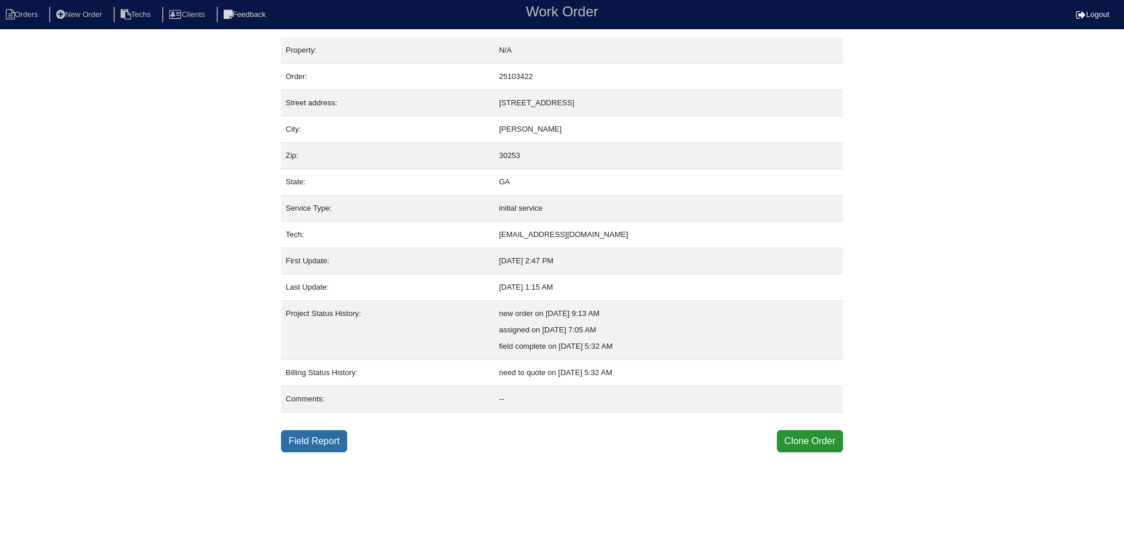
click at [310, 443] on link "Field Report" at bounding box center [314, 441] width 66 height 22
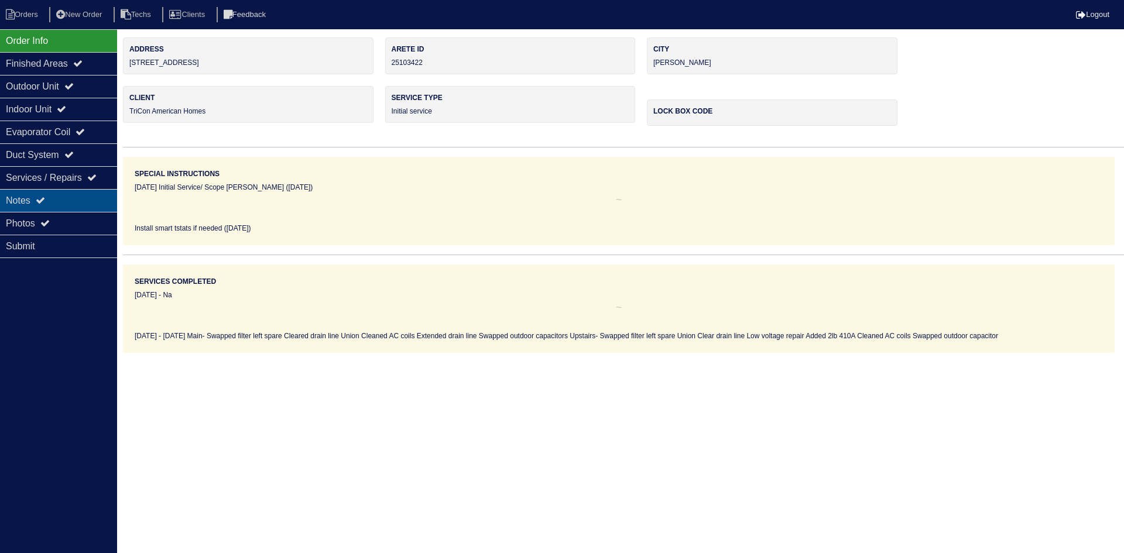
click at [78, 196] on div "Notes" at bounding box center [58, 200] width 117 height 23
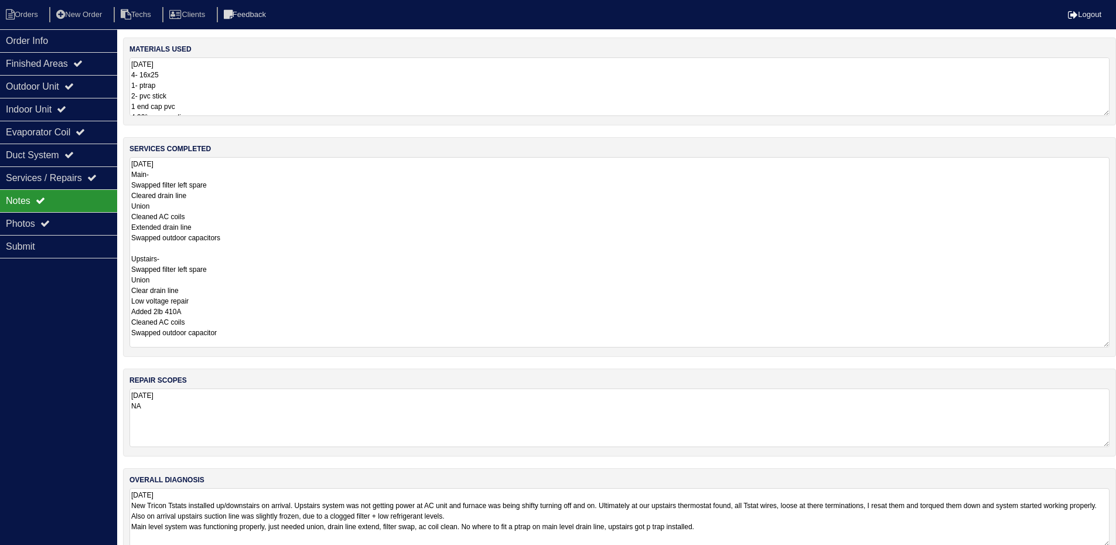
drag, startPoint x: 1114, startPoint y: 213, endPoint x: 1113, endPoint y: 344, distance: 131.8
click at [1113, 344] on div "services completed 9.17.25 Main- Swapped filter left spare Cleared drain line U…" at bounding box center [619, 247] width 993 height 220
click at [71, 85] on div "Outdoor Unit" at bounding box center [58, 86] width 117 height 23
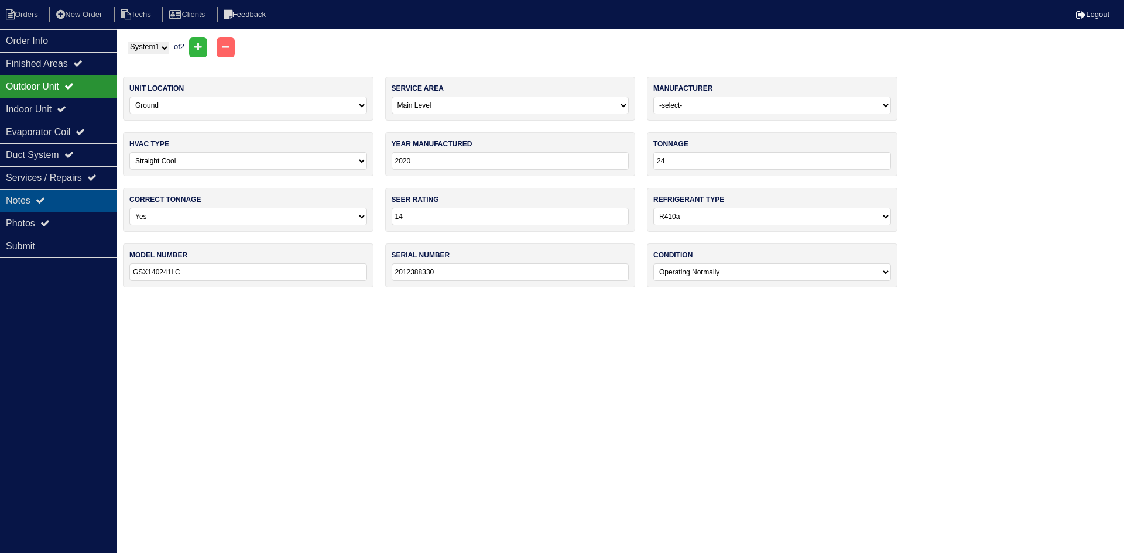
click at [49, 200] on div "Notes" at bounding box center [58, 200] width 117 height 23
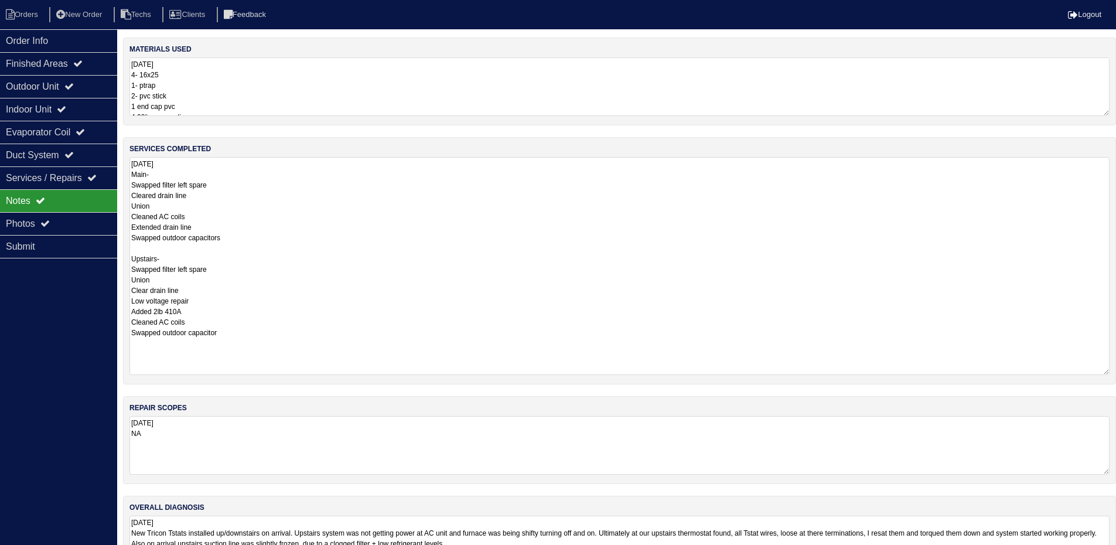
drag, startPoint x: 1104, startPoint y: 345, endPoint x: 1106, endPoint y: 375, distance: 30.5
click at [1106, 375] on textarea "9.17.25 Main- Swapped filter left spare Cleared drain line Union Cleaned AC coi…" at bounding box center [619, 266] width 980 height 218
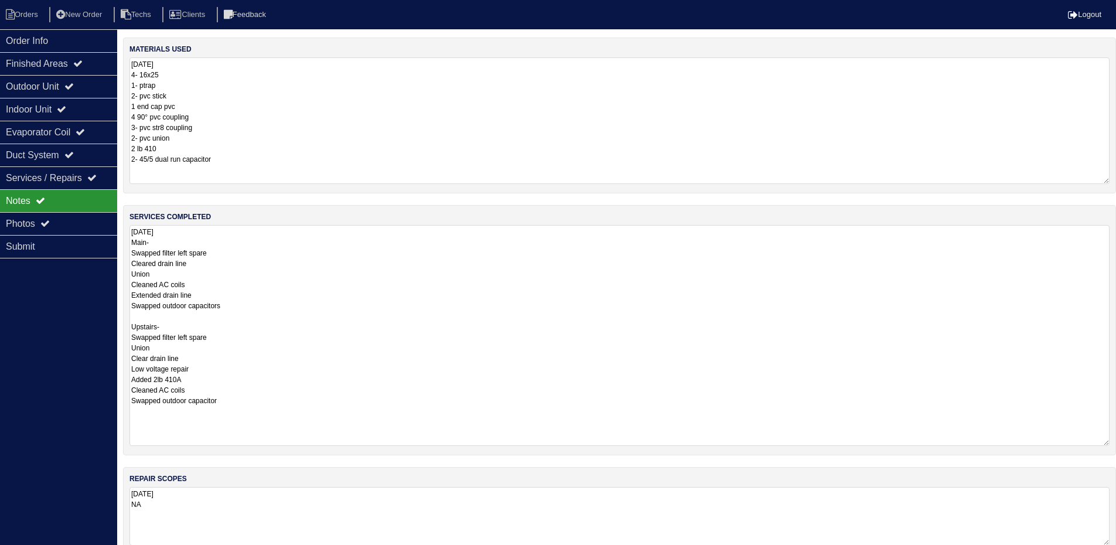
drag, startPoint x: 1106, startPoint y: 112, endPoint x: 1108, endPoint y: 181, distance: 68.6
click at [1108, 181] on textarea "9.17.25 4- 16x25 1- ptrap 2- pvc stick 1 end cap pvc 4 90° pvc coupling 3- pvc …" at bounding box center [619, 120] width 980 height 126
click at [66, 88] on div "Outdoor Unit" at bounding box center [58, 86] width 117 height 23
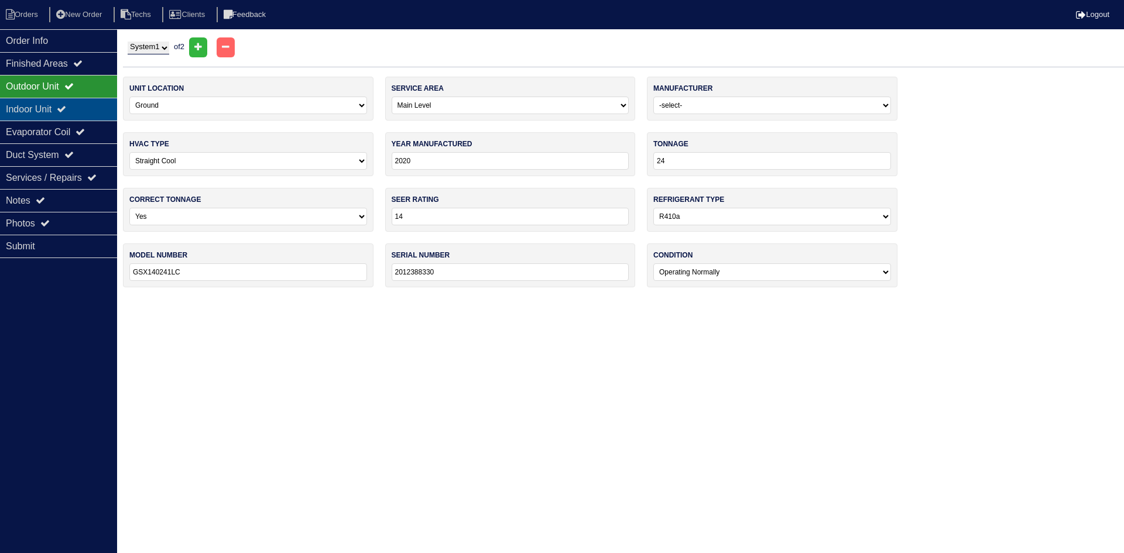
click at [45, 107] on div "Indoor Unit" at bounding box center [58, 109] width 117 height 23
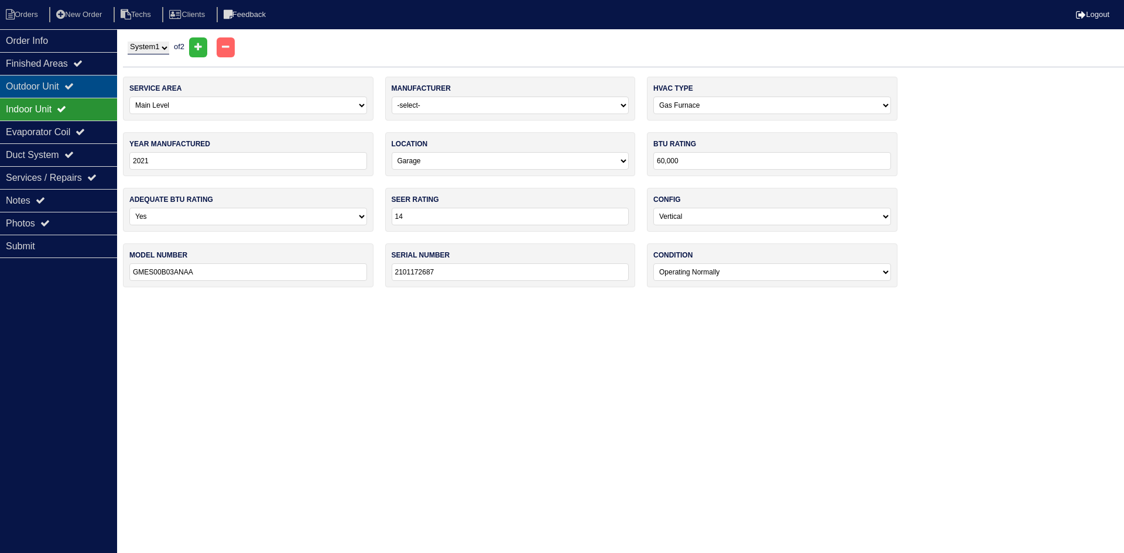
click at [45, 88] on div "Outdoor Unit" at bounding box center [58, 86] width 117 height 23
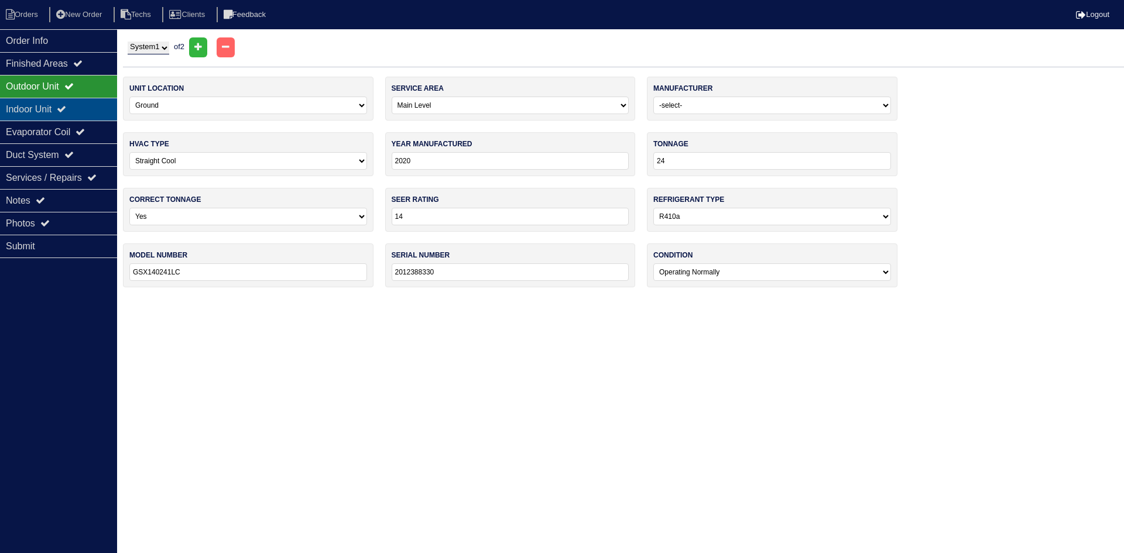
drag, startPoint x: 70, startPoint y: 112, endPoint x: 19, endPoint y: 112, distance: 50.9
click at [66, 112] on icon at bounding box center [61, 108] width 9 height 9
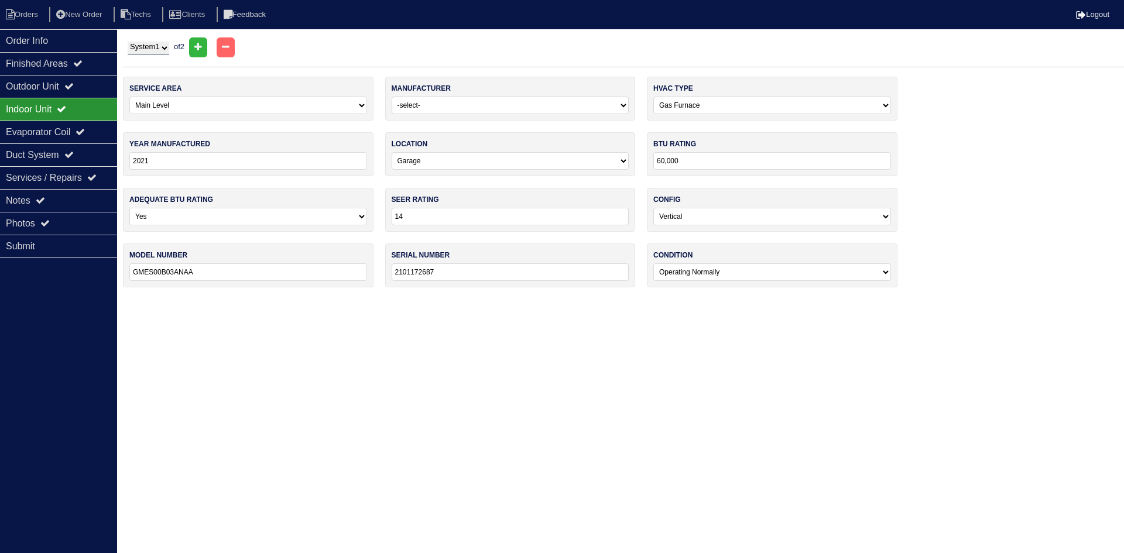
click at [160, 49] on select "System 1 System 2" at bounding box center [149, 48] width 42 height 13
select select "2"
click at [128, 42] on select "System 1 System 2" at bounding box center [149, 48] width 42 height 13
select select "1"
type input "2021"
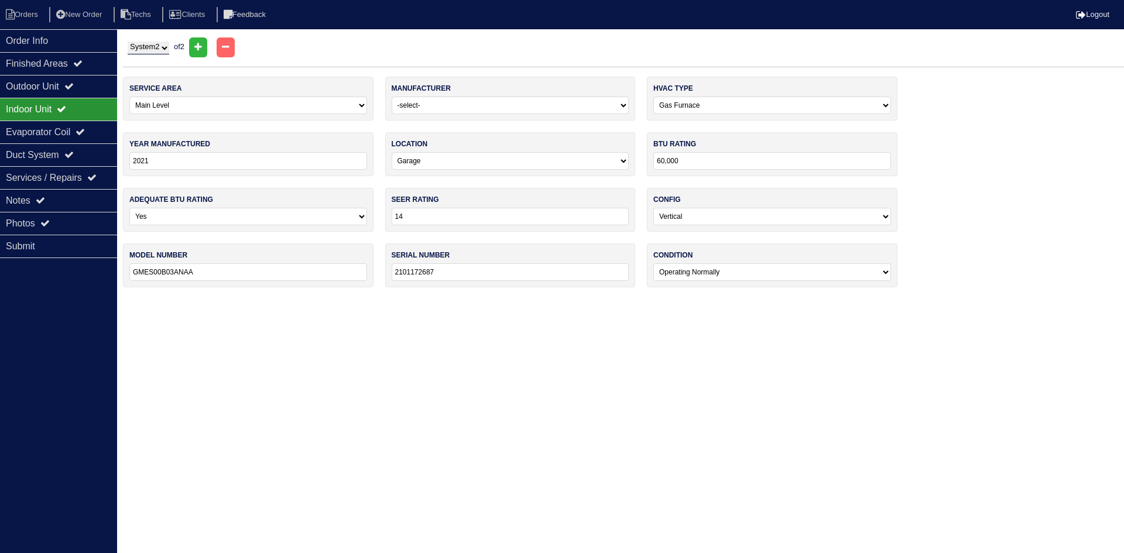
type input "30"
type input "GSX140301NB"
type input "2101342863"
select select "1"
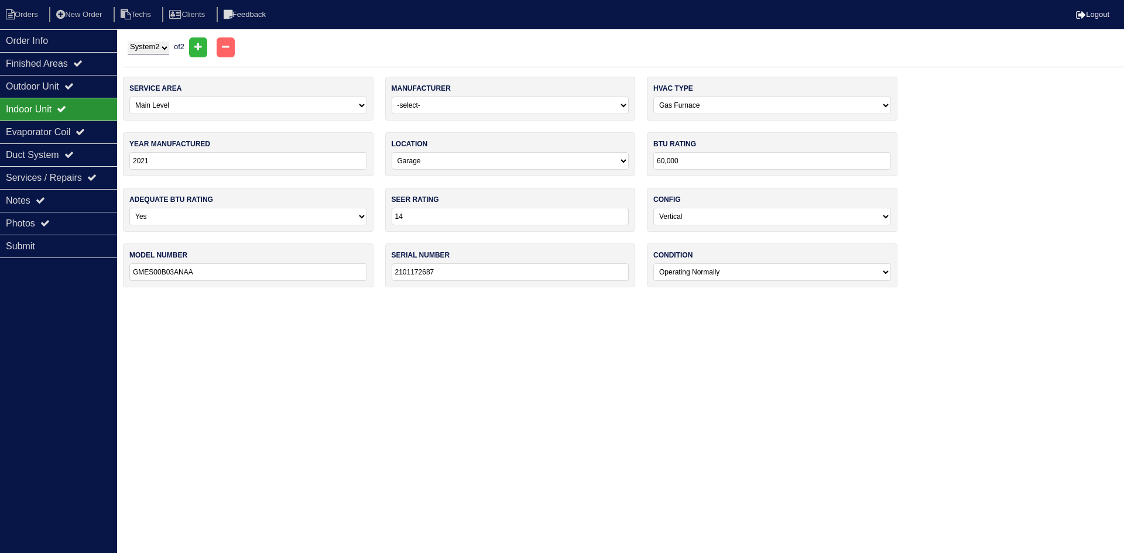
select select "0"
type input "GMES800603ANAA"
type input "2101172684"
click at [49, 91] on div "Outdoor Unit" at bounding box center [58, 86] width 117 height 23
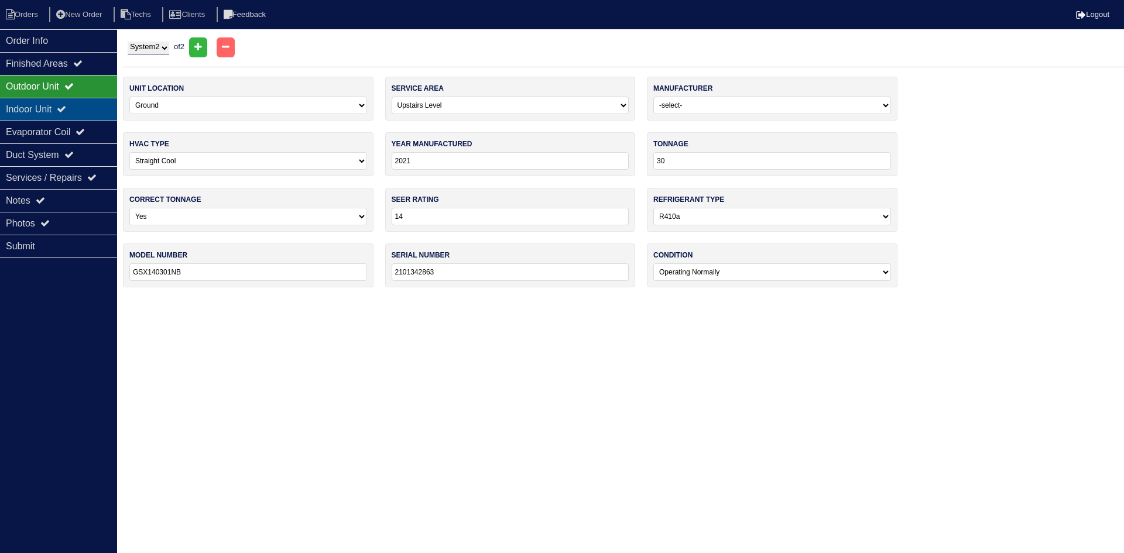
click at [77, 106] on div "Indoor Unit" at bounding box center [58, 109] width 117 height 23
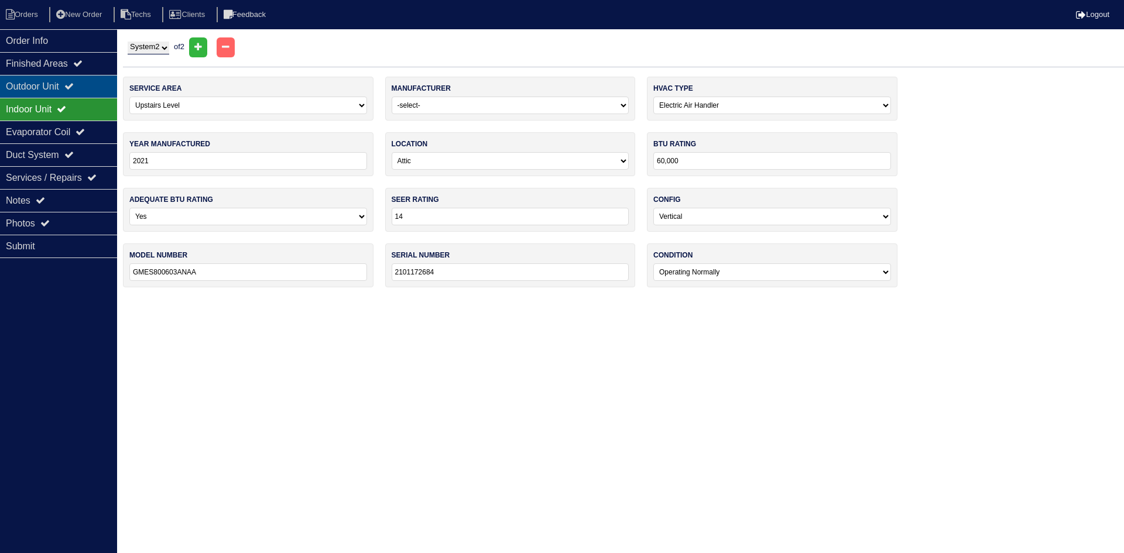
click at [73, 90] on icon at bounding box center [68, 85] width 9 height 9
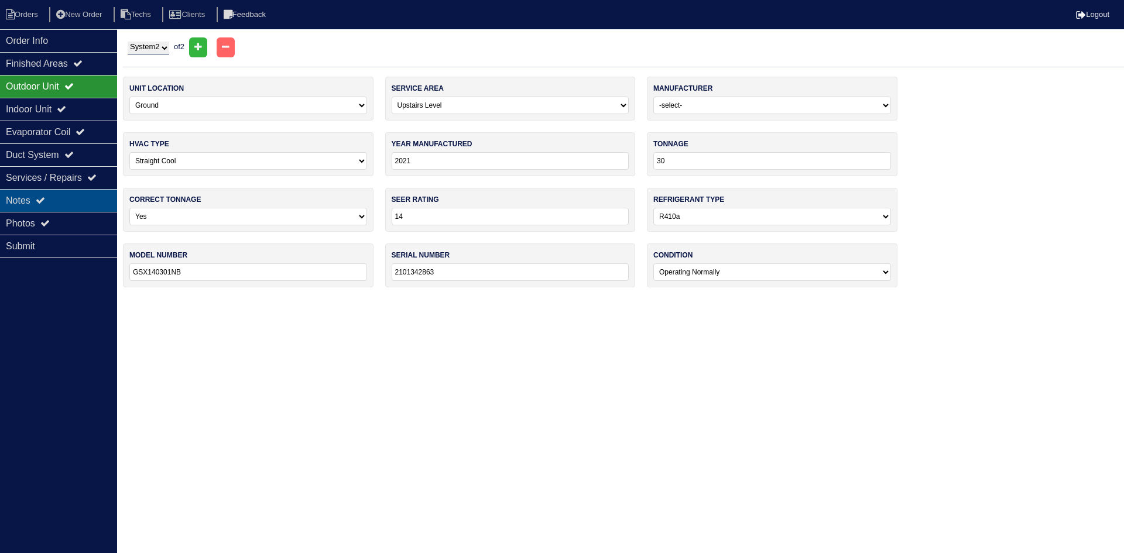
click at [57, 198] on div "Notes" at bounding box center [58, 200] width 117 height 23
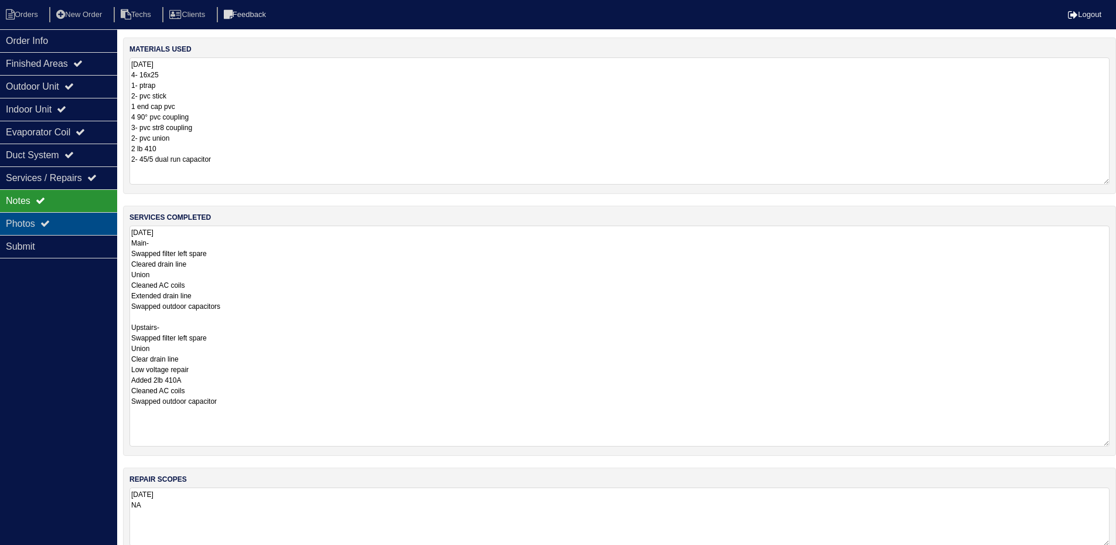
click at [65, 220] on div "Photos" at bounding box center [58, 223] width 117 height 23
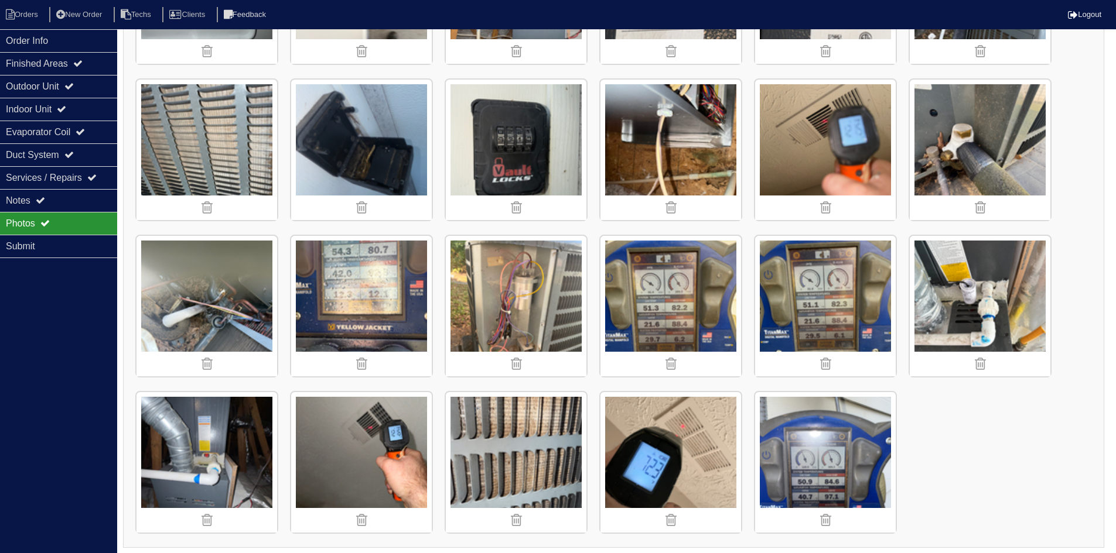
scroll to position [608, 0]
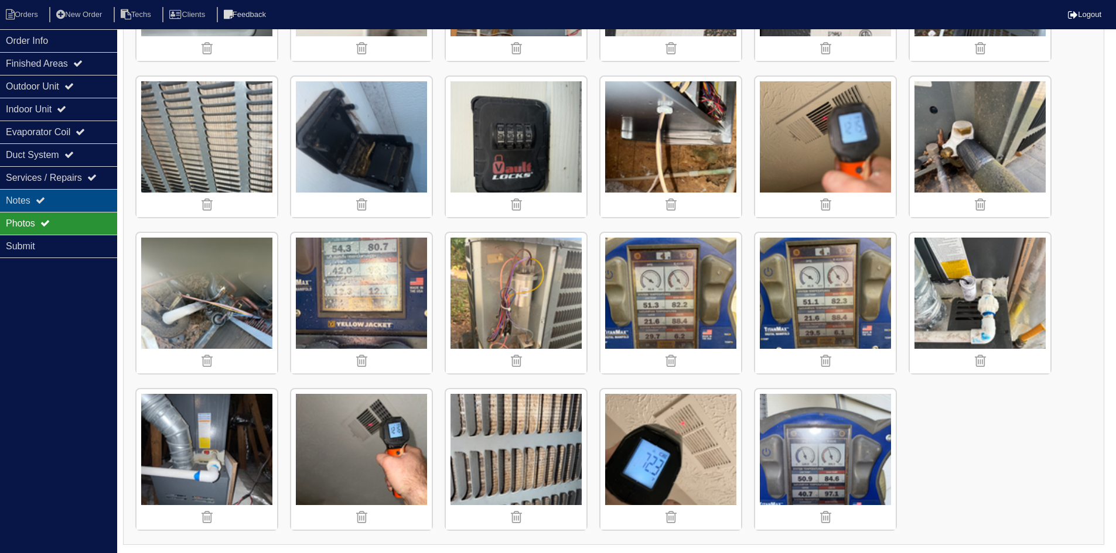
click at [81, 201] on div "Notes" at bounding box center [58, 200] width 117 height 23
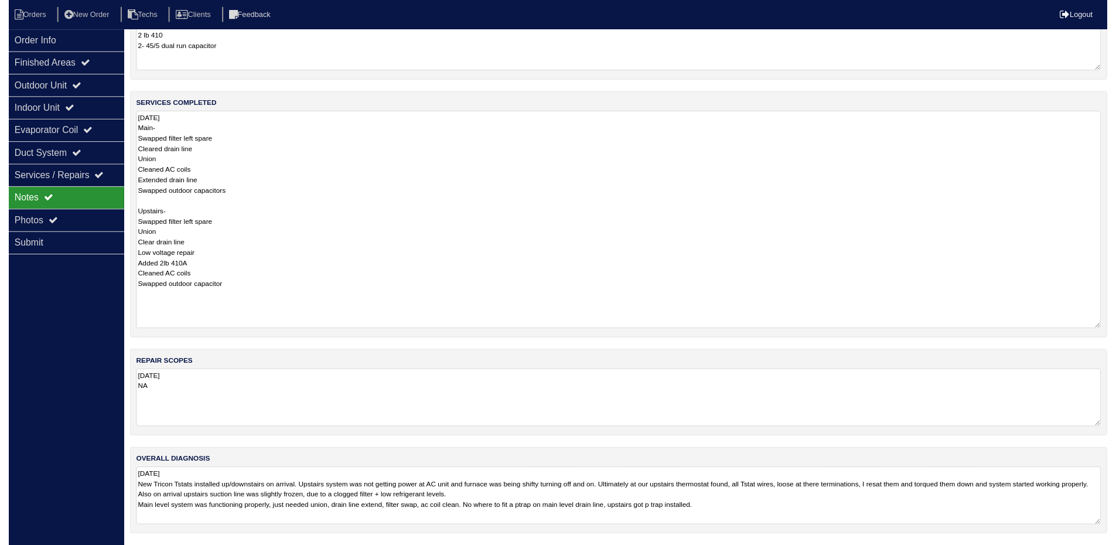
scroll to position [122, 0]
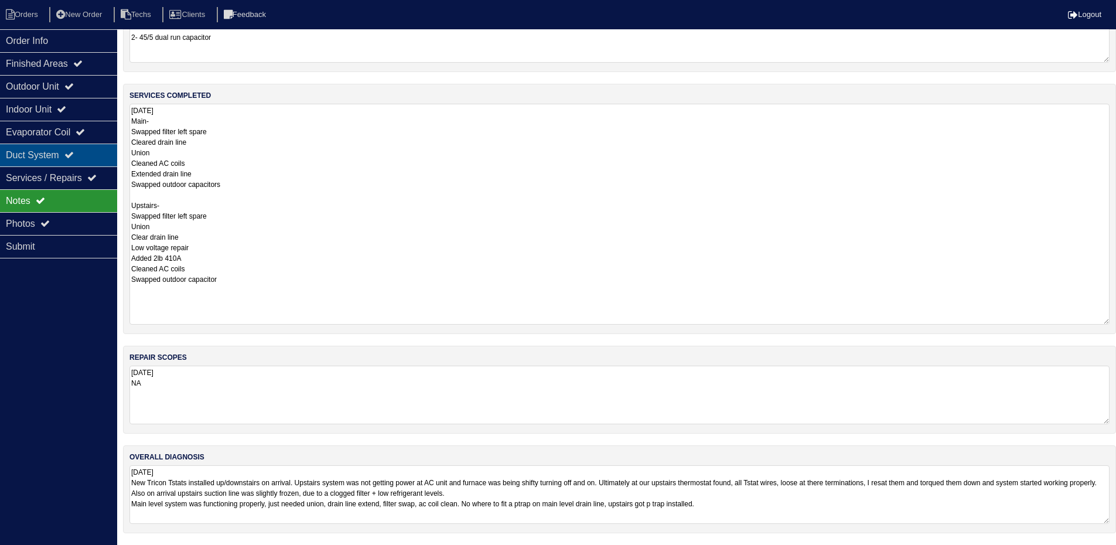
click at [71, 153] on div "Duct System" at bounding box center [58, 154] width 117 height 23
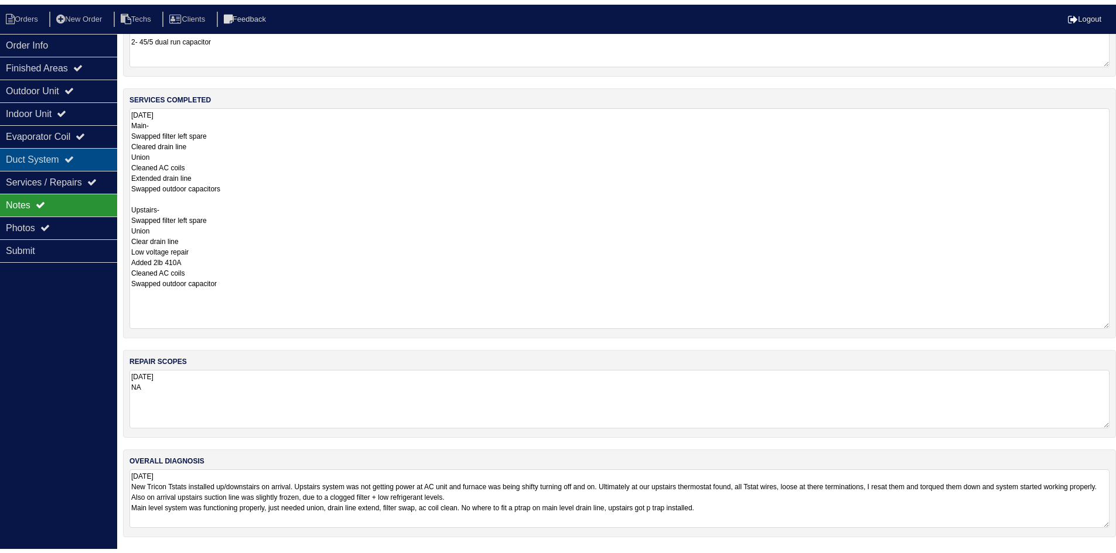
scroll to position [0, 0]
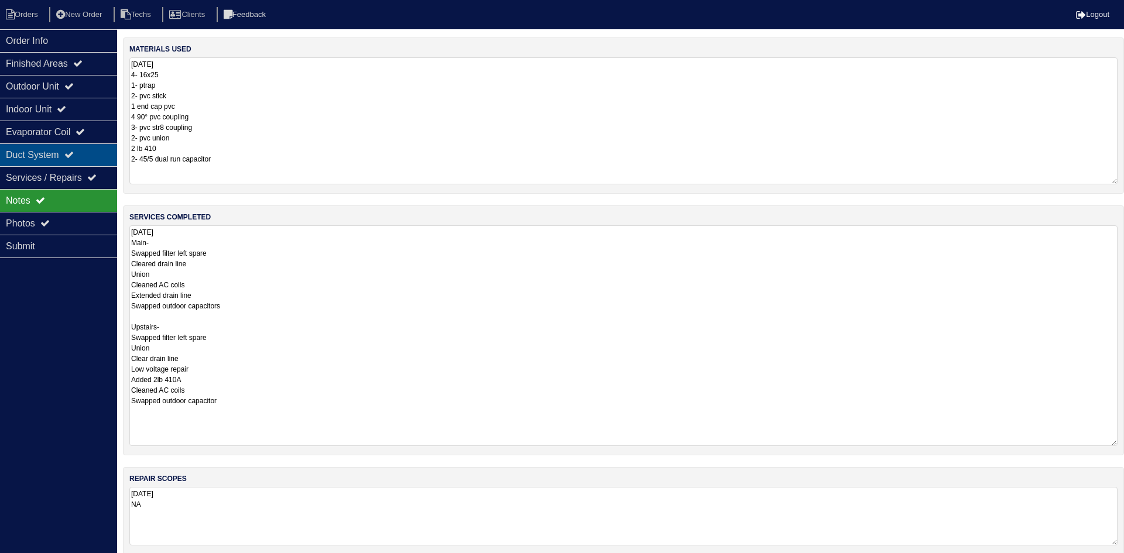
select select "2"
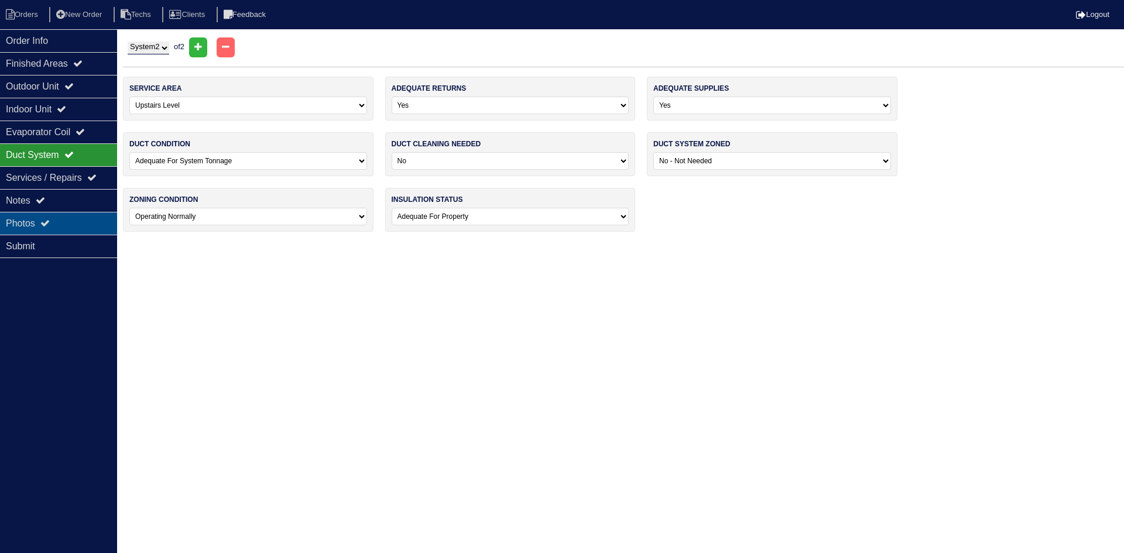
click at [45, 214] on div "Photos" at bounding box center [58, 223] width 117 height 23
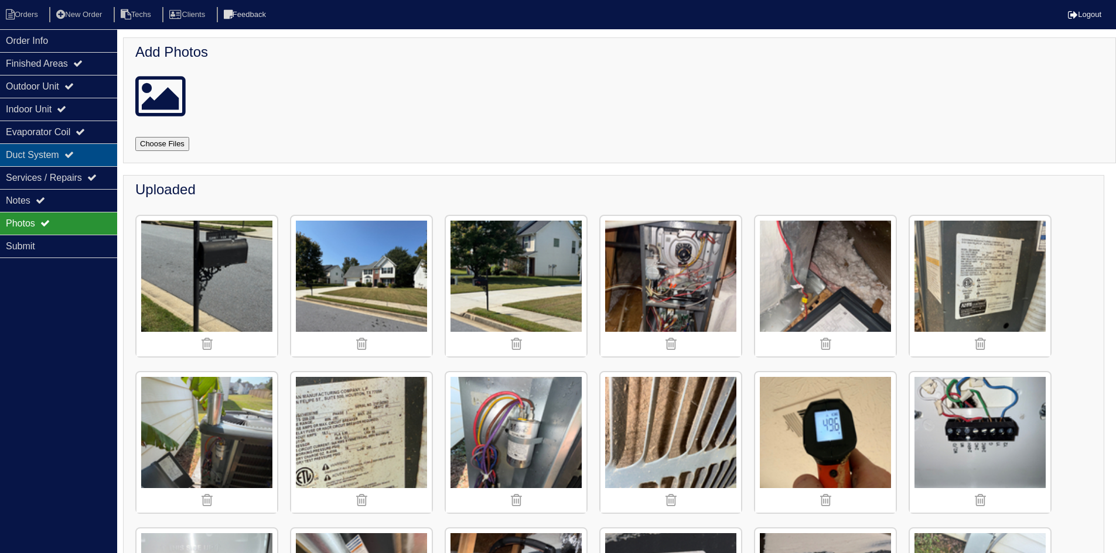
click at [64, 150] on div "Duct System" at bounding box center [58, 154] width 117 height 23
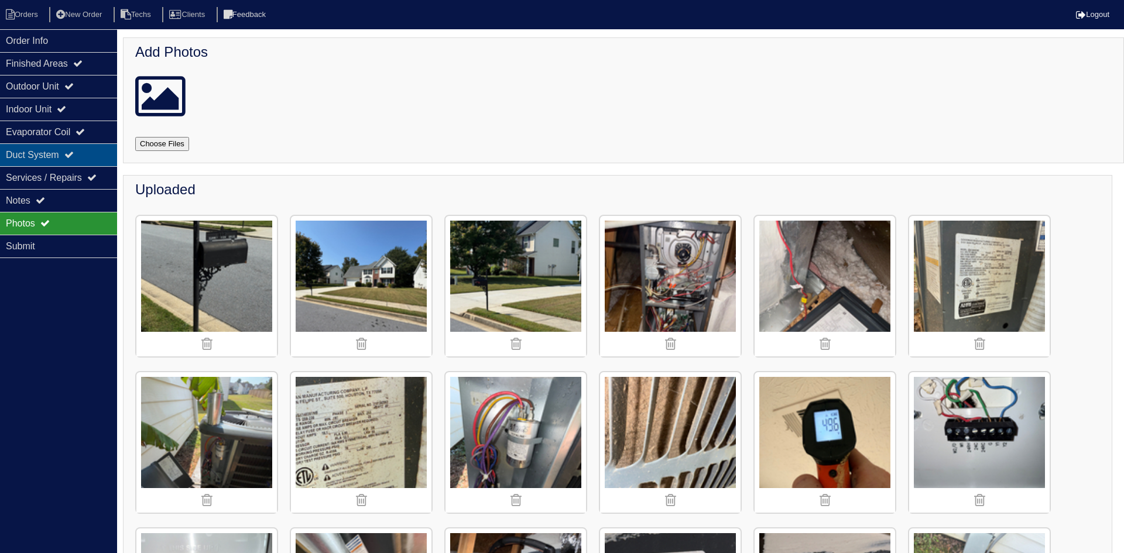
select select "2"
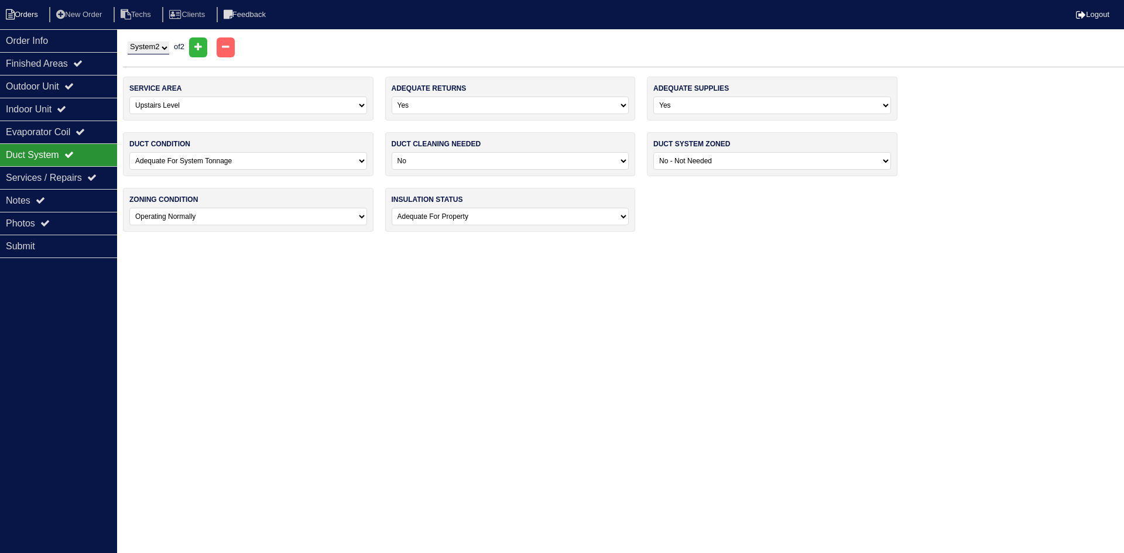
click at [30, 9] on li "Orders" at bounding box center [23, 15] width 47 height 16
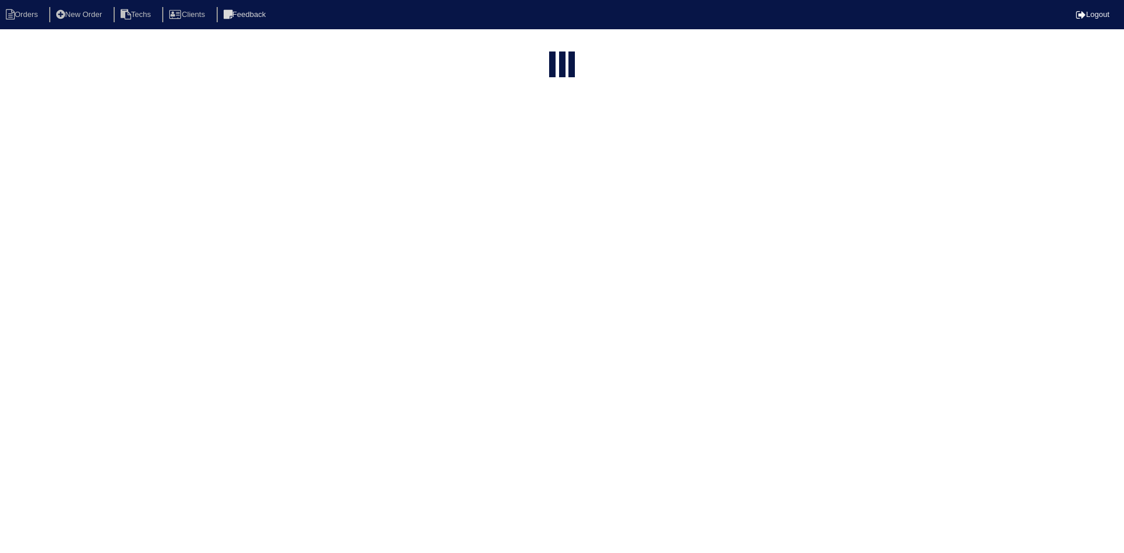
select select "15"
select select "field complete"
select select "need to quote"
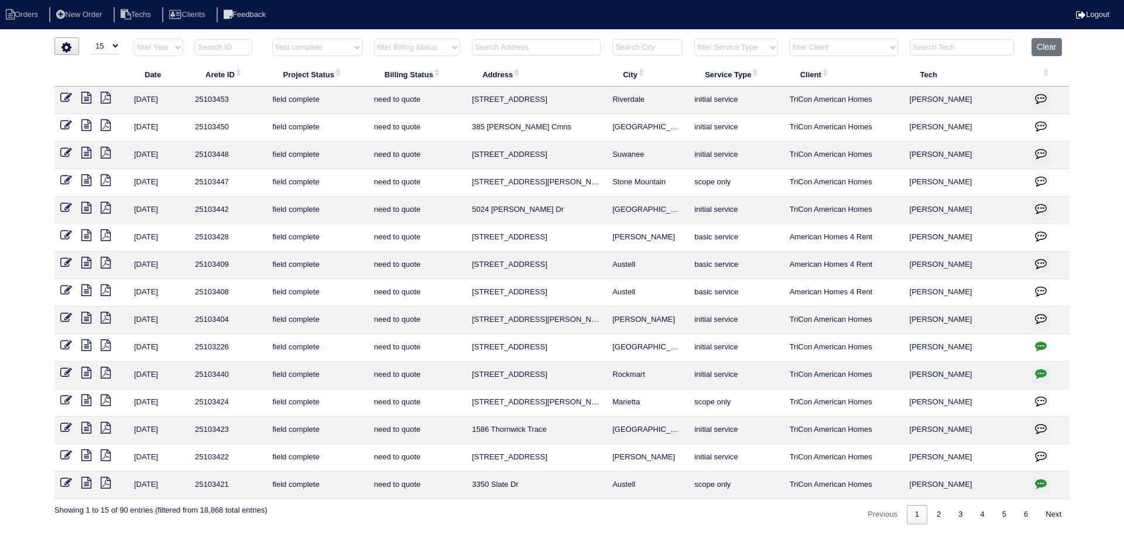
click at [83, 425] on icon at bounding box center [86, 428] width 10 height 12
click at [104, 424] on icon at bounding box center [106, 428] width 10 height 12
click at [87, 426] on icon at bounding box center [86, 428] width 10 height 12
click at [1039, 428] on icon "button" at bounding box center [1041, 429] width 12 height 12
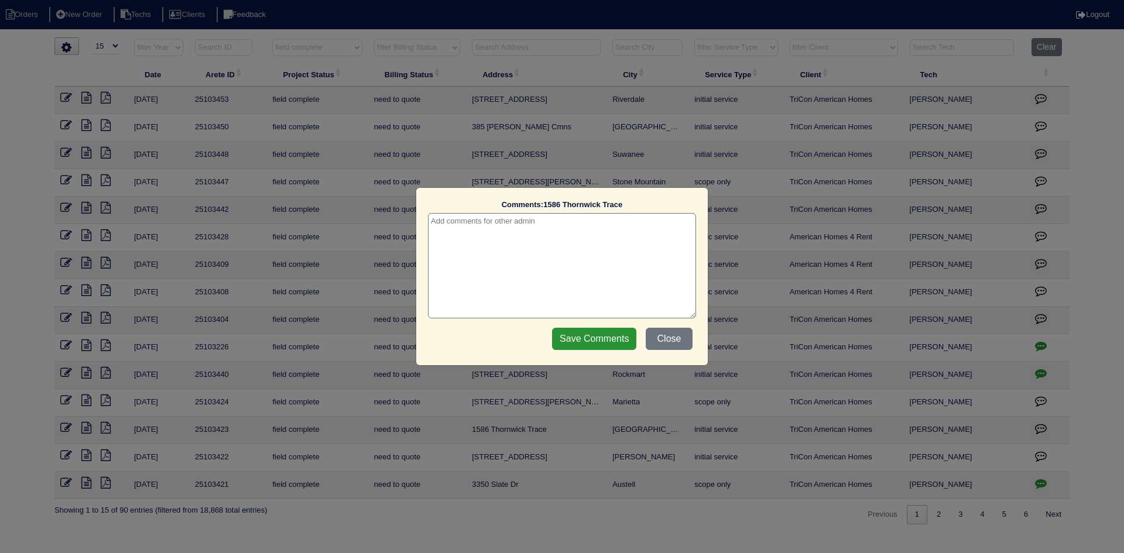
click at [454, 224] on textarea at bounding box center [562, 265] width 268 height 105
type textarea "9/18/25 - texted Matt for more pictures - not enough in app and none in reports…"
drag, startPoint x: 583, startPoint y: 333, endPoint x: 397, endPoint y: 231, distance: 211.5
click at [583, 332] on input "Save Comments" at bounding box center [594, 339] width 84 height 22
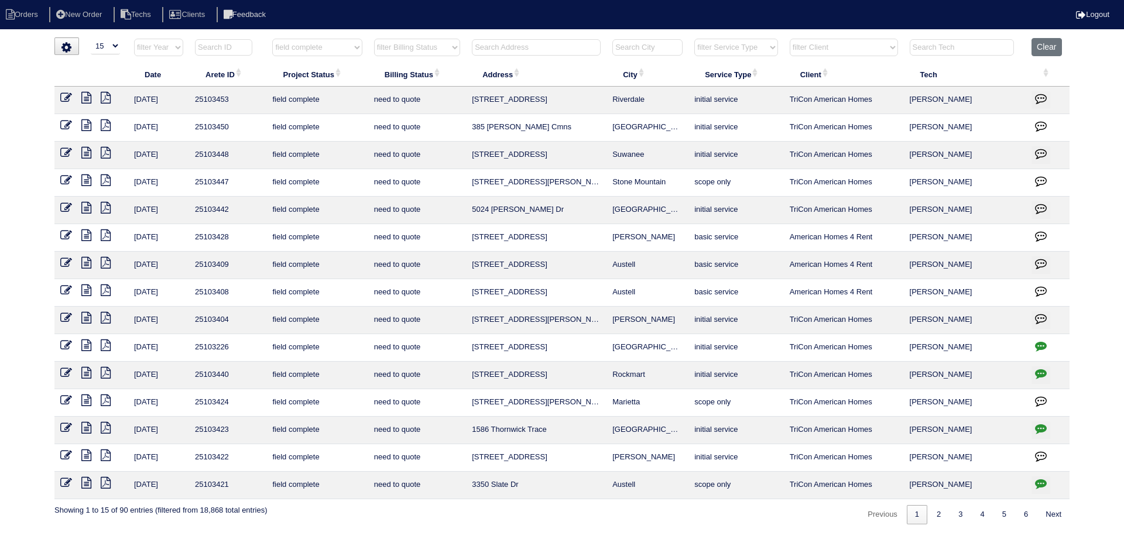
click at [87, 395] on icon at bounding box center [86, 401] width 10 height 12
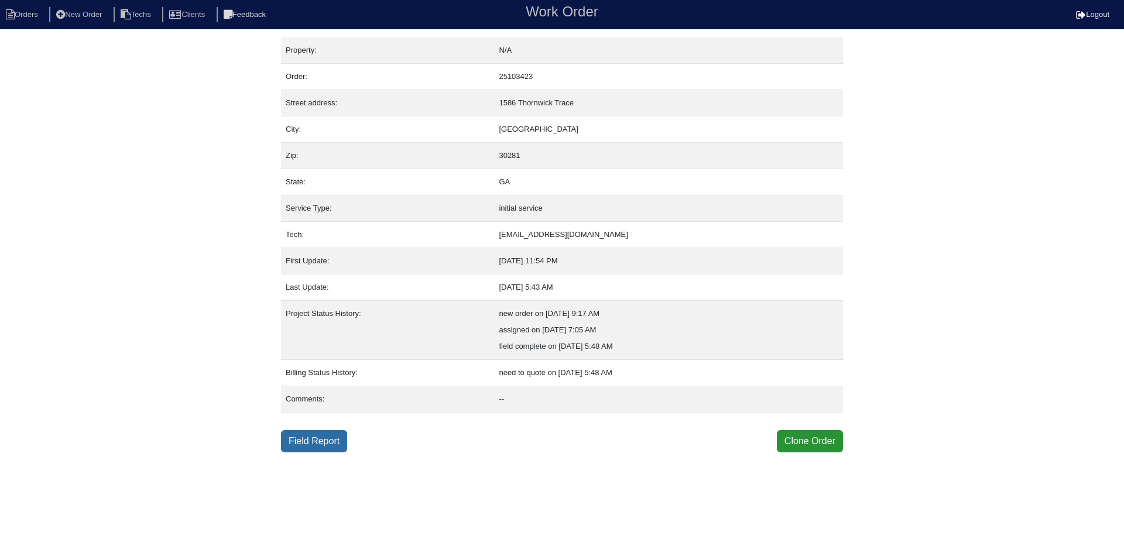
click at [324, 441] on link "Field Report" at bounding box center [314, 441] width 66 height 22
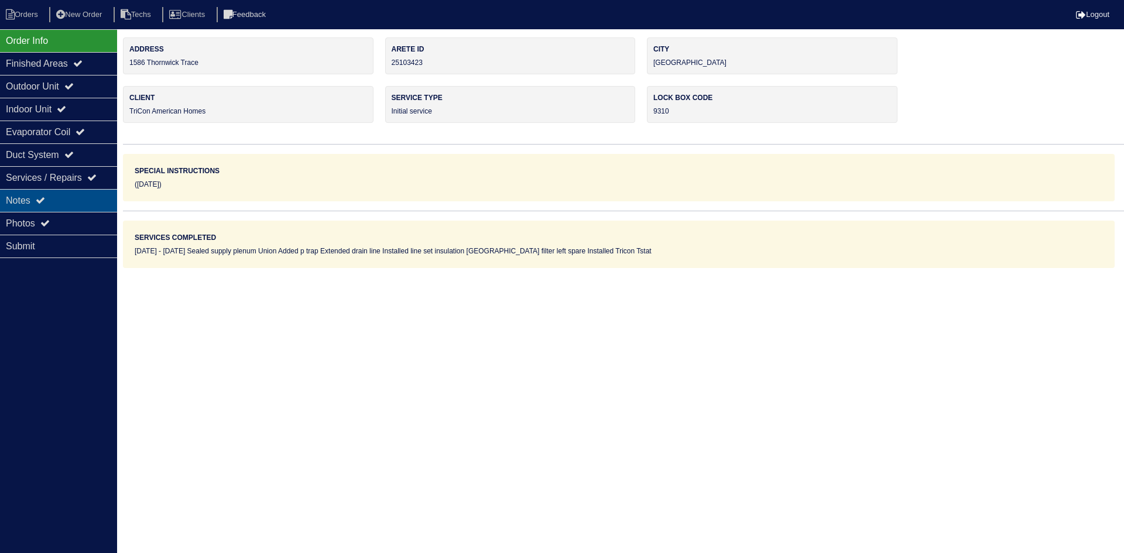
click at [79, 200] on div "Notes" at bounding box center [58, 200] width 117 height 23
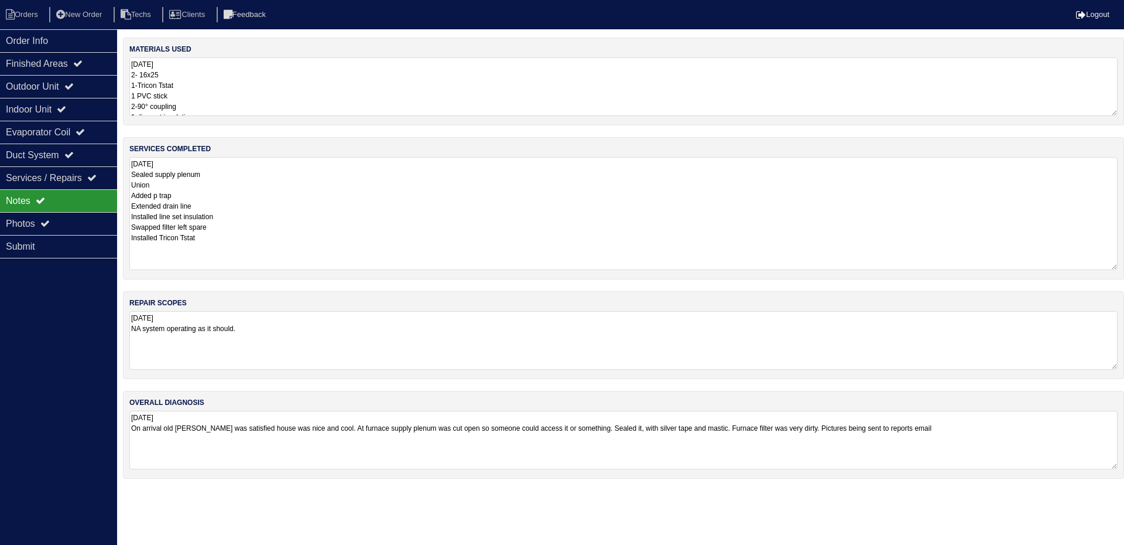
drag, startPoint x: 1114, startPoint y: 213, endPoint x: 1124, endPoint y: 267, distance: 55.3
click at [1124, 267] on div "services completed [DATE] Sealed supply plenum Union Added p trap Extended drai…" at bounding box center [623, 208] width 1001 height 142
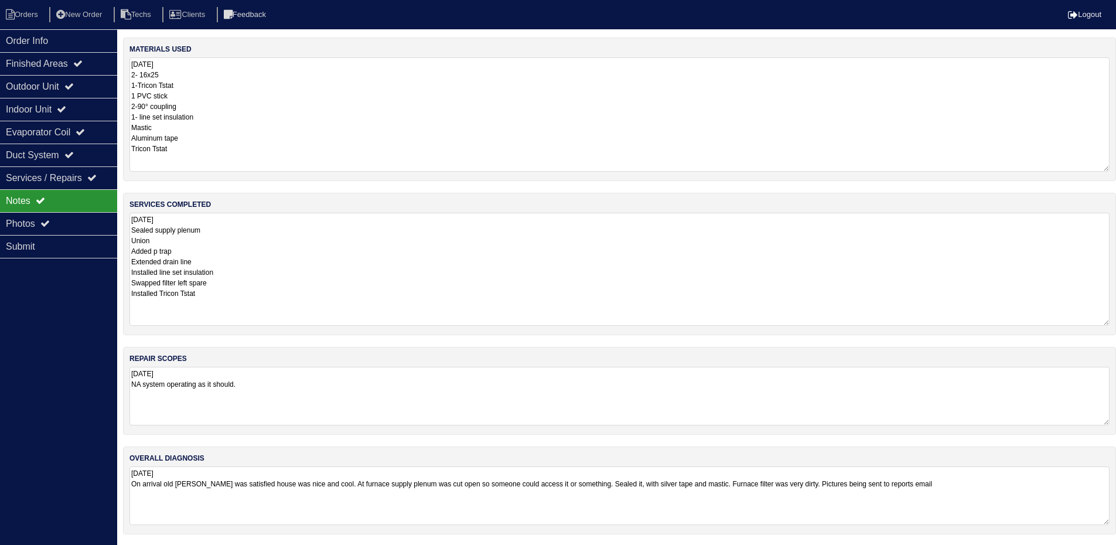
drag, startPoint x: 1116, startPoint y: 111, endPoint x: 1124, endPoint y: 167, distance: 56.2
click at [1116, 167] on html "Orders New Order Techs Clients Feedback Logout Orders New Order Users Clients M…" at bounding box center [558, 273] width 1116 height 546
click at [82, 33] on div "Order Info" at bounding box center [58, 40] width 117 height 23
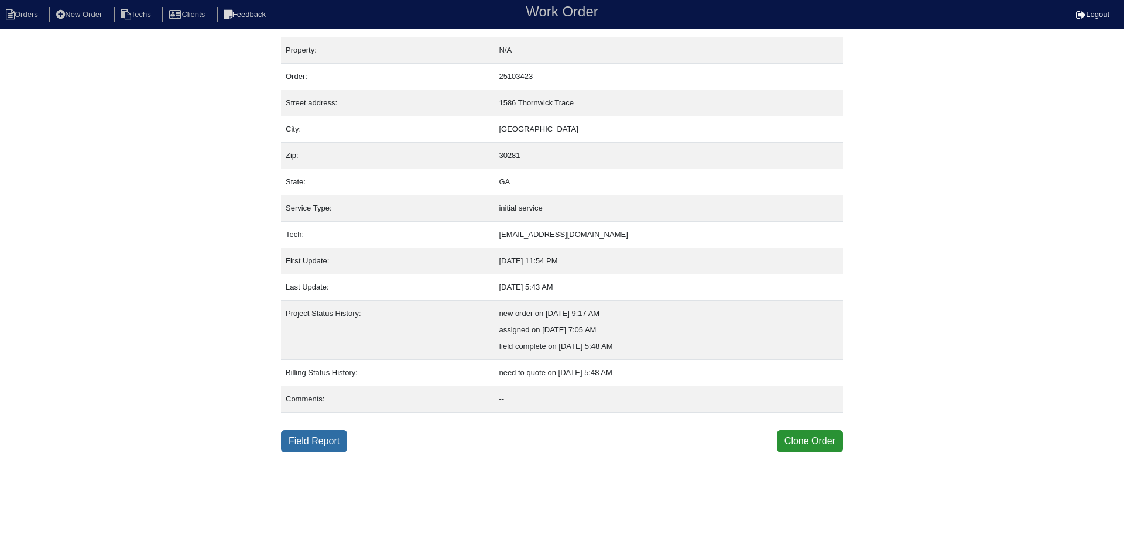
click at [295, 448] on link "Field Report" at bounding box center [314, 441] width 66 height 22
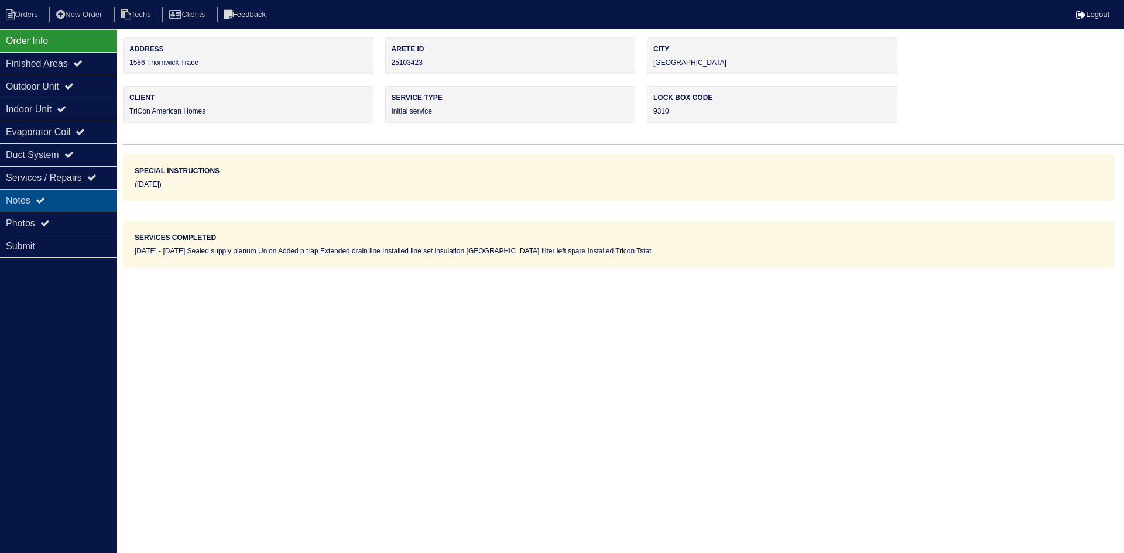
click at [89, 201] on div "Notes" at bounding box center [58, 200] width 117 height 23
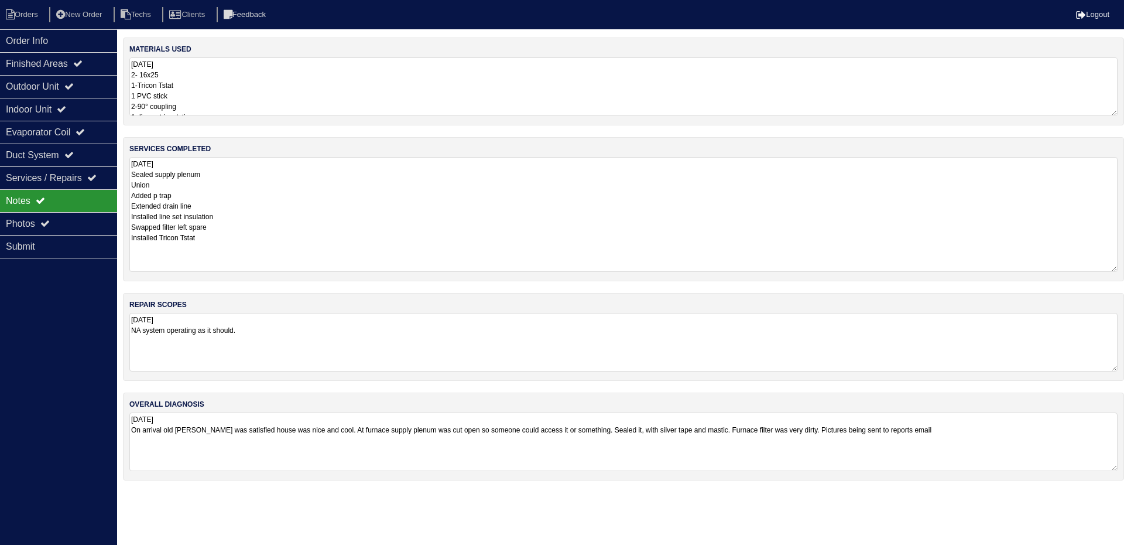
drag, startPoint x: 1114, startPoint y: 214, endPoint x: 1124, endPoint y: 270, distance: 57.1
click at [1124, 270] on div "services completed 9.17.25 Sealed supply plenum Union Added p trap Extended dra…" at bounding box center [623, 209] width 1001 height 144
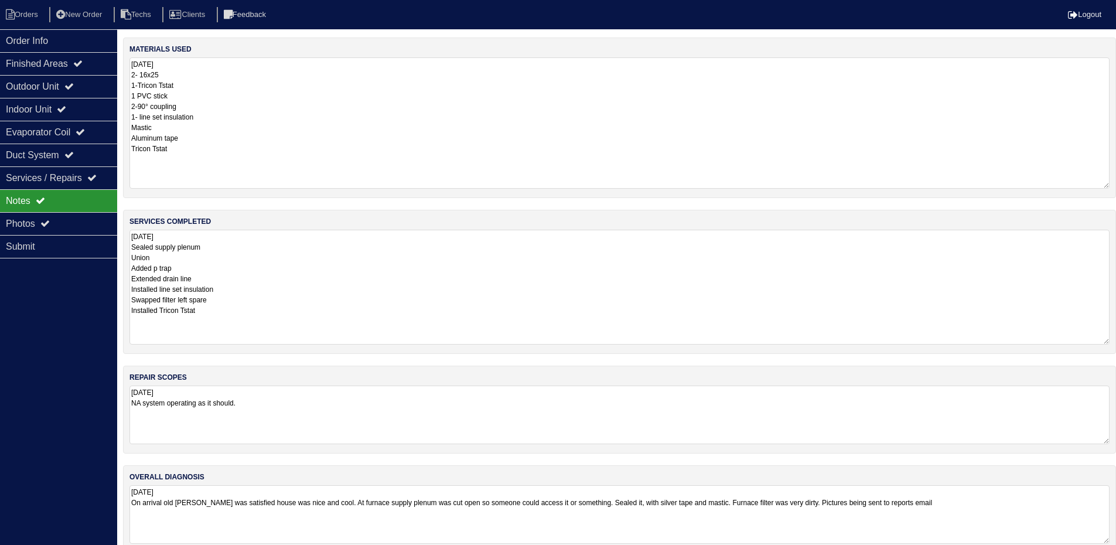
drag, startPoint x: 1114, startPoint y: 111, endPoint x: 1124, endPoint y: 183, distance: 73.2
click at [1116, 183] on html "Orders New Order Techs Clients Feedback Logout Orders New Order Users Clients M…" at bounding box center [558, 282] width 1116 height 565
click at [91, 90] on div "Outdoor Unit" at bounding box center [58, 86] width 117 height 23
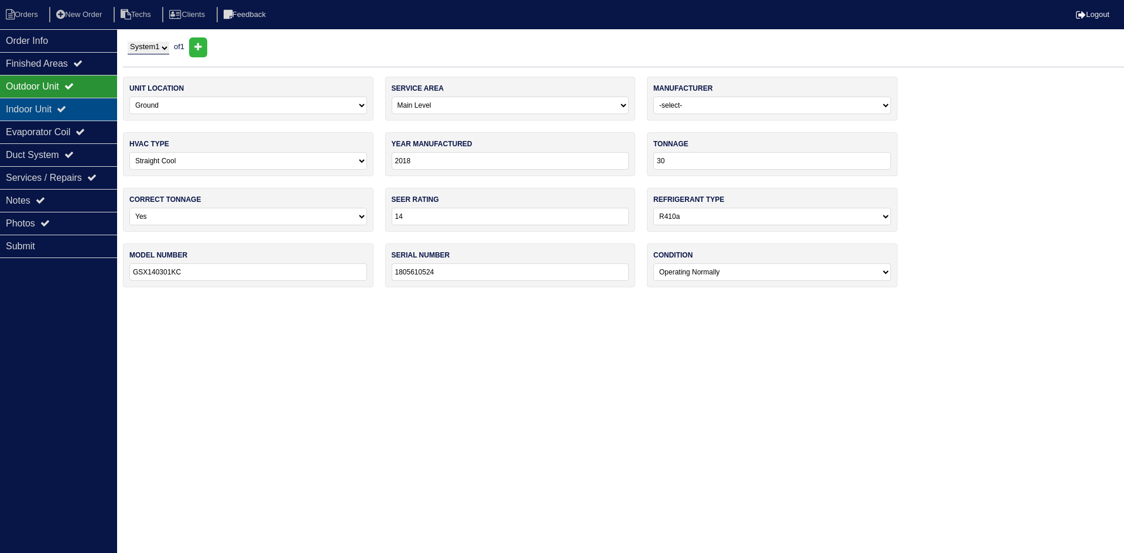
click at [95, 106] on div "Indoor Unit" at bounding box center [58, 109] width 117 height 23
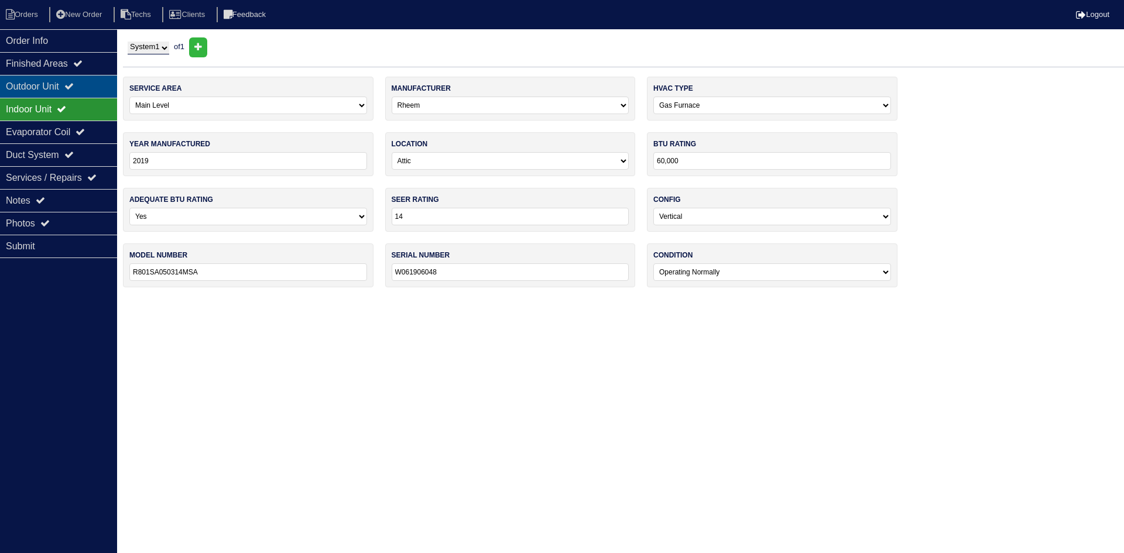
click at [86, 87] on div "Outdoor Unit" at bounding box center [58, 86] width 117 height 23
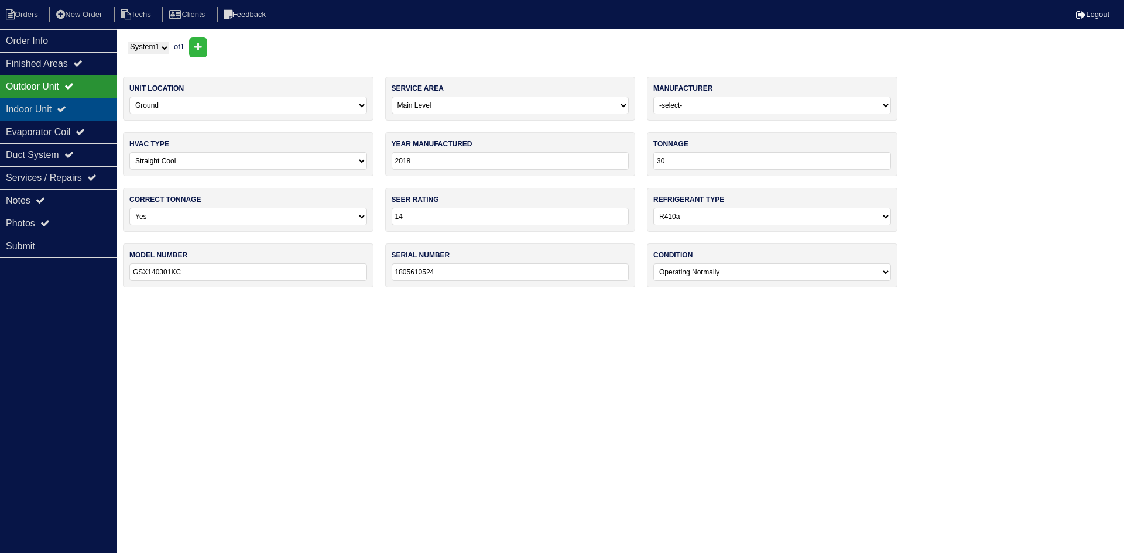
click at [53, 102] on div "Indoor Unit" at bounding box center [58, 109] width 117 height 23
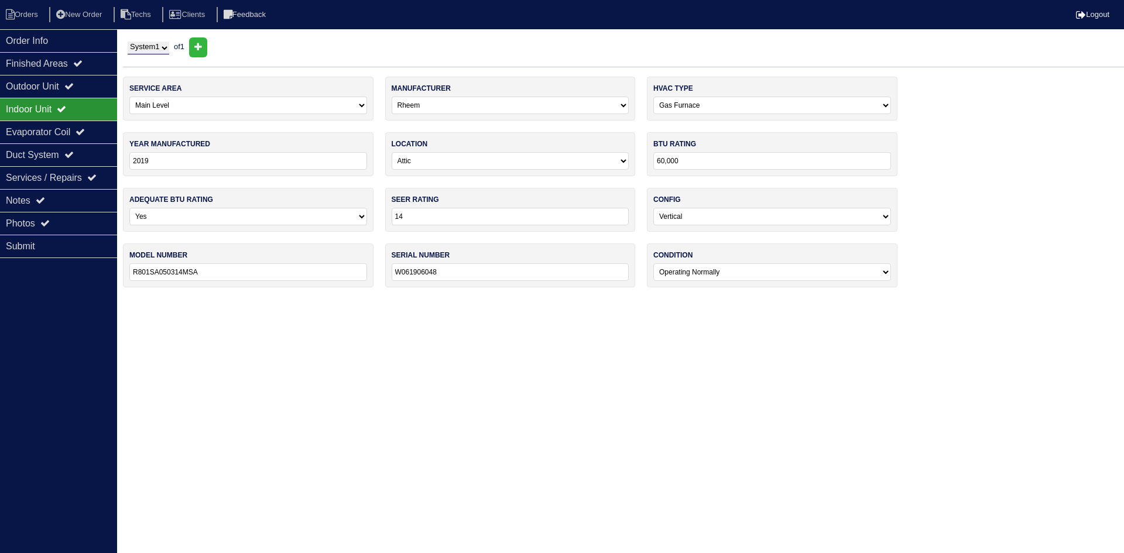
click at [659, 168] on input "60,000" at bounding box center [773, 161] width 238 height 18
type input "50,000"
click at [579, 299] on html "Orders New Order Techs Clients Feedback Logout Orders New Order Users Clients M…" at bounding box center [562, 149] width 1124 height 299
click at [22, 201] on div "Notes" at bounding box center [58, 200] width 117 height 23
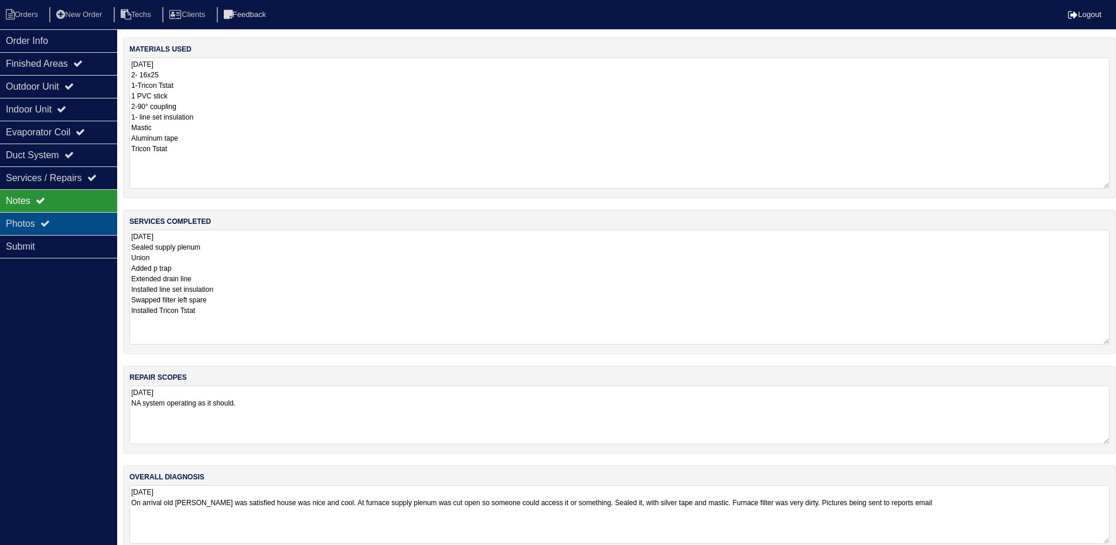
click at [70, 221] on div "Photos" at bounding box center [58, 223] width 117 height 23
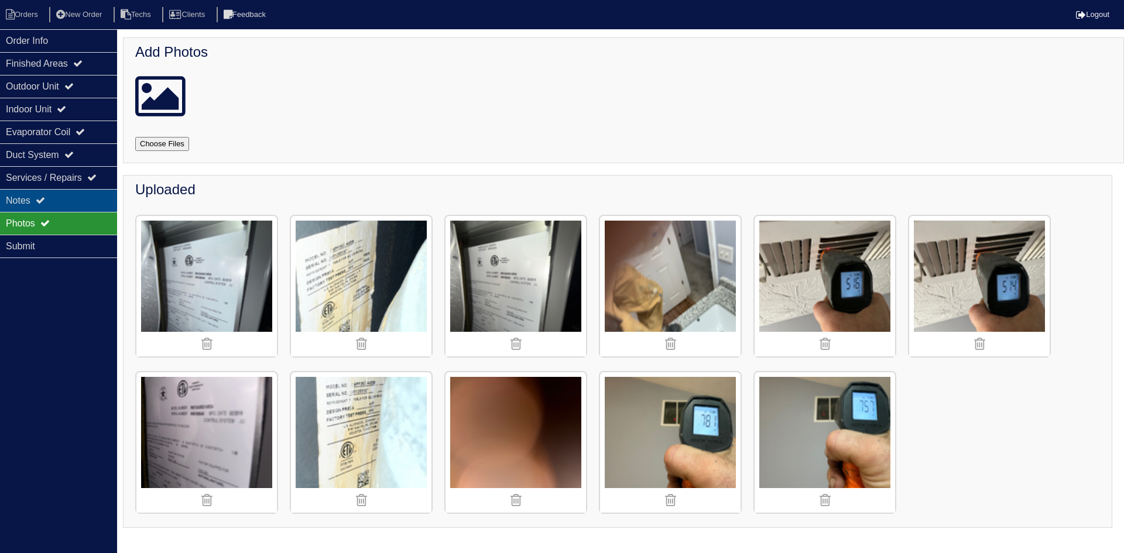
click at [56, 194] on div "Notes" at bounding box center [58, 200] width 117 height 23
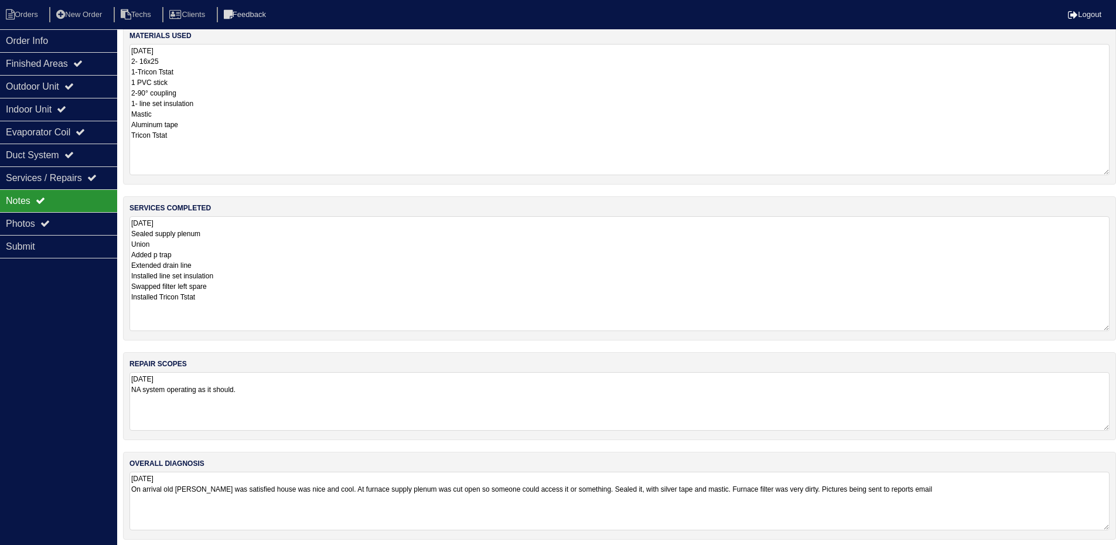
scroll to position [20, 0]
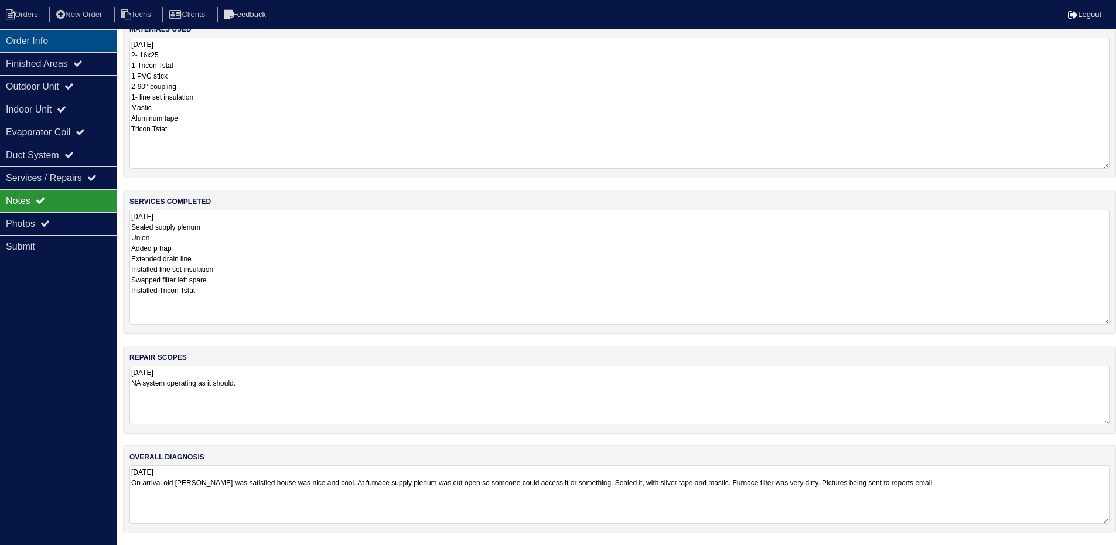
click at [47, 37] on div "Order Info" at bounding box center [58, 40] width 117 height 23
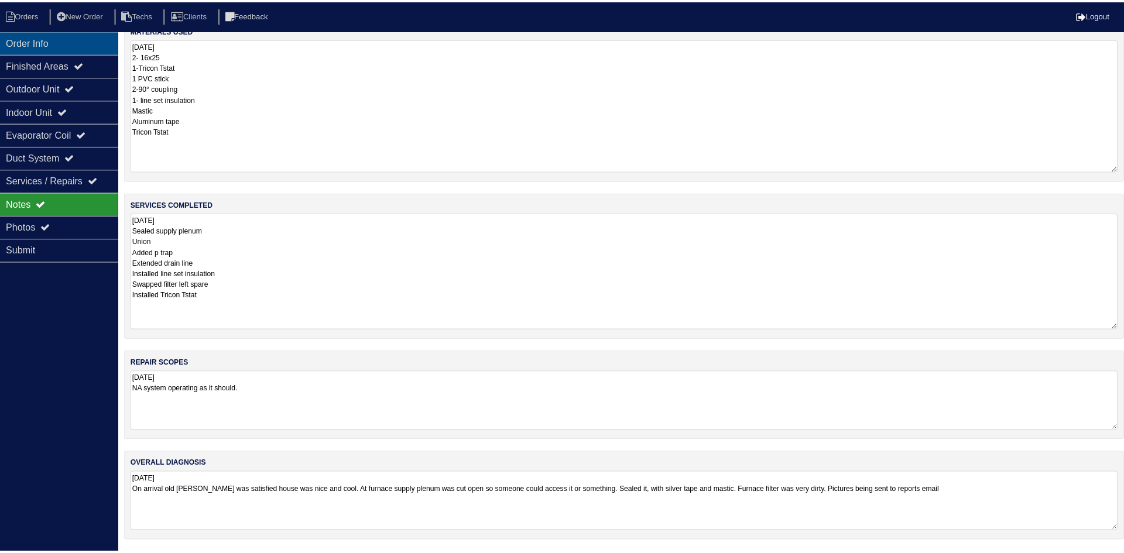
scroll to position [0, 0]
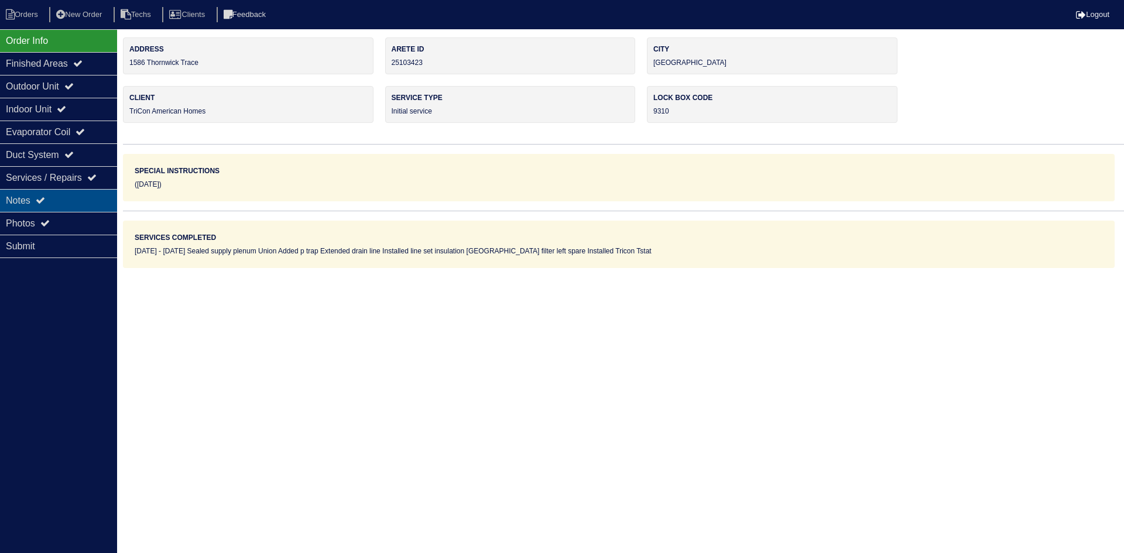
click at [85, 199] on div "Notes" at bounding box center [58, 200] width 117 height 23
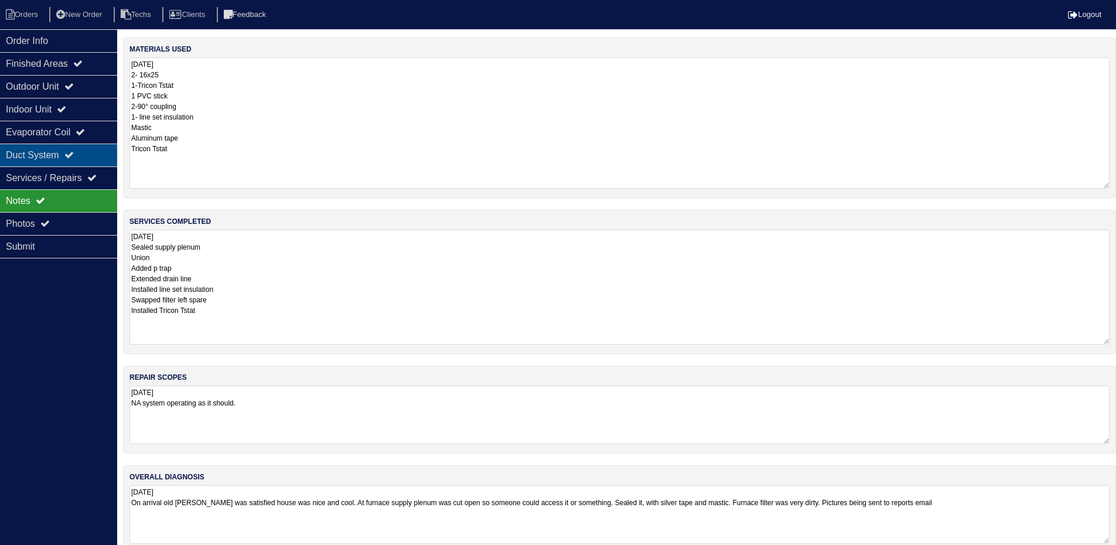
click at [54, 153] on div "Duct System" at bounding box center [58, 154] width 117 height 23
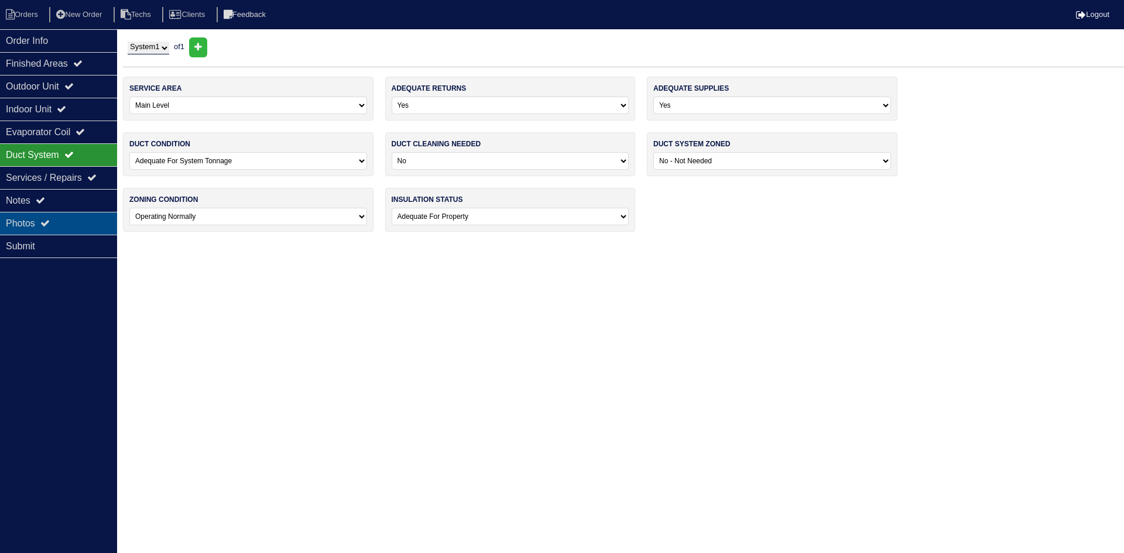
click at [53, 218] on div "Photos" at bounding box center [58, 223] width 117 height 23
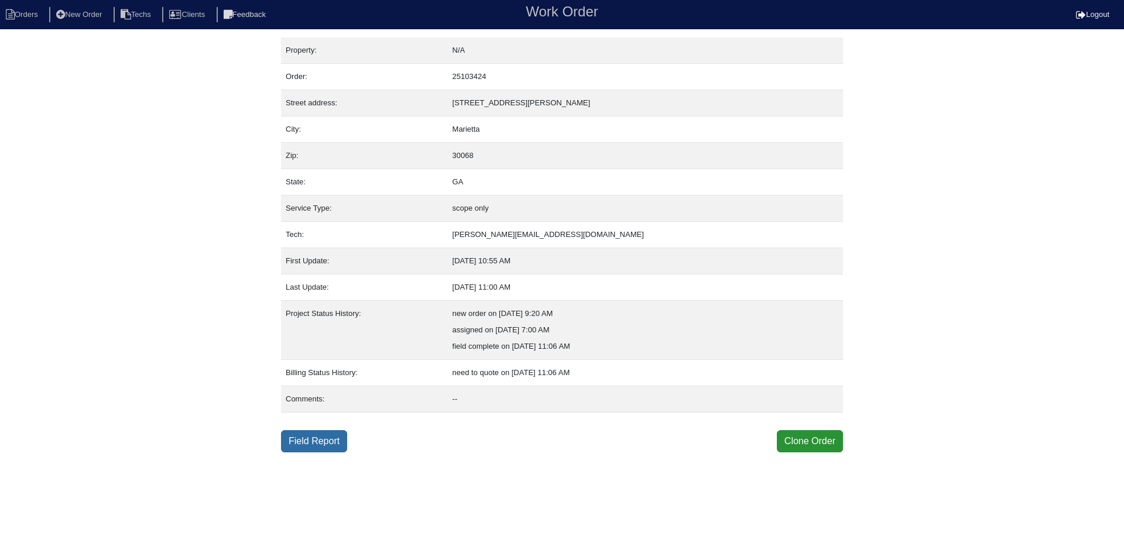
click at [310, 437] on link "Field Report" at bounding box center [314, 441] width 66 height 22
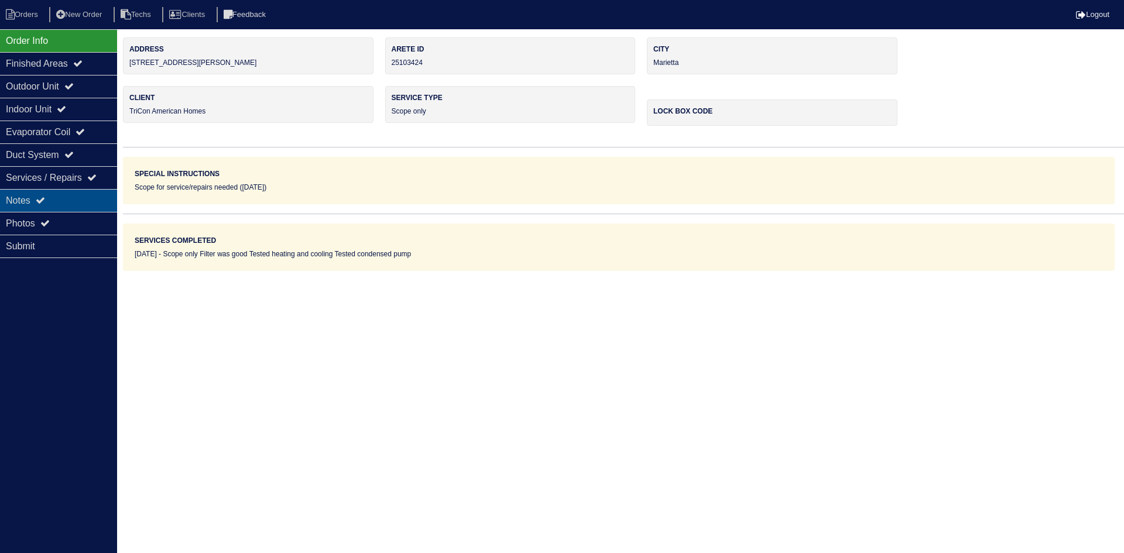
click at [39, 202] on icon at bounding box center [40, 200] width 9 height 9
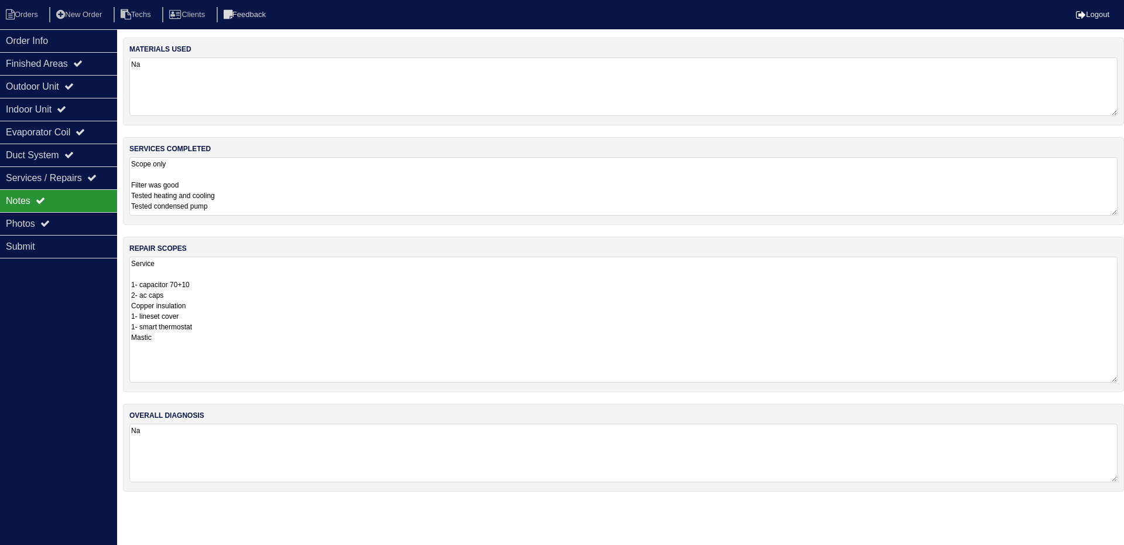
drag, startPoint x: 1115, startPoint y: 313, endPoint x: 1095, endPoint y: 325, distance: 23.1
click at [1114, 381] on textarea "Service 1- capacitor 70+10 2- ac caps Copper insulation 1- lineset cover 1- sma…" at bounding box center [623, 319] width 988 height 126
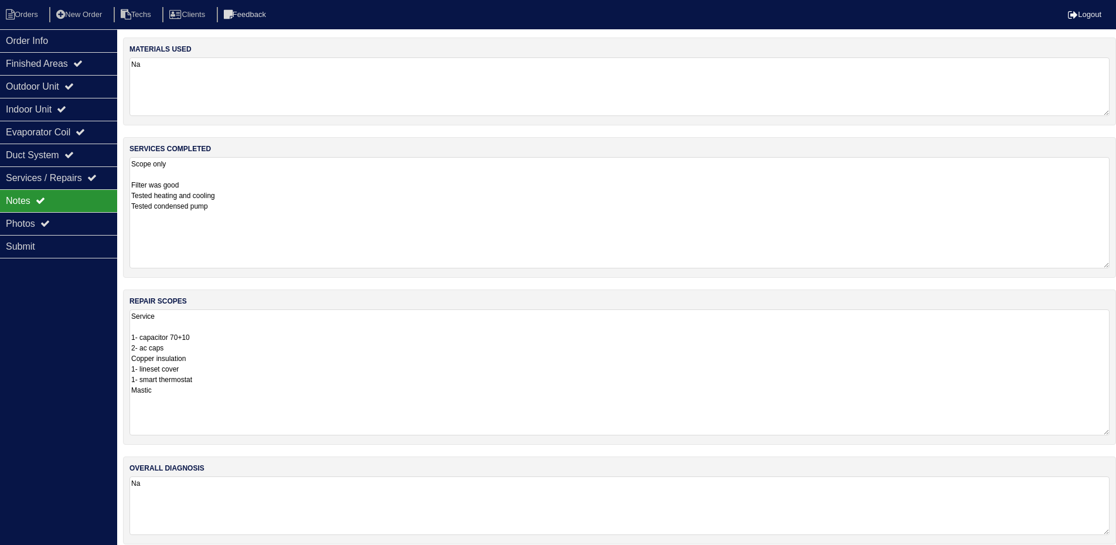
drag, startPoint x: 1113, startPoint y: 210, endPoint x: 1124, endPoint y: 263, distance: 53.9
click at [1116, 263] on html "Orders New Order Techs Clients Feedback Logout Orders New Order Users Clients M…" at bounding box center [558, 278] width 1116 height 556
click at [96, 78] on div "Outdoor Unit" at bounding box center [58, 86] width 117 height 23
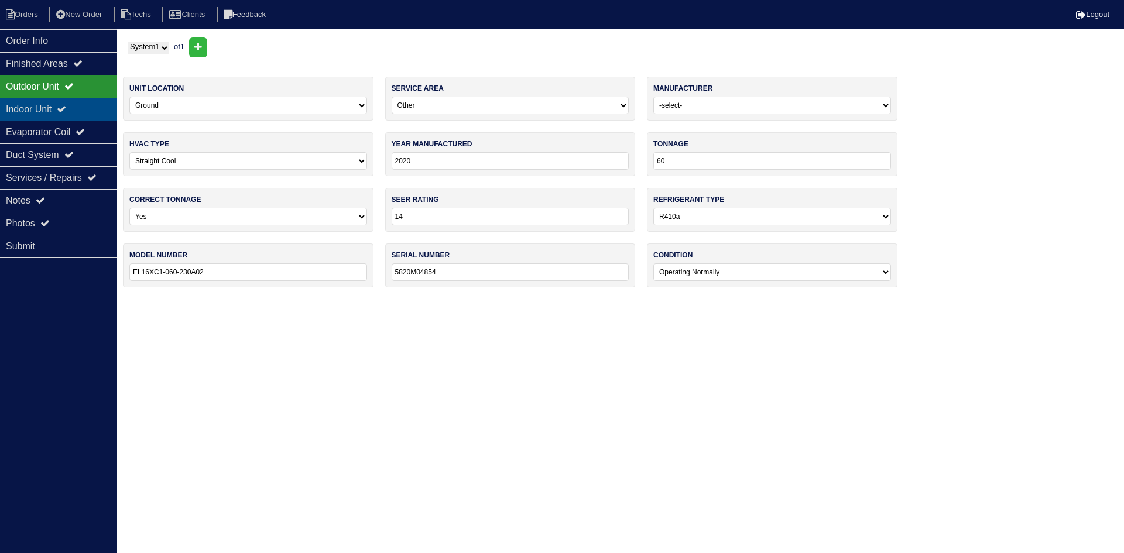
click at [89, 108] on div "Indoor Unit" at bounding box center [58, 109] width 117 height 23
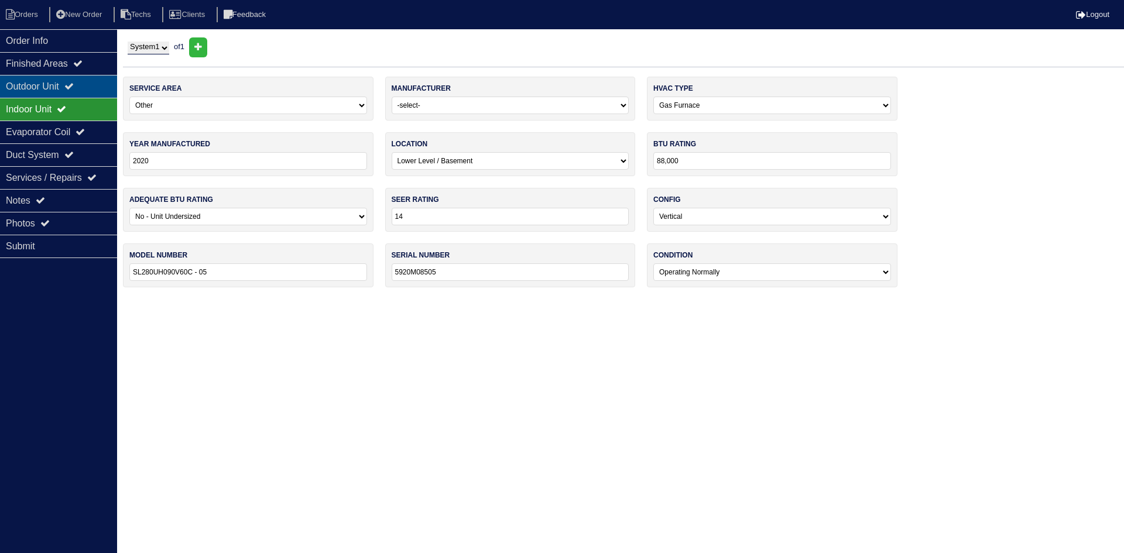
click at [83, 88] on div "Outdoor Unit" at bounding box center [58, 86] width 117 height 23
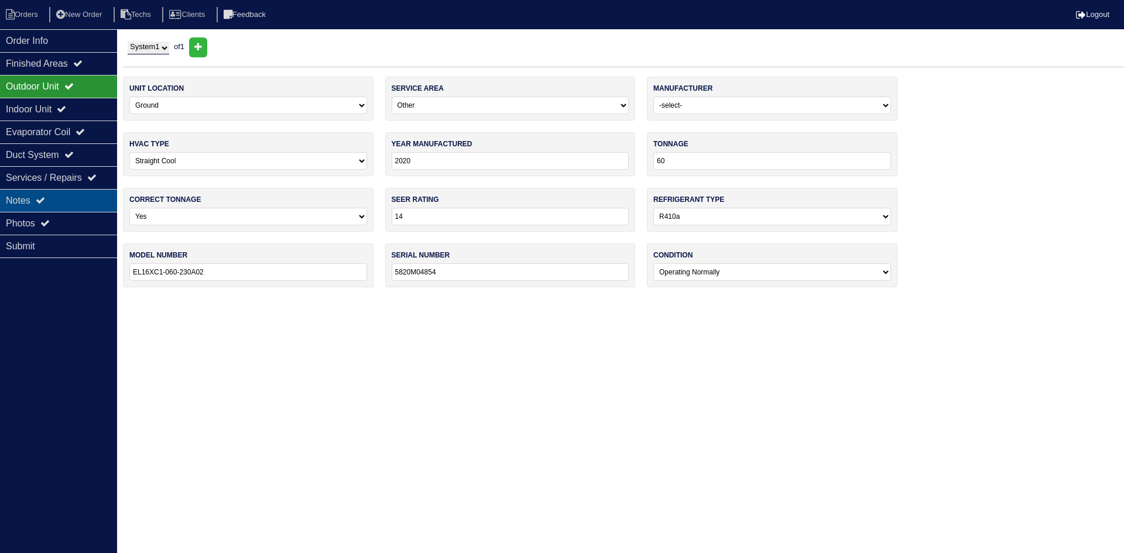
click at [92, 198] on div "Notes" at bounding box center [58, 200] width 117 height 23
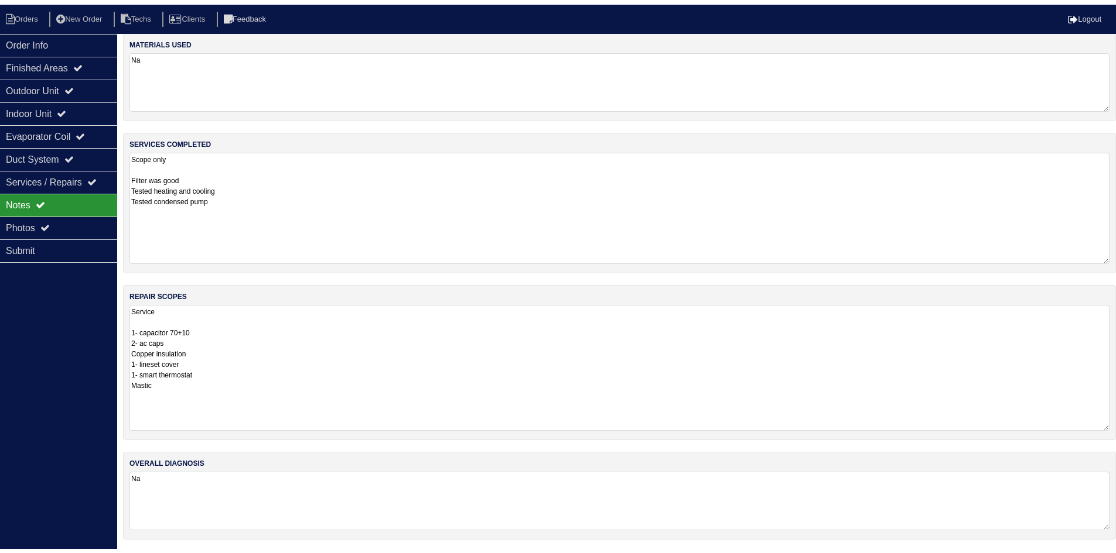
scroll to position [11, 0]
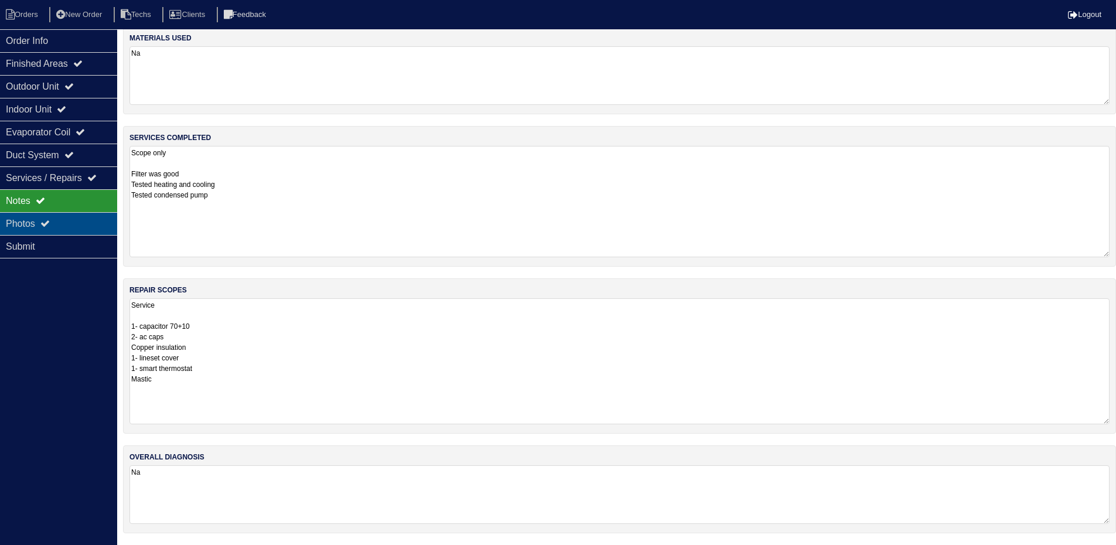
click at [30, 223] on div "Photos" at bounding box center [58, 223] width 117 height 23
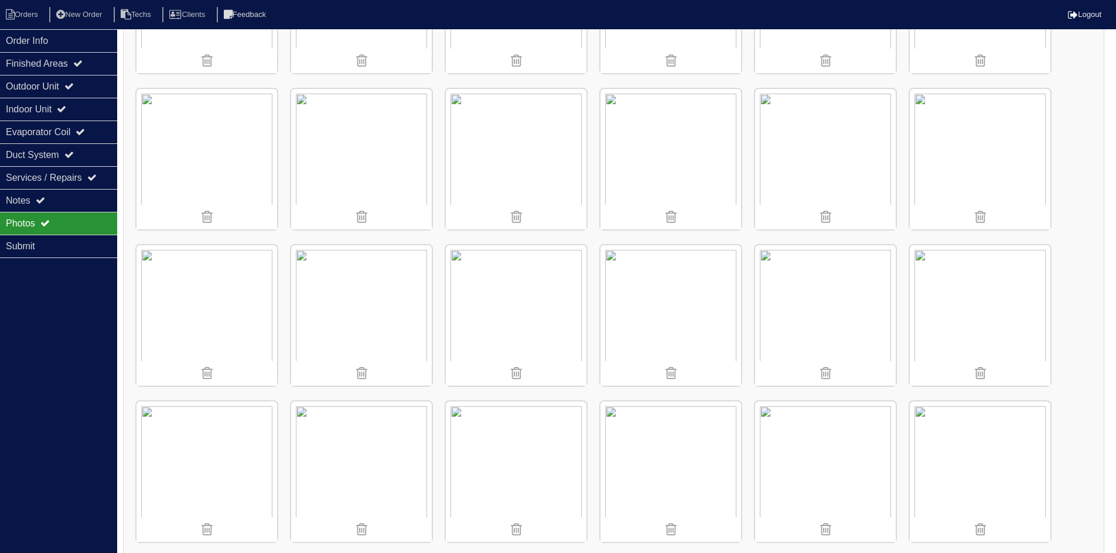
scroll to position [597, 0]
click at [833, 306] on img at bounding box center [825, 315] width 141 height 141
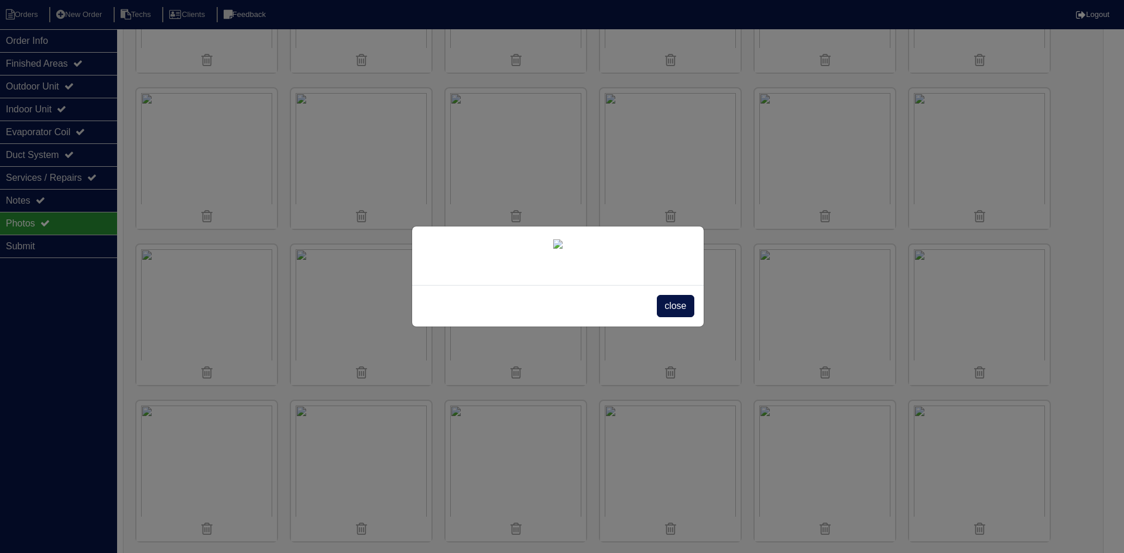
click at [674, 317] on span "close" at bounding box center [675, 306] width 37 height 22
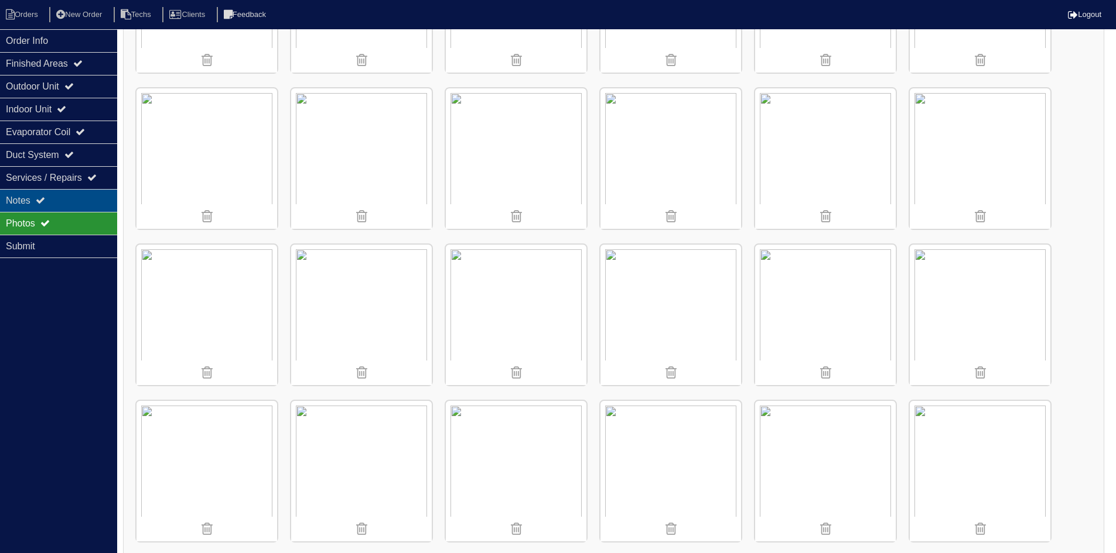
click at [33, 201] on div "Notes" at bounding box center [58, 200] width 117 height 23
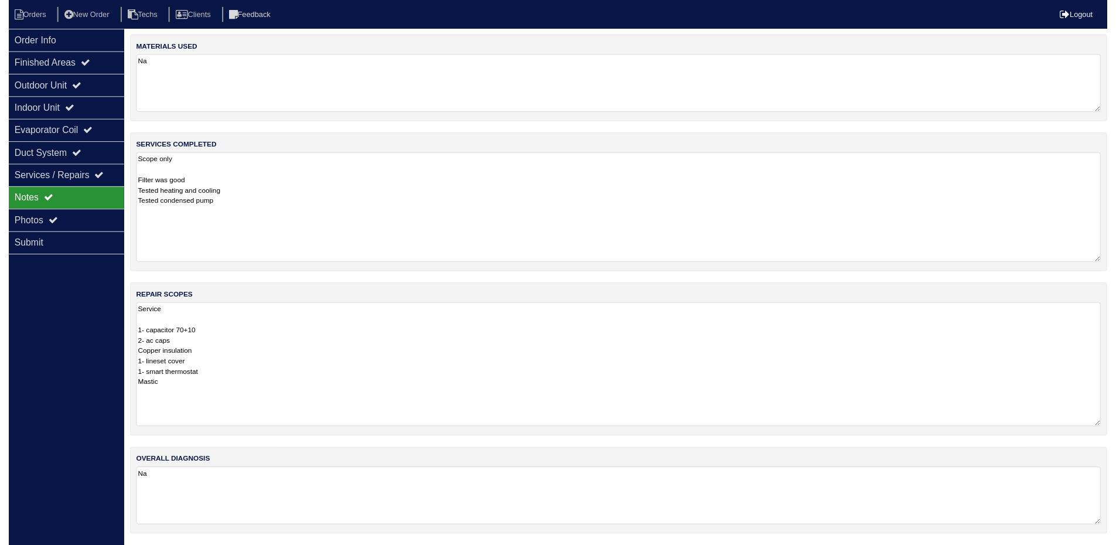
scroll to position [11, 0]
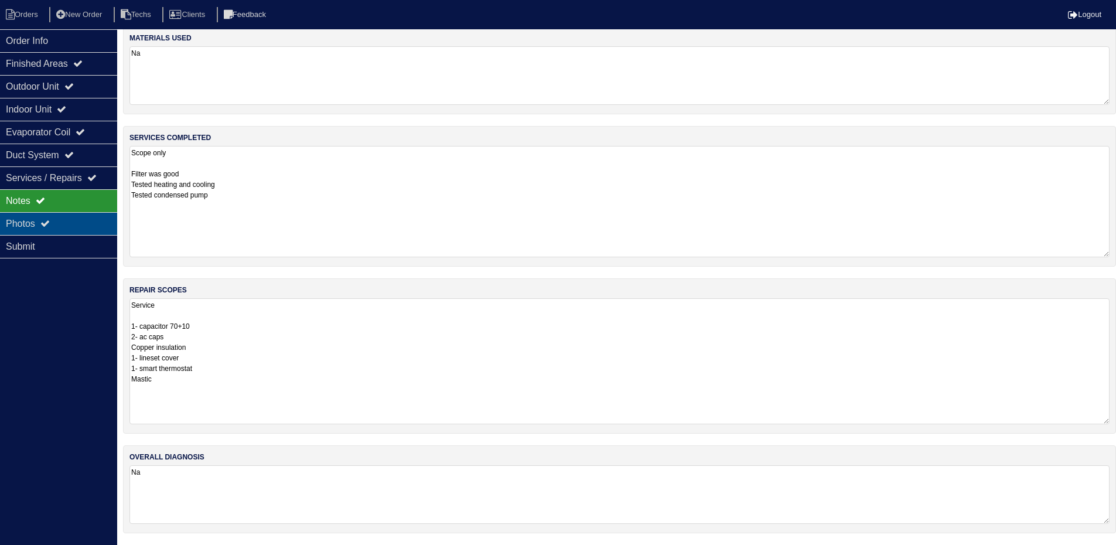
click at [66, 224] on div "Photos" at bounding box center [58, 223] width 117 height 23
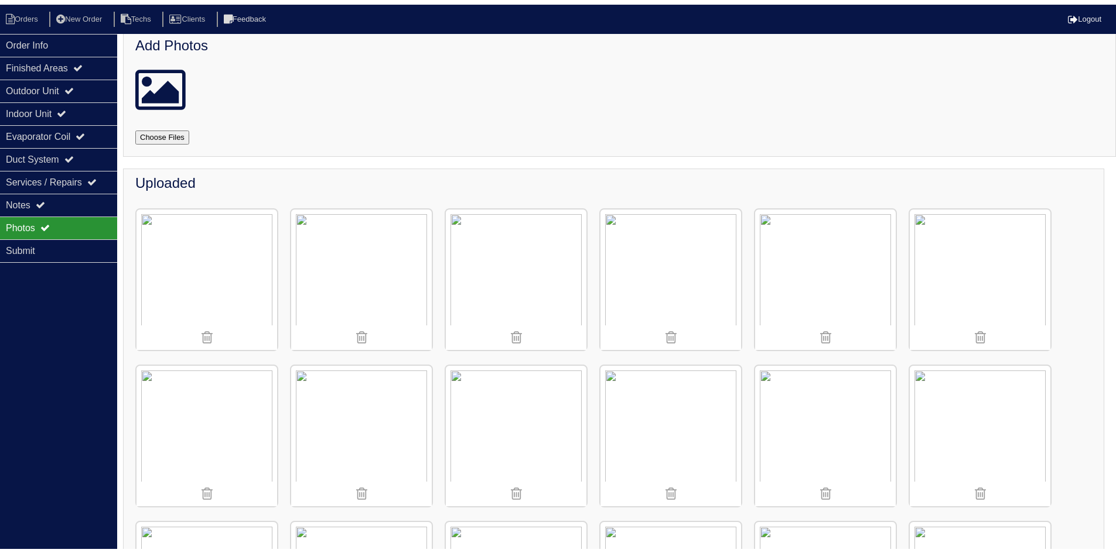
scroll to position [597, 0]
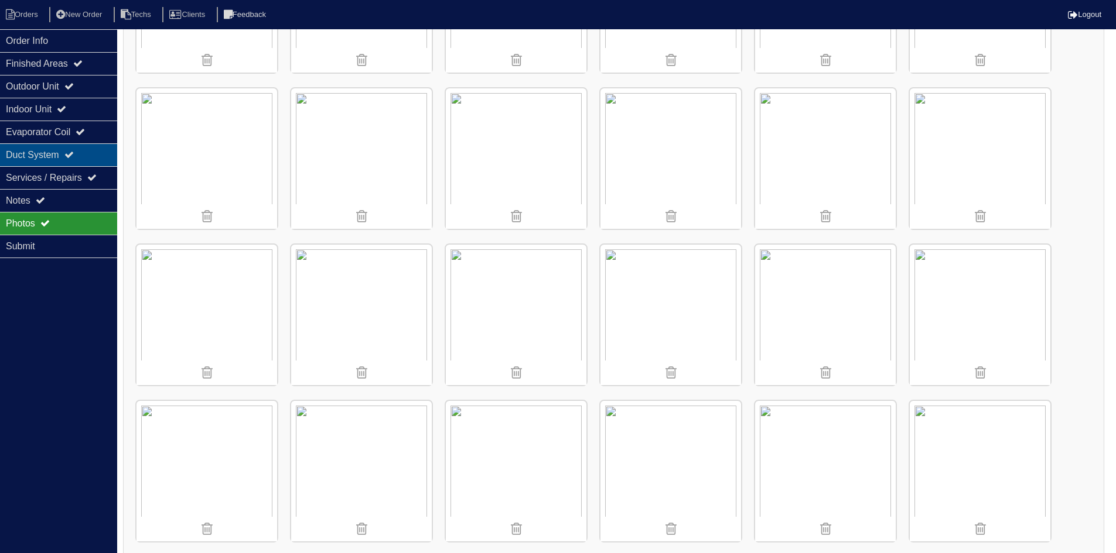
click at [86, 153] on div "Duct System" at bounding box center [58, 154] width 117 height 23
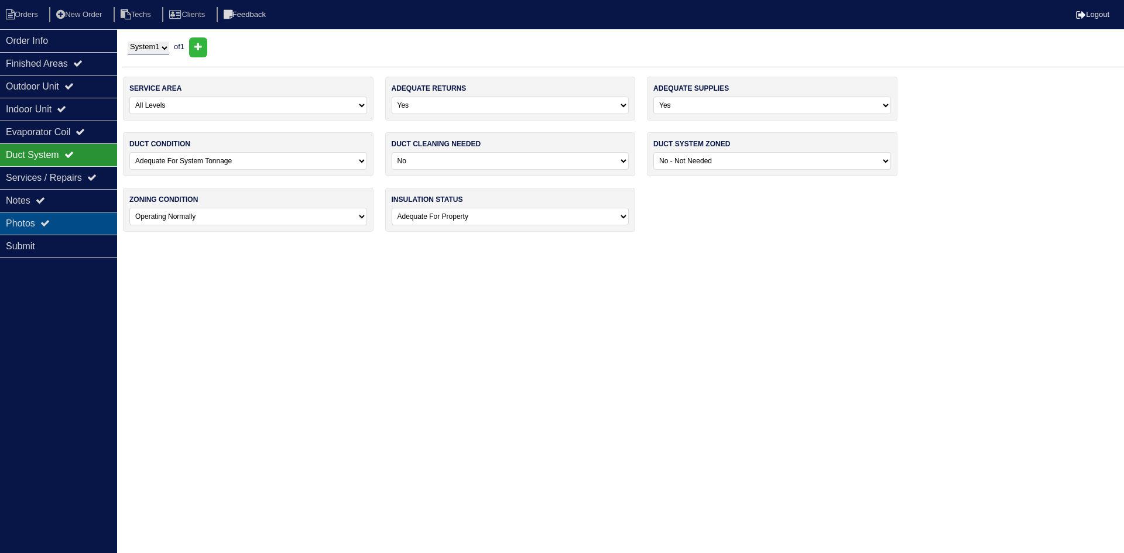
click at [33, 221] on div "Photos" at bounding box center [58, 223] width 117 height 23
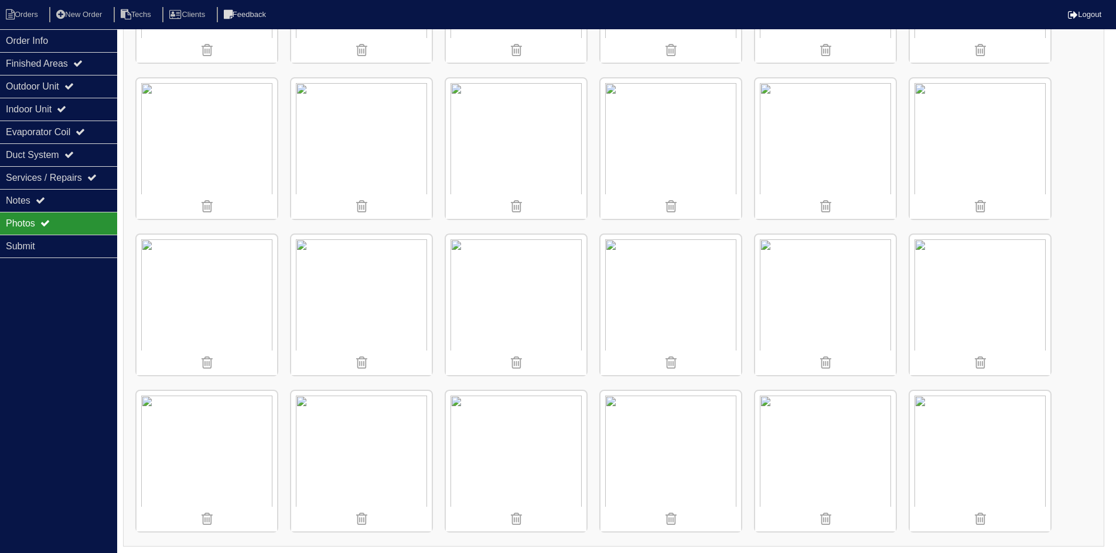
scroll to position [764, 0]
click at [21, 18] on li "Orders" at bounding box center [23, 15] width 47 height 16
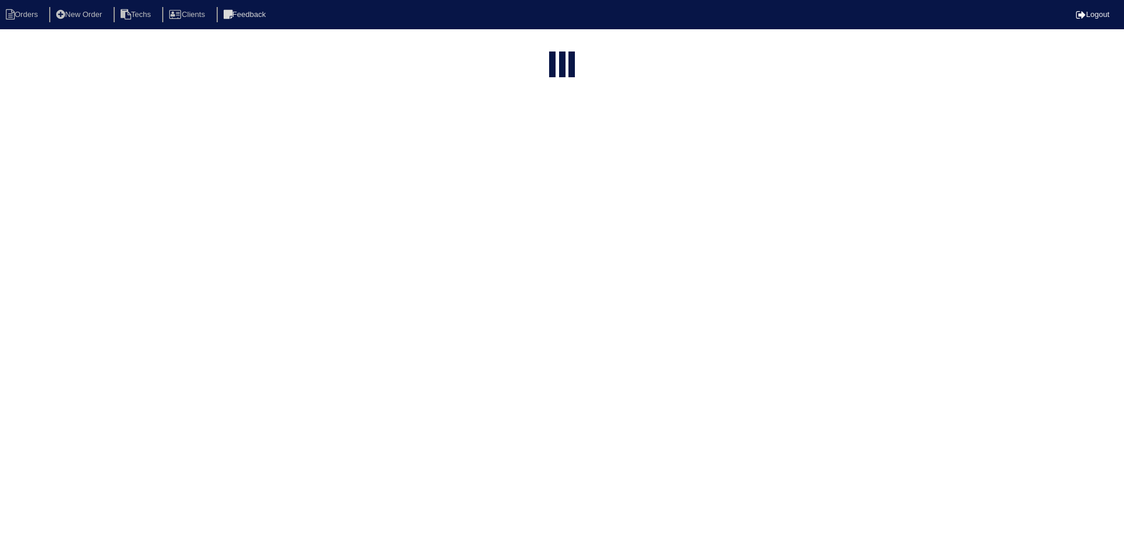
select select "15"
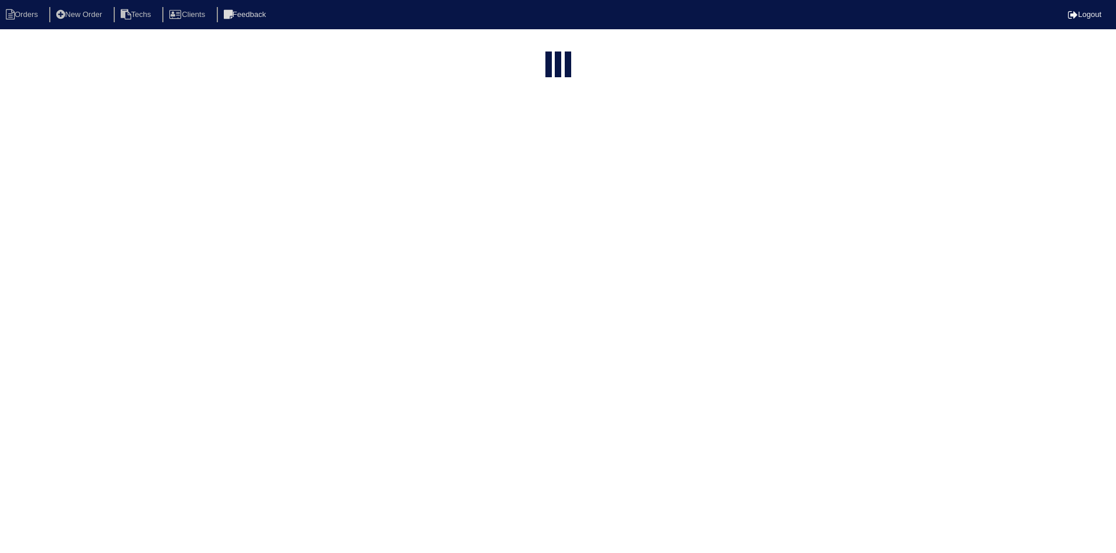
select select "field complete"
select select "need to quote"
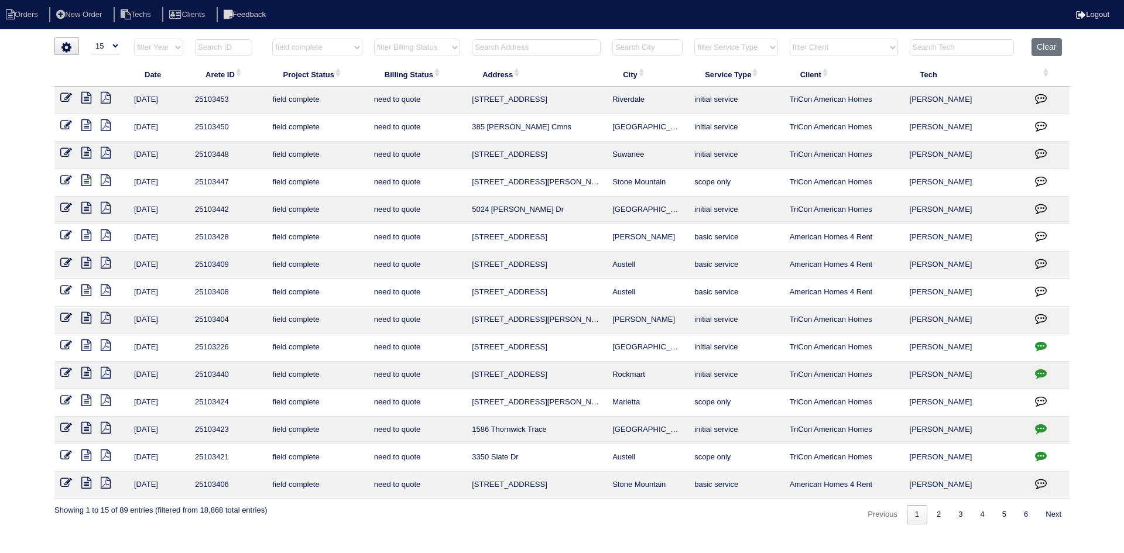
click at [1041, 371] on icon "button" at bounding box center [1041, 374] width 12 height 12
type textarea "9/18/25 - need to return to test - no electricity - emailed site super - rk"
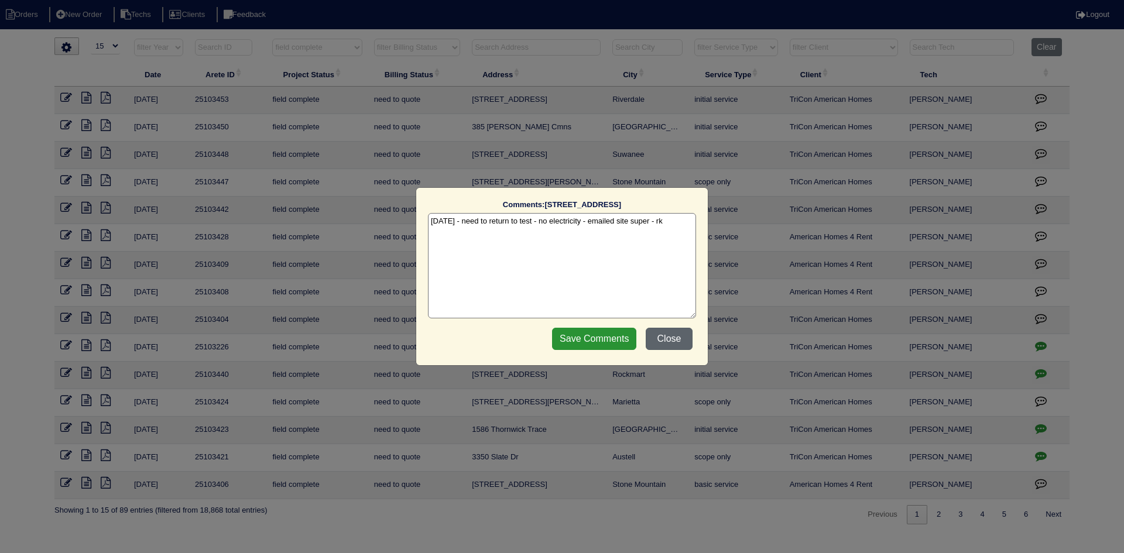
click at [675, 339] on button "Close" at bounding box center [669, 339] width 47 height 22
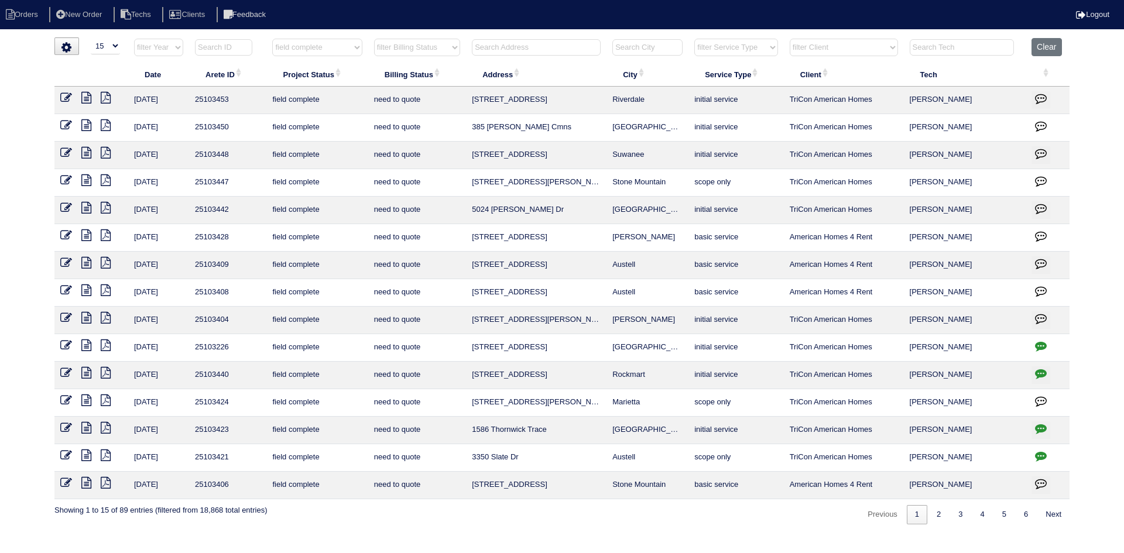
click at [87, 486] on icon at bounding box center [86, 483] width 10 height 12
click at [66, 478] on icon at bounding box center [66, 483] width 12 height 12
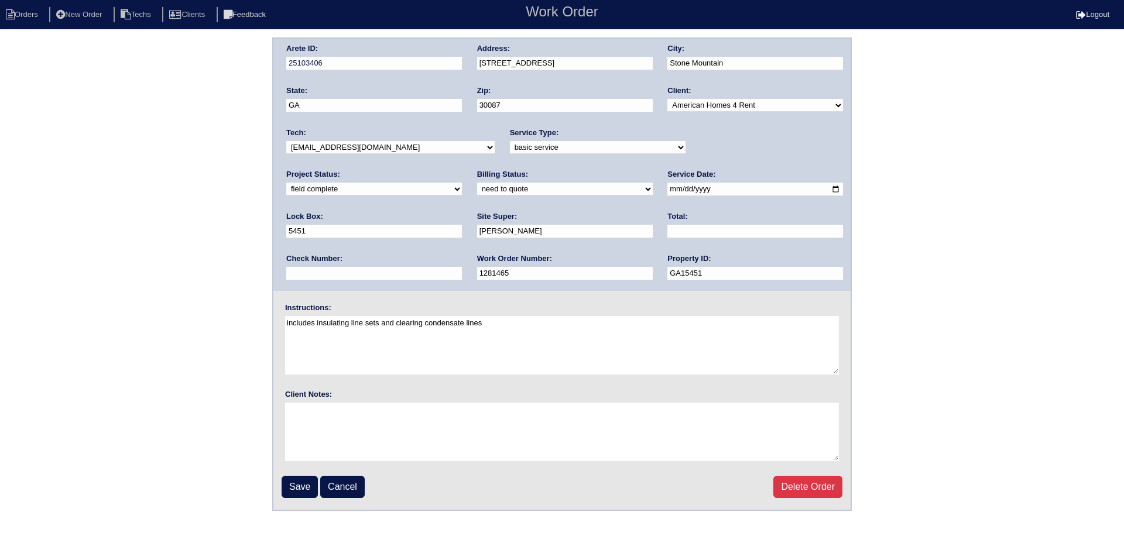
click at [668, 188] on input "[DATE]" at bounding box center [756, 189] width 176 height 13
type input "[DATE]"
click at [308, 483] on input "Save" at bounding box center [300, 487] width 36 height 22
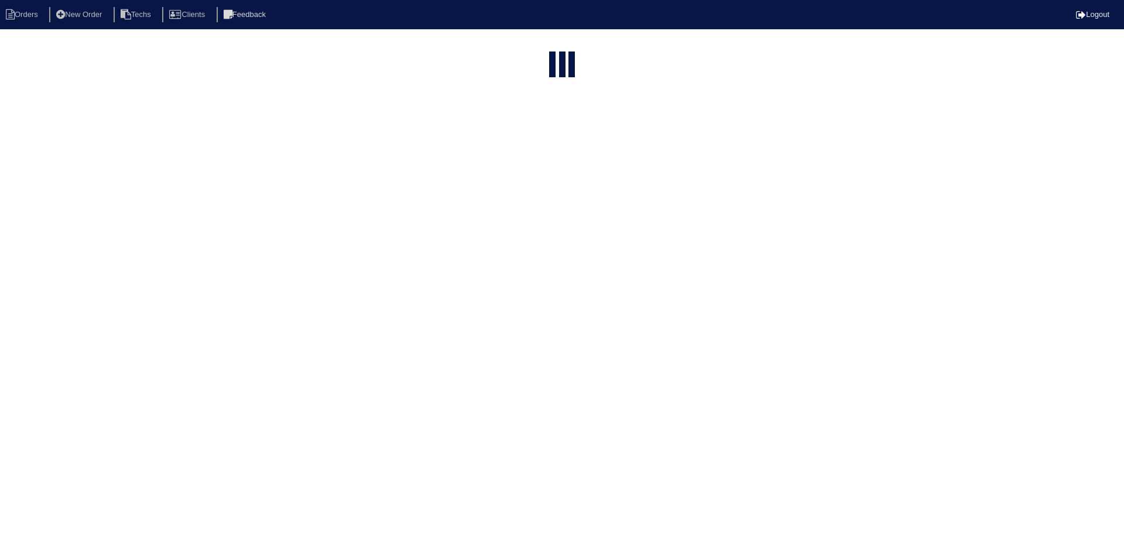
select select "15"
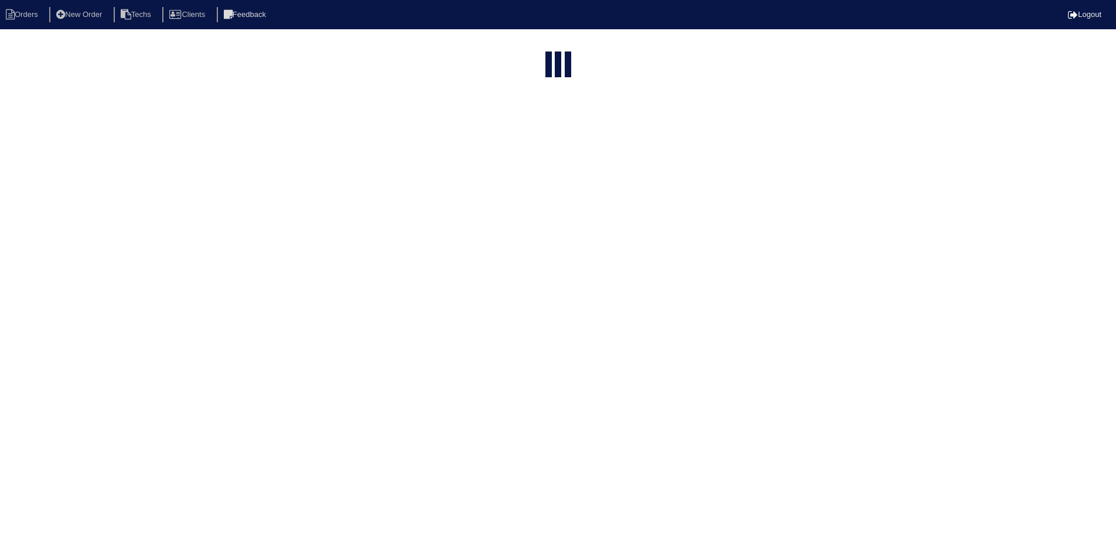
select select "field complete"
select select "need to quote"
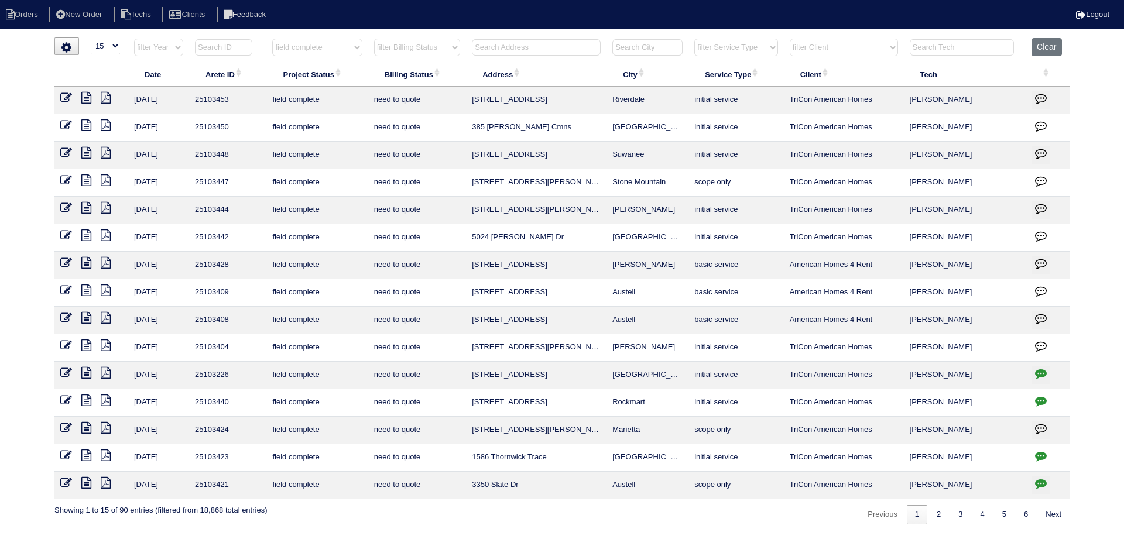
click at [65, 483] on icon at bounding box center [66, 483] width 12 height 12
click at [90, 482] on icon at bounding box center [86, 483] width 10 height 12
click at [1041, 481] on icon "button" at bounding box center [1041, 484] width 12 height 12
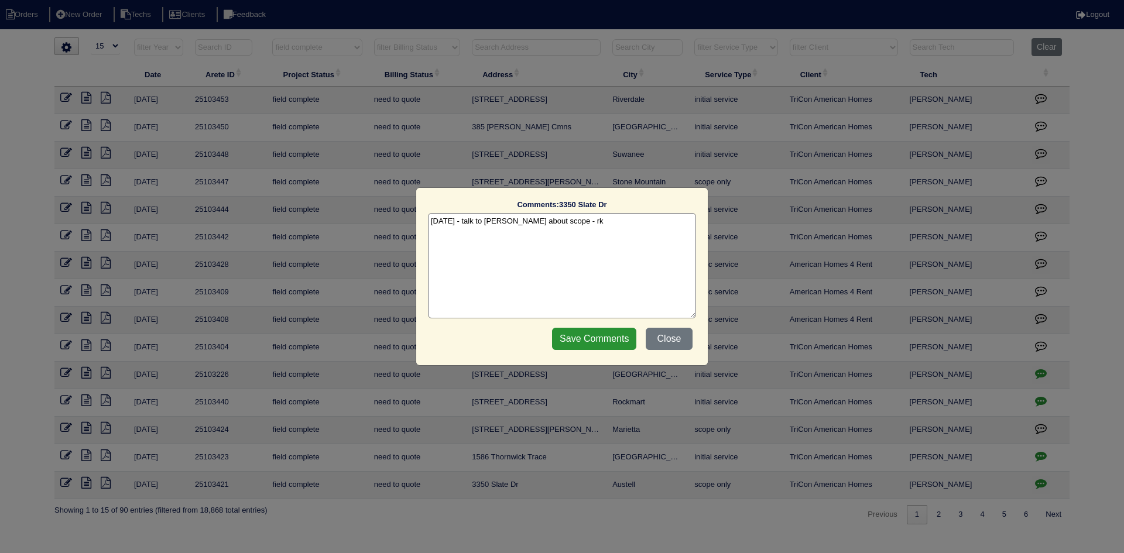
click at [587, 223] on textarea "9/18/25 - talk to Payton about scope - rk" at bounding box center [562, 265] width 268 height 105
type textarea "9/18/25 - talk to Payton about scope - rk 9/18/25 - How to quote? Emailed site …"
click at [603, 336] on input "Save Comments" at bounding box center [594, 339] width 84 height 22
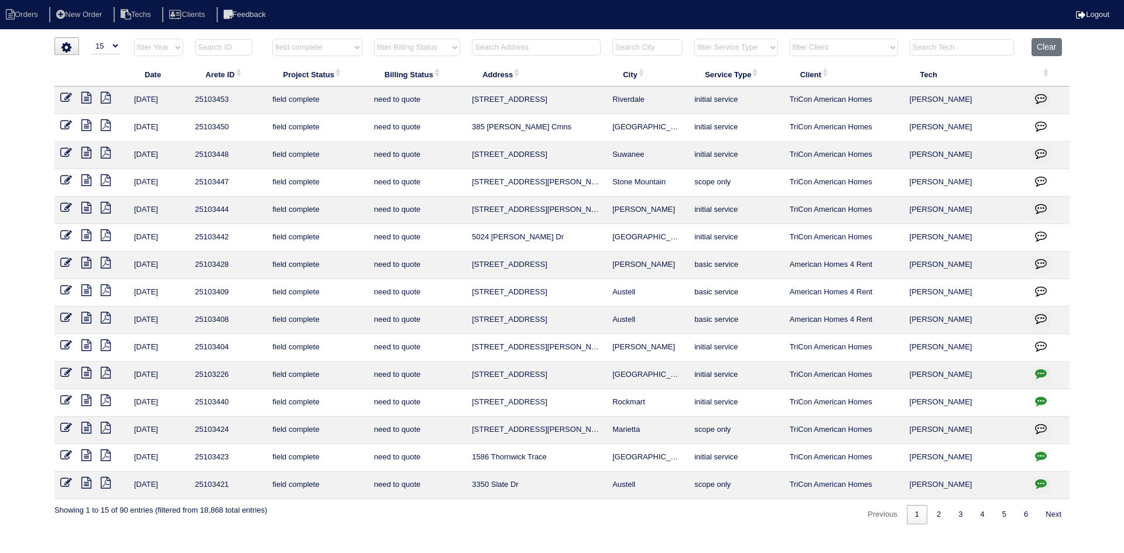
click at [86, 485] on icon at bounding box center [86, 483] width 10 height 12
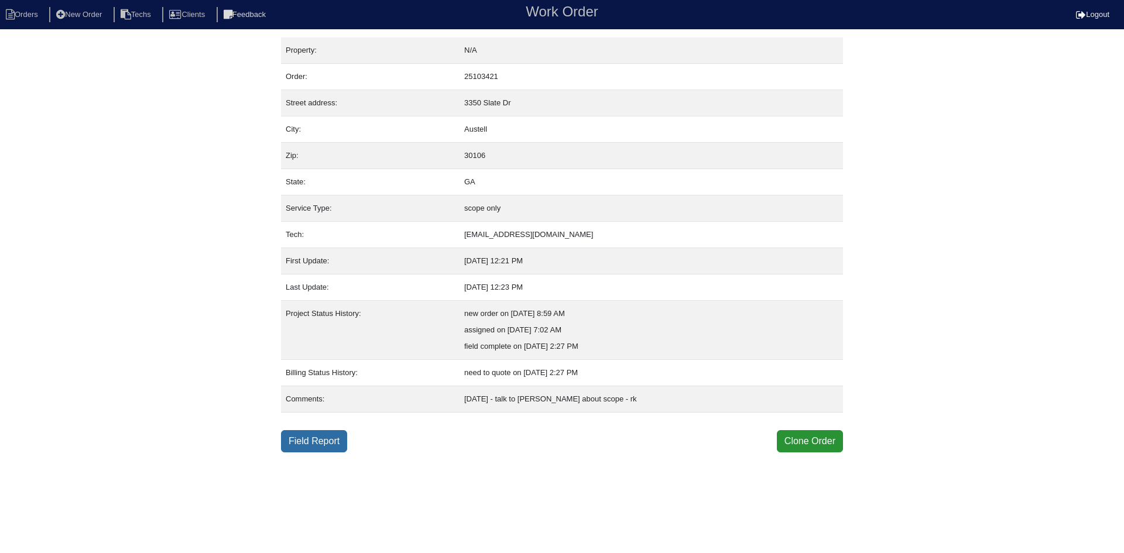
click at [302, 437] on link "Field Report" at bounding box center [314, 441] width 66 height 22
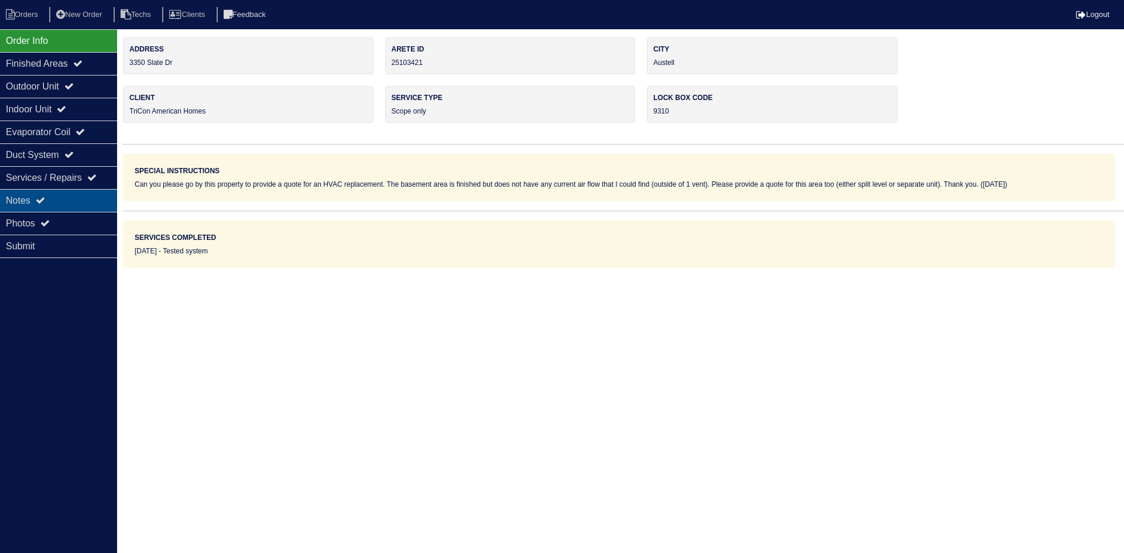
click at [51, 200] on div "Notes" at bounding box center [58, 200] width 117 height 23
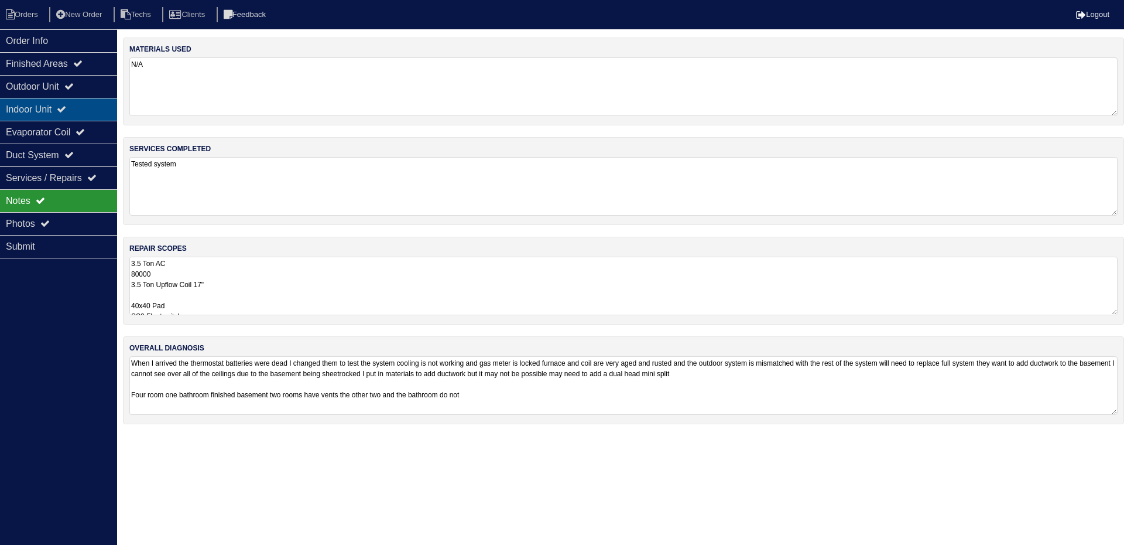
click at [66, 111] on icon at bounding box center [61, 108] width 9 height 9
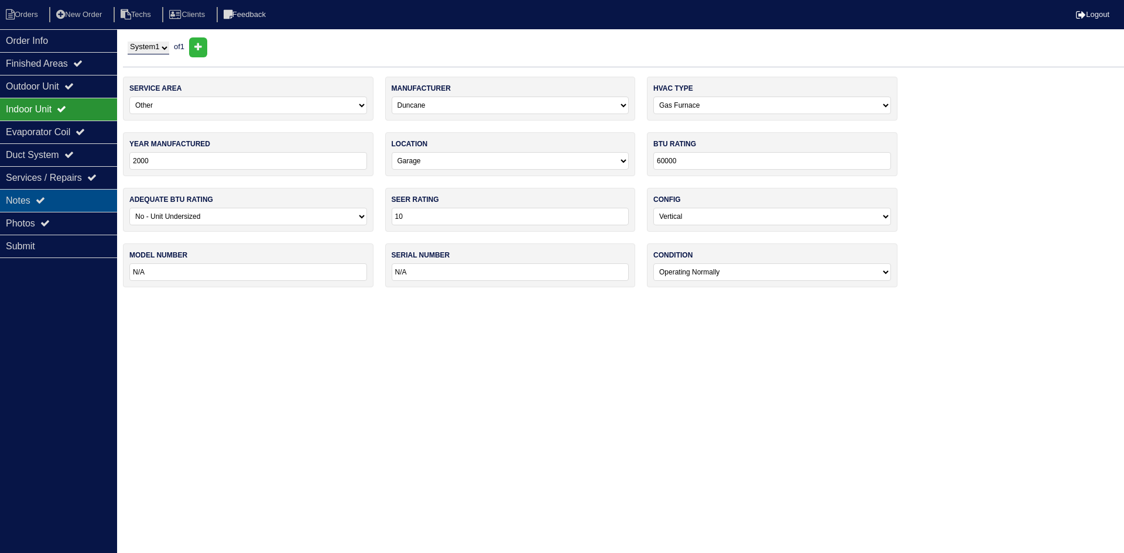
click at [79, 200] on div "Notes" at bounding box center [58, 200] width 117 height 23
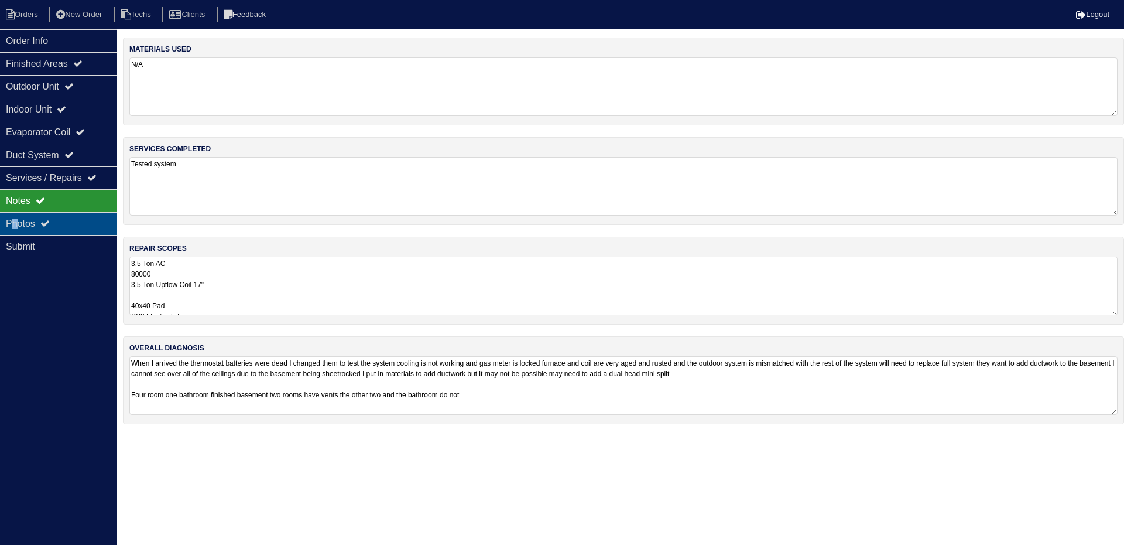
click at [14, 223] on div "Photos" at bounding box center [58, 223] width 117 height 23
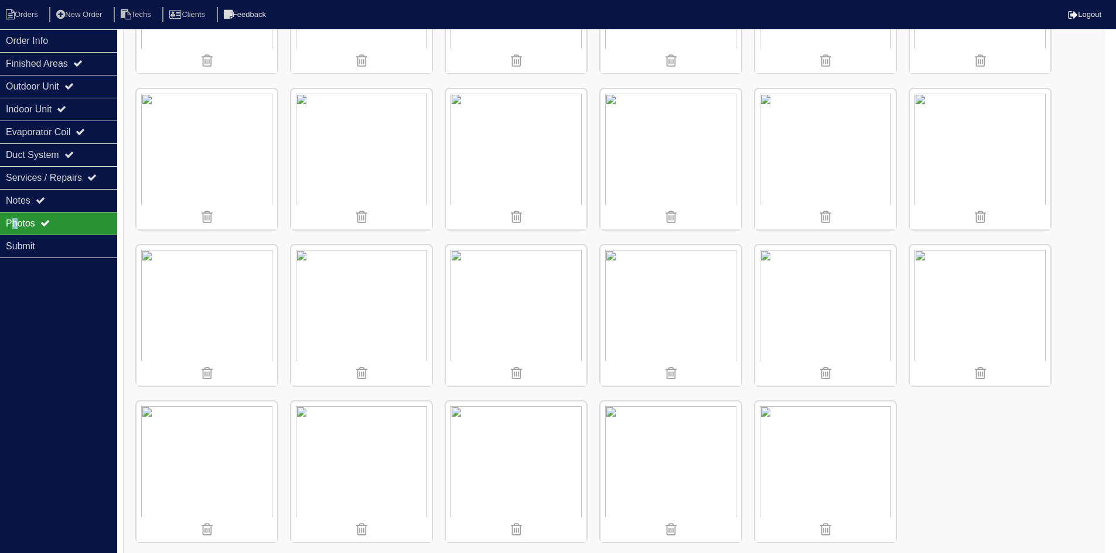
scroll to position [1699, 0]
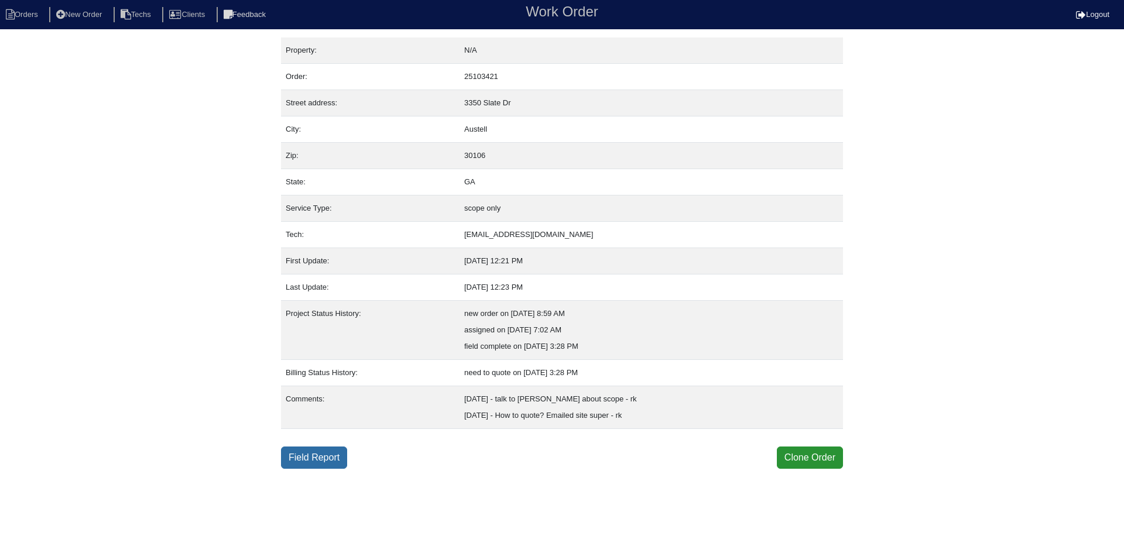
click at [310, 459] on link "Field Report" at bounding box center [314, 458] width 66 height 22
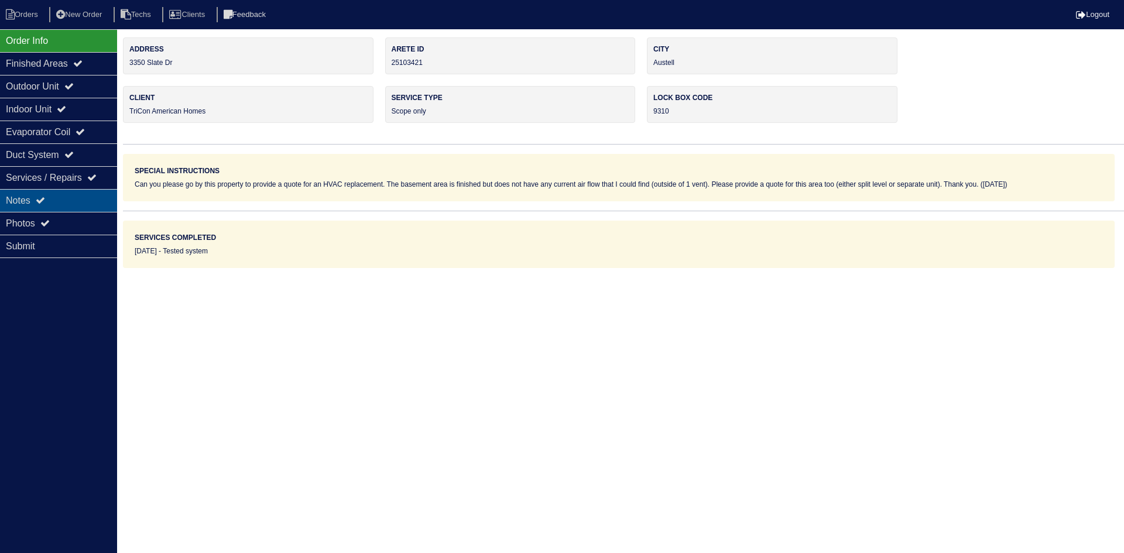
click at [45, 201] on icon at bounding box center [40, 200] width 9 height 9
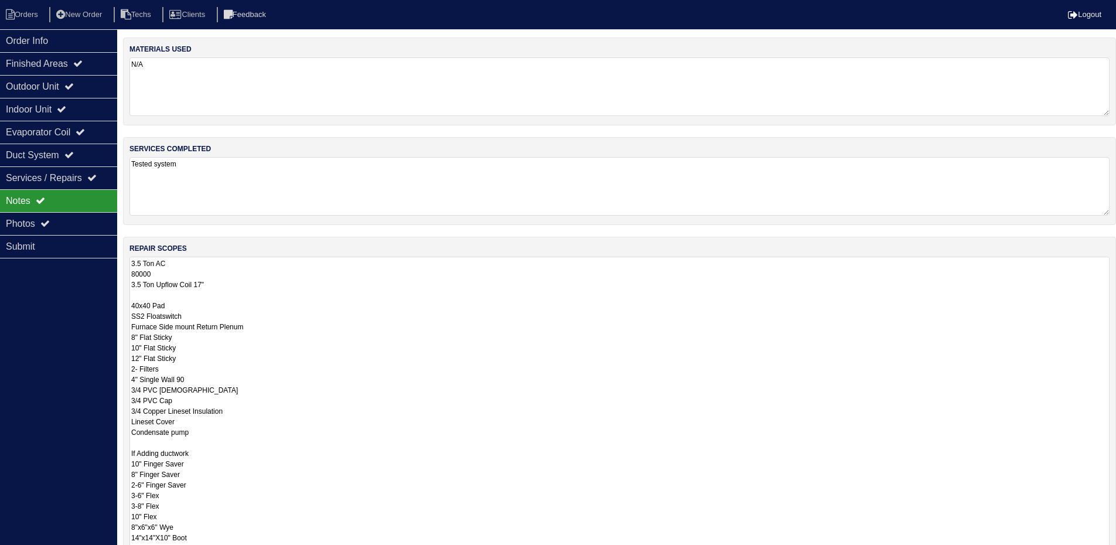
click at [351, 275] on textarea "3.5 Ton AC 80000 3.5 Ton Upflow Coil 17" 40x40 Pad SS2 Floatswitch Furnace Side…" at bounding box center [619, 426] width 980 height 340
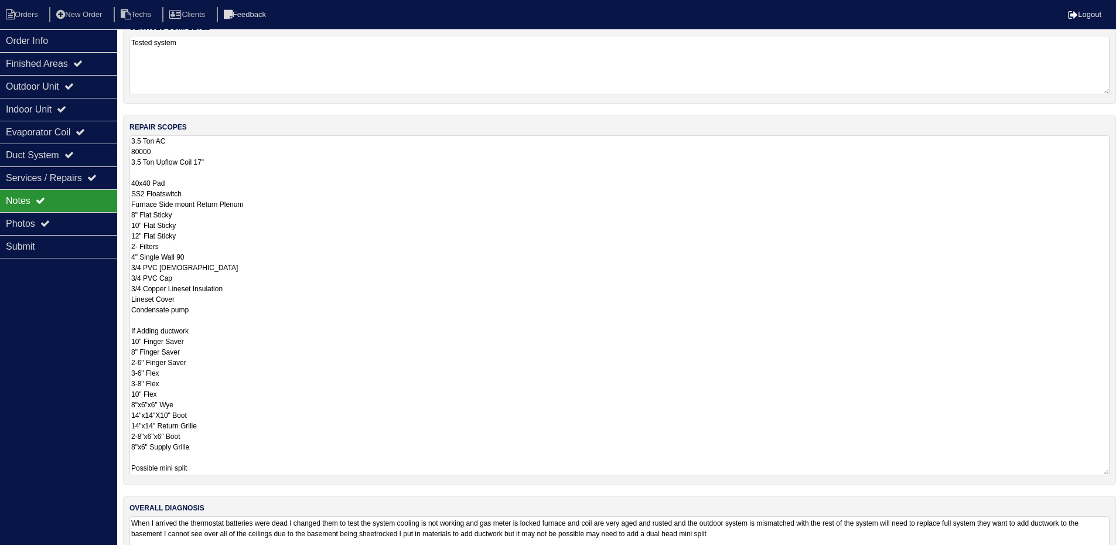
scroll to position [172, 0]
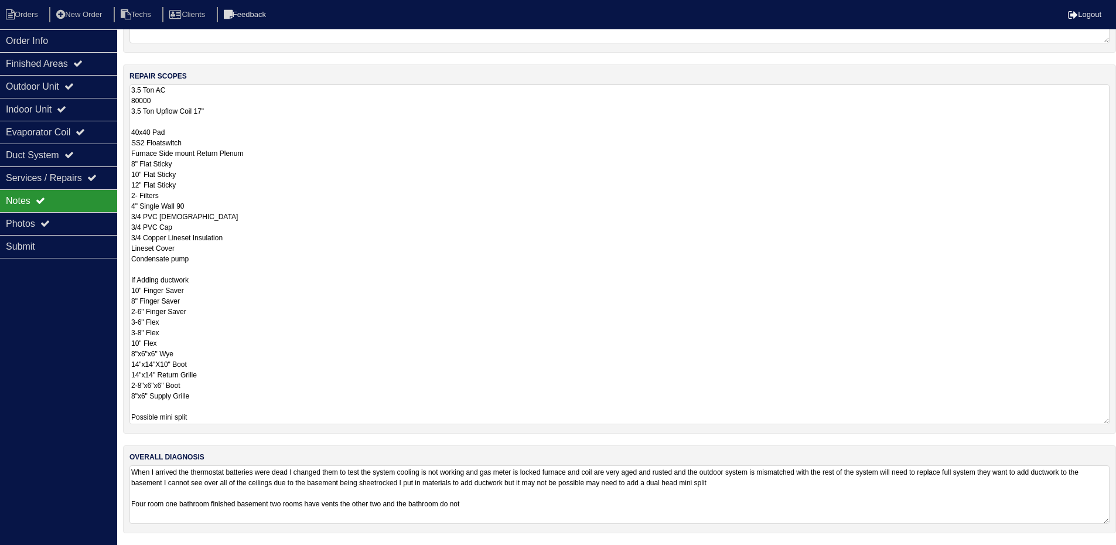
click at [215, 413] on textarea "3.5 Ton AC 80000 3.5 Ton Upflow Coil 17" 40x40 Pad SS2 Floatswitch Furnace Side…" at bounding box center [619, 254] width 980 height 340
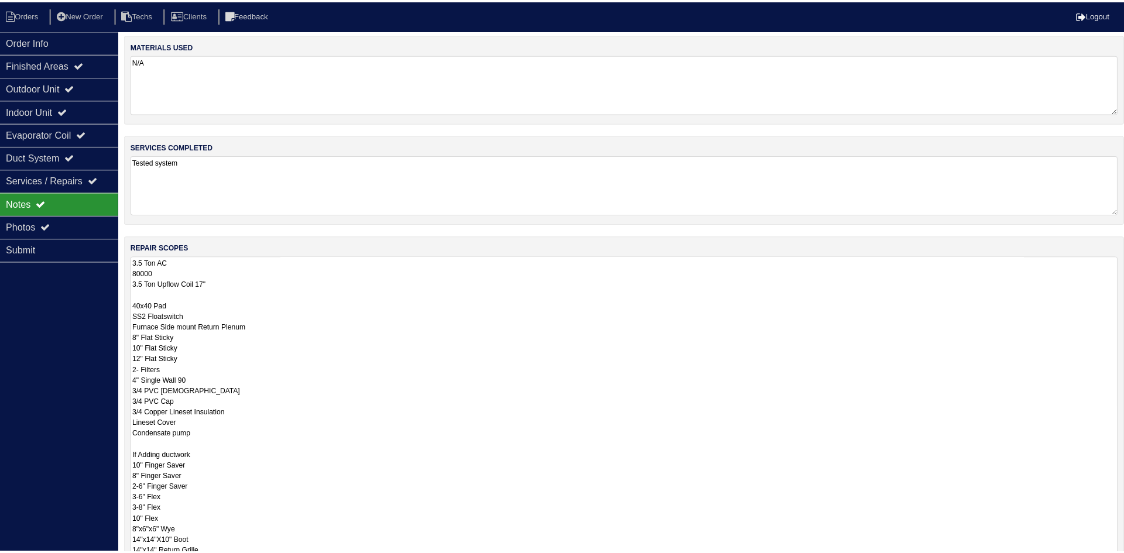
scroll to position [0, 0]
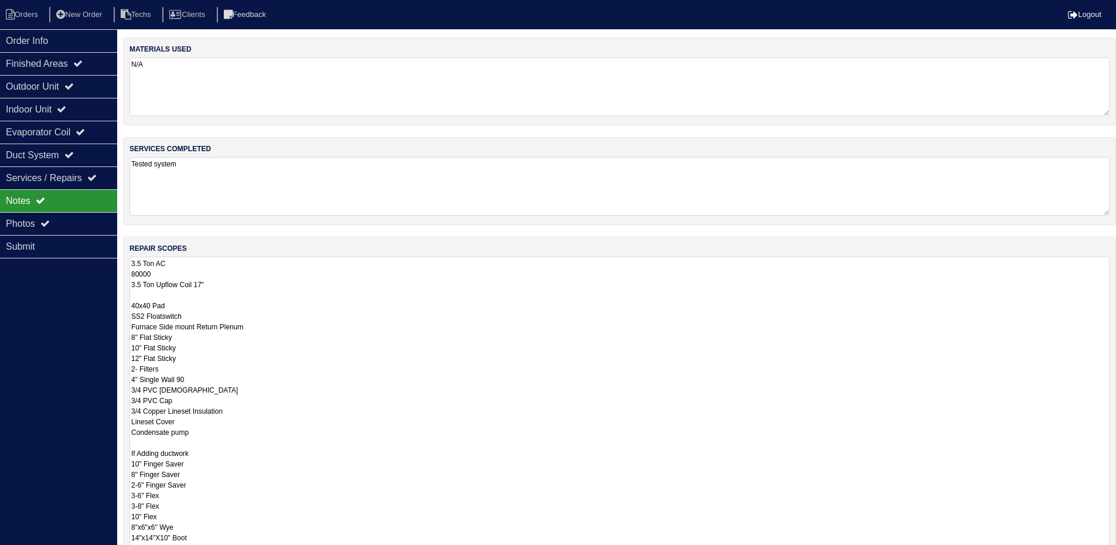
type textarea "3.5 Ton AC 80000 3.5 Ton Upflow Coil 17" 40x40 Pad SS2 Floatswitch Furnace Side…"
click at [250, 177] on textarea "Tested system" at bounding box center [619, 186] width 980 height 59
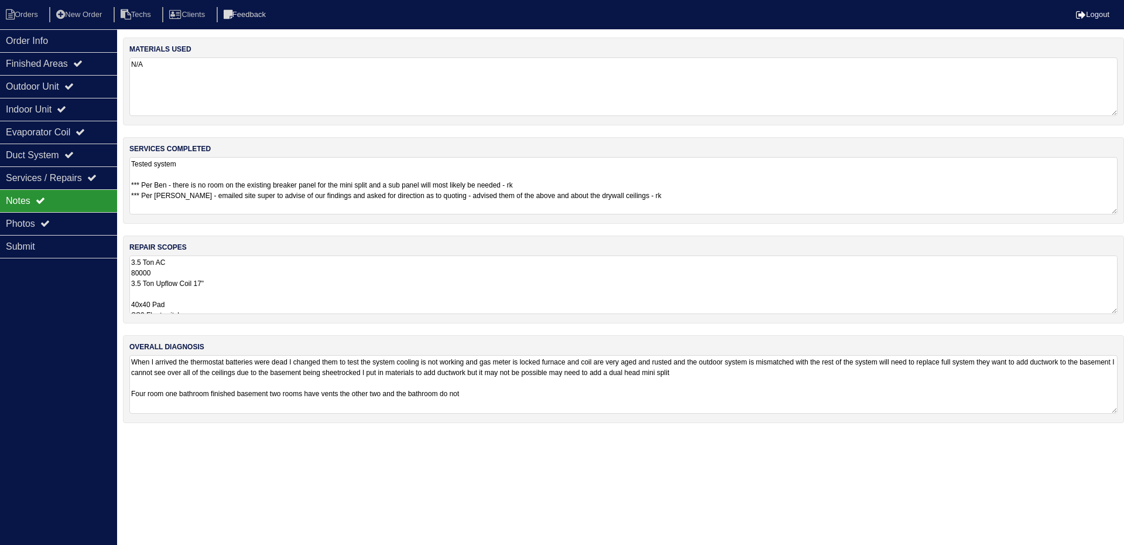
type textarea "Tested system *** Per Ben - there is no room on the existing breaker panel for …"
click at [345, 435] on html "Orders New Order Techs Clients Feedback Logout Orders New Order Users Clients M…" at bounding box center [562, 217] width 1124 height 435
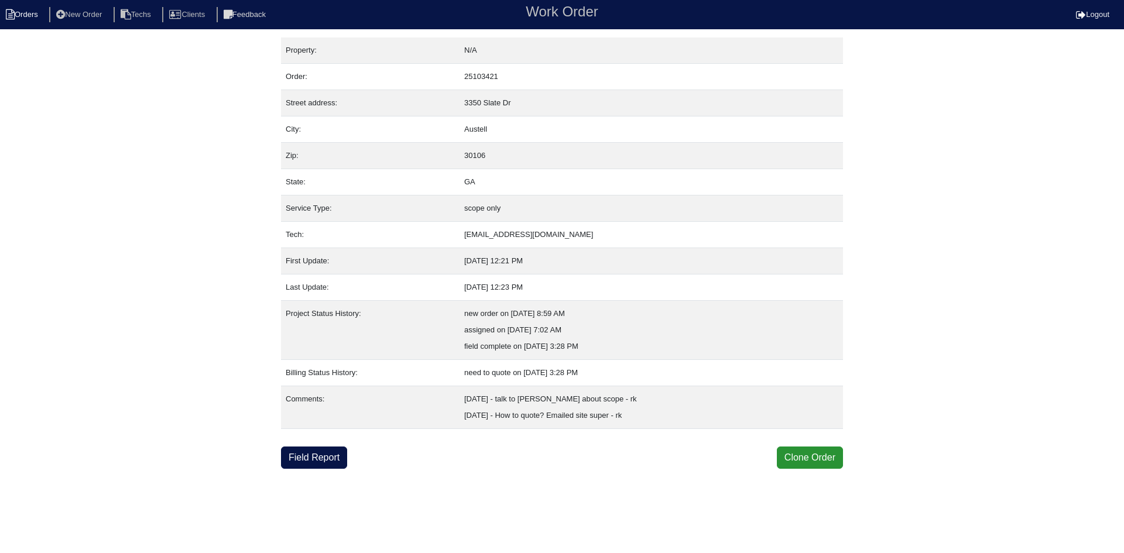
click at [16, 12] on li "Orders" at bounding box center [23, 15] width 47 height 16
select select "15"
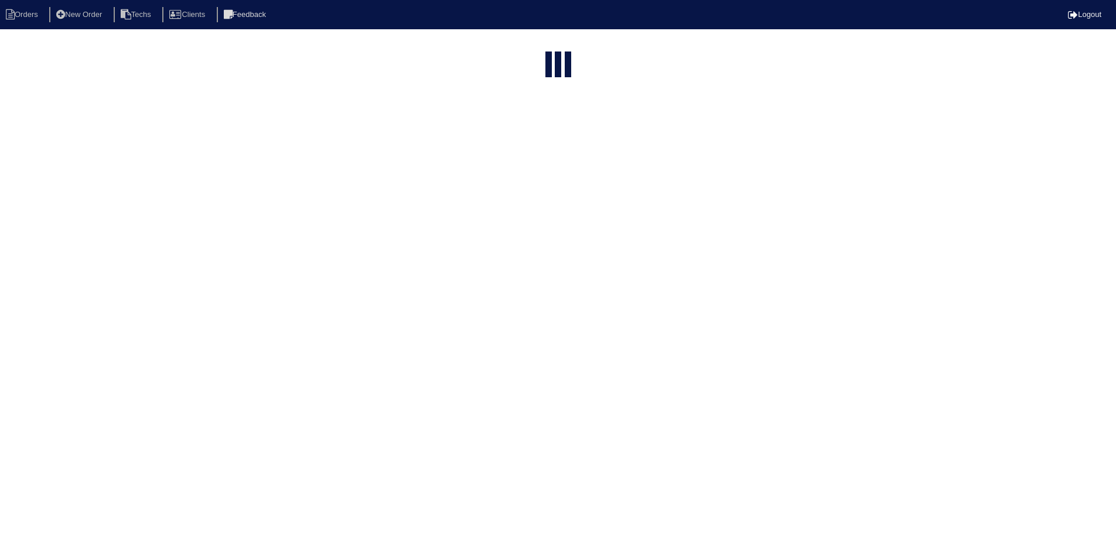
select select "field complete"
select select "need to quote"
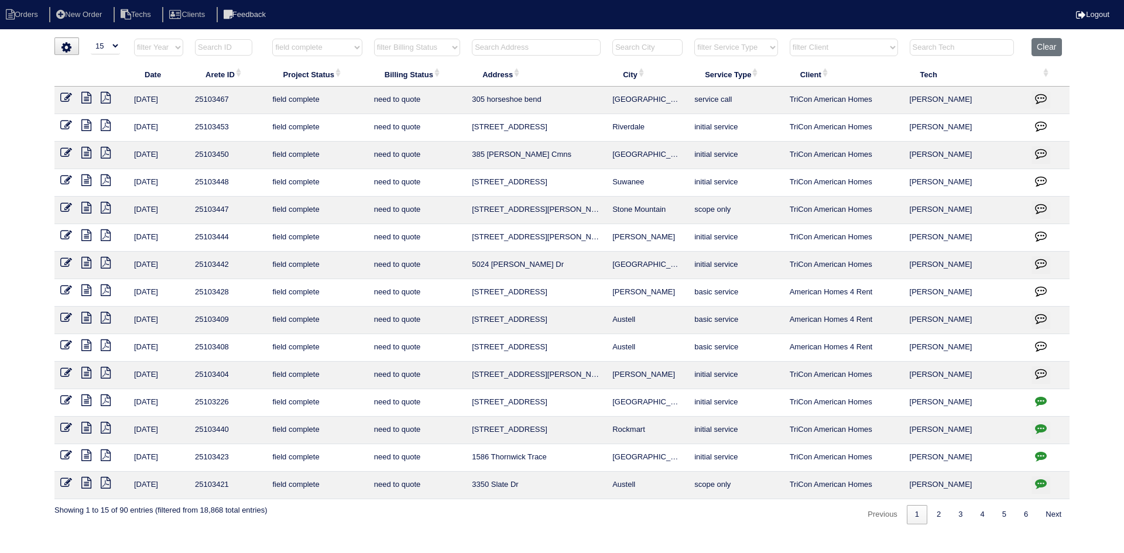
click at [1042, 426] on icon "button" at bounding box center [1041, 429] width 12 height 12
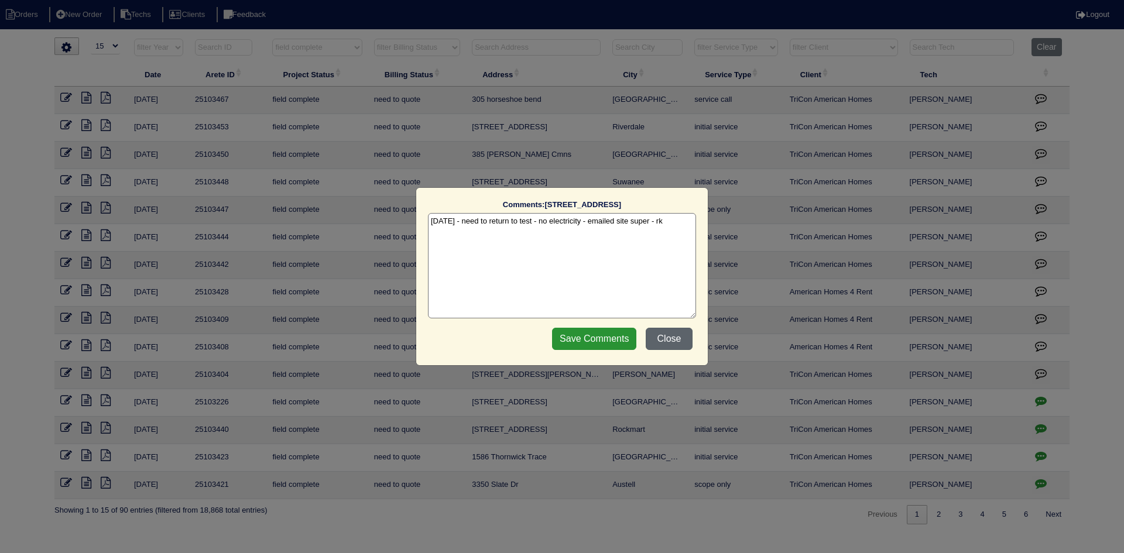
click at [674, 334] on button "Close" at bounding box center [669, 339] width 47 height 22
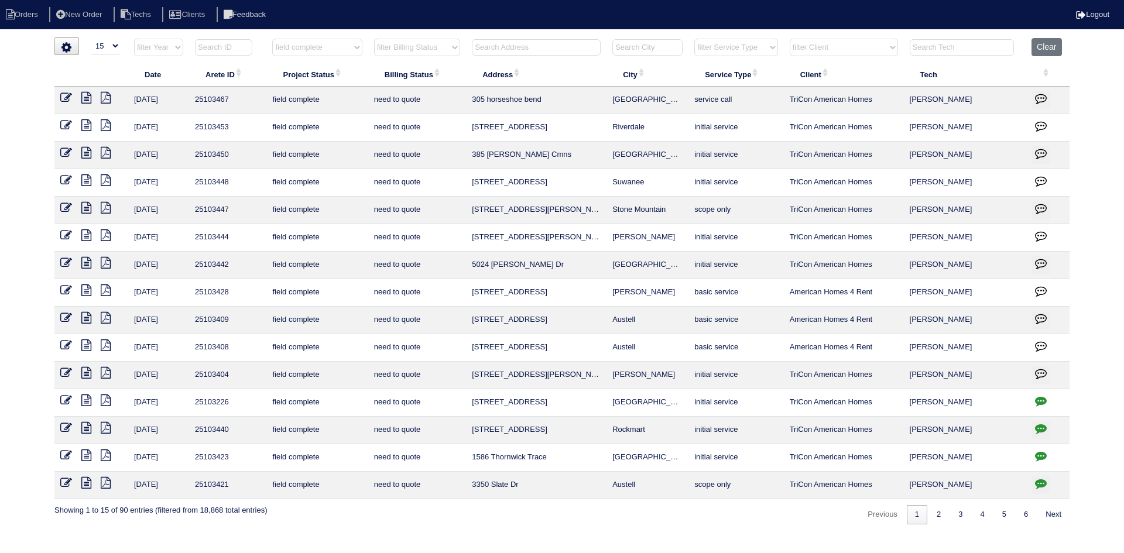
click at [1044, 452] on icon "button" at bounding box center [1041, 456] width 12 height 12
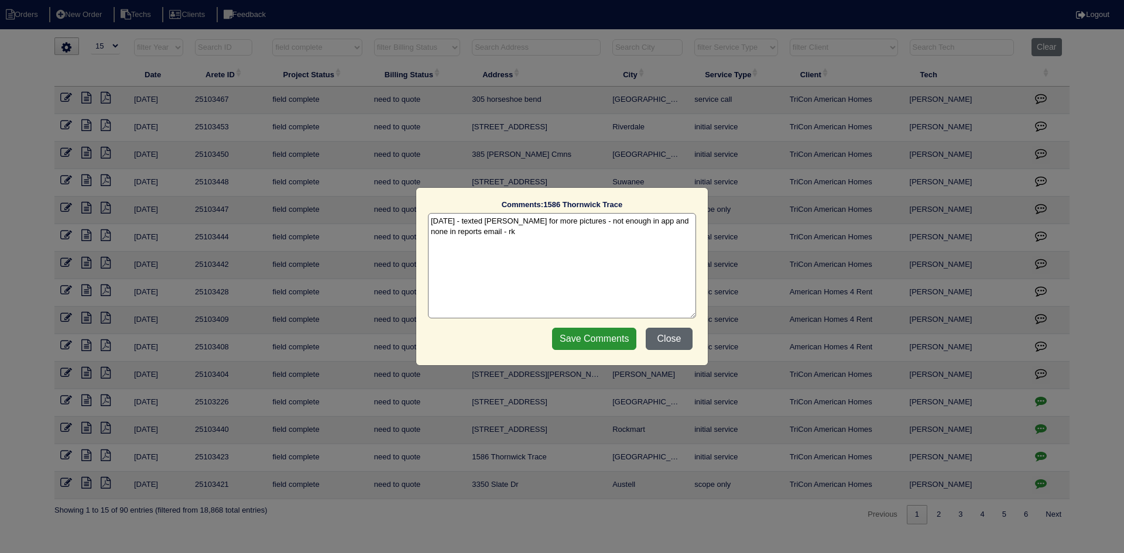
click at [664, 340] on button "Close" at bounding box center [669, 339] width 47 height 22
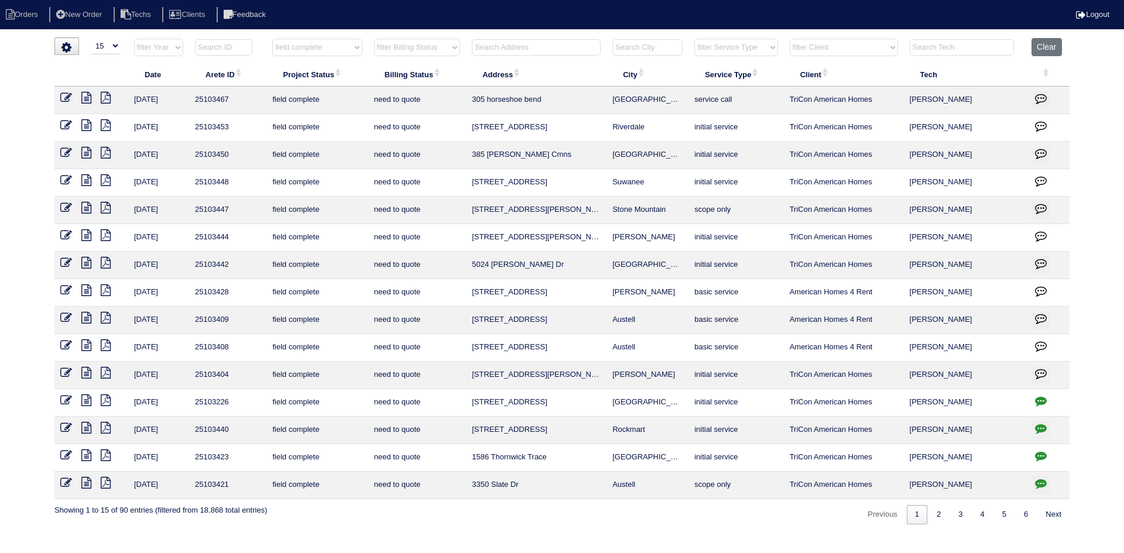
click at [1038, 478] on icon "button" at bounding box center [1041, 484] width 12 height 12
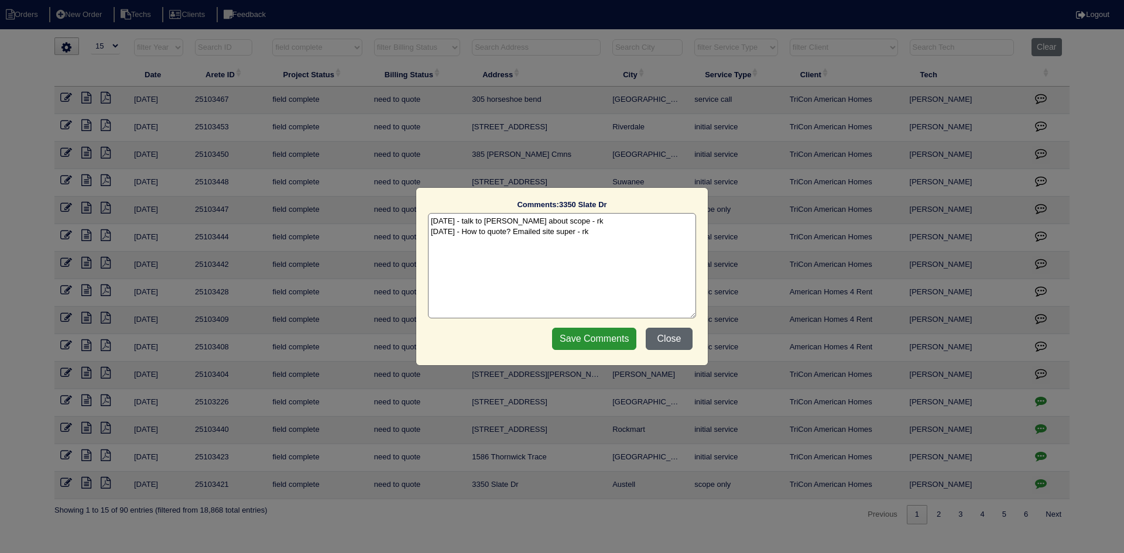
click at [665, 341] on button "Close" at bounding box center [669, 339] width 47 height 22
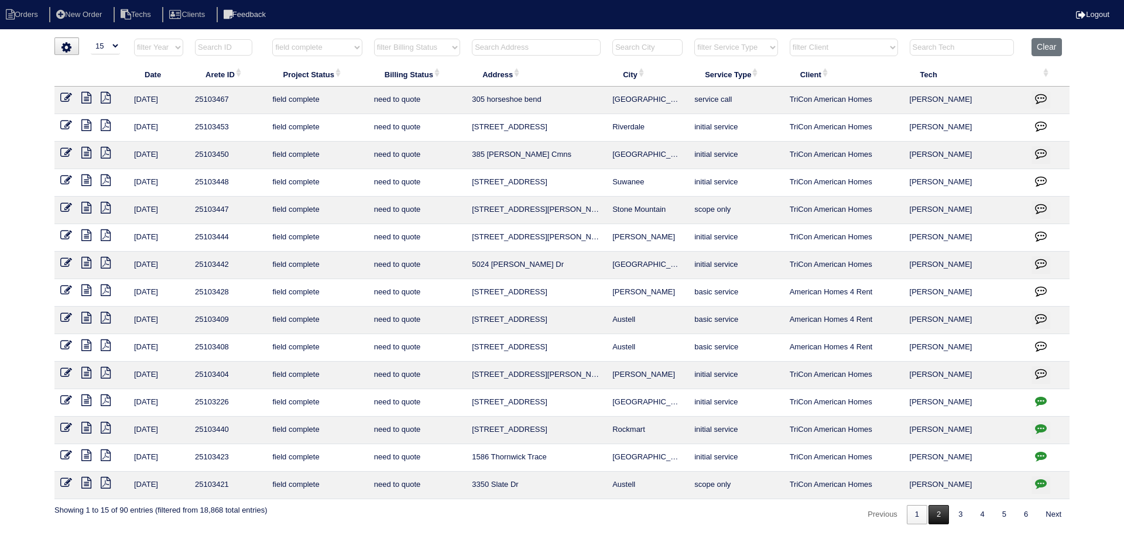
click at [935, 513] on link "2" at bounding box center [939, 514] width 20 height 19
select select "field complete"
select select "need to quote"
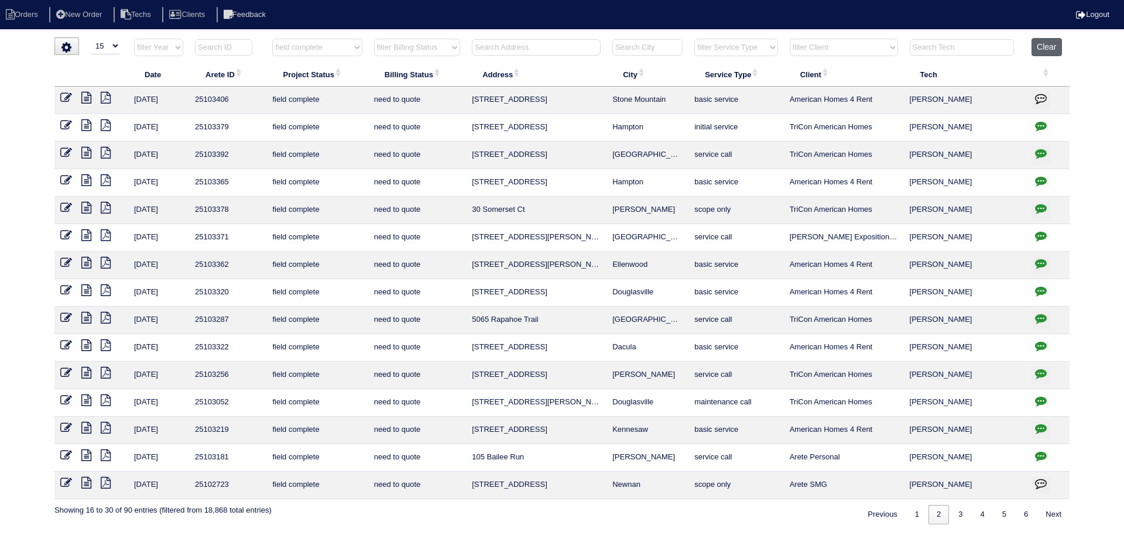
drag, startPoint x: 1044, startPoint y: 51, endPoint x: 1001, endPoint y: 50, distance: 43.3
click at [1044, 50] on button "Clear" at bounding box center [1047, 47] width 30 height 18
select select
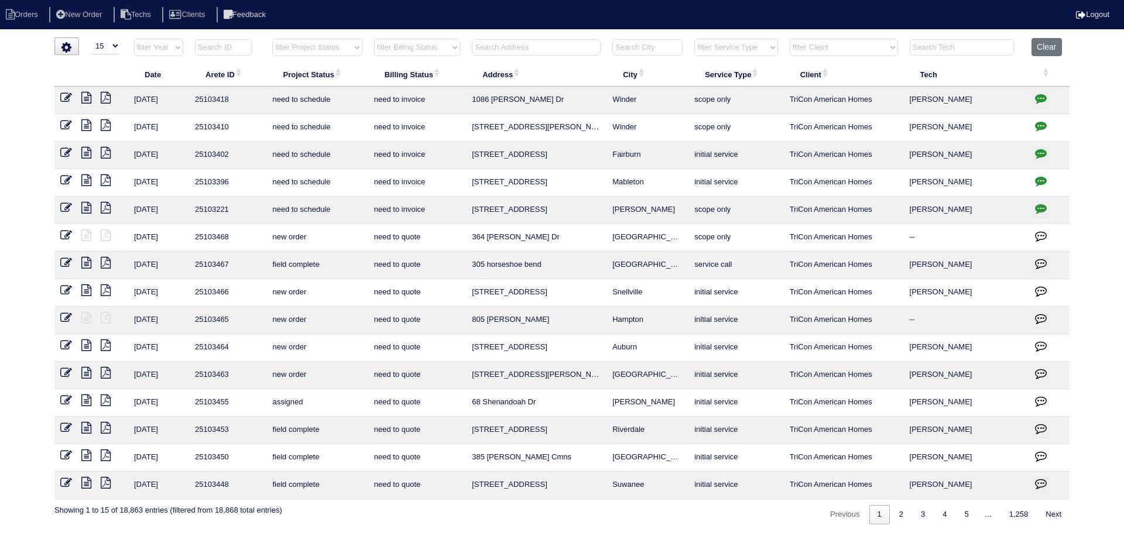
select select "15"
click at [88, 98] on icon at bounding box center [86, 98] width 10 height 12
click at [1040, 96] on icon "button" at bounding box center [1041, 99] width 12 height 12
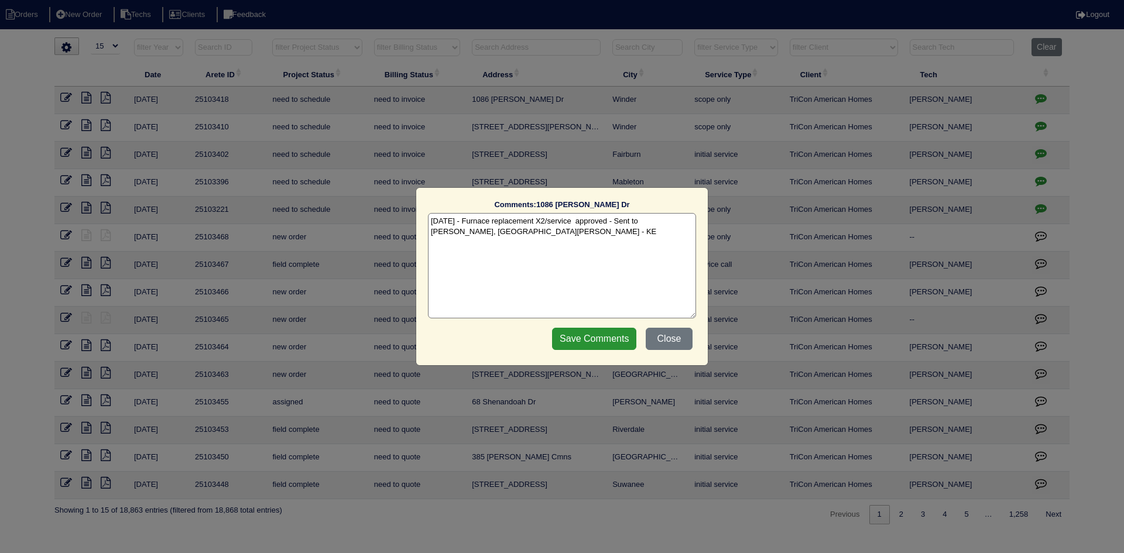
click at [487, 235] on textarea "[DATE] - Furnace replacement X2/service approved - Sent to [PERSON_NAME], [GEOG…" at bounding box center [562, 265] width 268 height 105
paste textarea "Equipment ordered - pricing verified Sibi order number: TAH-PPEUX13V Order plac…"
click at [590, 242] on textarea "[DATE] - Furnace replacement X2/service approved - Sent to [PERSON_NAME], [PERS…" at bounding box center [562, 265] width 268 height 105
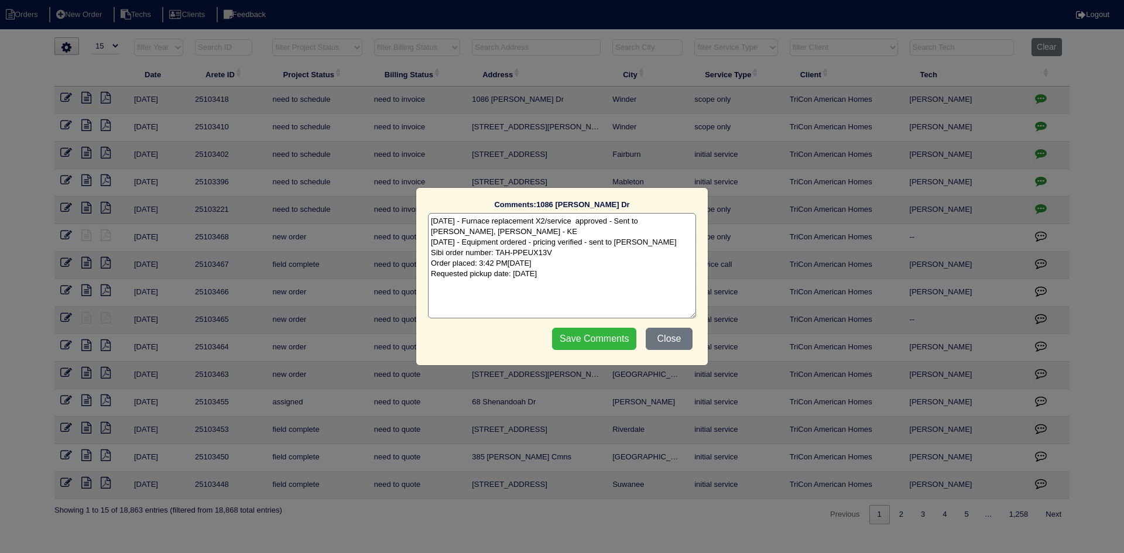
type textarea "[DATE] - Furnace replacement X2/service approved - Sent to [PERSON_NAME], [PERS…"
click at [588, 341] on input "Save Comments" at bounding box center [594, 339] width 84 height 22
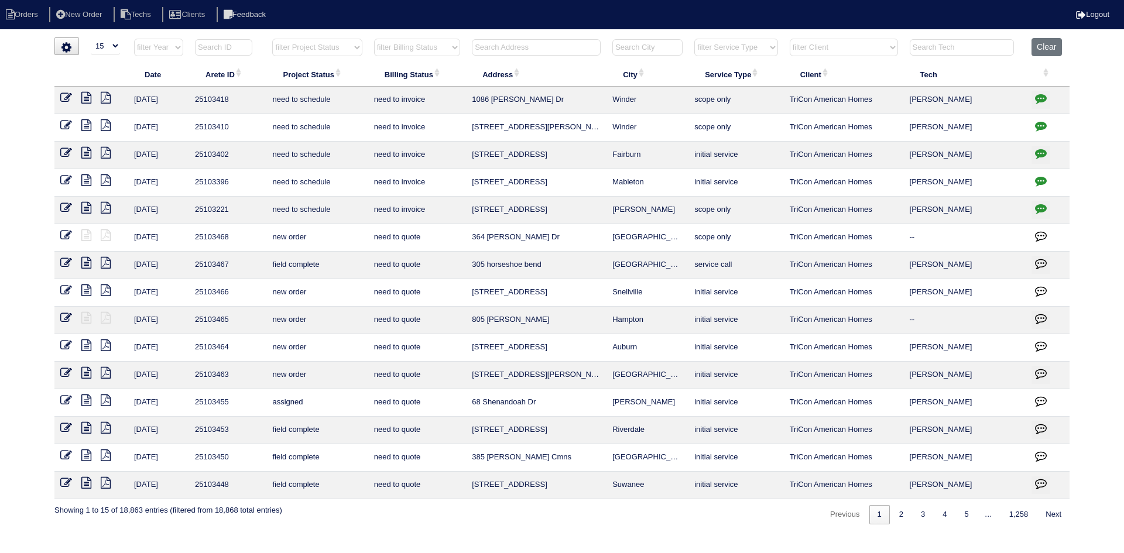
click at [87, 149] on icon at bounding box center [86, 153] width 10 height 12
click at [86, 149] on icon at bounding box center [86, 153] width 10 height 12
click at [1038, 151] on icon "button" at bounding box center [1041, 154] width 12 height 12
click at [1041, 149] on icon "button" at bounding box center [1041, 154] width 12 height 12
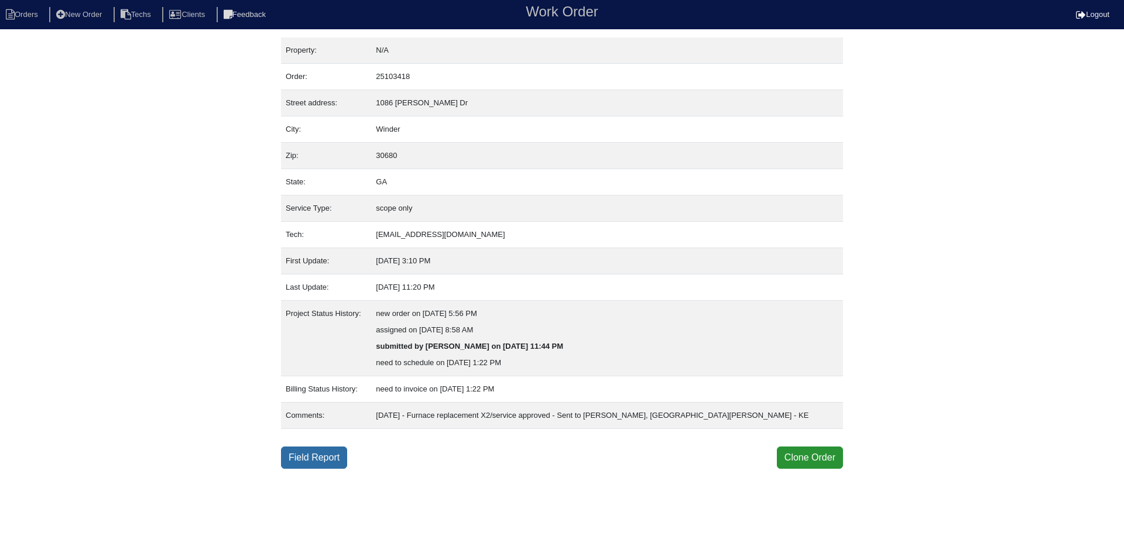
click at [323, 458] on link "Field Report" at bounding box center [314, 458] width 66 height 22
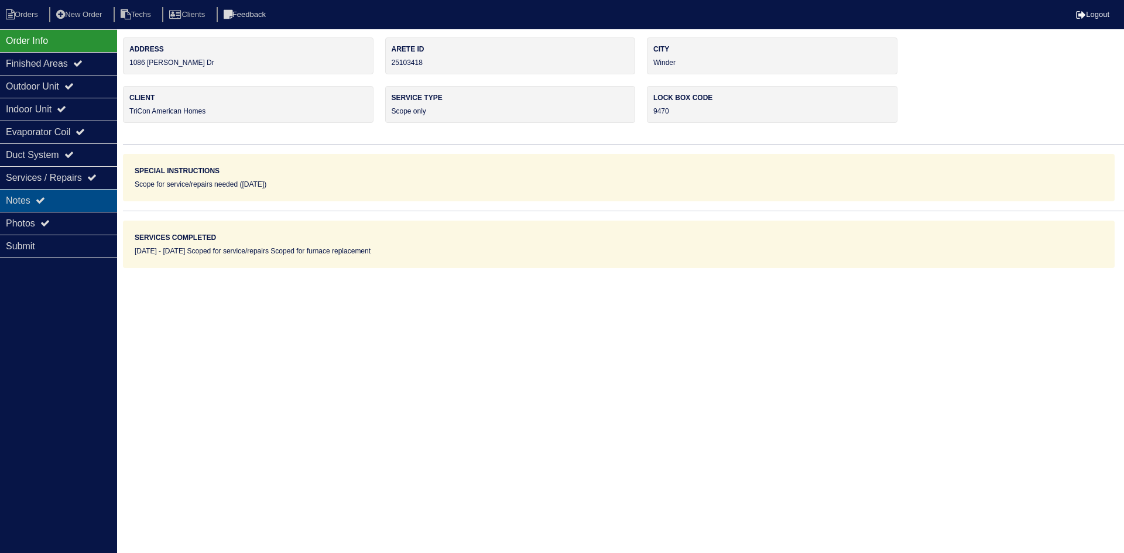
click at [32, 196] on div "Notes" at bounding box center [58, 200] width 117 height 23
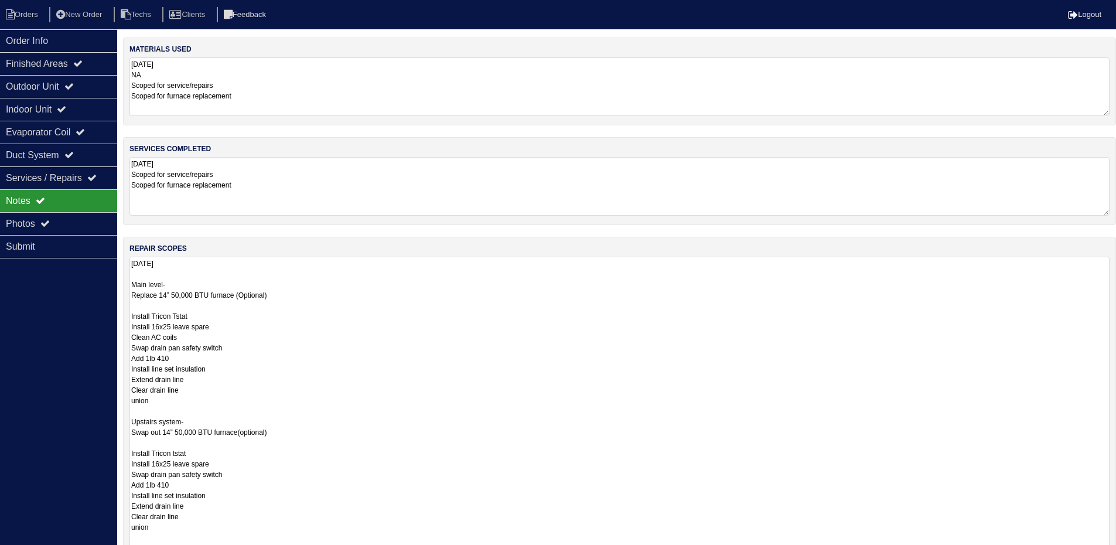
drag, startPoint x: 1114, startPoint y: 313, endPoint x: 744, endPoint y: 509, distance: 419.1
click at [1114, 553] on html "Orders New Order Techs Clients Feedback Logout Orders New Order Users Clients M…" at bounding box center [558, 344] width 1116 height 688
click at [61, 97] on div "Outdoor Unit" at bounding box center [58, 86] width 117 height 23
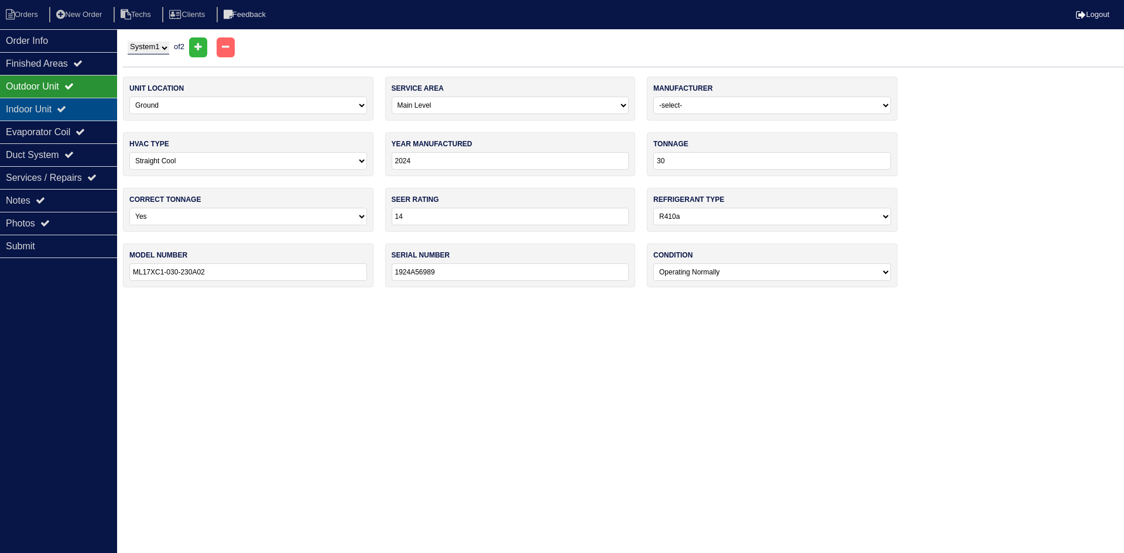
click at [64, 108] on div "Indoor Unit" at bounding box center [58, 109] width 117 height 23
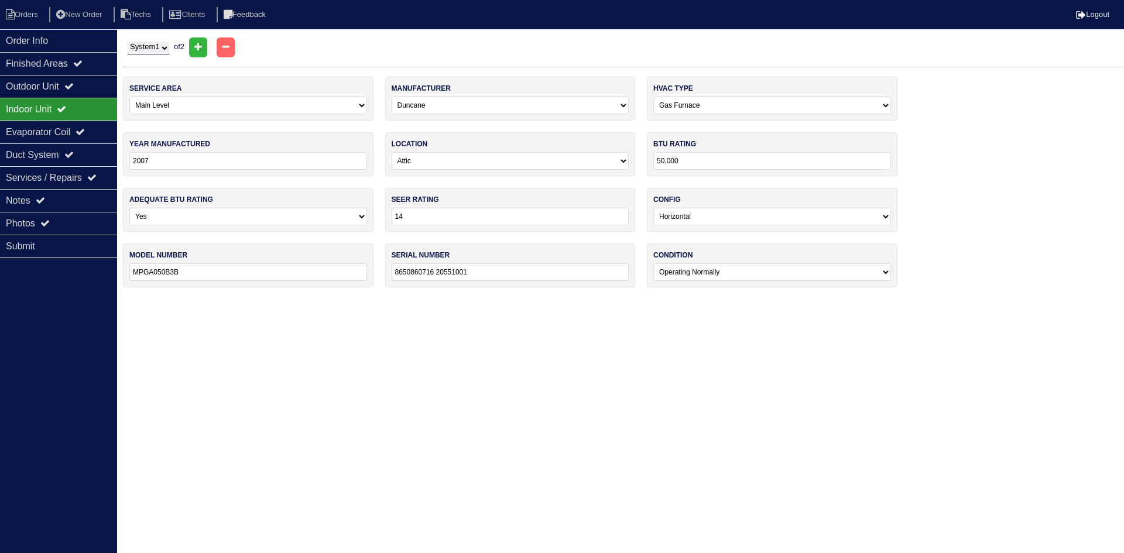
click at [157, 44] on select "System 1 System 2" at bounding box center [149, 48] width 42 height 13
select select "2"
click at [128, 42] on select "System 1 System 2" at bounding box center [149, 48] width 42 height 13
select select "1"
click at [69, 197] on div "Notes" at bounding box center [58, 200] width 117 height 23
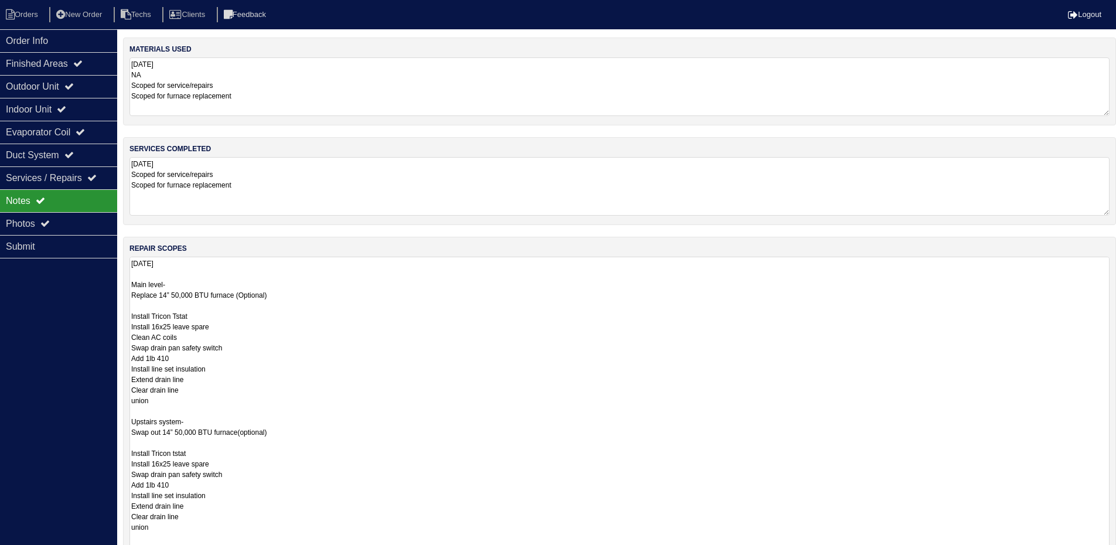
click at [183, 296] on textarea "9.16.25 Main level- Replace 14” 50,000 BTU furnace (Optional) Install Tricon Ts…" at bounding box center [619, 409] width 980 height 306
click at [189, 432] on textarea "9.16.25 Main level- Replace 14” 45,000 BTU furnace (Optional) Install Tricon Ts…" at bounding box center [619, 478] width 980 height 445
type textarea "9.16.25 Main level- Replace 14” 45,000 BTU furnace (Optional) Install Tricon Ts…"
click at [81, 303] on div "Order Info Finished Areas Outdoor Unit Indoor Unit Evaporator Coil Duct System …" at bounding box center [58, 301] width 117 height 545
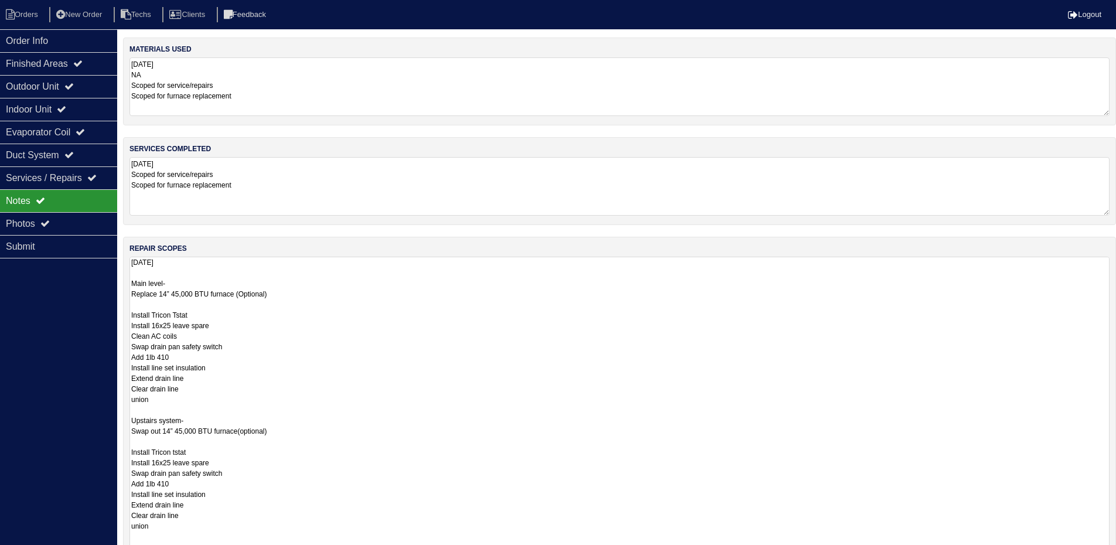
drag, startPoint x: 1114, startPoint y: 311, endPoint x: 1092, endPoint y: 474, distance: 165.0
click at [1116, 553] on html "Orders New Order Techs Clients Feedback Logout Orders New Order Users Clients M…" at bounding box center [558, 343] width 1116 height 686
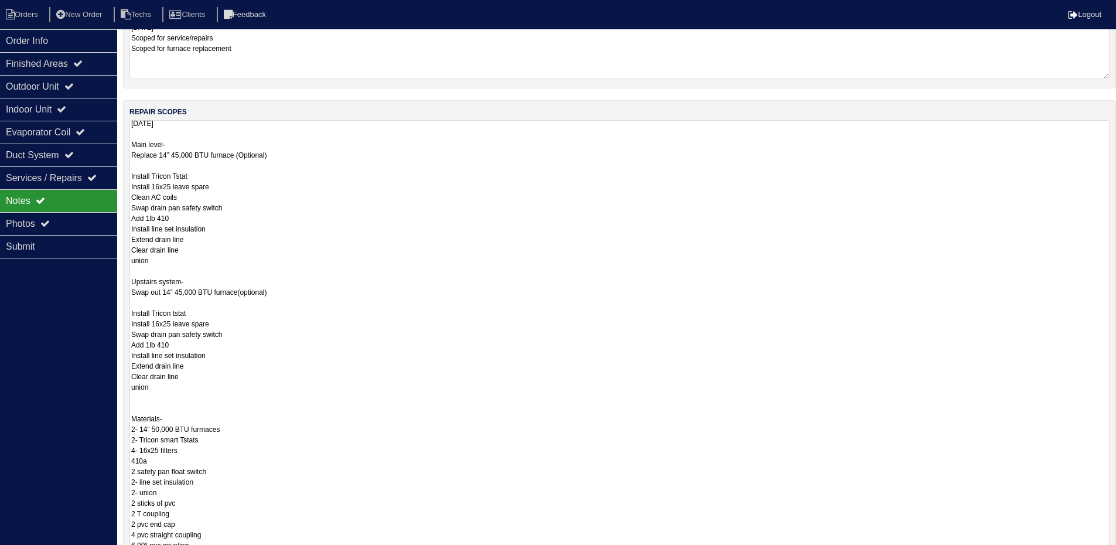
scroll to position [0, 0]
drag, startPoint x: 1106, startPoint y: 419, endPoint x: 1117, endPoint y: 580, distance: 160.8
click at [1116, 553] on html "Orders New Order Techs Clients Feedback Logout Orders New Order Users Clients M…" at bounding box center [558, 285] width 1116 height 842
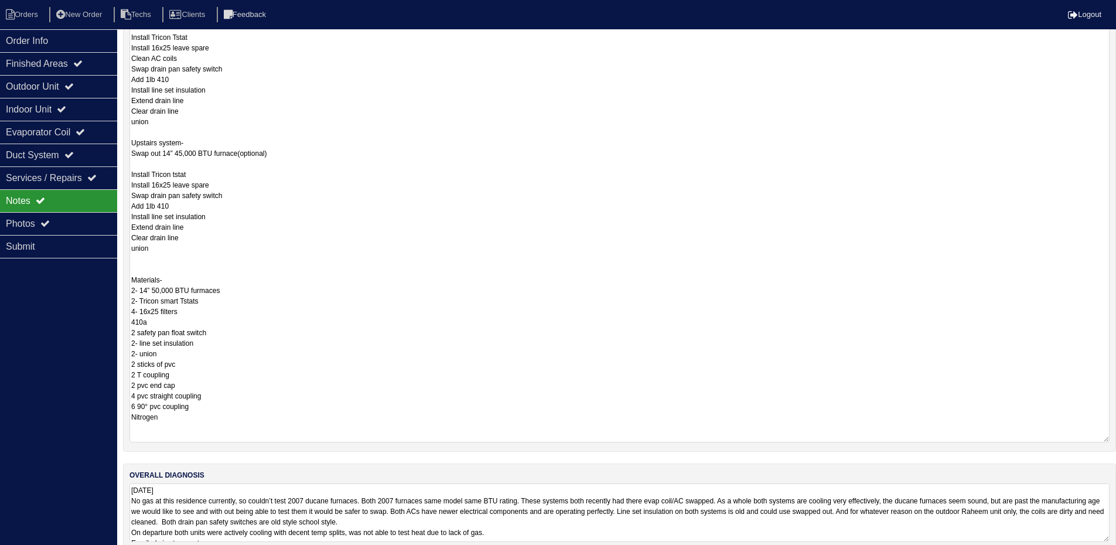
scroll to position [297, 0]
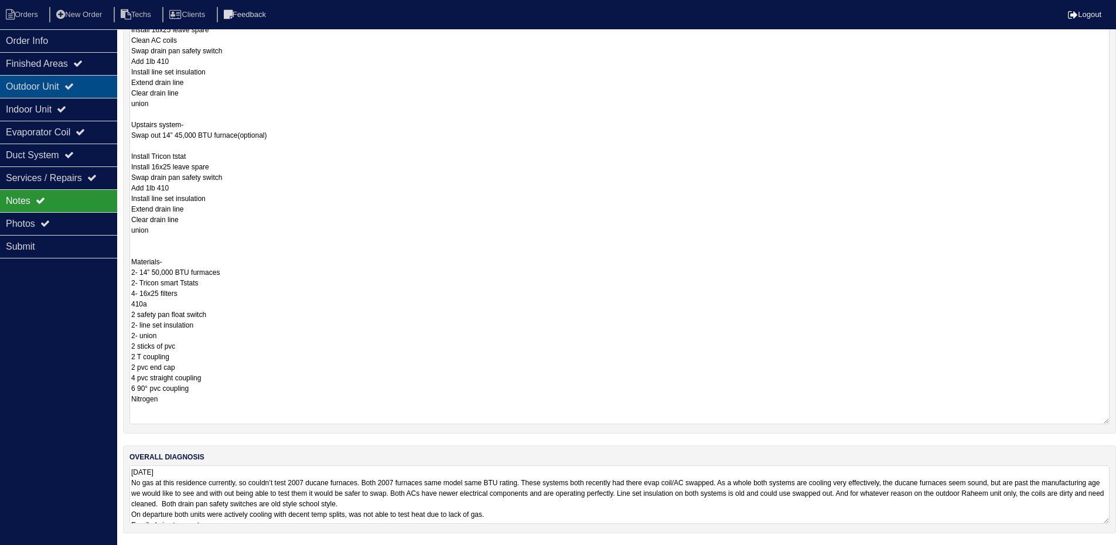
click at [85, 86] on div "Outdoor Unit" at bounding box center [58, 86] width 117 height 23
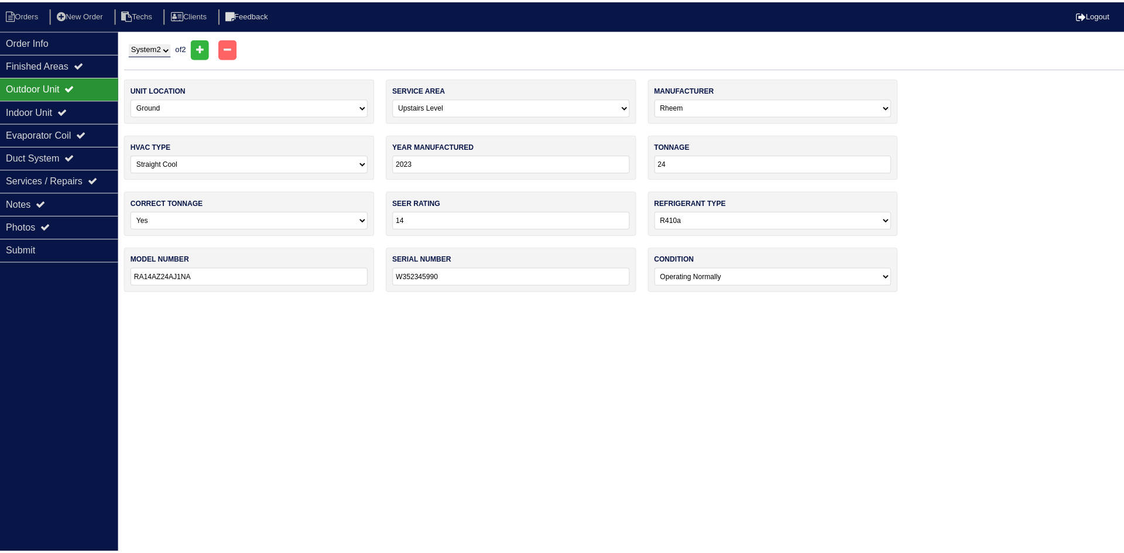
scroll to position [0, 0]
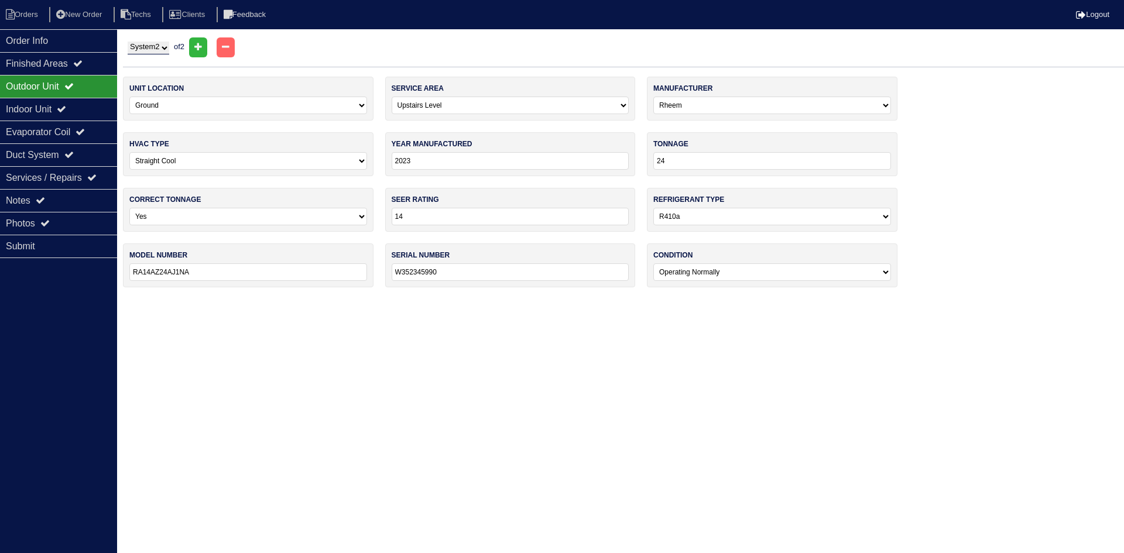
click at [150, 49] on select "System 1 System 2" at bounding box center [149, 48] width 42 height 13
select select "1"
click at [128, 42] on select "System 1 System 2" at bounding box center [149, 48] width 42 height 13
select select "0"
select select "Lennox"
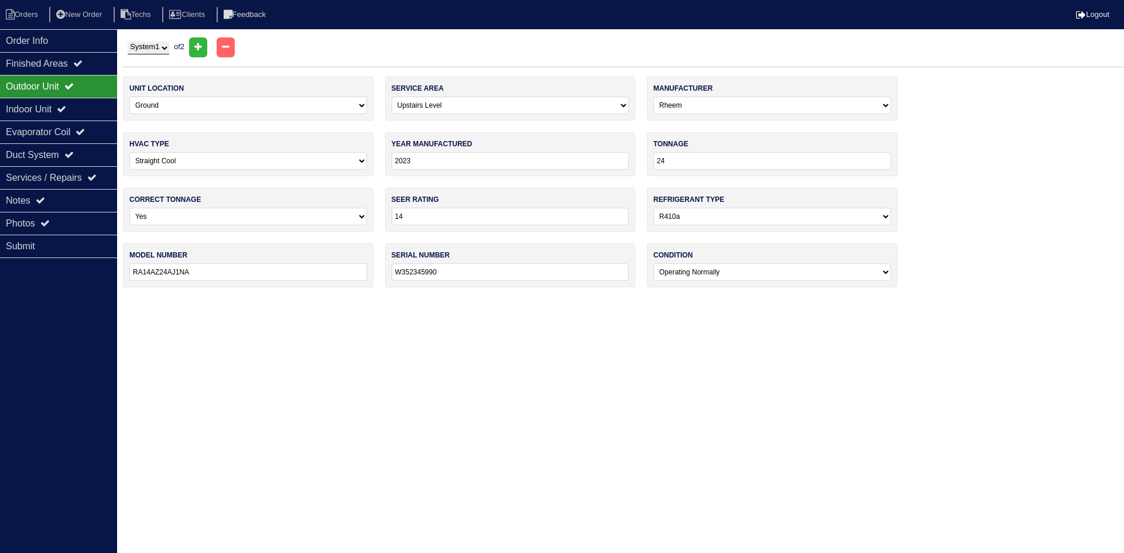
type input "2024"
type input "30"
type input "ML17XC1-030-230A02"
type input "1924A56989"
click at [87, 39] on div "Order Info" at bounding box center [58, 40] width 117 height 23
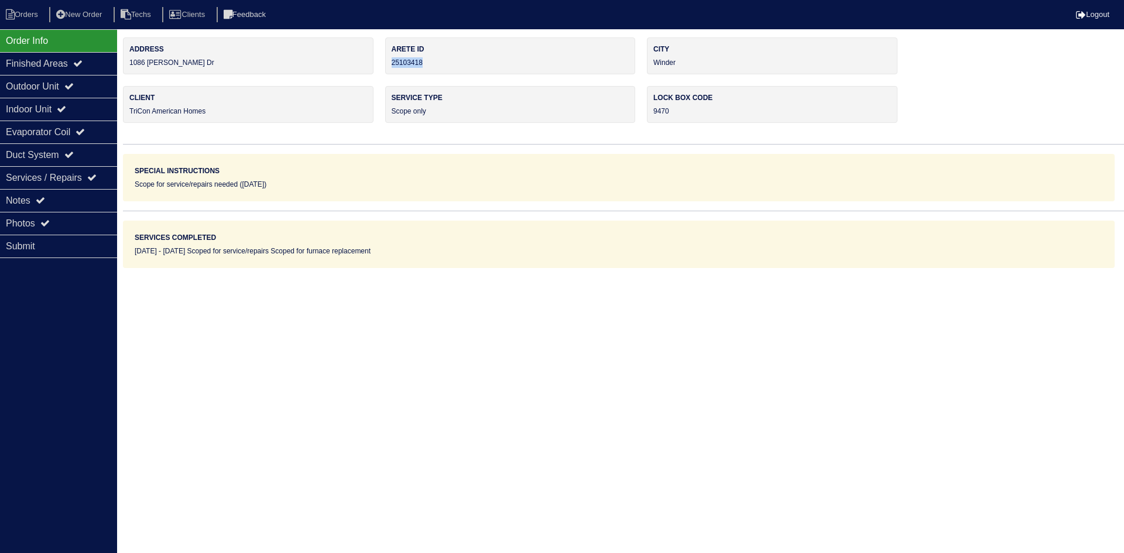
drag, startPoint x: 432, startPoint y: 63, endPoint x: 392, endPoint y: 66, distance: 39.9
click at [392, 66] on div "Arete ID 25103418" at bounding box center [510, 55] width 251 height 37
copy div "25103418"
click at [76, 201] on div "Notes" at bounding box center [58, 200] width 117 height 23
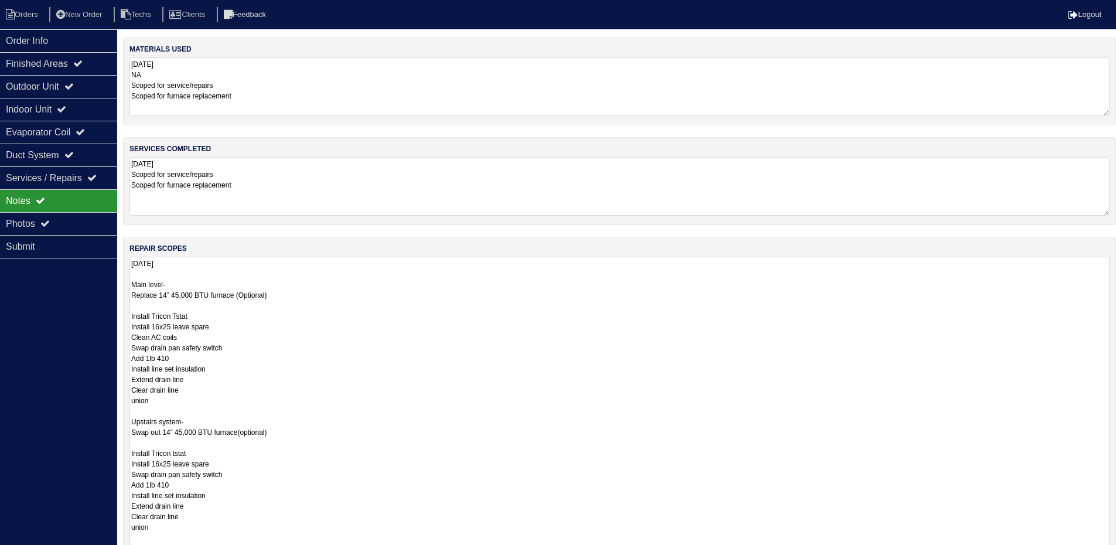
click at [471, 328] on textarea "9.16.25 Main level- Replace 14” 45,000 BTU furnace (Optional) Install Tricon Ts…" at bounding box center [619, 488] width 980 height 464
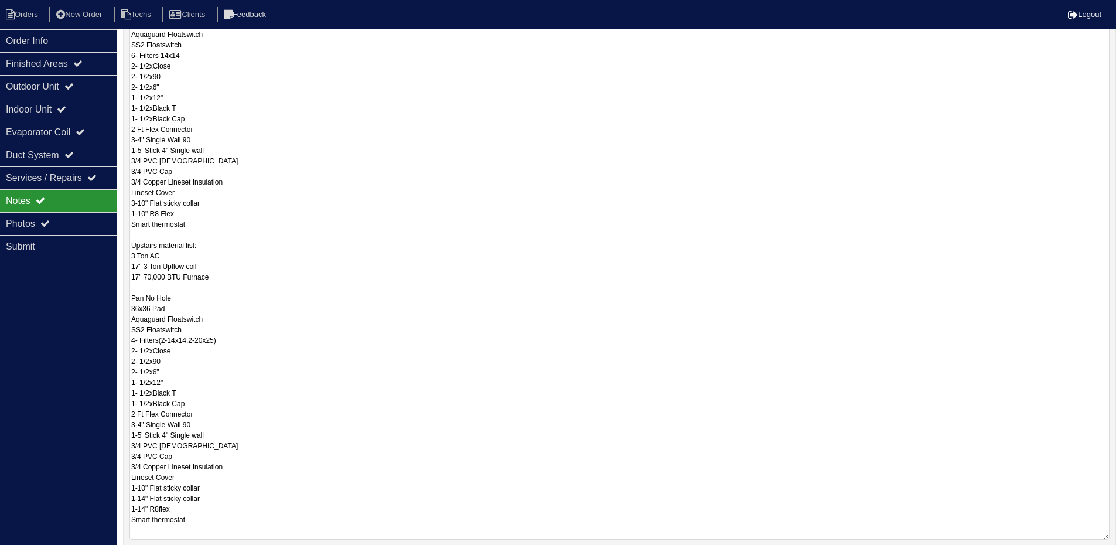
drag, startPoint x: 0, startPoint y: 0, endPoint x: 1100, endPoint y: 536, distance: 1223.6
click at [1100, 536] on textarea "Main material list: 17" 3 Ton Upflow coil 17" 70,000 BTU Furnace 3 Ton AC Pan N…" at bounding box center [619, 247] width 980 height 586
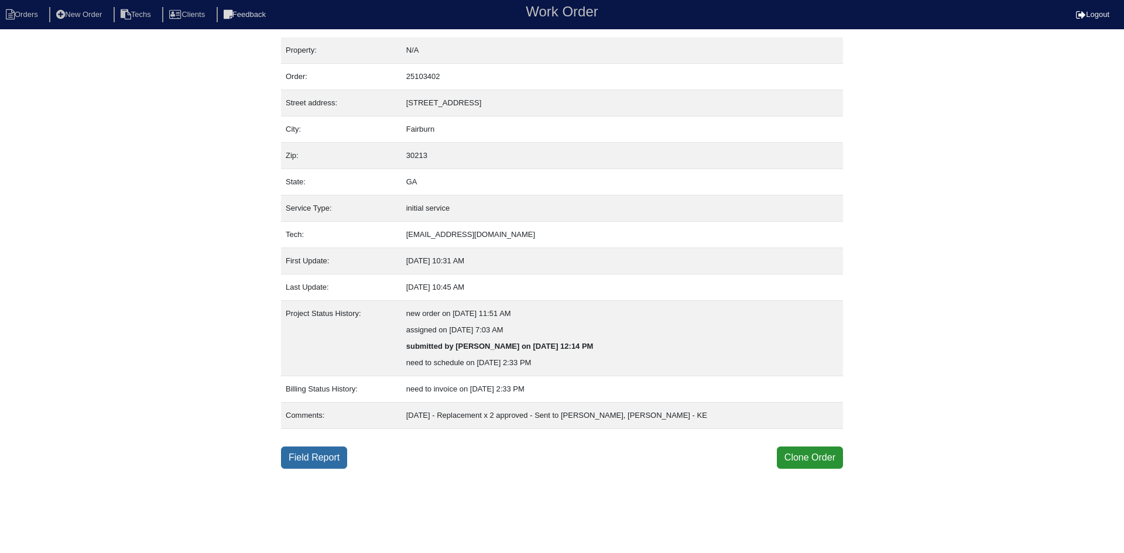
drag, startPoint x: 330, startPoint y: 455, endPoint x: 316, endPoint y: 451, distance: 14.6
click at [330, 454] on link "Field Report" at bounding box center [314, 458] width 66 height 22
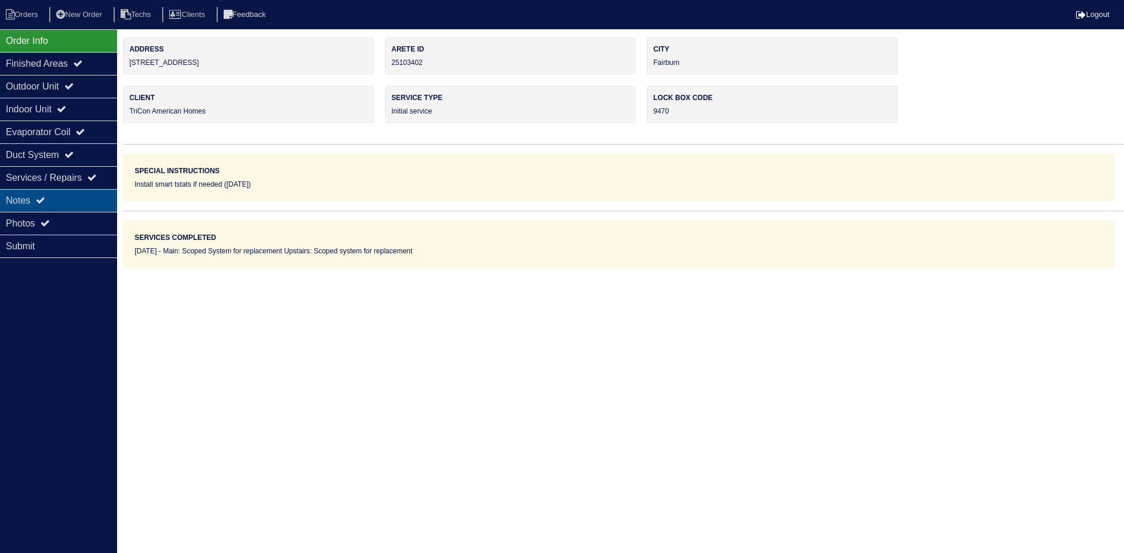
click at [62, 202] on div "Notes" at bounding box center [58, 200] width 117 height 23
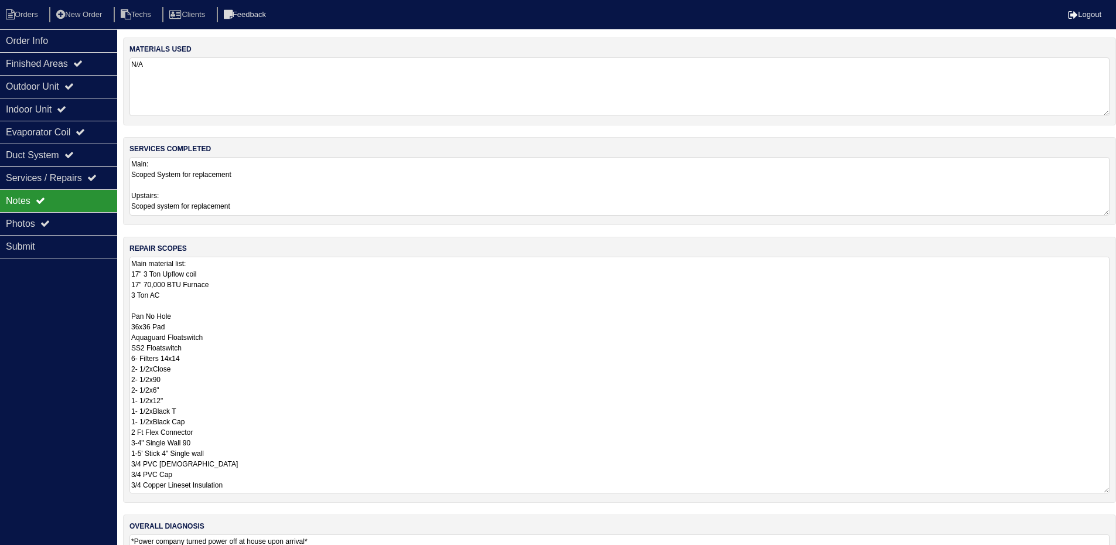
drag, startPoint x: 1114, startPoint y: 309, endPoint x: 1106, endPoint y: 473, distance: 164.2
click at [1107, 478] on textarea "Main material list: 17" 3 Ton Upflow coil 17" 70,000 BTU Furnace 3 Ton AC Pan N…" at bounding box center [619, 374] width 980 height 237
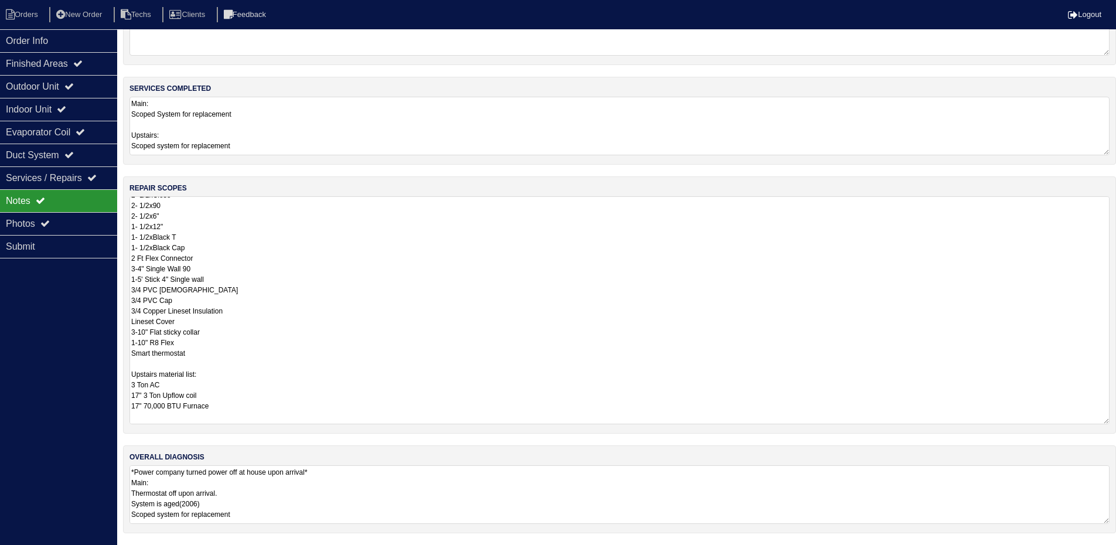
scroll to position [176, 0]
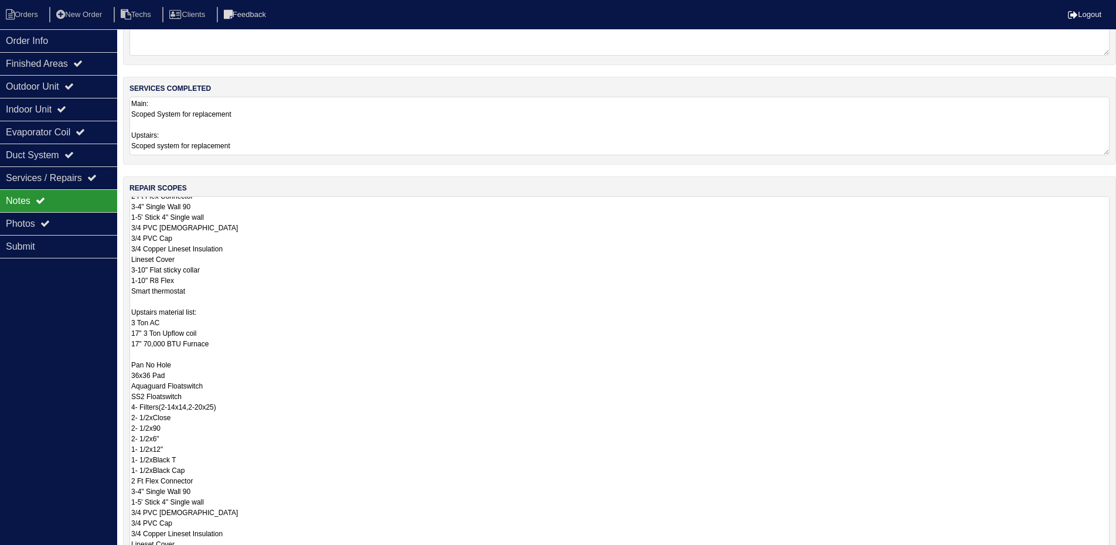
drag, startPoint x: 1102, startPoint y: 419, endPoint x: 1092, endPoint y: 474, distance: 55.9
click at [1106, 553] on html "Orders New Order Techs Clients Feedback Logout Orders New Order Users Clients M…" at bounding box center [558, 317] width 1116 height 754
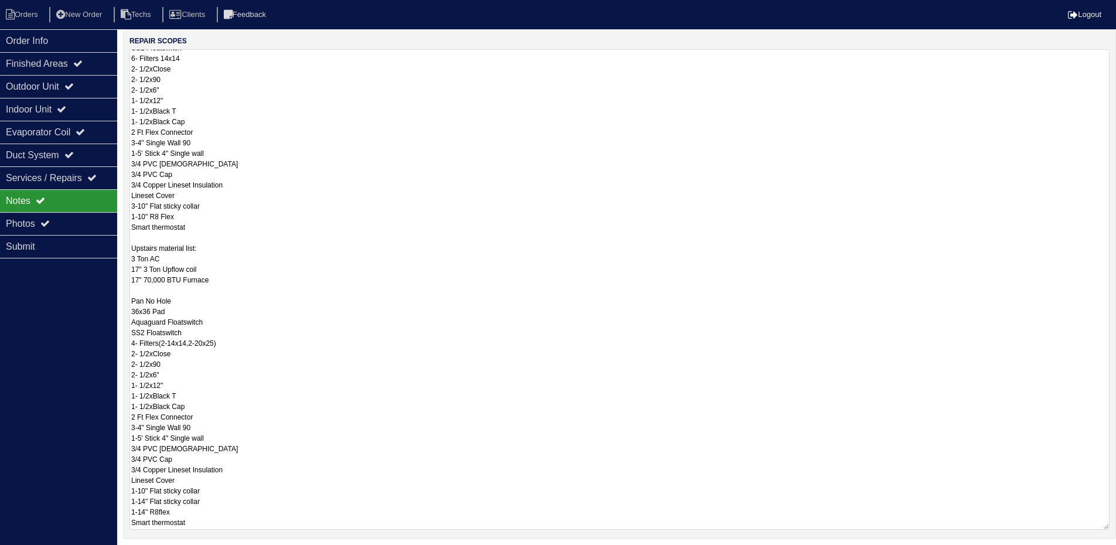
scroll to position [93, 0]
drag, startPoint x: 1104, startPoint y: 420, endPoint x: 1108, endPoint y: 525, distance: 105.5
click at [1108, 525] on textarea "Main material list: 17" 3 Ton Upflow coil 17" 70,000 BTU Furnace 3 Ton AC Pan N…" at bounding box center [619, 289] width 980 height 480
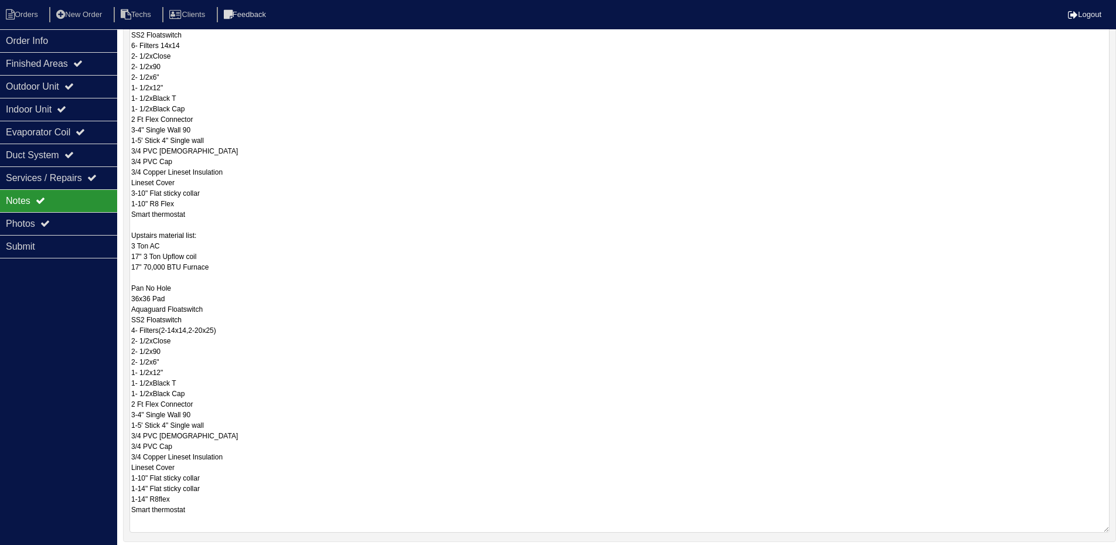
scroll to position [0, 0]
drag, startPoint x: 1103, startPoint y: 422, endPoint x: 1090, endPoint y: 579, distance: 158.0
click at [1090, 553] on html "Orders New Order Techs Clients Feedback Logout Orders New Order Users Clients M…" at bounding box center [558, 170] width 1116 height 966
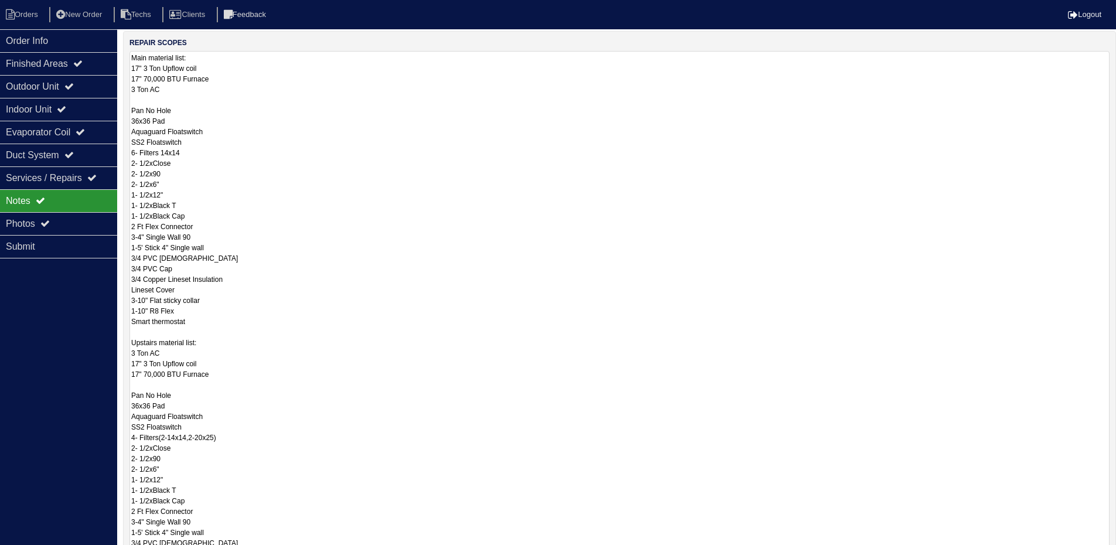
scroll to position [196, 0]
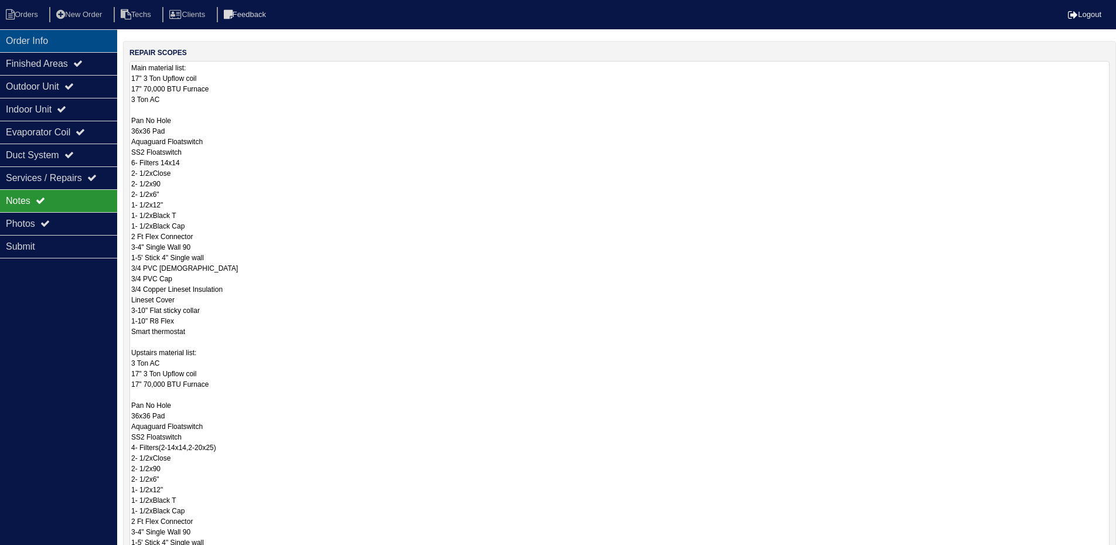
click at [49, 36] on div "Order Info" at bounding box center [58, 40] width 117 height 23
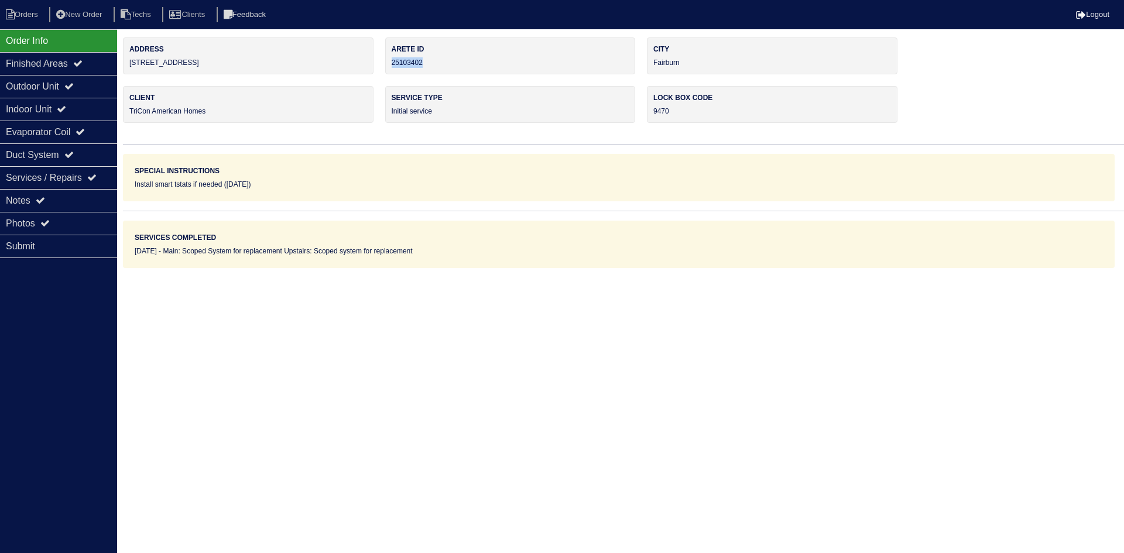
drag, startPoint x: 430, startPoint y: 59, endPoint x: 390, endPoint y: 63, distance: 40.7
click at [390, 63] on div "Arete ID 25103402" at bounding box center [510, 55] width 251 height 37
copy div "25103402"
drag, startPoint x: 61, startPoint y: 199, endPoint x: 124, endPoint y: 225, distance: 67.7
click at [61, 199] on div "Notes" at bounding box center [58, 200] width 117 height 23
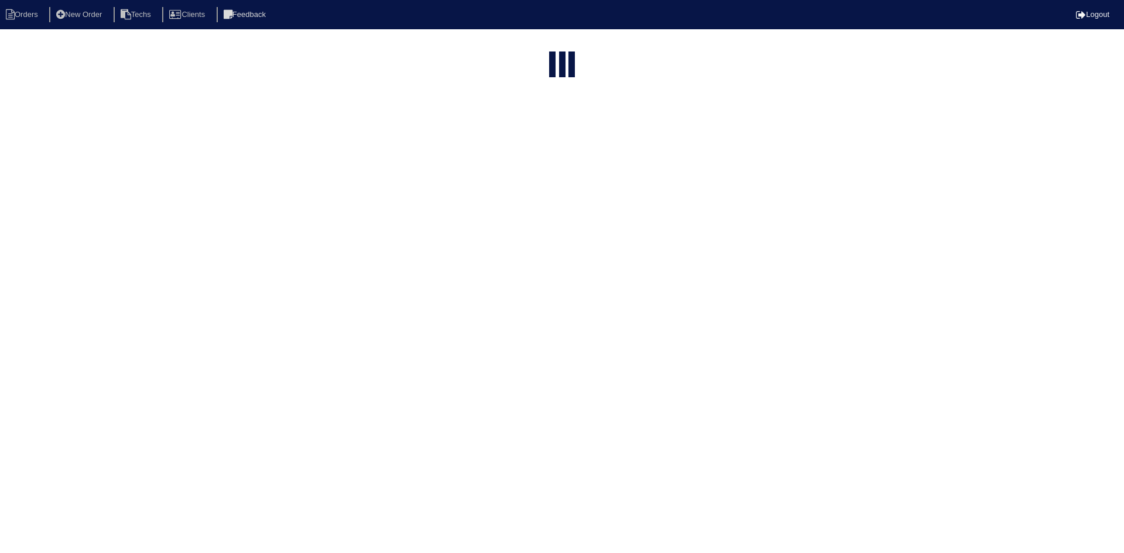
select select "15"
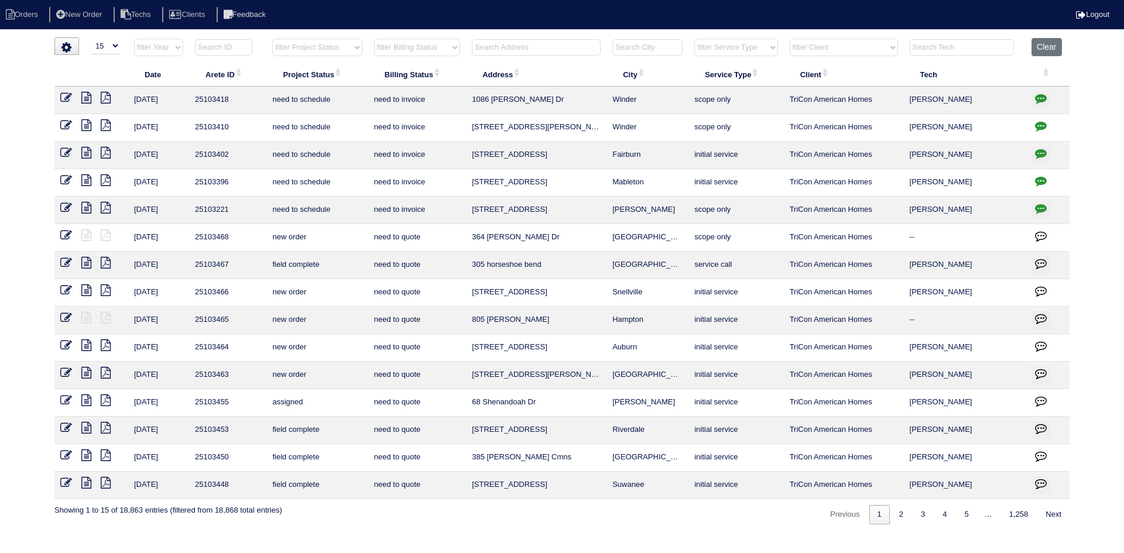
click at [1042, 150] on icon "button" at bounding box center [1041, 154] width 12 height 12
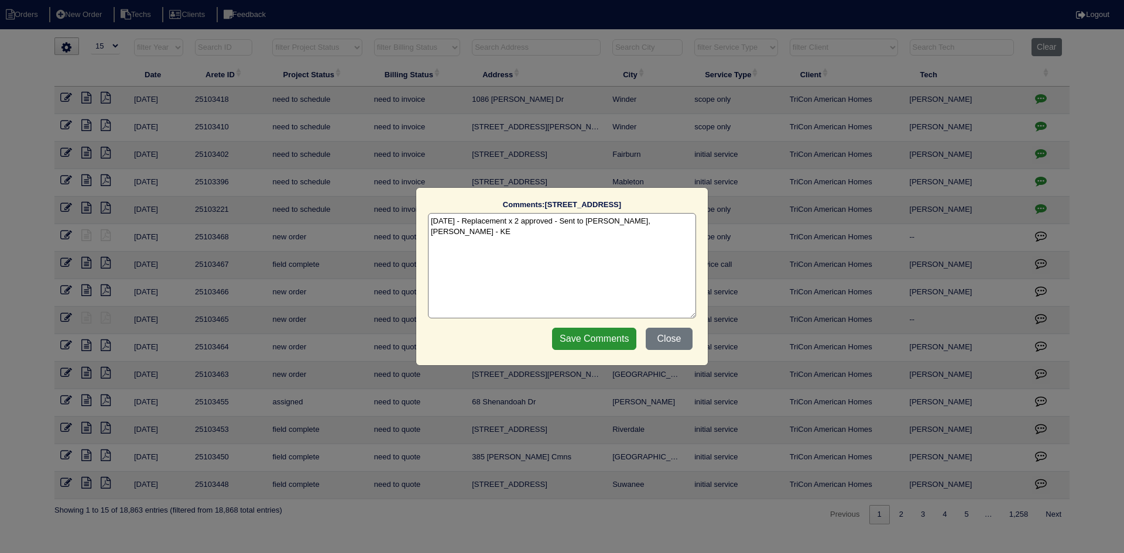
click at [680, 221] on textarea "[DATE] - Replacement x 2 approved - Sent to [PERSON_NAME], [PERSON_NAME] - KE" at bounding box center [562, 265] width 268 height 105
paste textarea "Equipment ordered and pricing verified Sibi order number: TAH-NJEPR3AB Order pl…"
click at [597, 235] on textarea "[DATE] - Replacement x 2 approved - Sent to [PERSON_NAME], [PERSON_NAME] - KE […" at bounding box center [562, 265] width 268 height 105
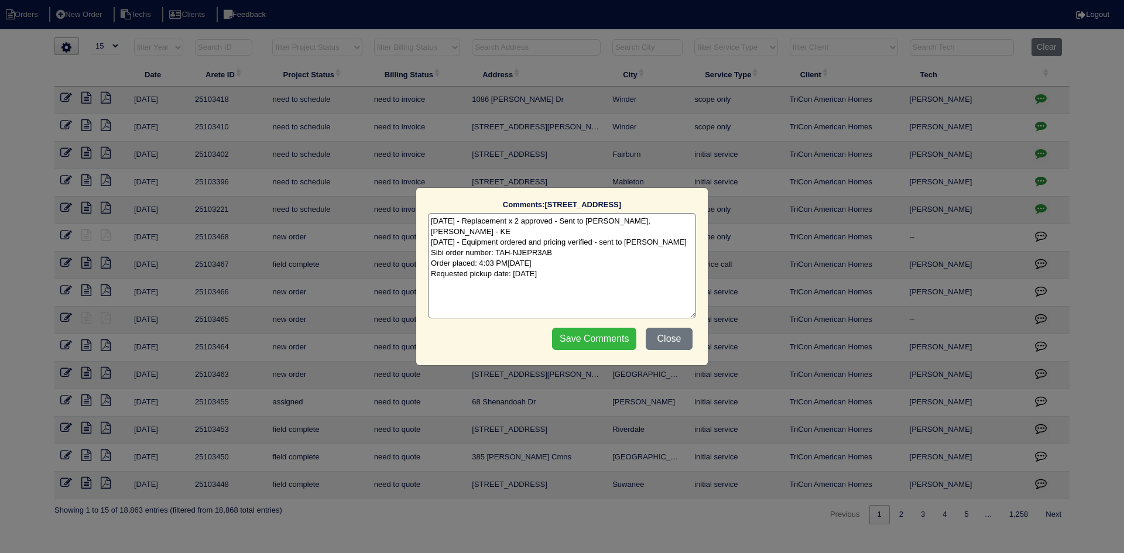
type textarea "[DATE] - Replacement x 2 approved - Sent to [PERSON_NAME], [PERSON_NAME] - KE […"
click at [594, 341] on input "Save Comments" at bounding box center [594, 339] width 84 height 22
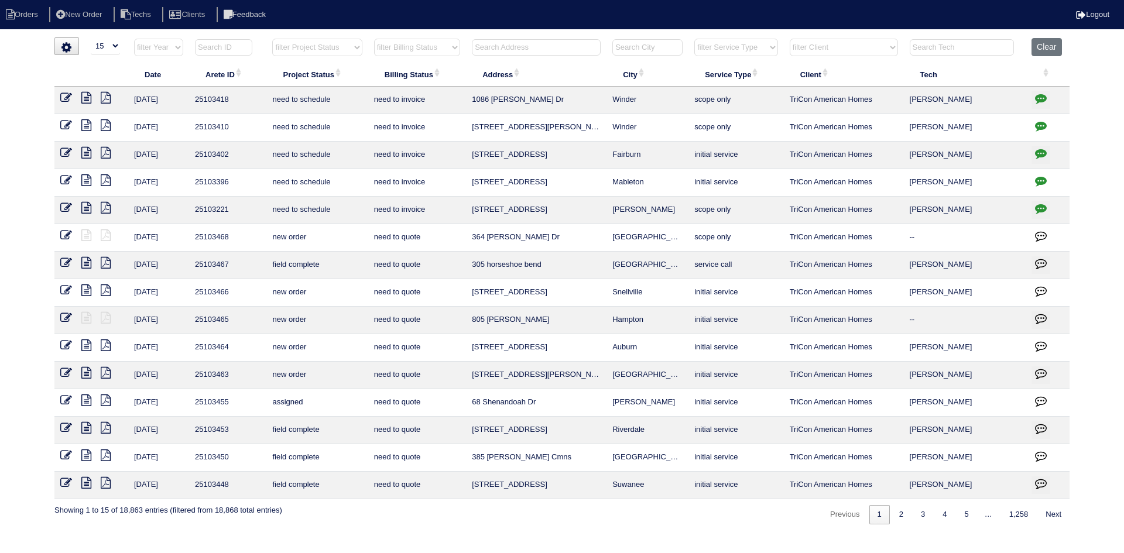
click at [88, 178] on icon at bounding box center [86, 181] width 10 height 12
click at [1042, 179] on icon "button" at bounding box center [1041, 181] width 12 height 12
click at [1043, 177] on icon "button" at bounding box center [1041, 181] width 12 height 12
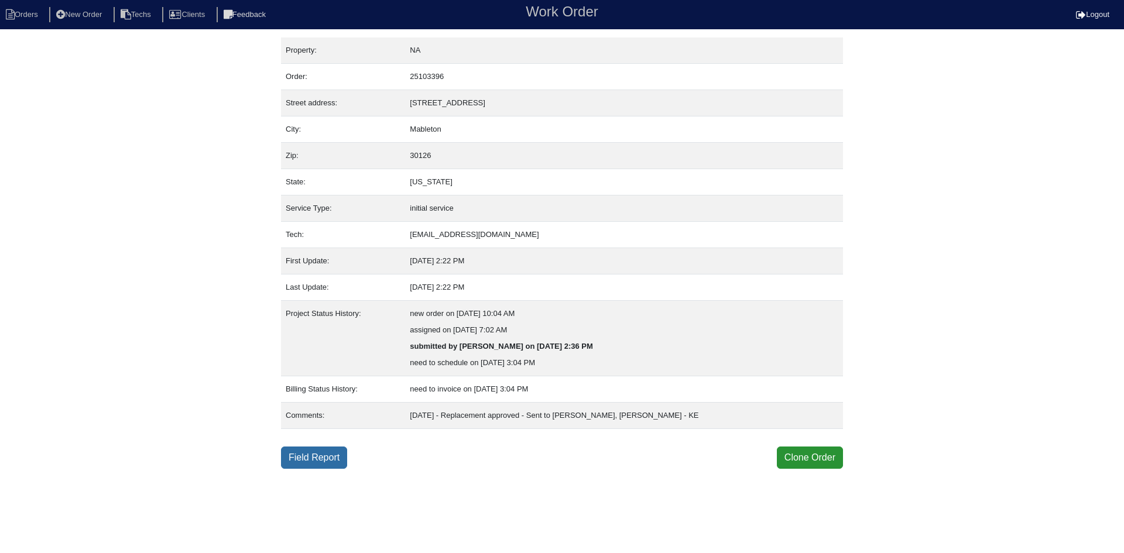
click at [305, 457] on link "Field Report" at bounding box center [314, 458] width 66 height 22
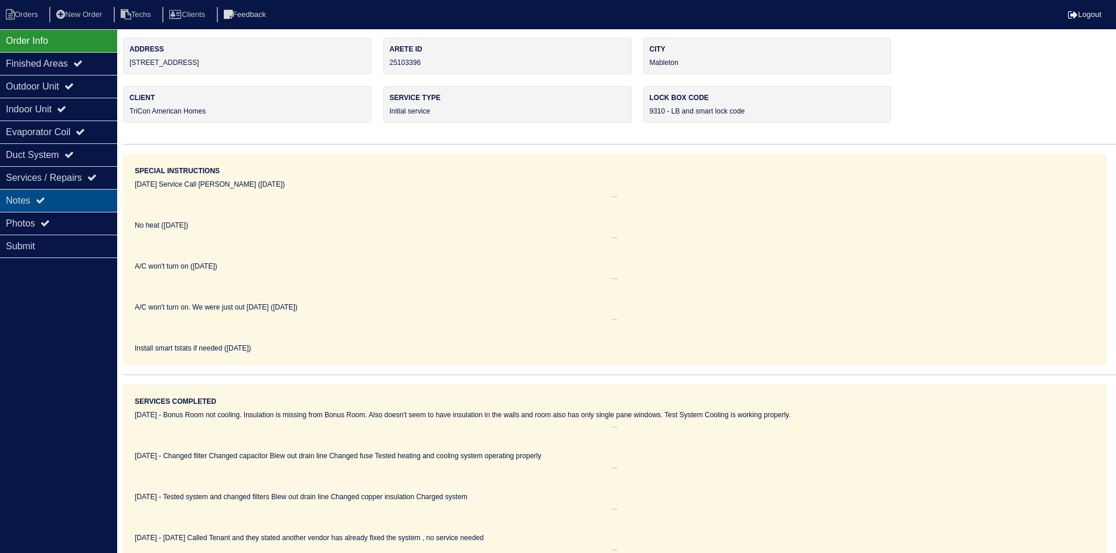
click at [34, 196] on div "Notes" at bounding box center [58, 200] width 117 height 23
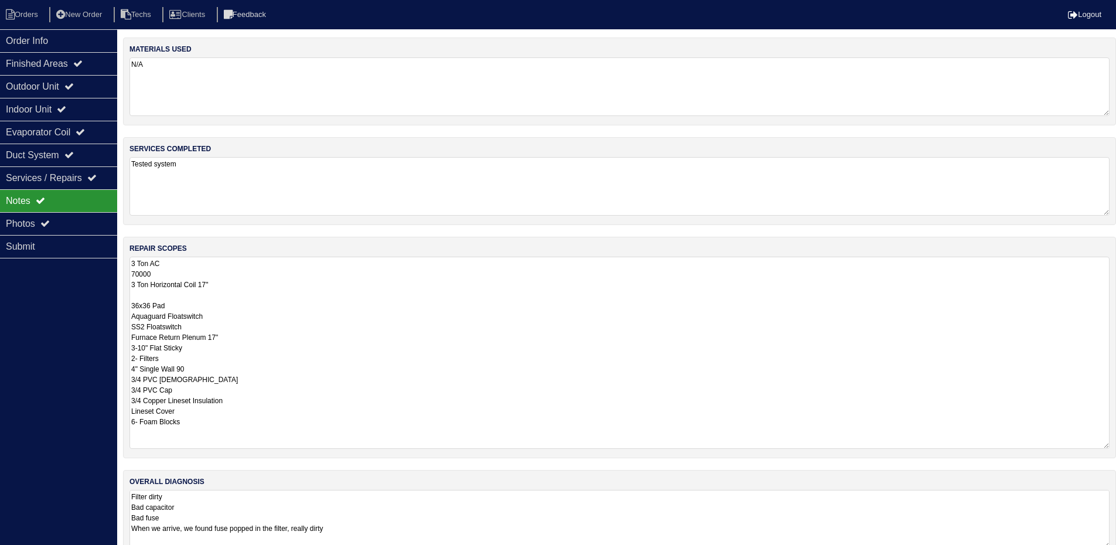
drag, startPoint x: 1114, startPoint y: 313, endPoint x: 889, endPoint y: 411, distance: 245.8
click at [1108, 446] on textarea "3 Ton AC 70000 3 Ton Horizontal Coil 17" 36x36 Pad Aquaguard Floatswitch SS2 Fl…" at bounding box center [619, 352] width 980 height 192
drag, startPoint x: 39, startPoint y: 45, endPoint x: 125, endPoint y: 45, distance: 86.1
click at [39, 45] on div "Order Info" at bounding box center [58, 40] width 117 height 23
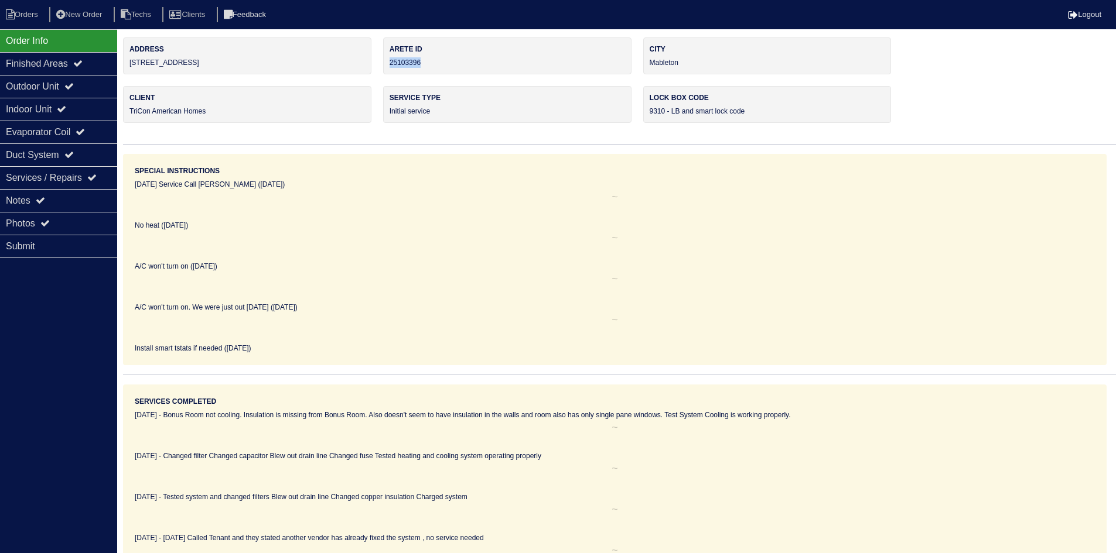
drag, startPoint x: 431, startPoint y: 60, endPoint x: 387, endPoint y: 64, distance: 44.1
click at [387, 64] on div "Arete ID 25103396" at bounding box center [507, 55] width 248 height 37
copy div "25103396"
click at [64, 194] on div "Notes" at bounding box center [58, 200] width 117 height 23
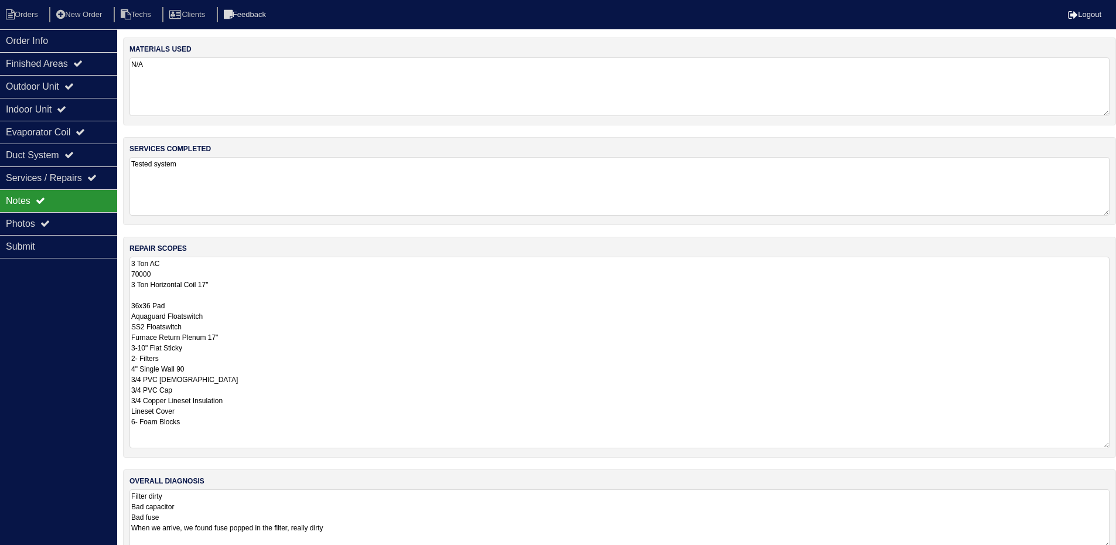
click at [423, 304] on textarea "3 Ton AC 70000 3 Ton Horizontal Coil 17" 36x36 Pad Aquaguard Floatswitch SS2 Fl…" at bounding box center [619, 351] width 980 height 191
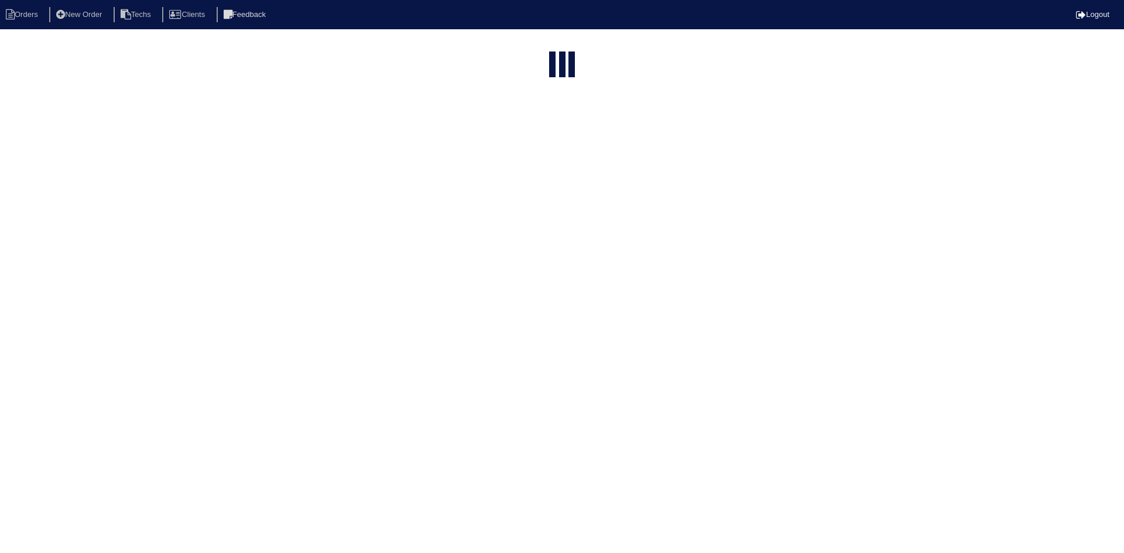
select select "15"
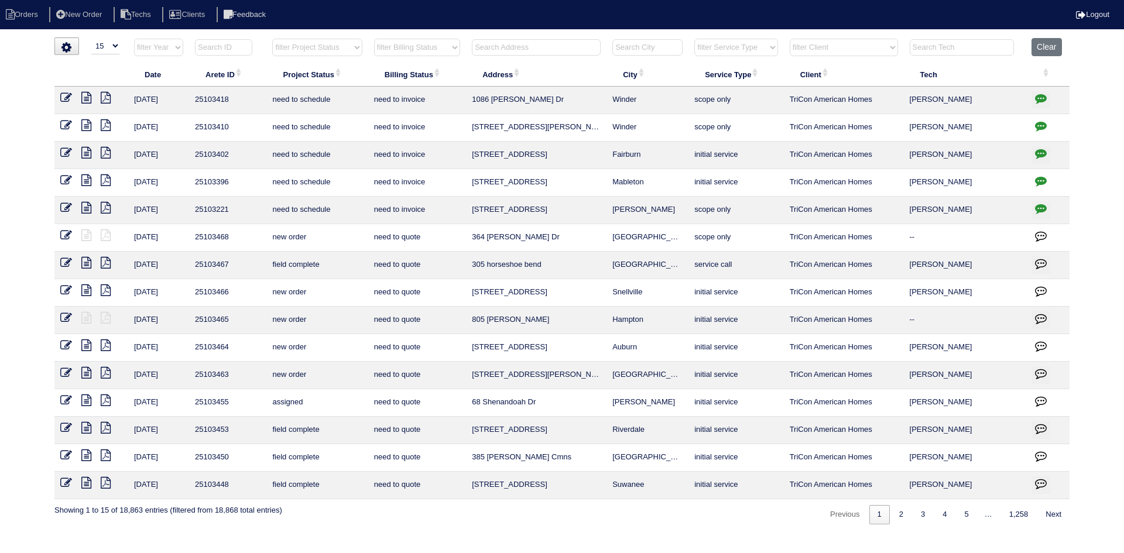
click at [1041, 180] on icon "button" at bounding box center [1041, 181] width 12 height 12
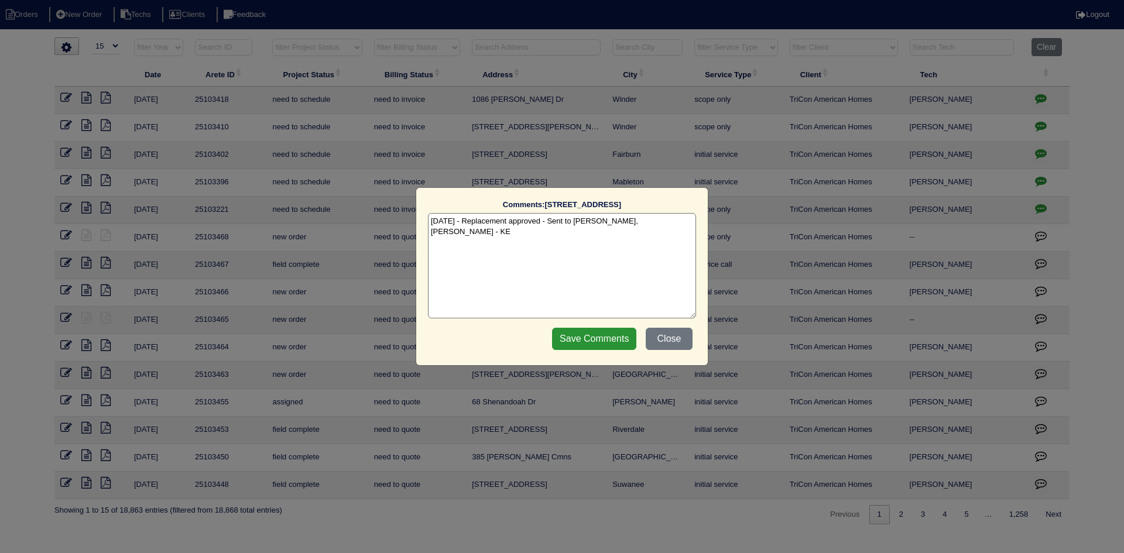
click at [678, 222] on textarea "[DATE] - Replacement approved - Sent to [PERSON_NAME], [PERSON_NAME] - KE" at bounding box center [562, 265] width 268 height 105
paste textarea "Equipment ordered and pricing verified Sibi order number: TAH-MDZLBAU0 Order pl…"
click at [617, 234] on textarea "[DATE] - Replacement approved - Sent to [PERSON_NAME], [PERSON_NAME] - KE [DATE…" at bounding box center [562, 265] width 268 height 105
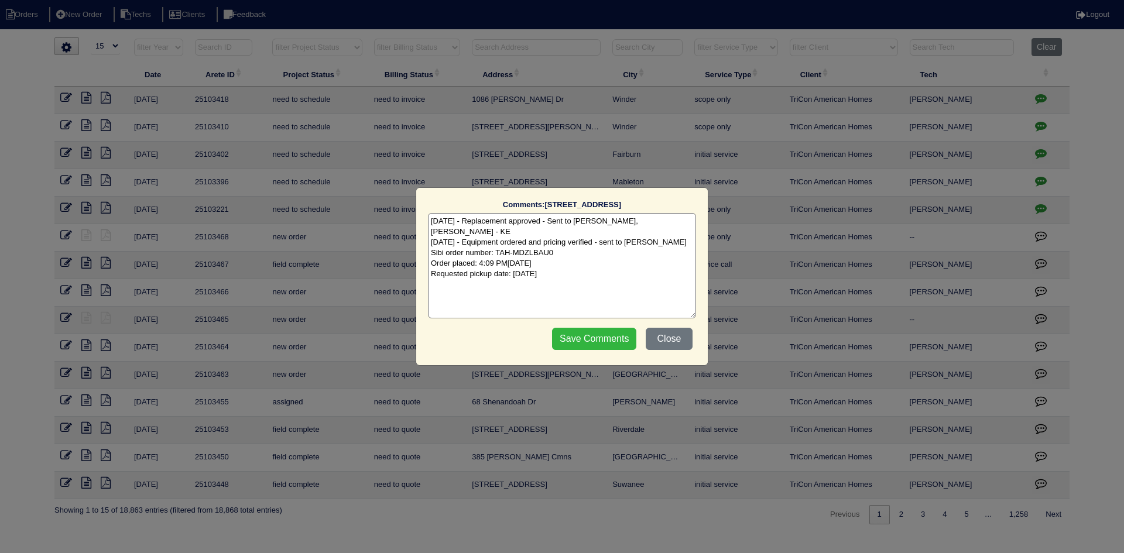
type textarea "[DATE] - Replacement approved - Sent to [PERSON_NAME], [PERSON_NAME] - KE [DATE…"
click at [590, 343] on input "Save Comments" at bounding box center [594, 339] width 84 height 22
